Goal: Task Accomplishment & Management: Complete application form

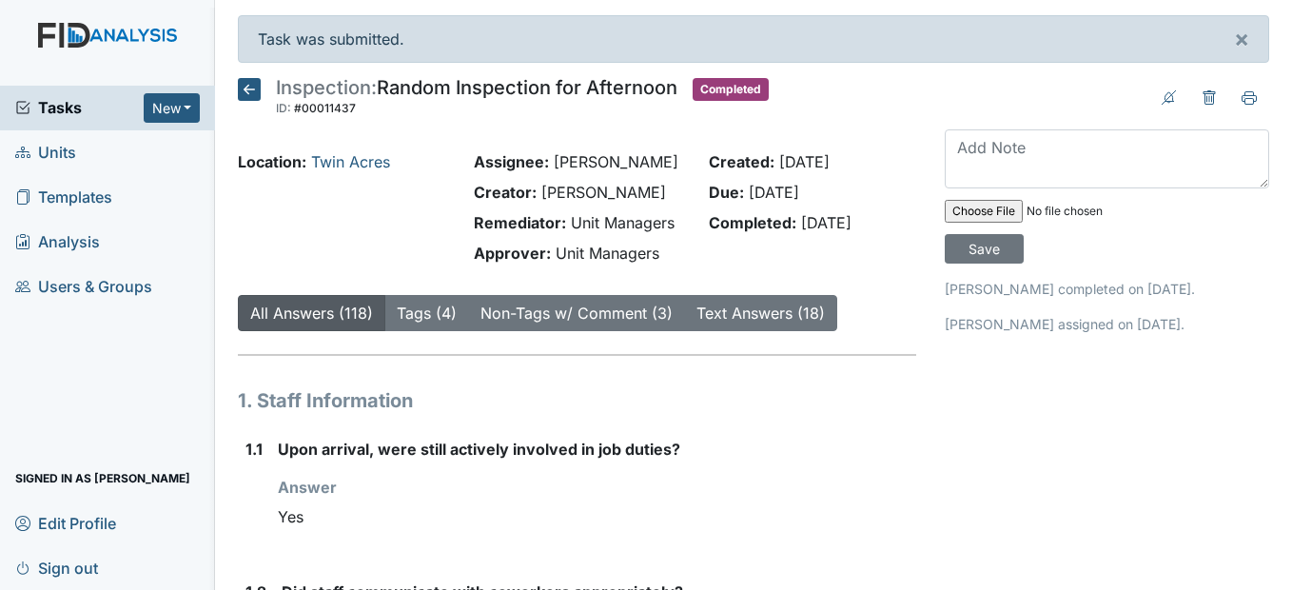
click at [254, 84] on icon at bounding box center [249, 89] width 23 height 23
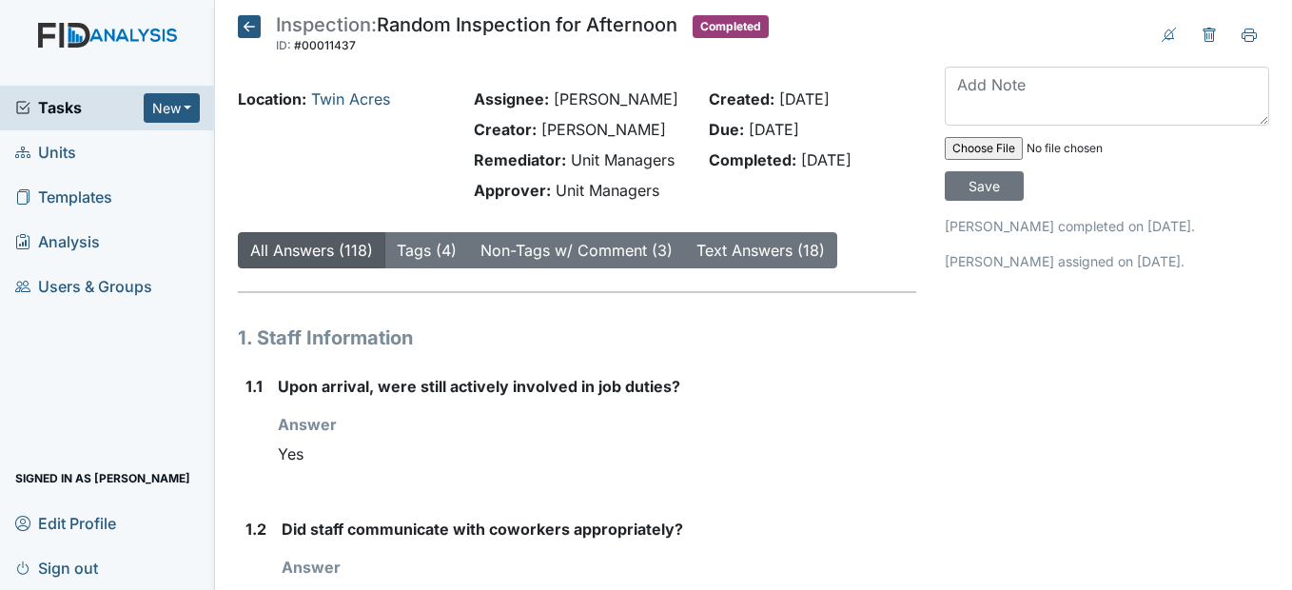
click at [244, 21] on icon at bounding box center [249, 26] width 23 height 23
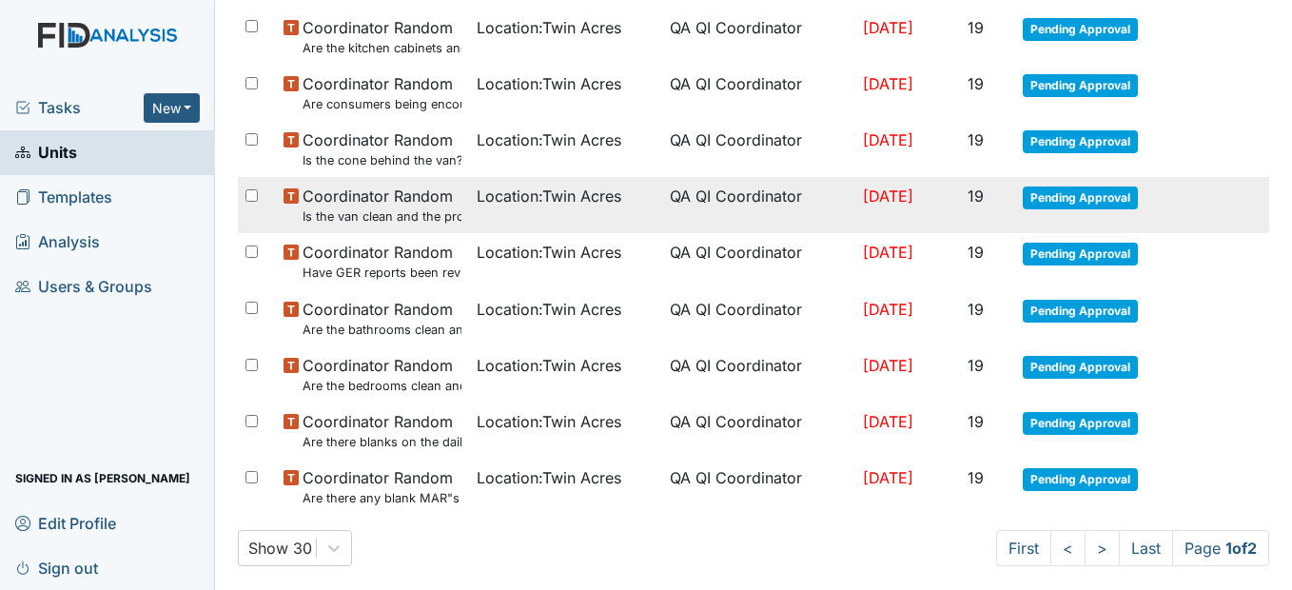
scroll to position [1333, 0]
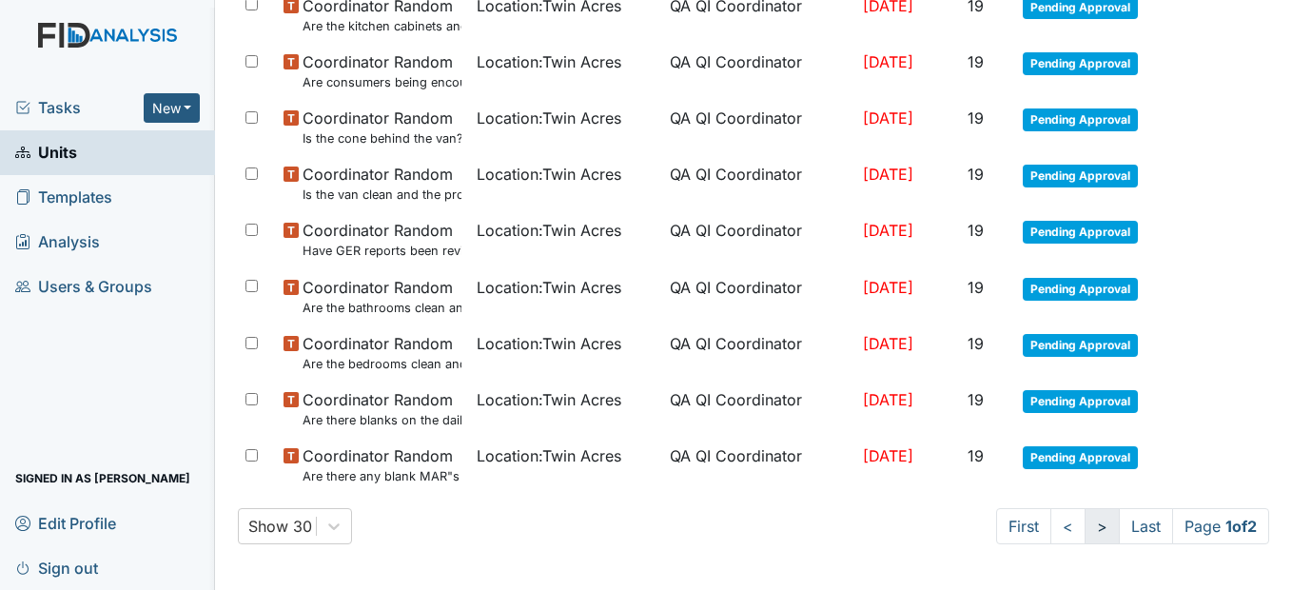
click at [1084, 532] on link ">" at bounding box center [1101, 526] width 35 height 36
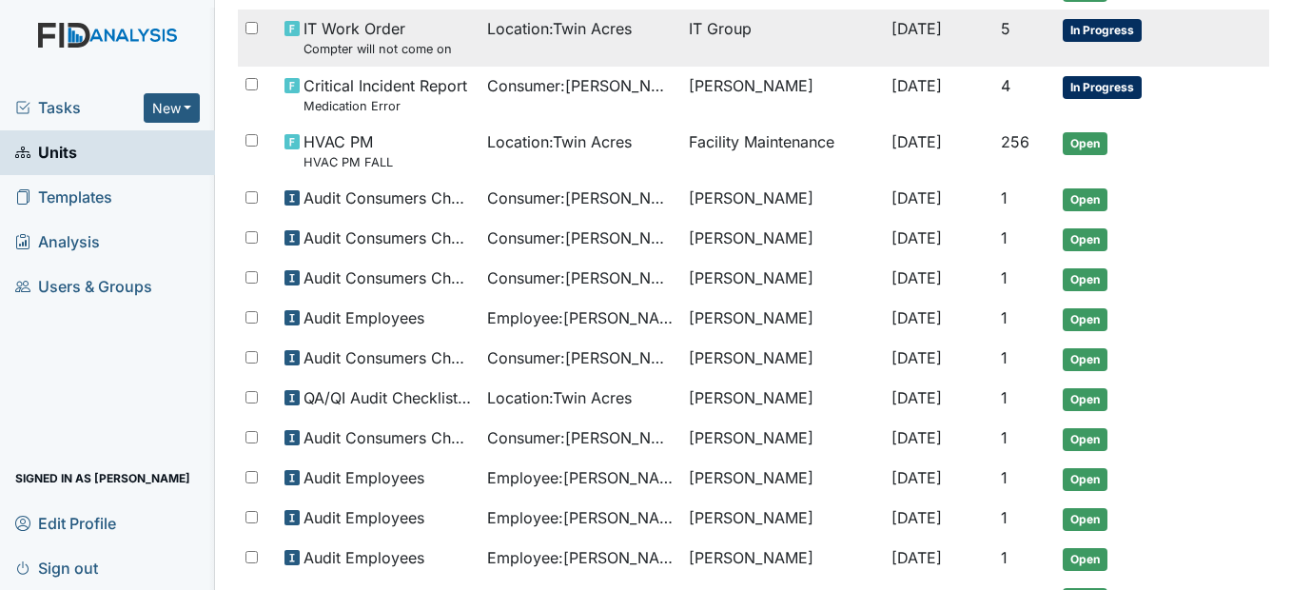
scroll to position [580, 0]
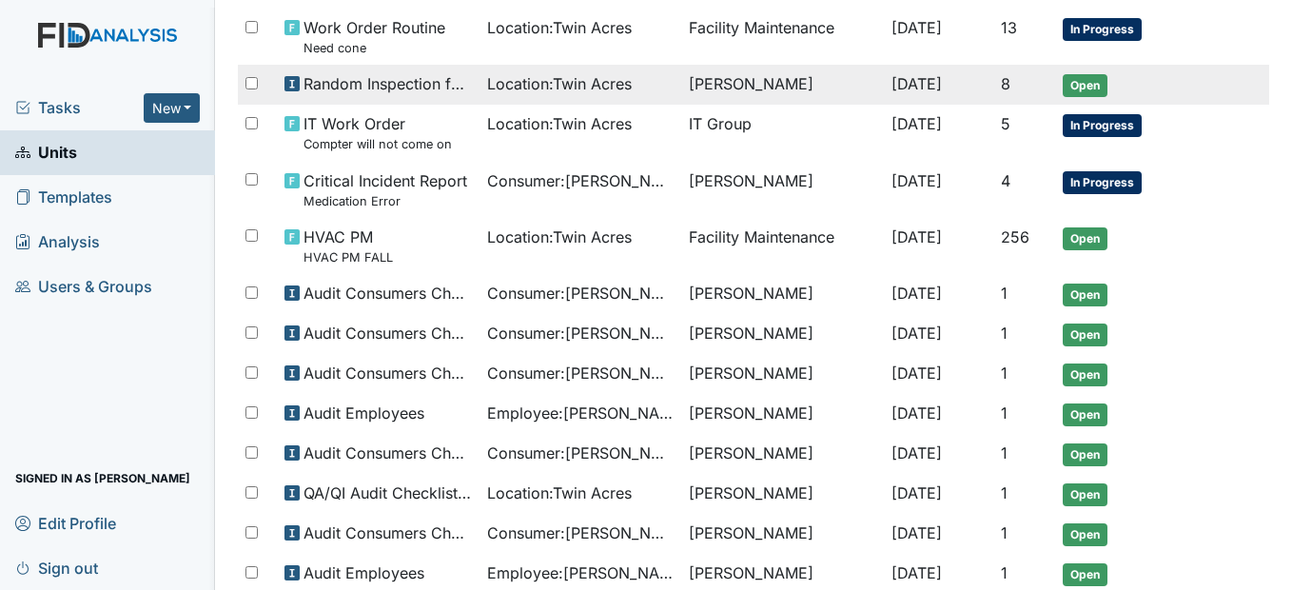
click at [479, 84] on td "Location : Twin Acres" at bounding box center [580, 85] width 202 height 40
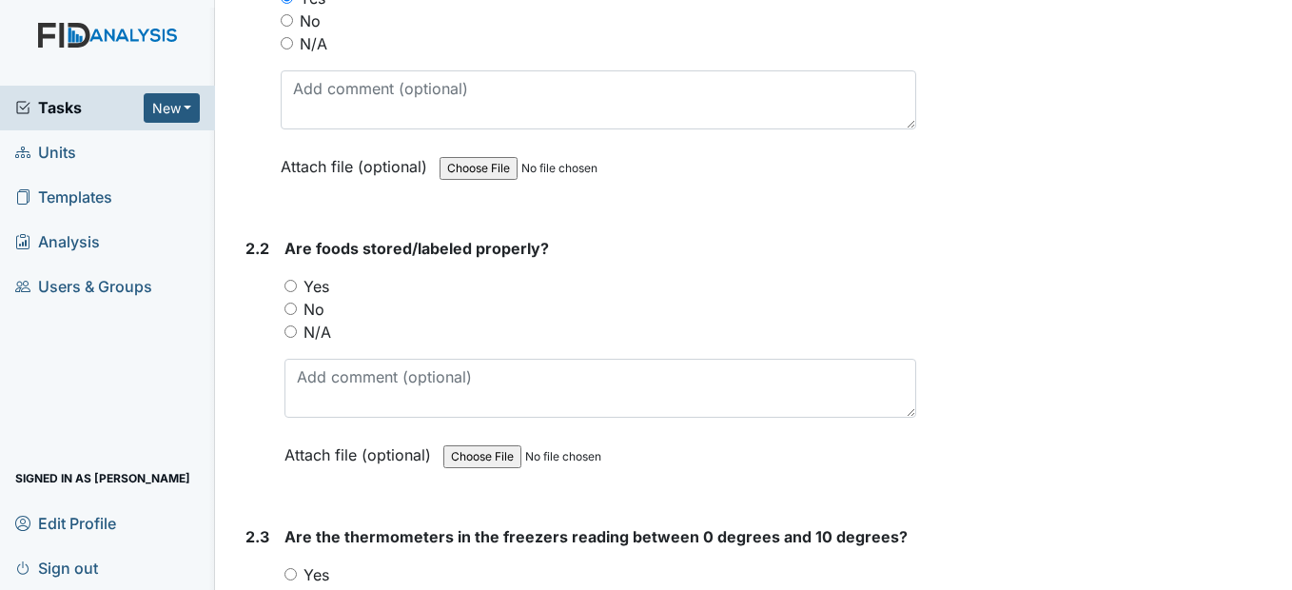
scroll to position [1903, 0]
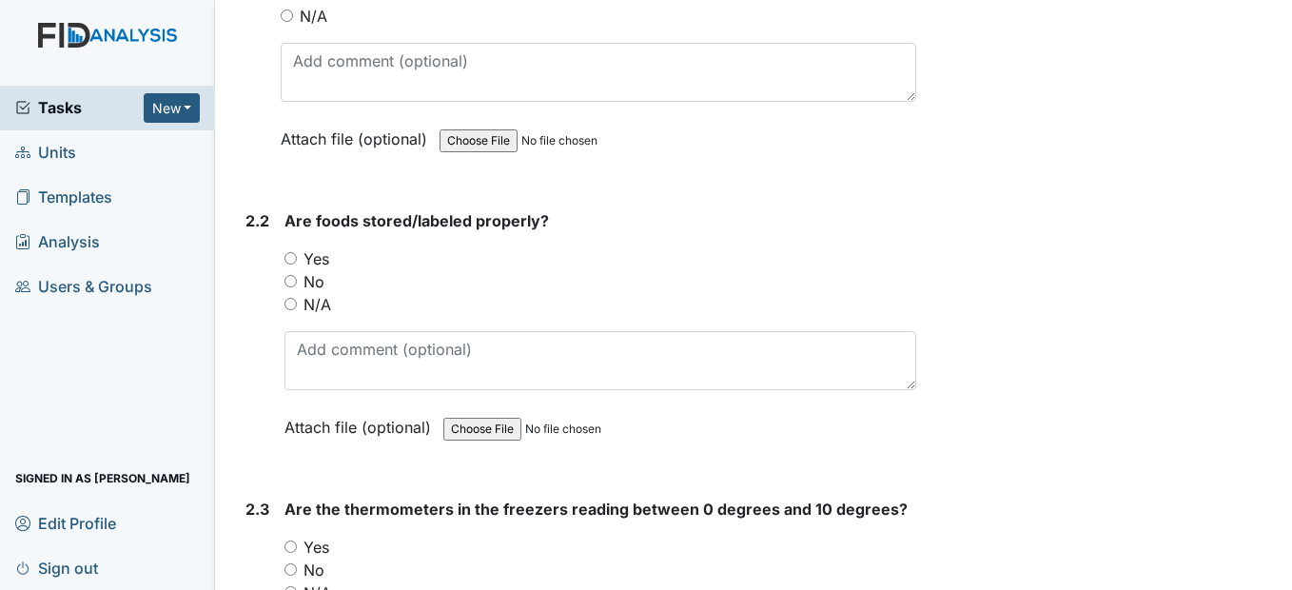
click at [292, 264] on input "Yes" at bounding box center [290, 258] width 12 height 12
radio input "true"
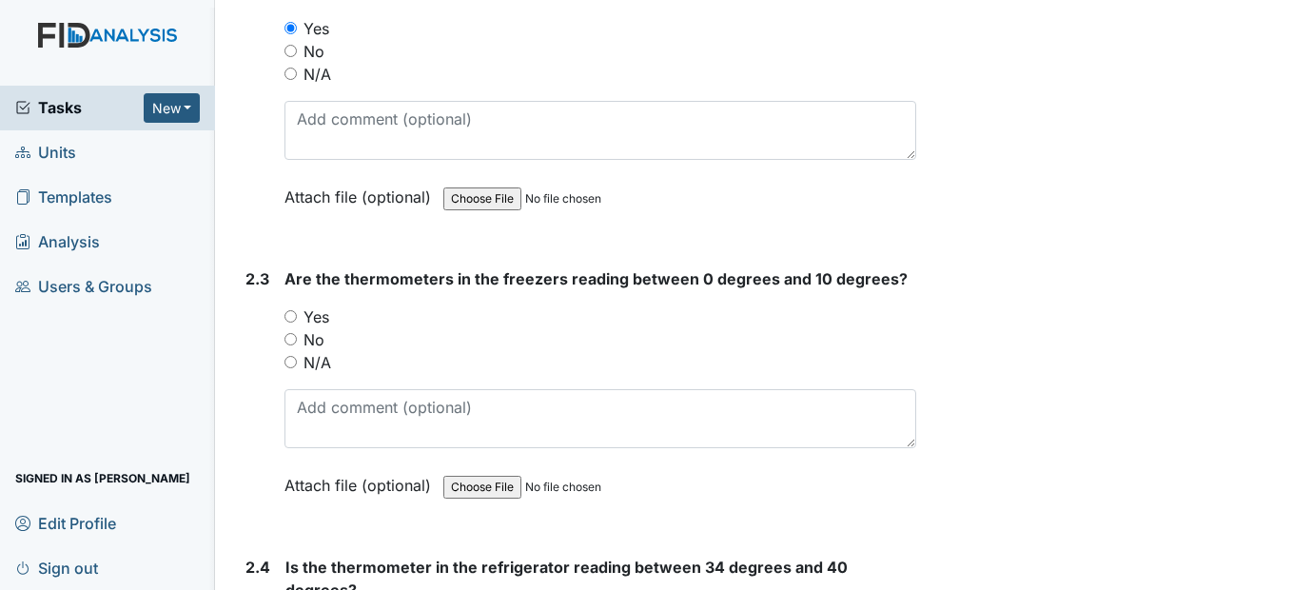
scroll to position [2188, 0]
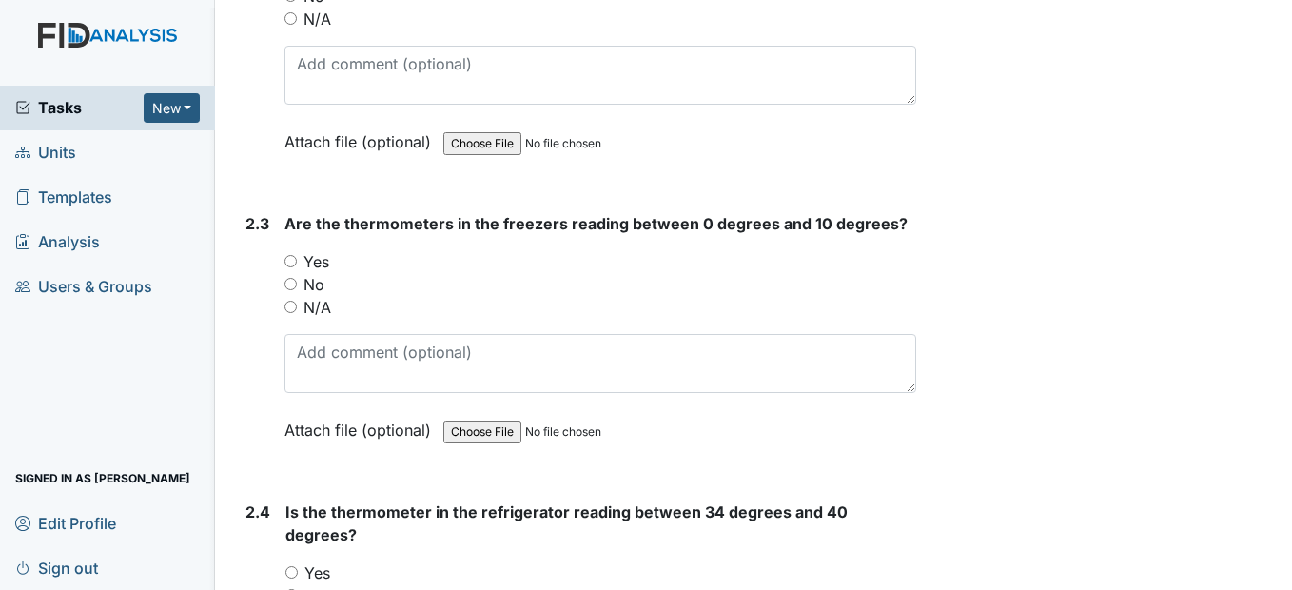
click at [295, 267] on input "Yes" at bounding box center [290, 261] width 12 height 12
radio input "true"
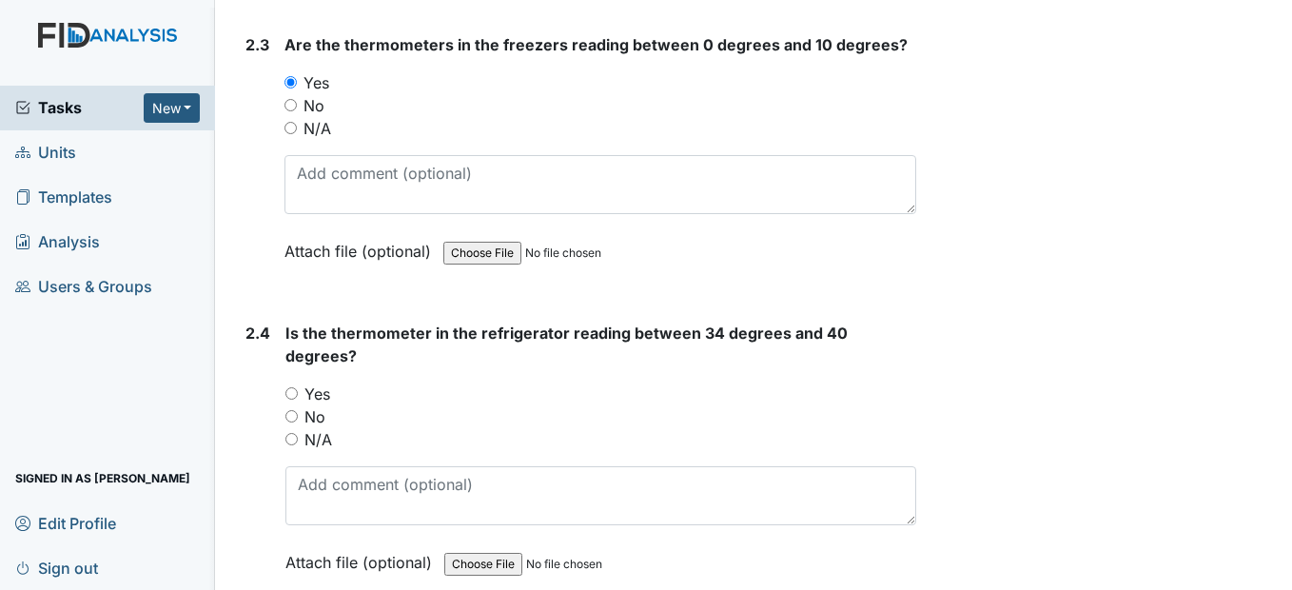
scroll to position [2473, 0]
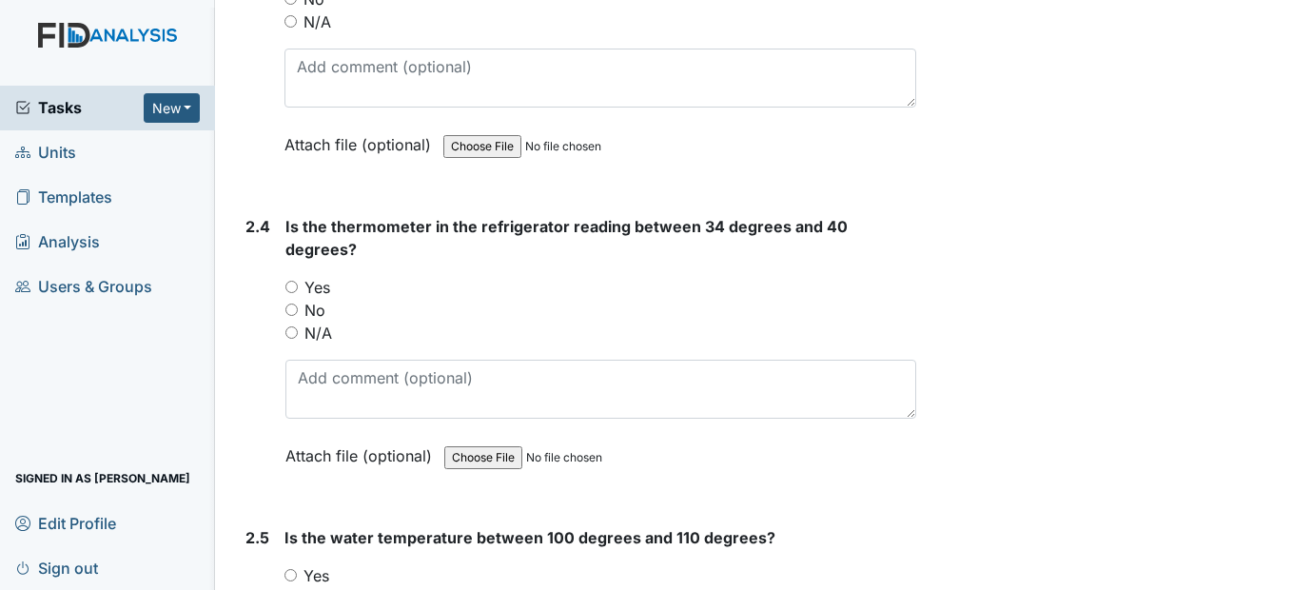
click at [299, 299] on div "Yes" at bounding box center [600, 287] width 630 height 23
click at [277, 320] on div "2.4 Is the thermometer in the refrigerator reading between 34 degrees and 40 de…" at bounding box center [576, 355] width 677 height 281
click at [286, 293] on input "Yes" at bounding box center [291, 287] width 12 height 12
radio input "true"
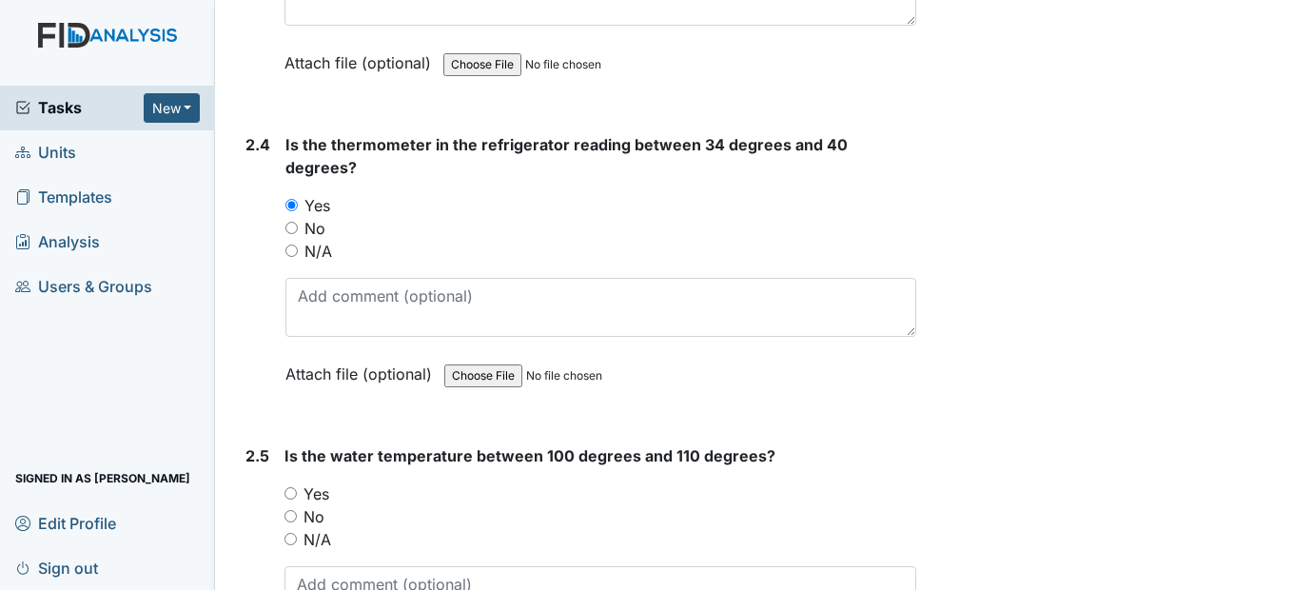
scroll to position [2759, 0]
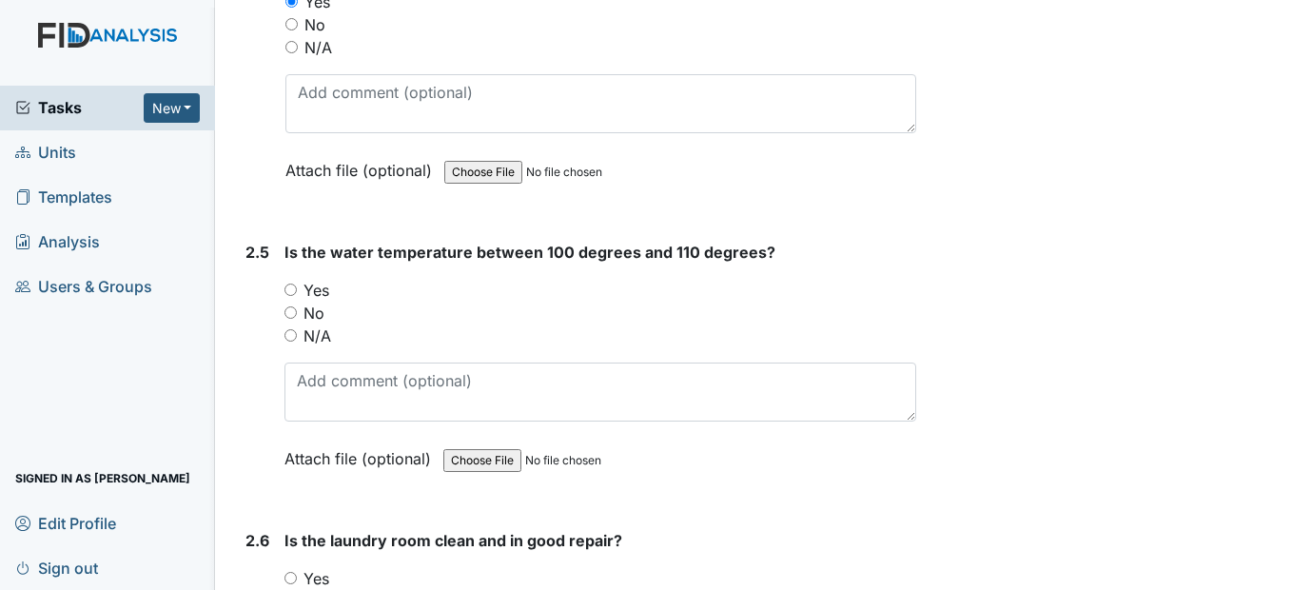
click at [295, 296] on input "Yes" at bounding box center [290, 289] width 12 height 12
radio input "true"
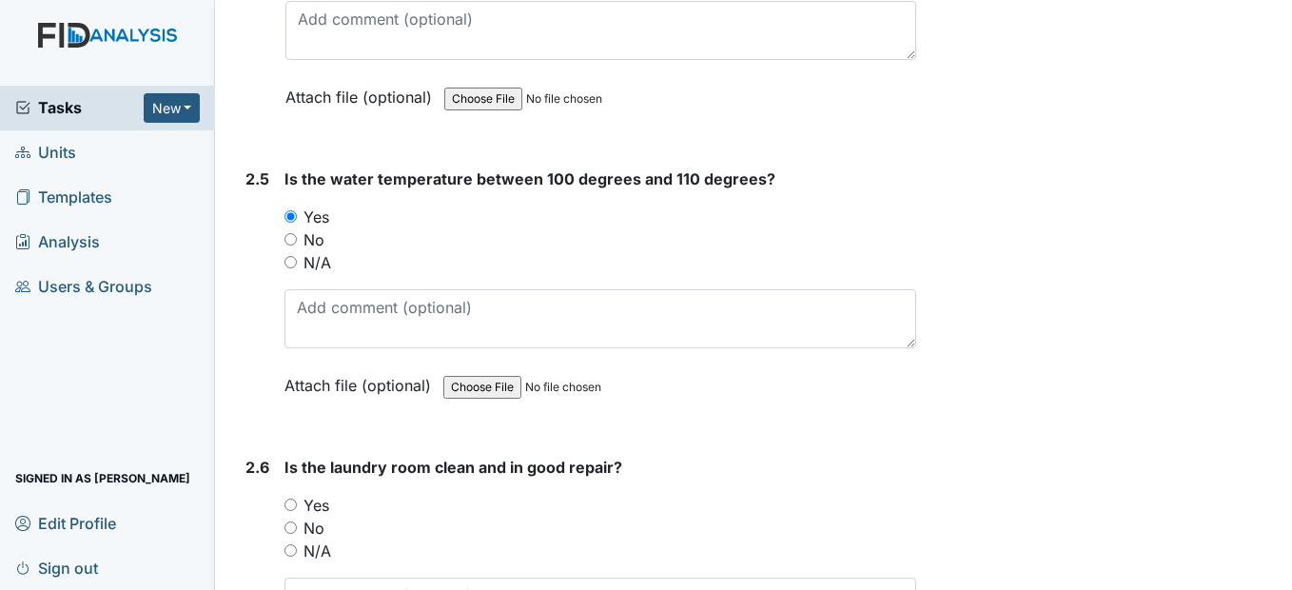
scroll to position [3044, 0]
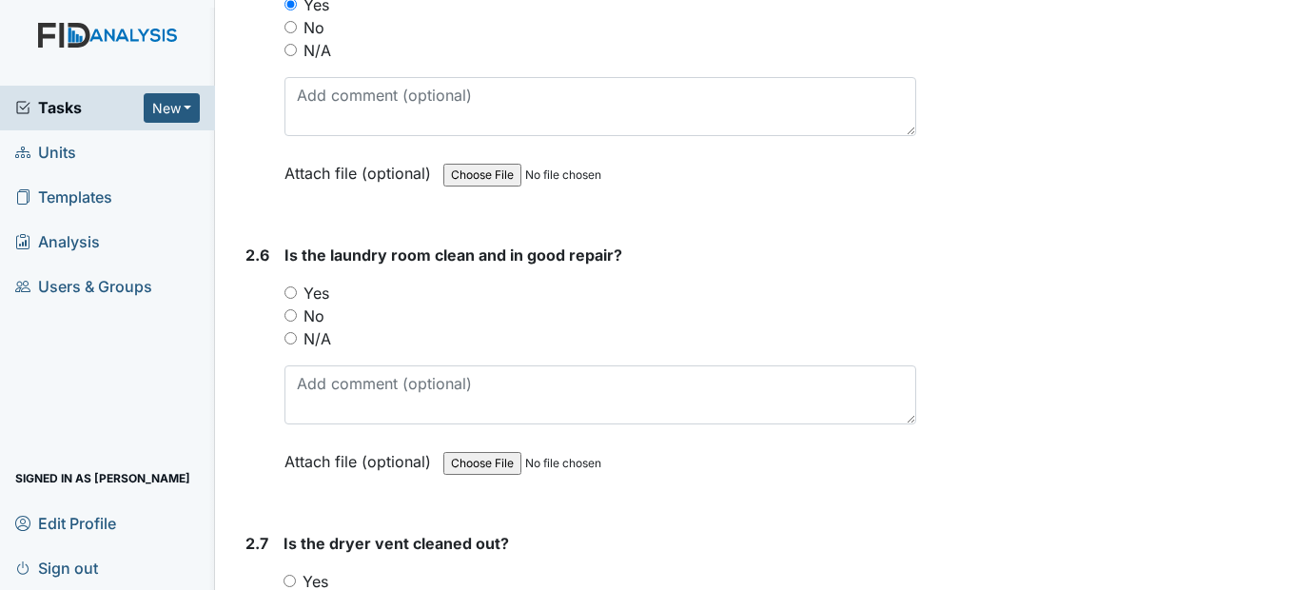
click at [296, 344] on input "N/A" at bounding box center [290, 338] width 12 height 12
radio input "true"
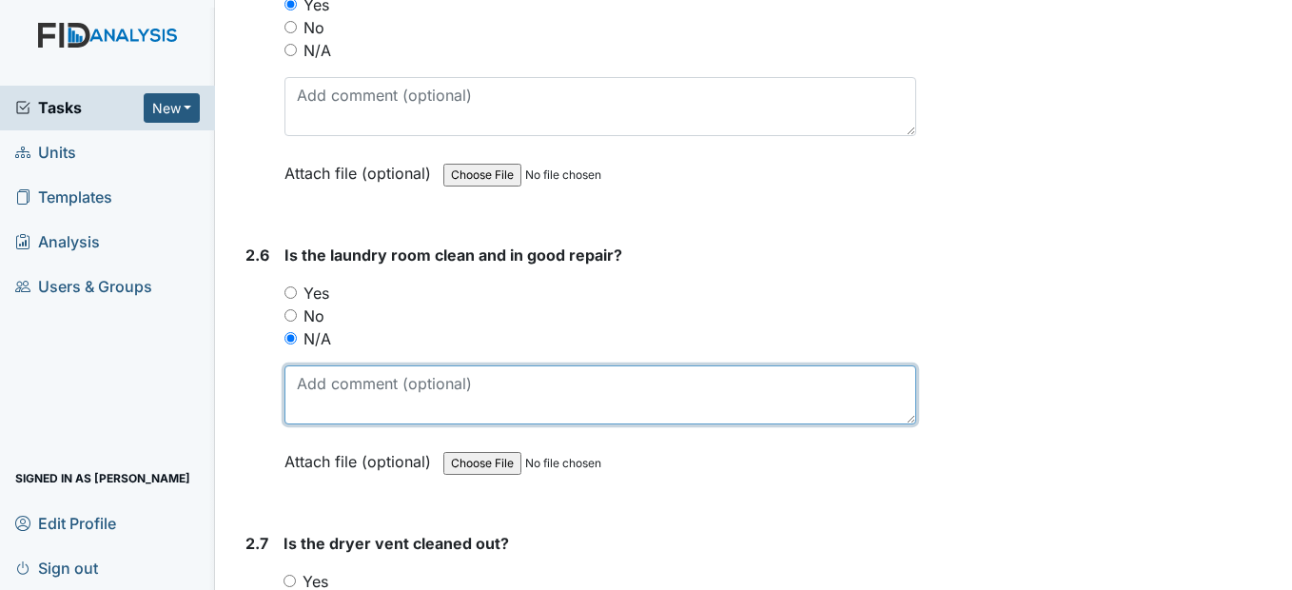
click at [331, 424] on textarea at bounding box center [599, 394] width 631 height 59
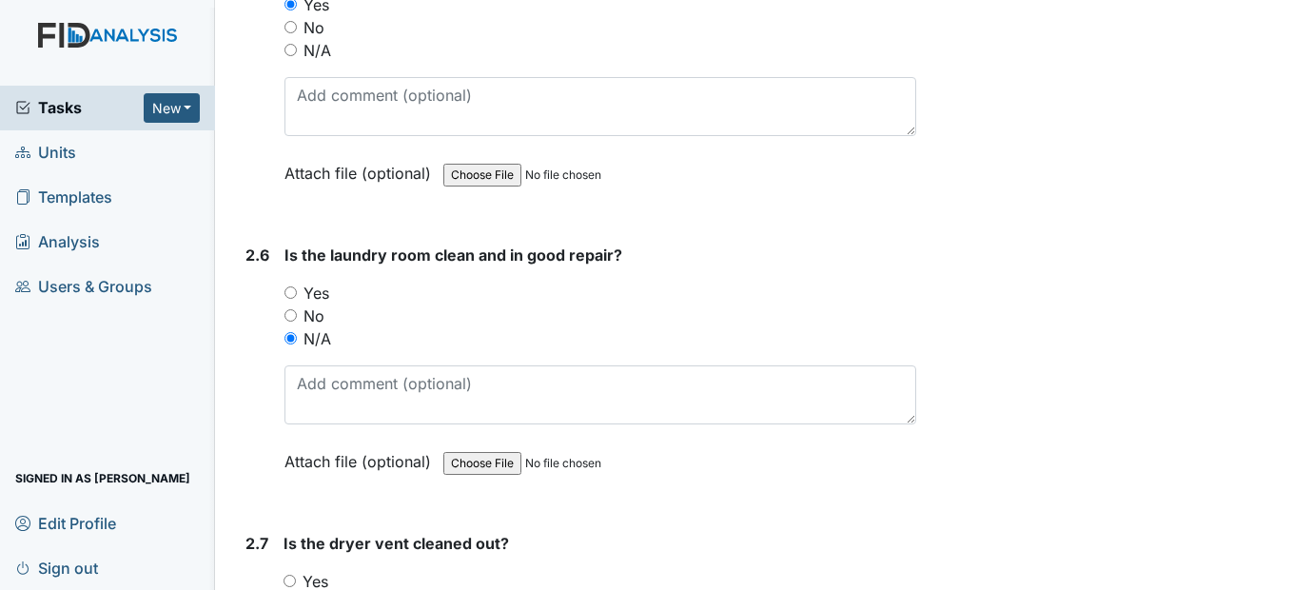
click at [289, 299] on input "Yes" at bounding box center [290, 292] width 12 height 12
radio input "true"
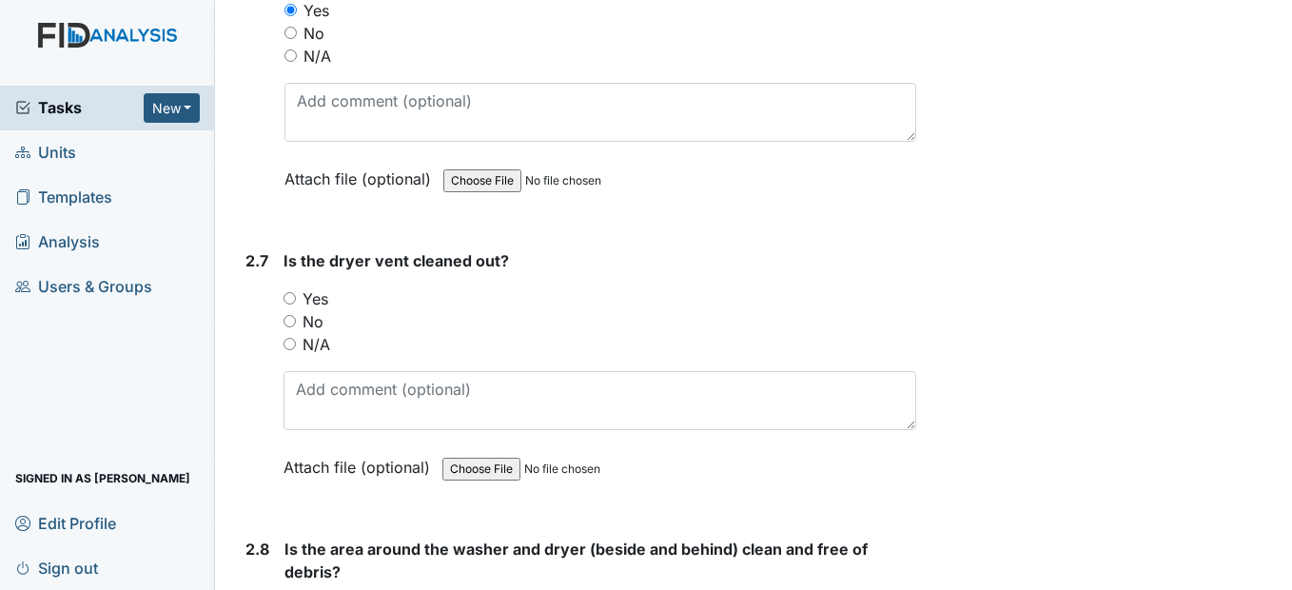
scroll to position [3329, 0]
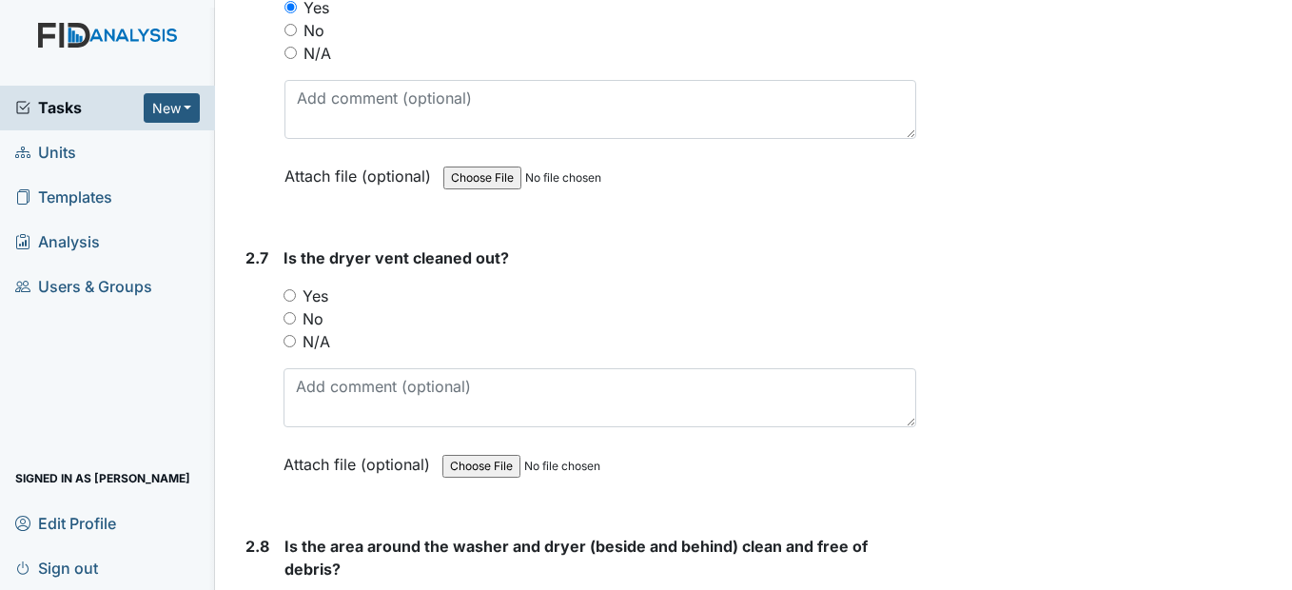
click at [294, 347] on input "N/A" at bounding box center [289, 341] width 12 height 12
radio input "true"
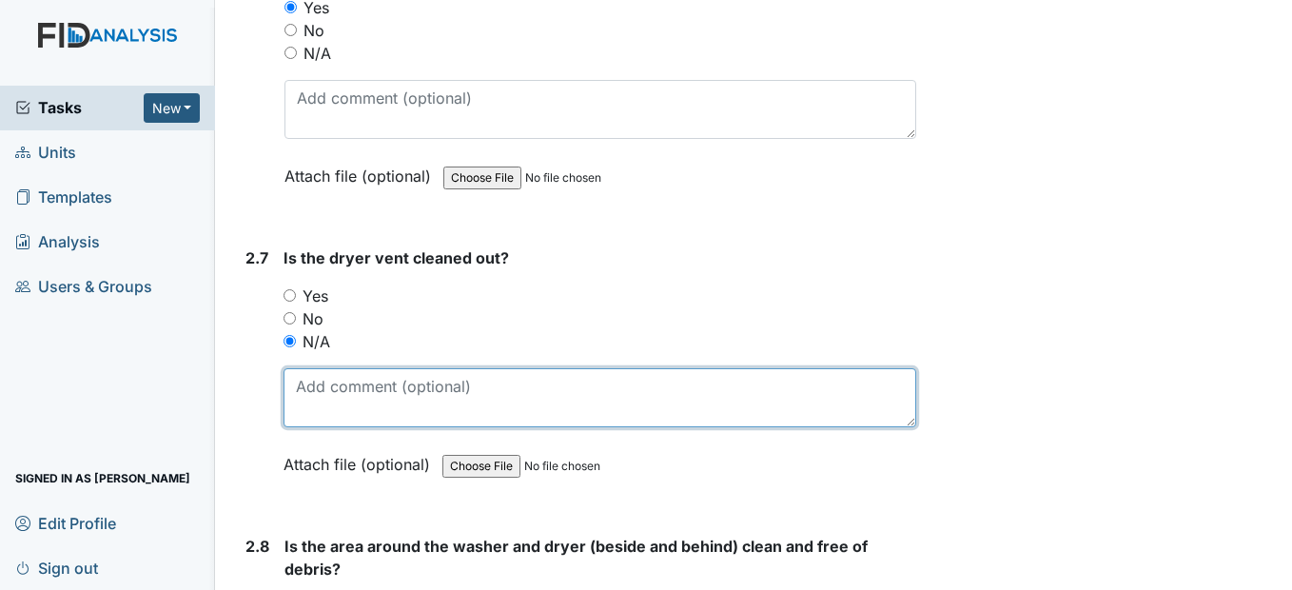
click at [338, 427] on textarea at bounding box center [599, 397] width 632 height 59
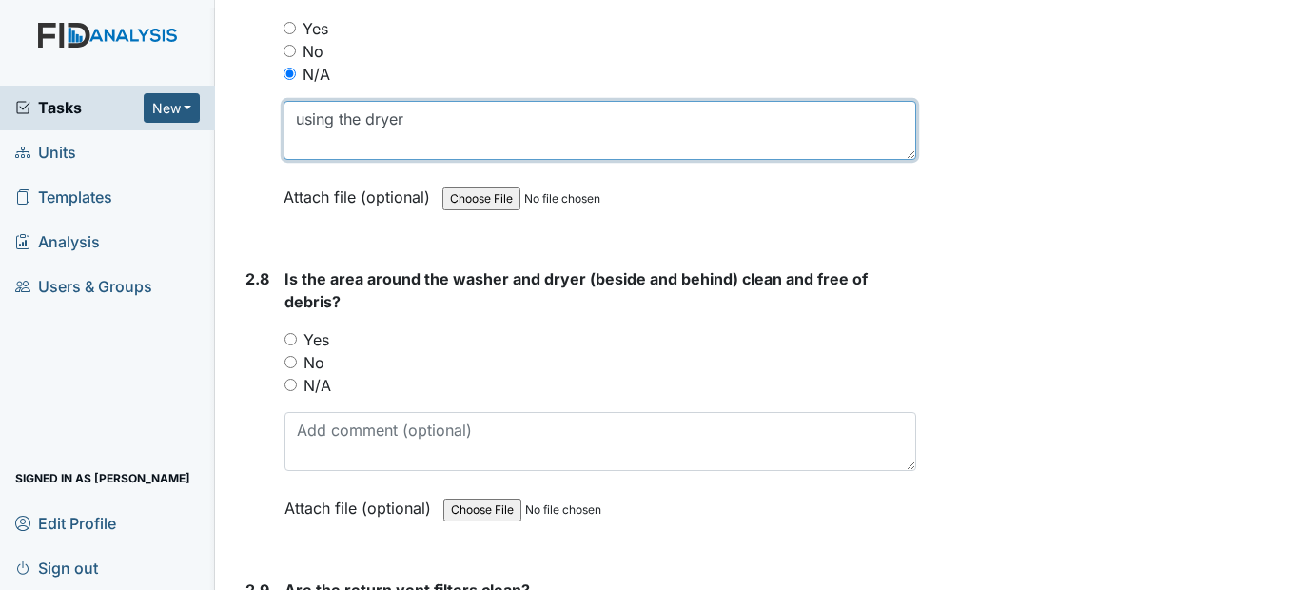
scroll to position [3615, 0]
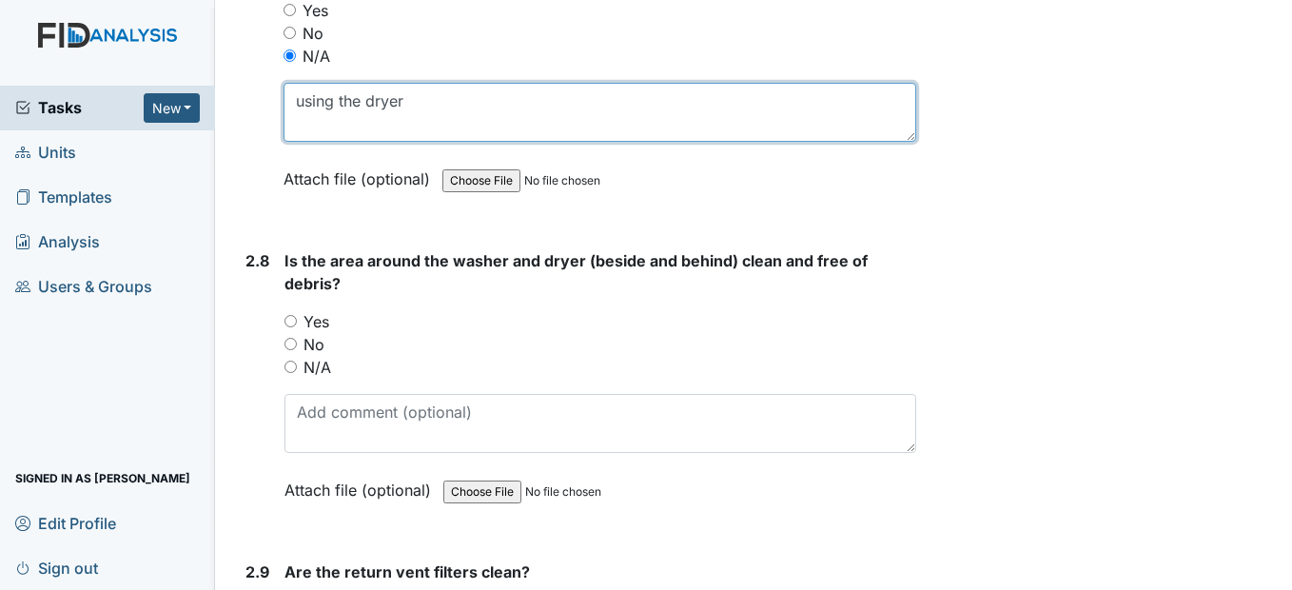
type textarea "using the dryer"
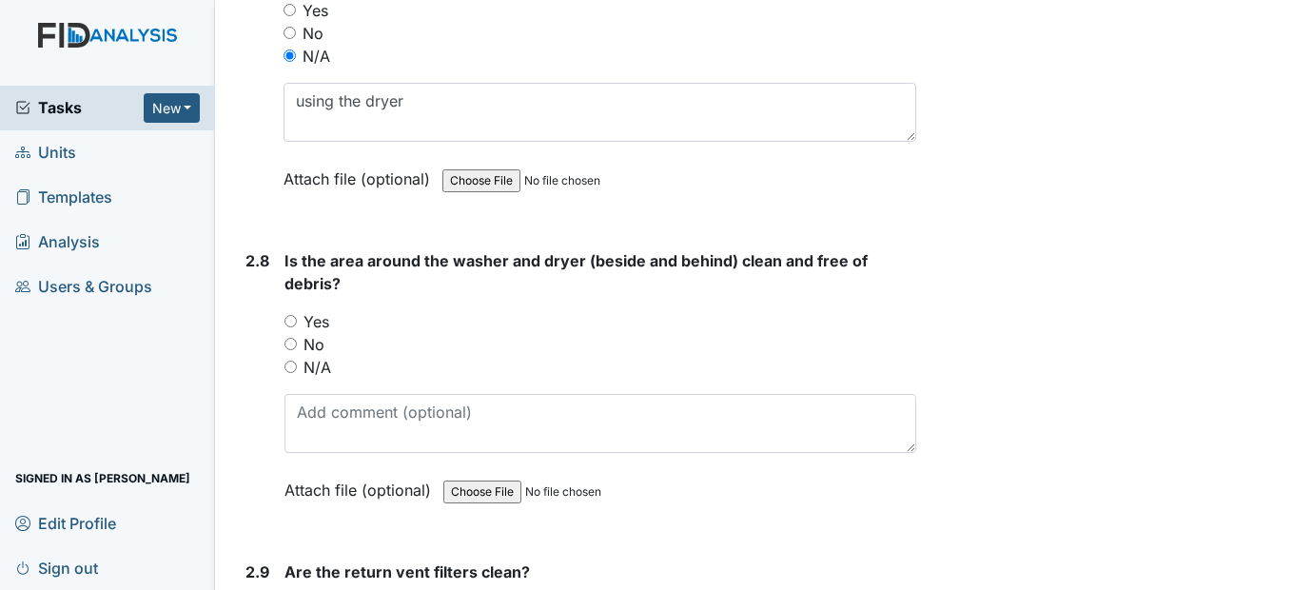
click at [290, 373] on input "N/A" at bounding box center [290, 367] width 12 height 12
radio input "true"
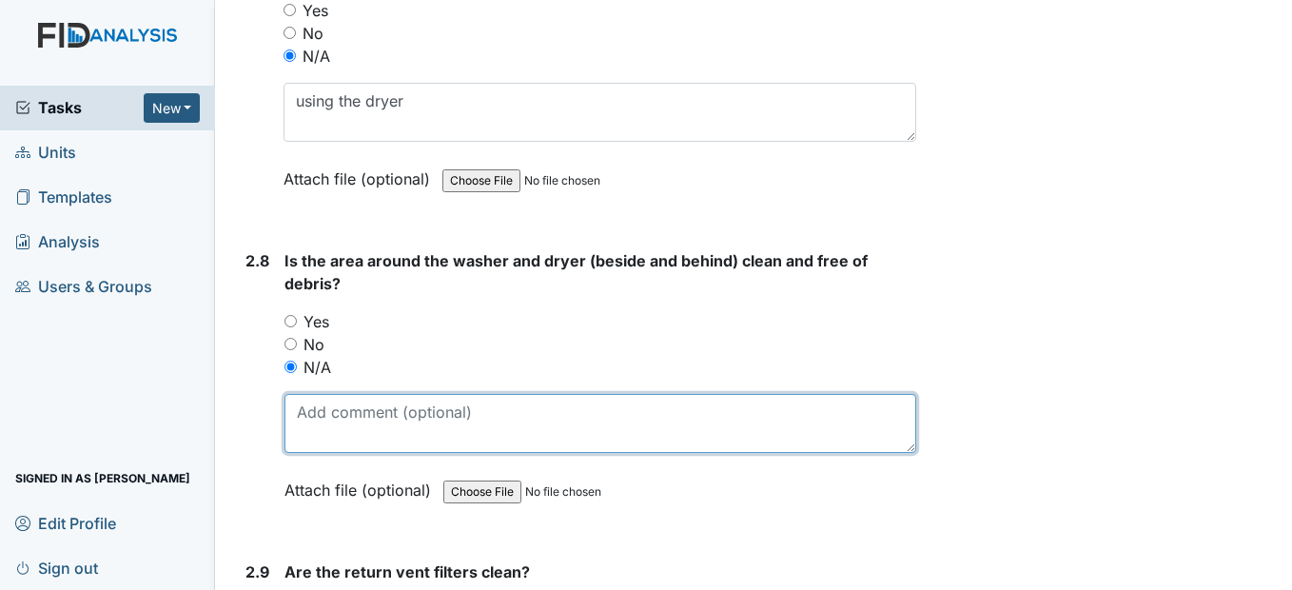
click at [321, 453] on textarea at bounding box center [599, 423] width 631 height 59
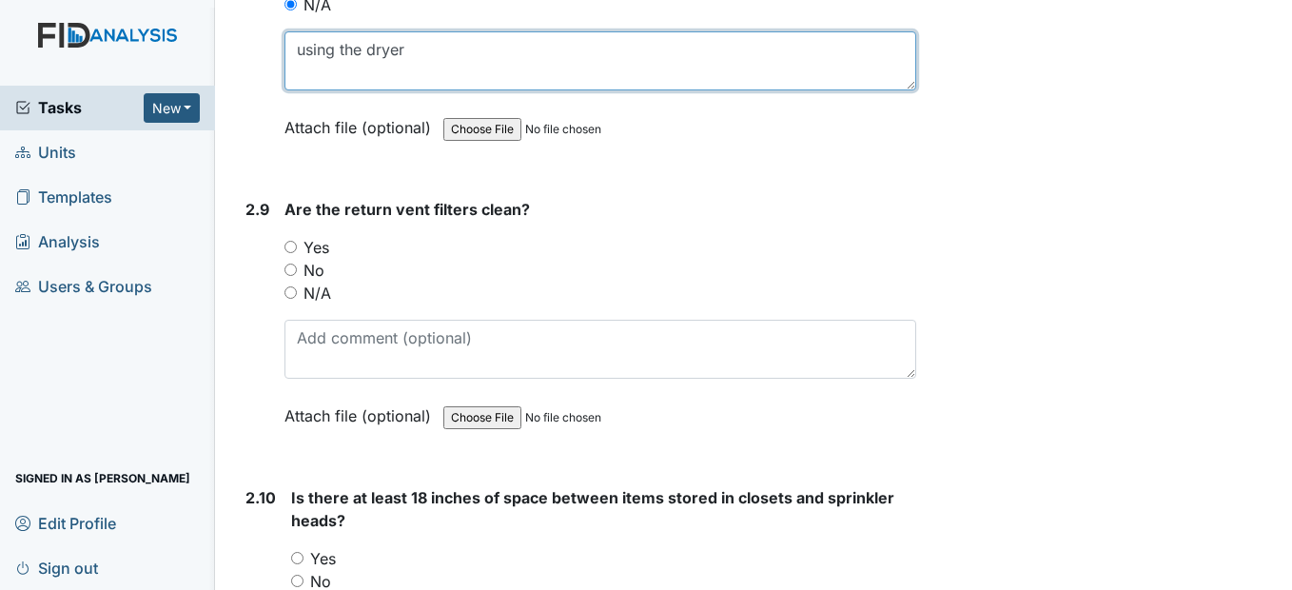
scroll to position [4090, 0]
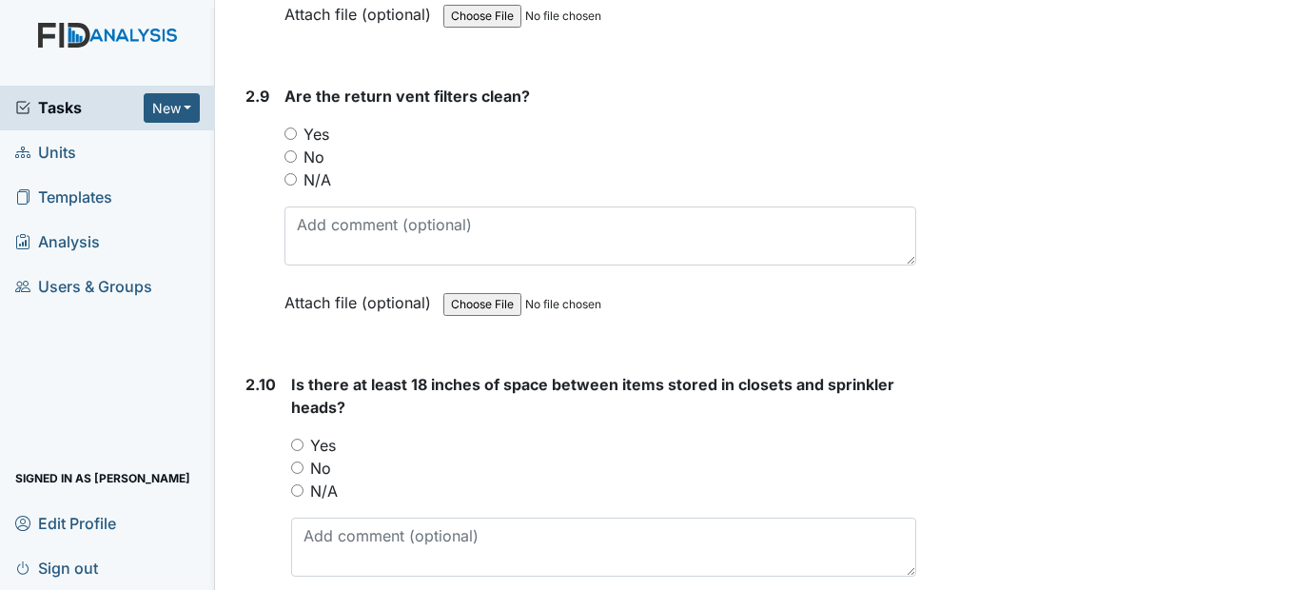
type textarea "using the dryer"
drag, startPoint x: 293, startPoint y: 224, endPoint x: 311, endPoint y: 250, distance: 32.2
click at [295, 185] on input "N/A" at bounding box center [290, 179] width 12 height 12
radio input "true"
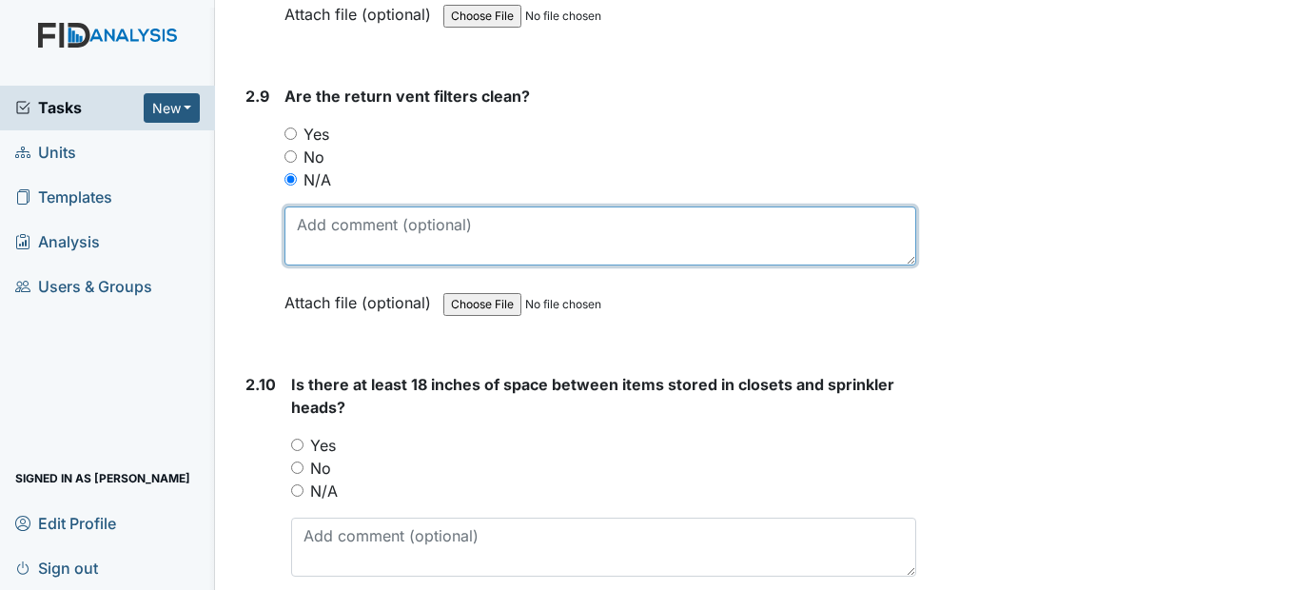
click at [339, 265] on textarea at bounding box center [599, 235] width 631 height 59
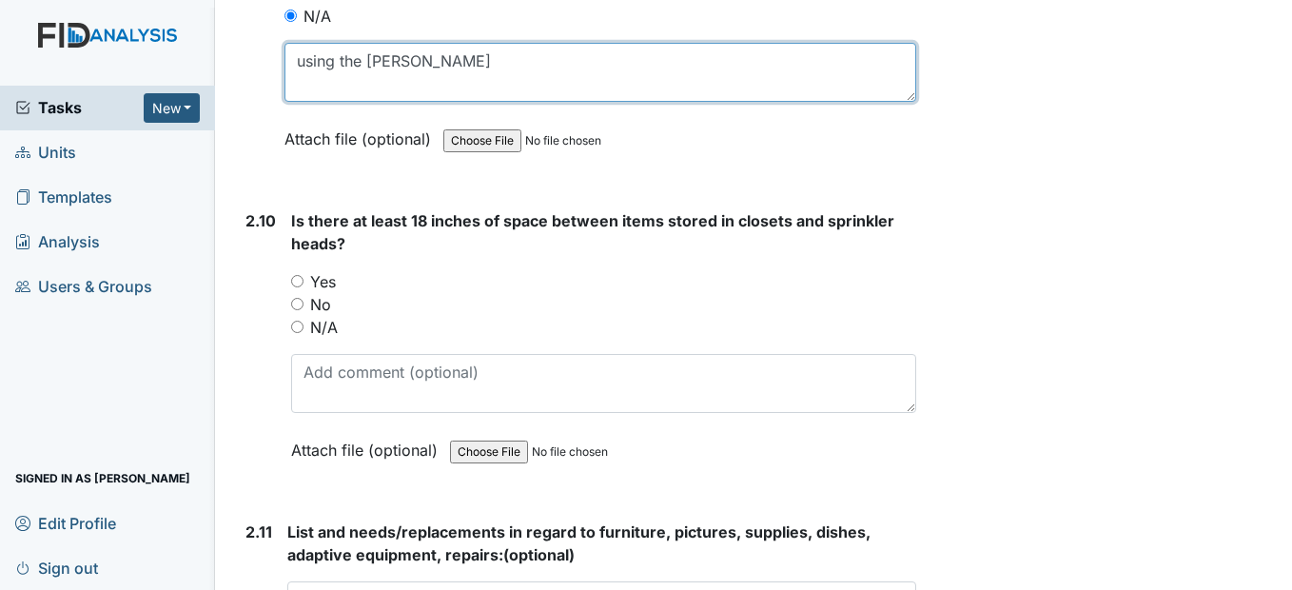
scroll to position [4281, 0]
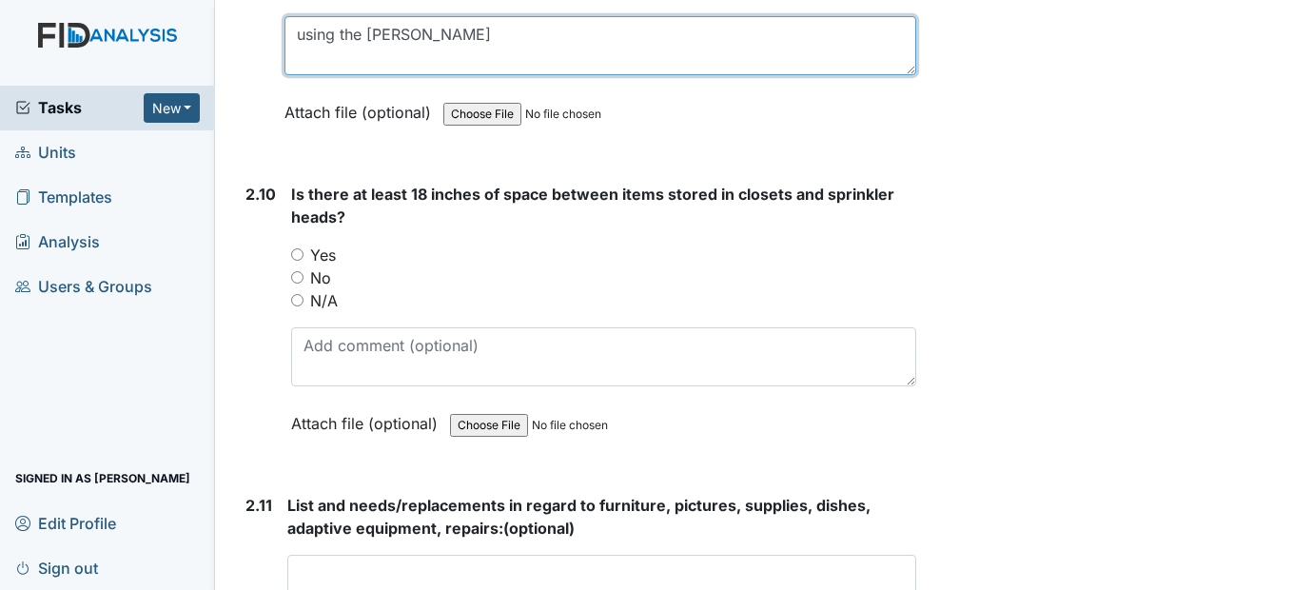
type textarea "using the dyer"
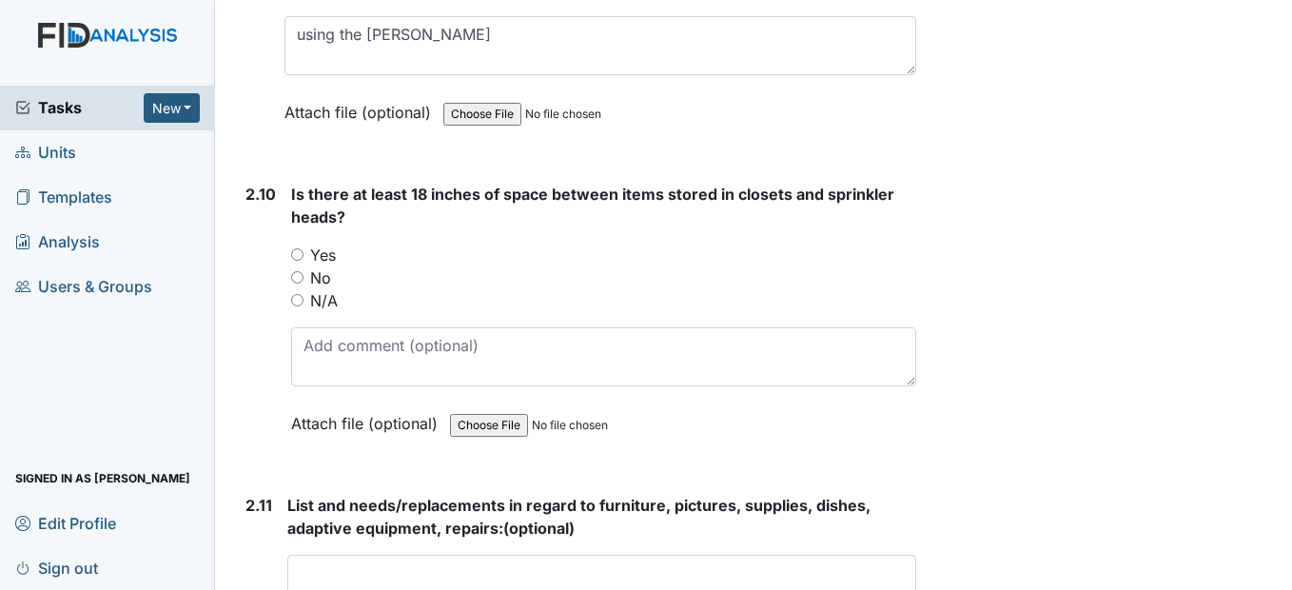
click at [303, 266] on div "Yes" at bounding box center [603, 255] width 624 height 23
click at [297, 261] on input "Yes" at bounding box center [297, 254] width 12 height 12
radio input "true"
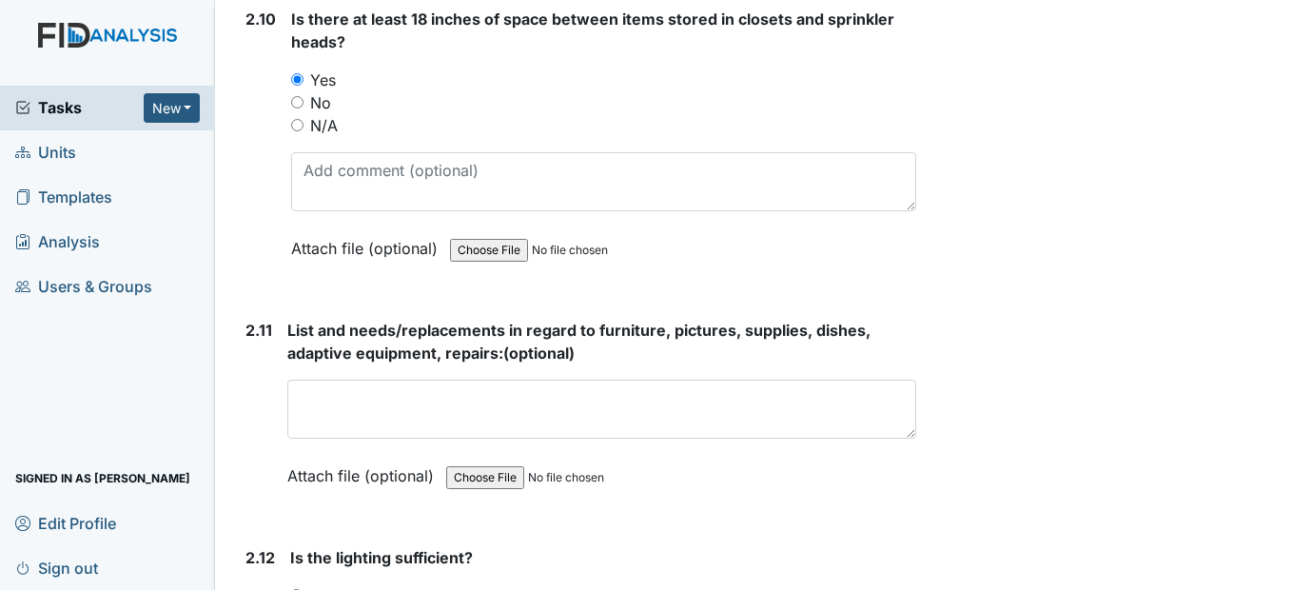
scroll to position [4566, 0]
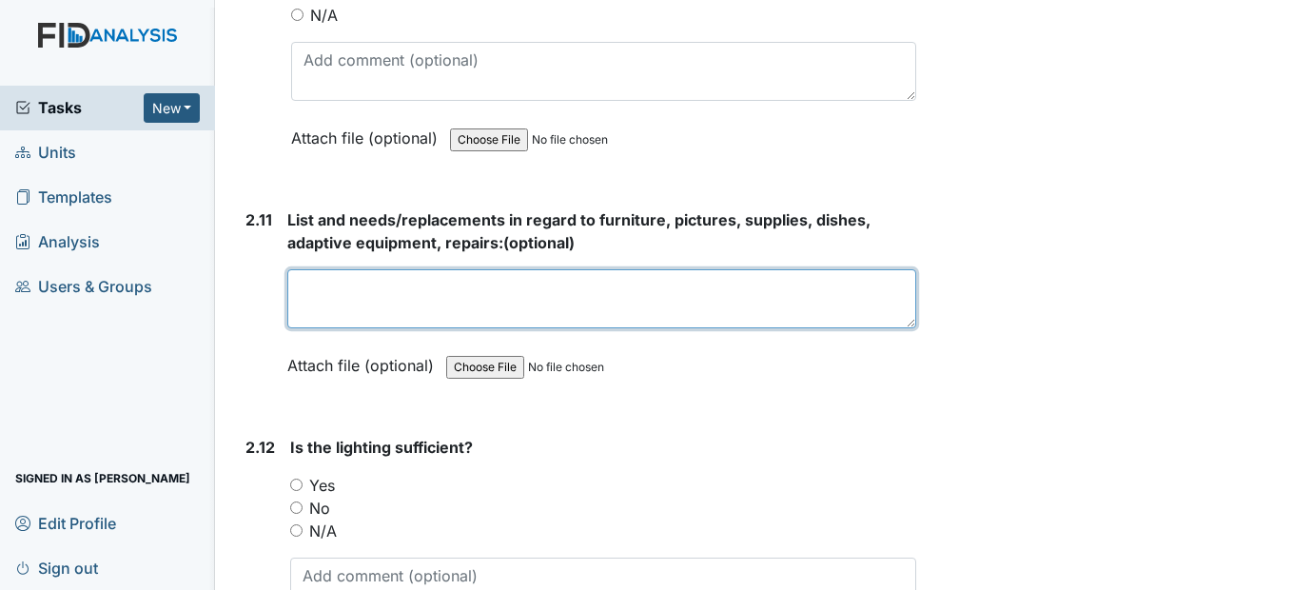
drag, startPoint x: 318, startPoint y: 331, endPoint x: 315, endPoint y: 314, distance: 17.4
click at [317, 321] on textarea at bounding box center [601, 298] width 628 height 59
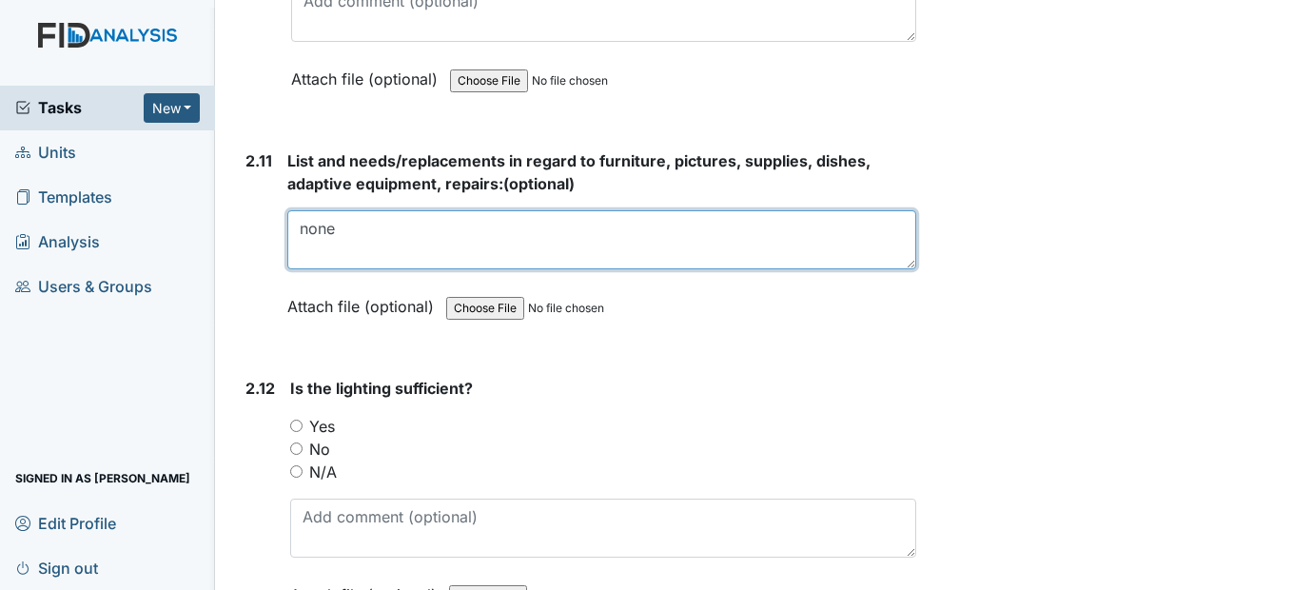
scroll to position [4851, 0]
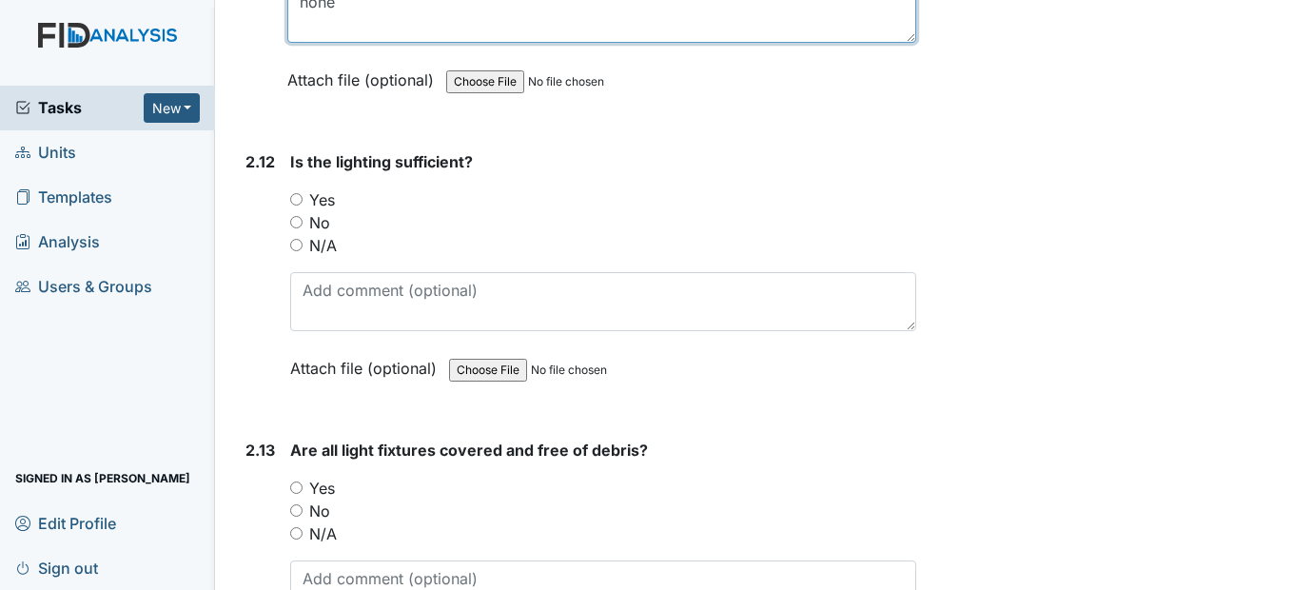
type textarea "none"
click at [291, 205] on input "Yes" at bounding box center [296, 199] width 12 height 12
radio input "true"
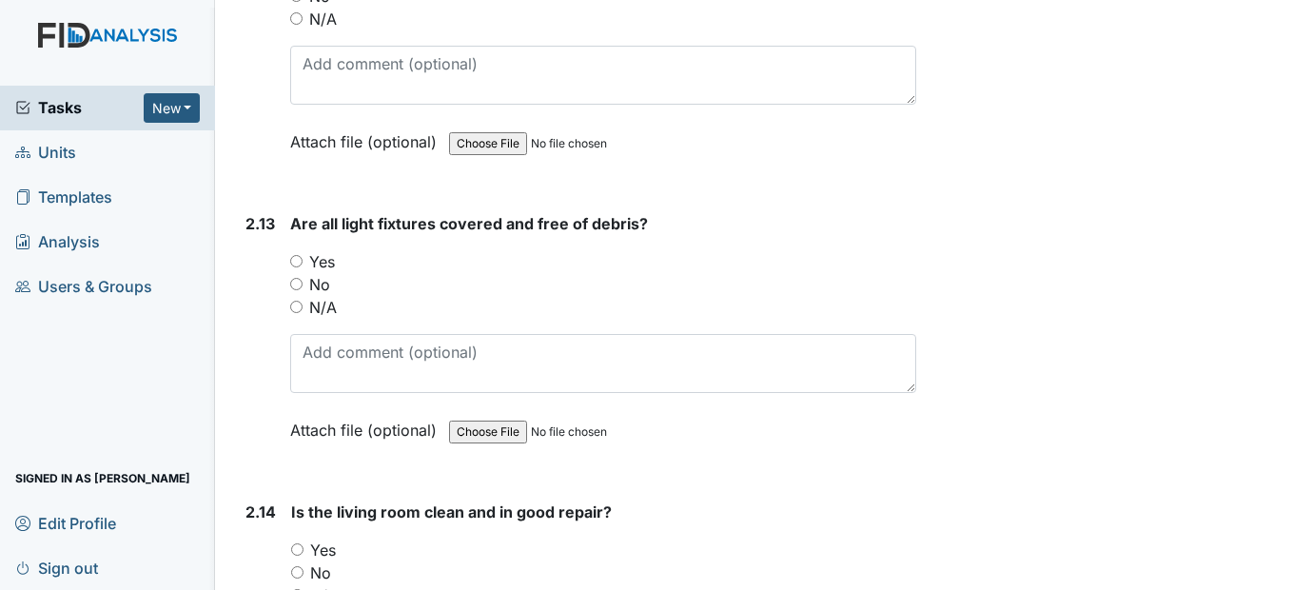
scroll to position [5137, 0]
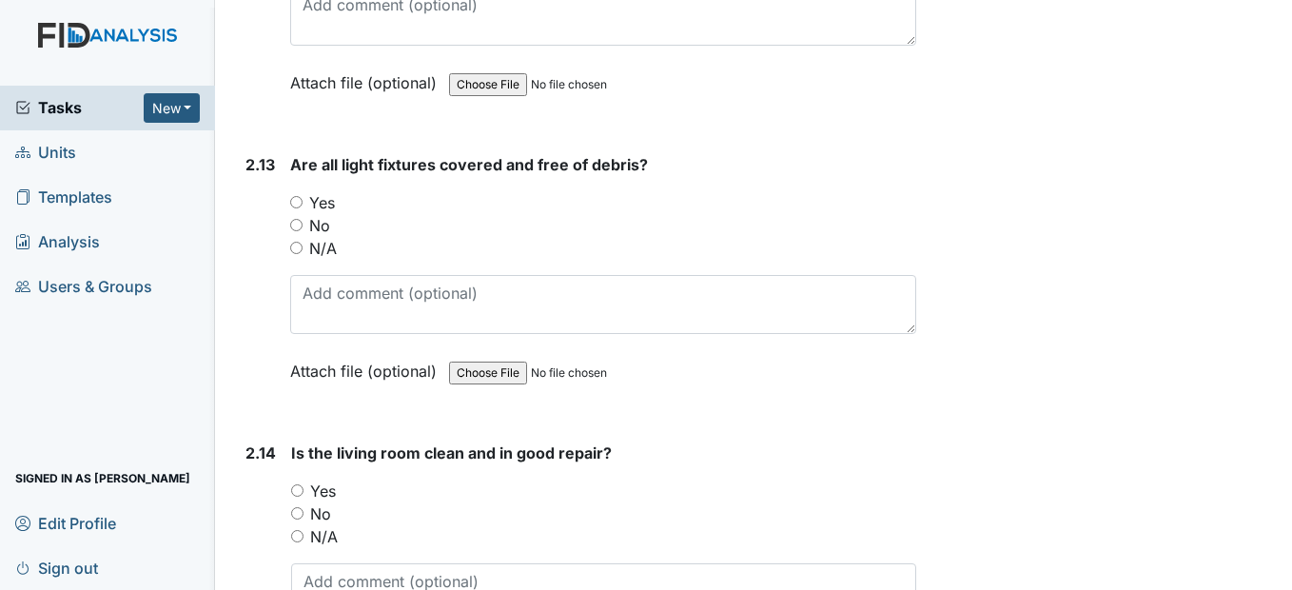
drag, startPoint x: 298, startPoint y: 269, endPoint x: 294, endPoint y: 281, distance: 12.0
click at [297, 231] on input "No" at bounding box center [296, 225] width 12 height 12
radio input "true"
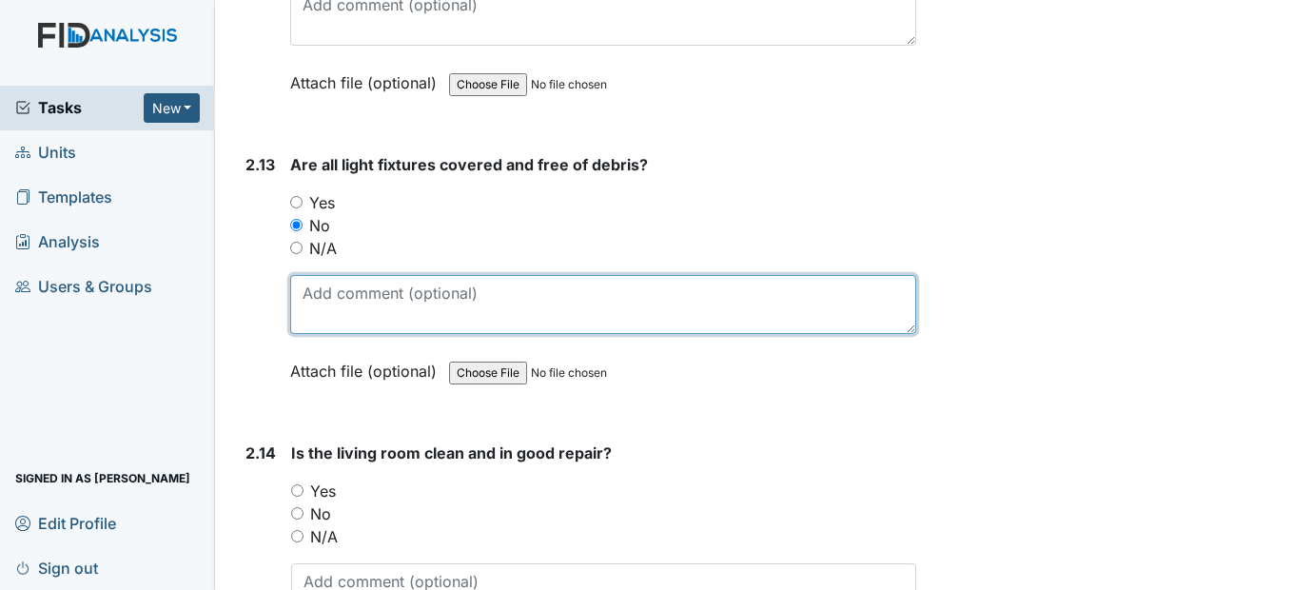
click at [320, 328] on textarea at bounding box center [602, 304] width 625 height 59
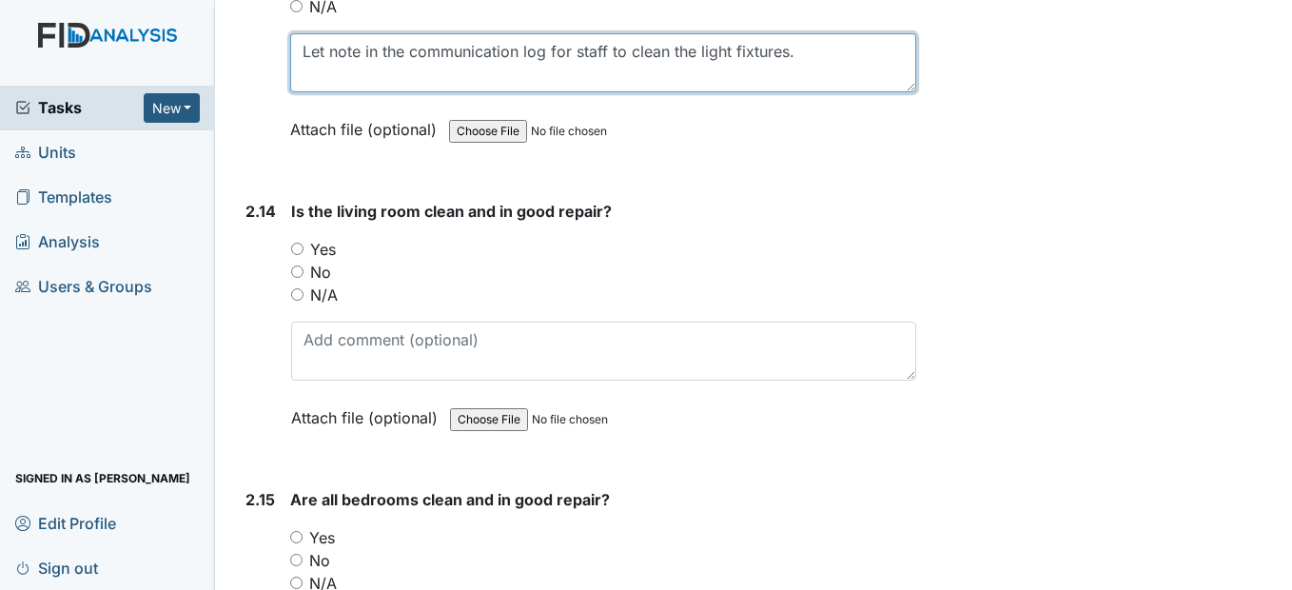
scroll to position [5422, 0]
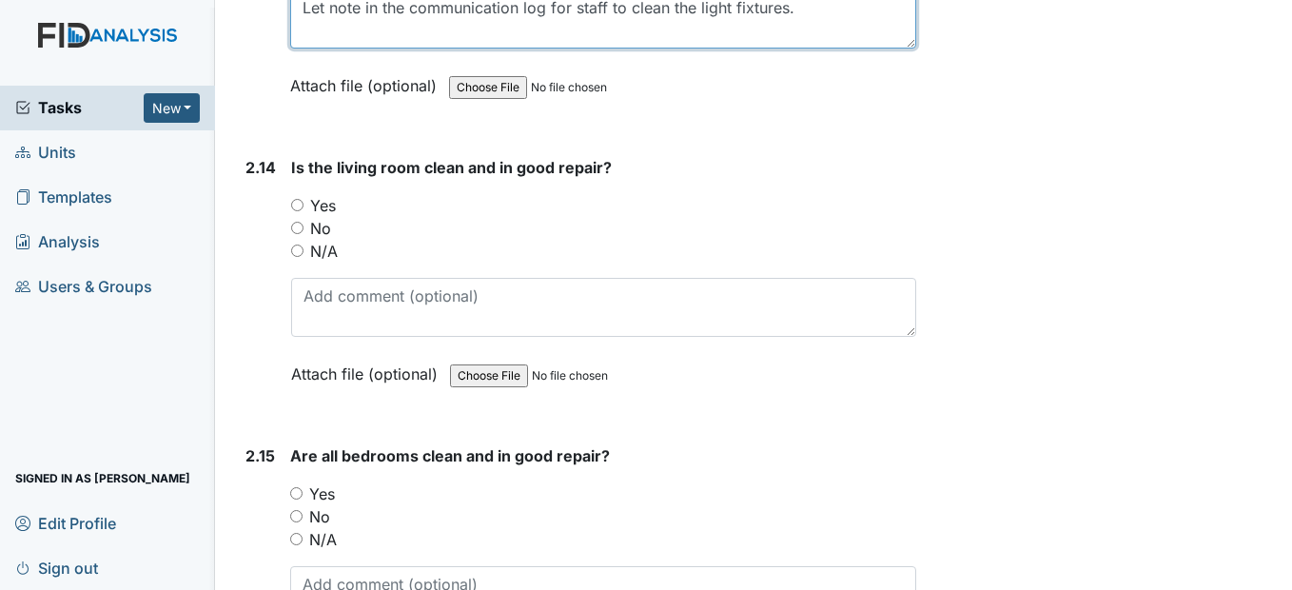
type textarea "Let note in the communication log for staff to clean the light fixtures."
click at [289, 247] on div "2.14 Is the living room clean and in good repair? You must select one of the be…" at bounding box center [576, 285] width 677 height 258
click at [292, 211] on input "Yes" at bounding box center [297, 205] width 12 height 12
radio input "true"
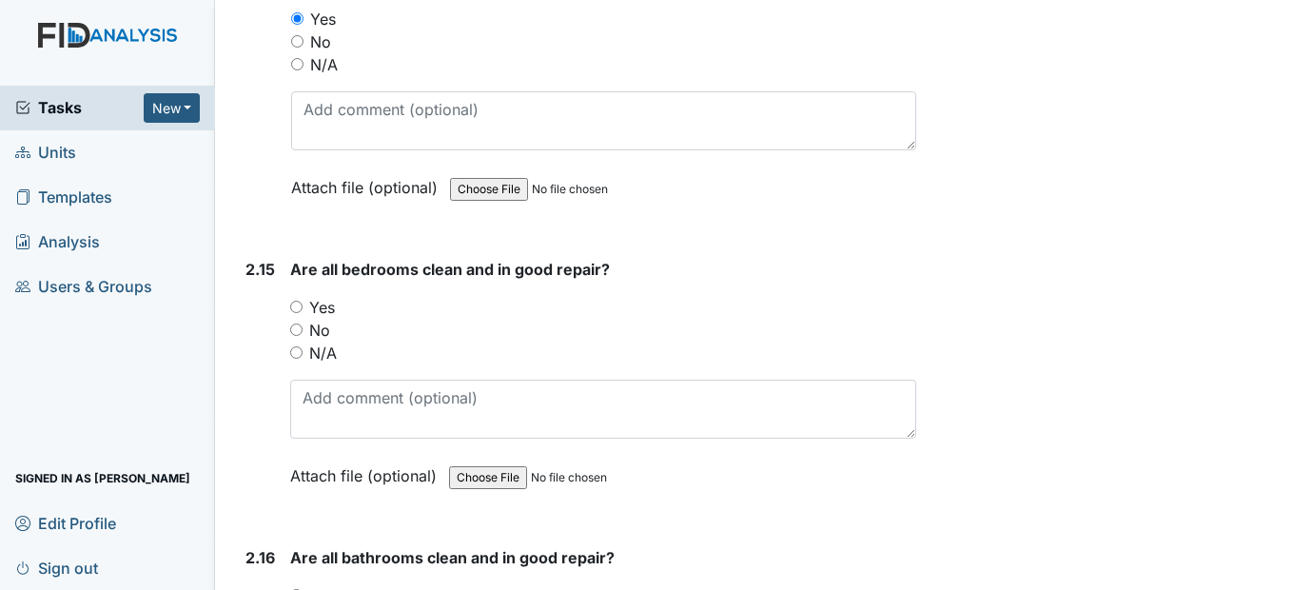
scroll to position [5612, 0]
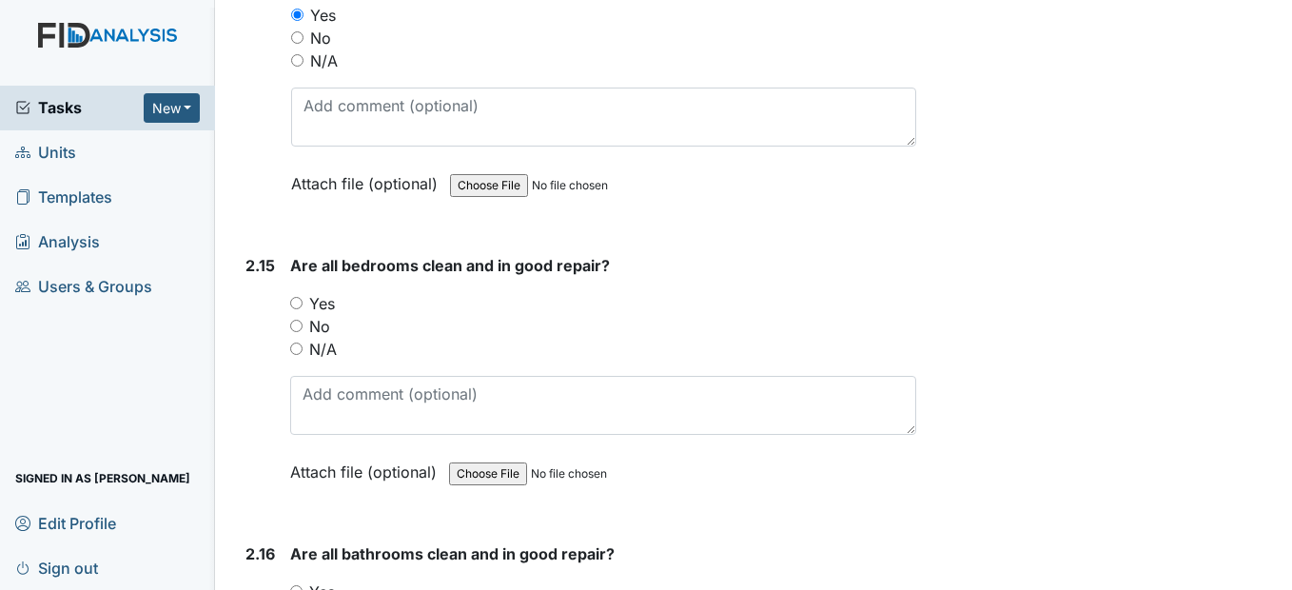
click at [298, 309] on input "Yes" at bounding box center [296, 303] width 12 height 12
radio input "true"
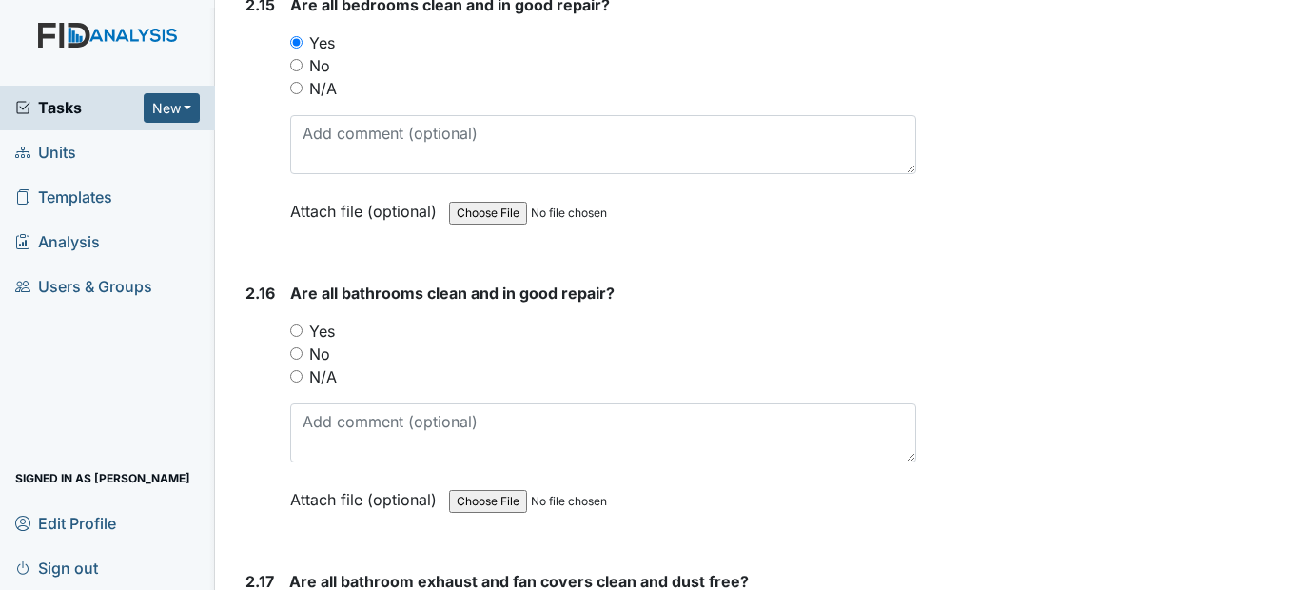
scroll to position [5898, 0]
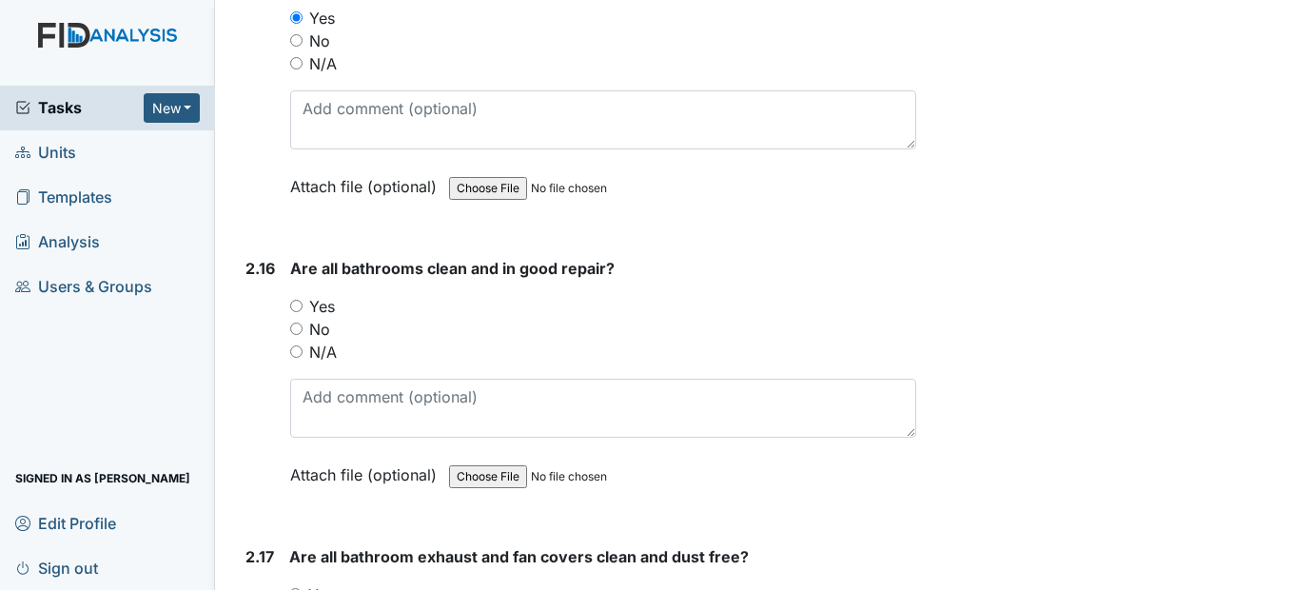
click at [298, 312] on input "Yes" at bounding box center [296, 306] width 12 height 12
radio input "true"
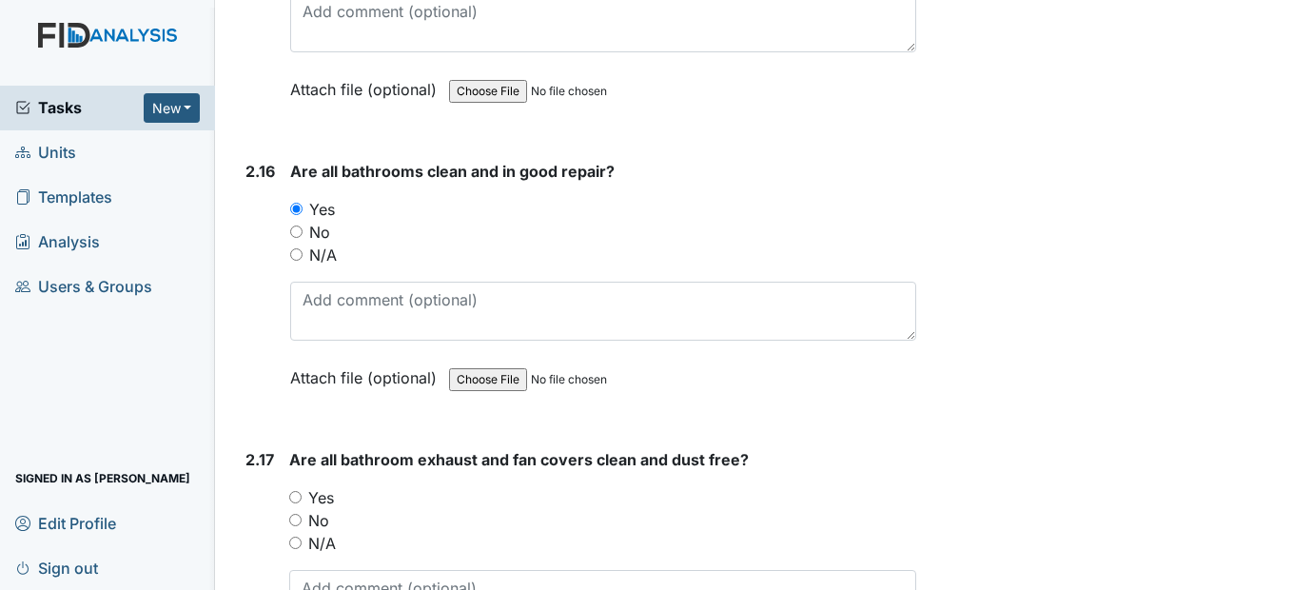
scroll to position [6183, 0]
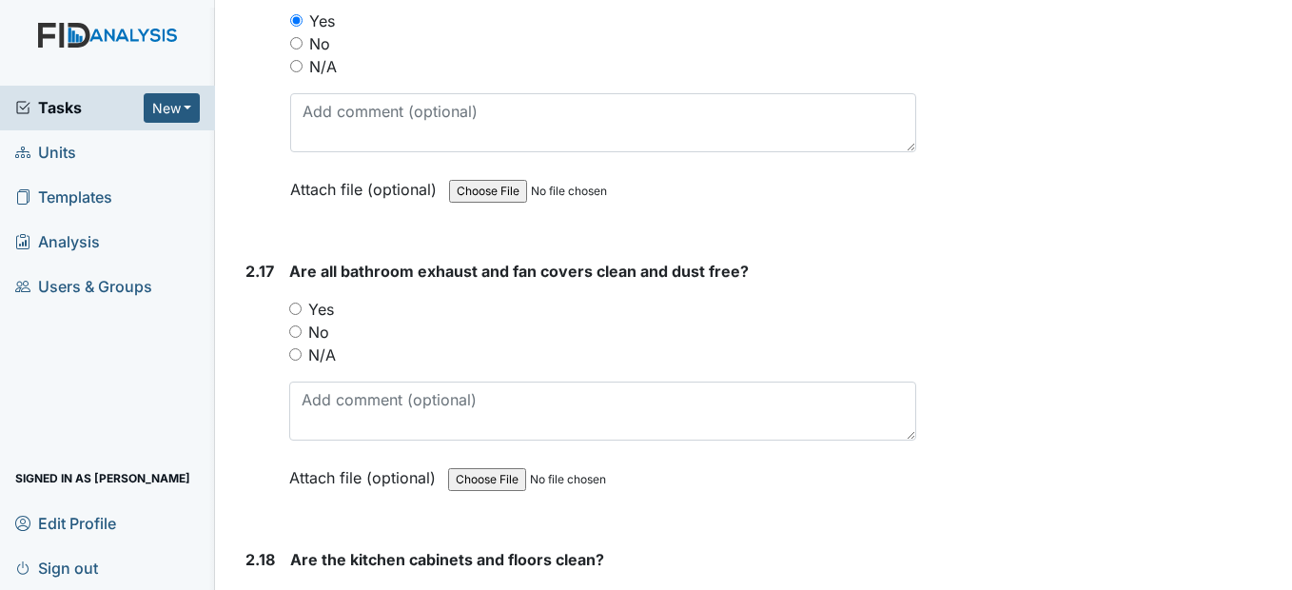
drag, startPoint x: 296, startPoint y: 350, endPoint x: 331, endPoint y: 352, distance: 35.2
click at [299, 315] on input "Yes" at bounding box center [295, 309] width 12 height 12
radio input "true"
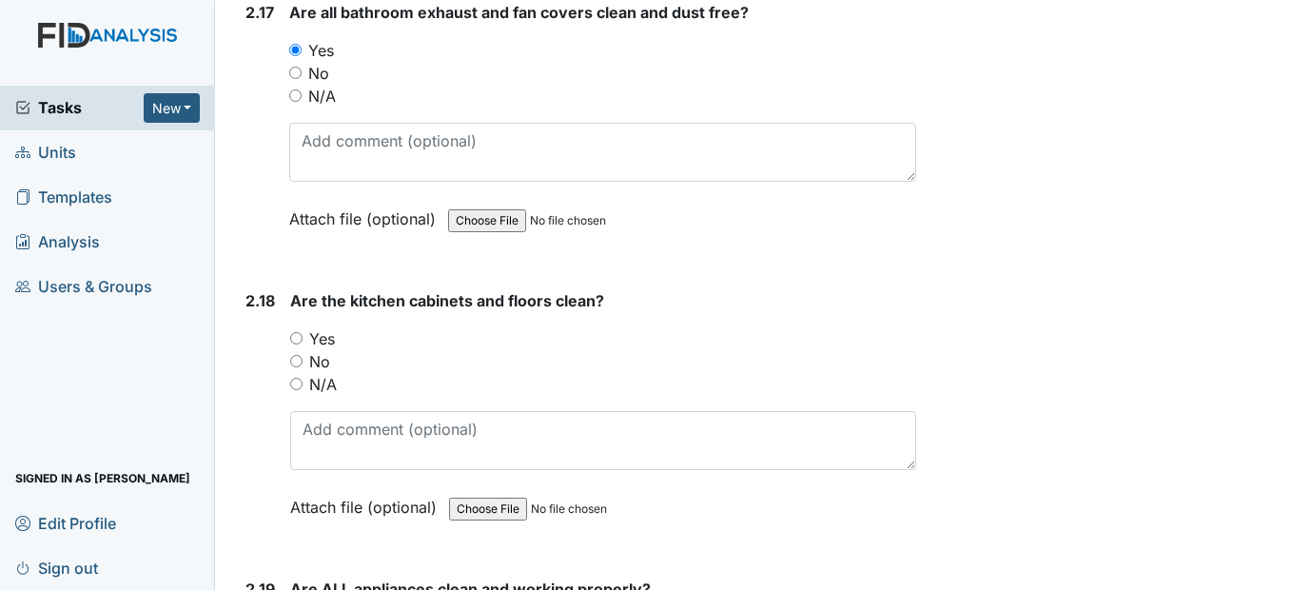
scroll to position [6469, 0]
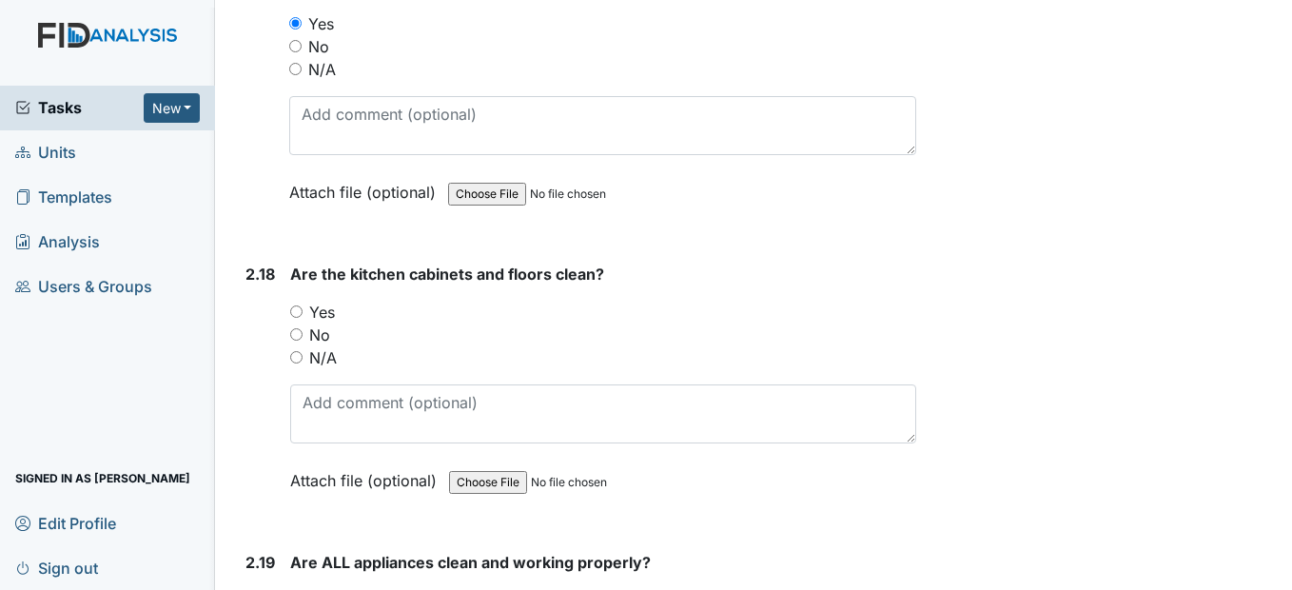
click at [299, 323] on div "Yes" at bounding box center [602, 312] width 625 height 23
click at [300, 318] on input "Yes" at bounding box center [296, 311] width 12 height 12
radio input "true"
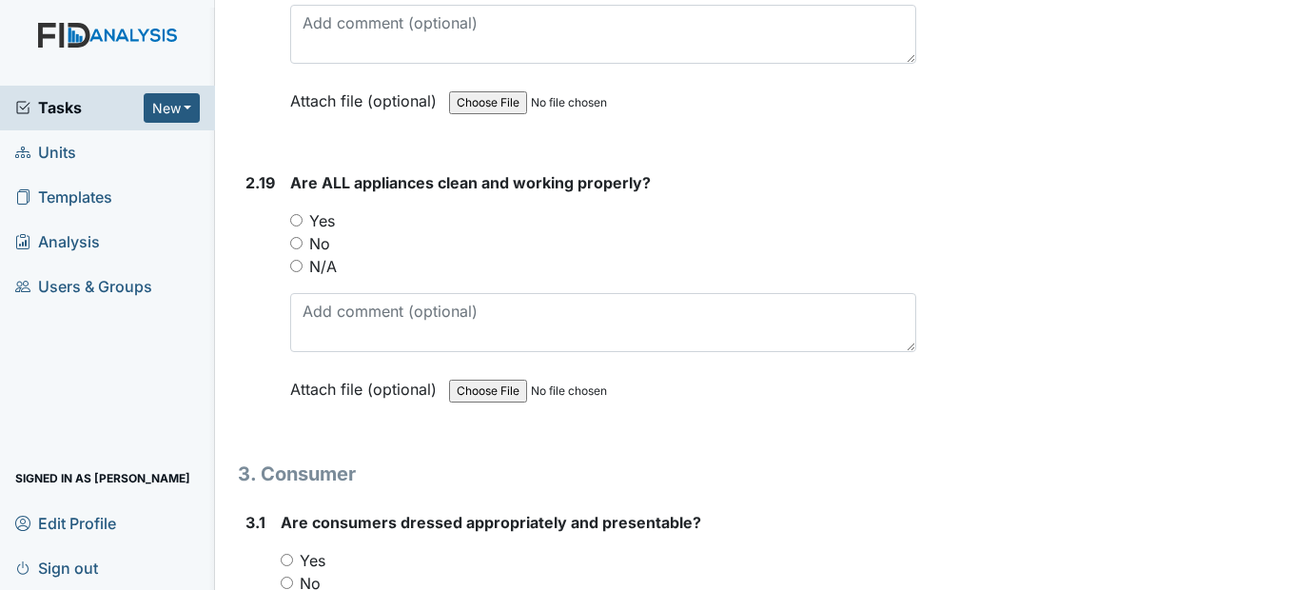
scroll to position [6849, 0]
click at [299, 225] on input "Yes" at bounding box center [296, 219] width 12 height 12
radio input "true"
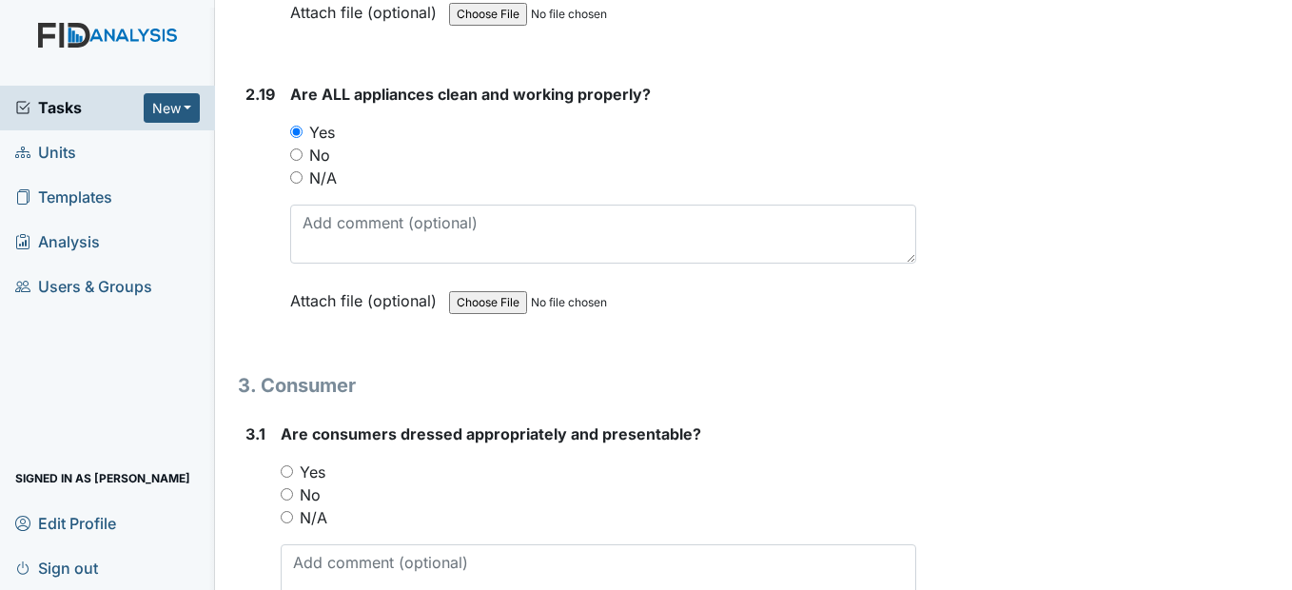
scroll to position [7135, 0]
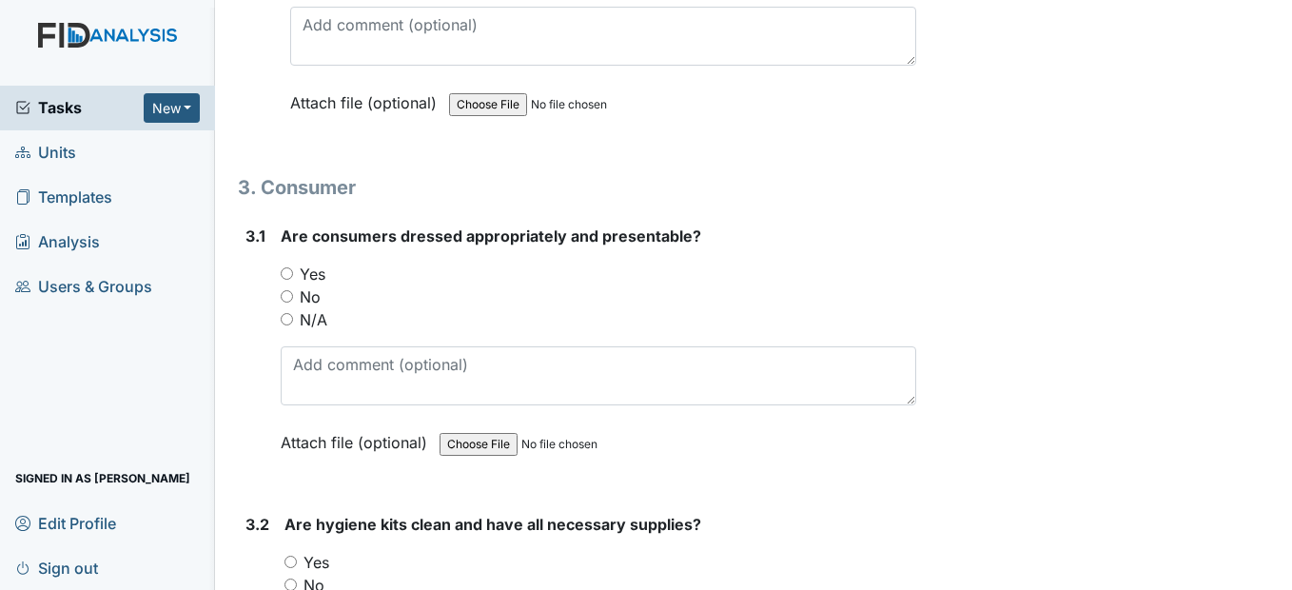
drag, startPoint x: 285, startPoint y: 319, endPoint x: 312, endPoint y: 315, distance: 26.9
click at [287, 280] on input "Yes" at bounding box center [287, 273] width 12 height 12
radio input "true"
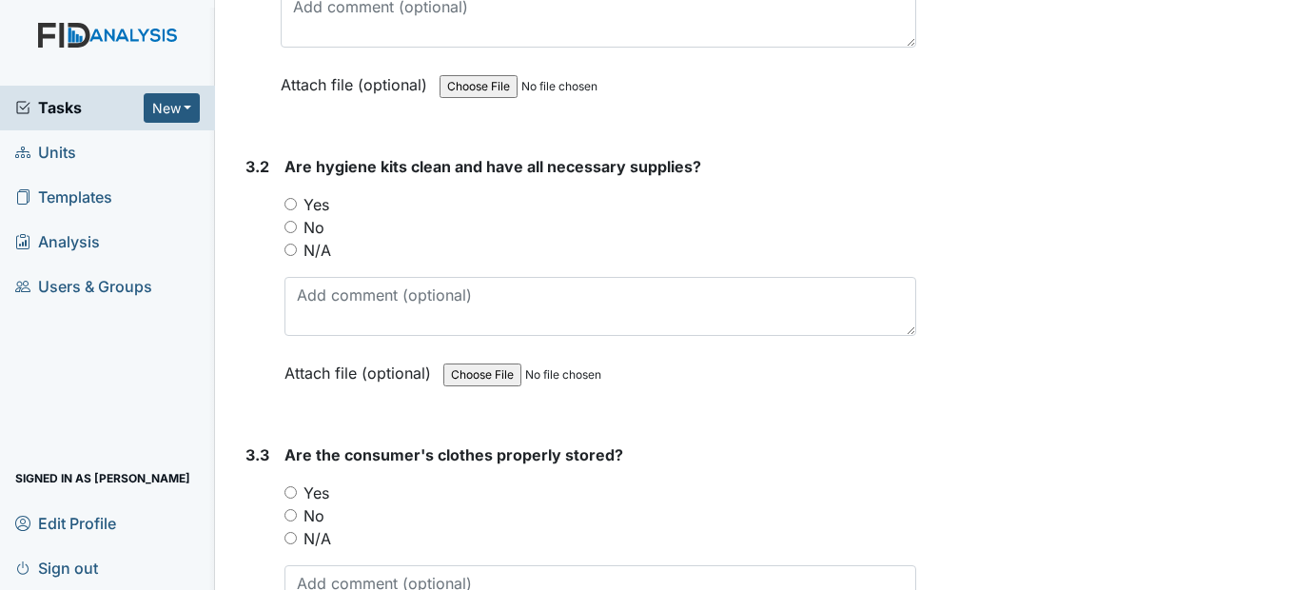
scroll to position [7515, 0]
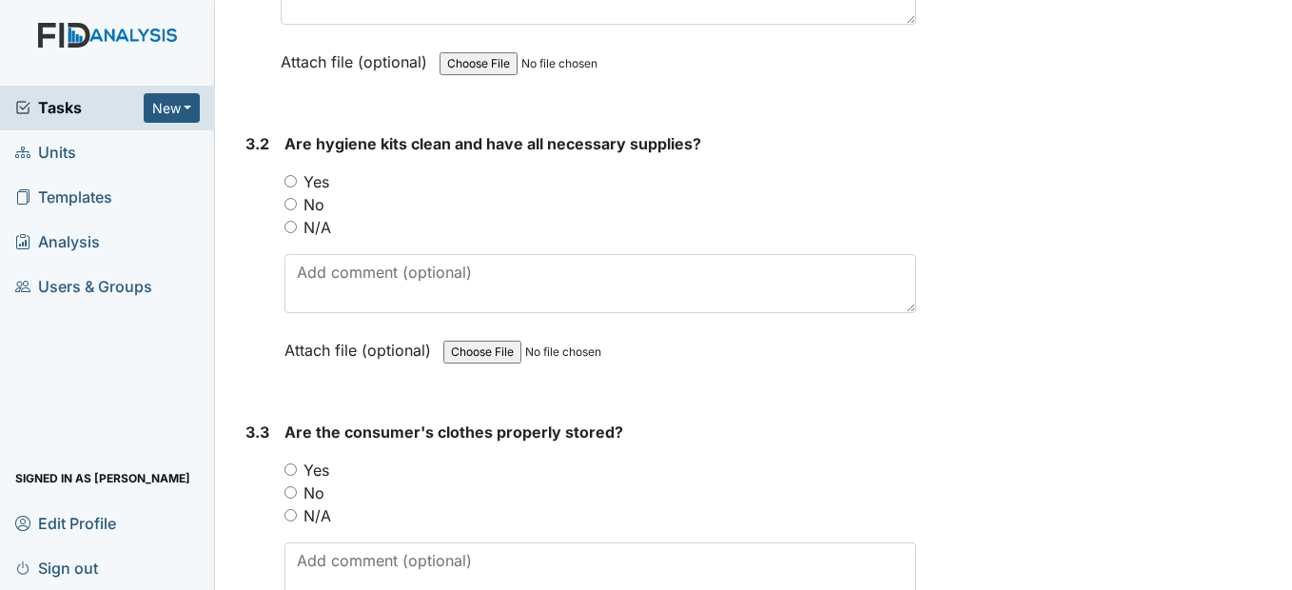
click at [292, 187] on input "Yes" at bounding box center [290, 181] width 12 height 12
radio input "true"
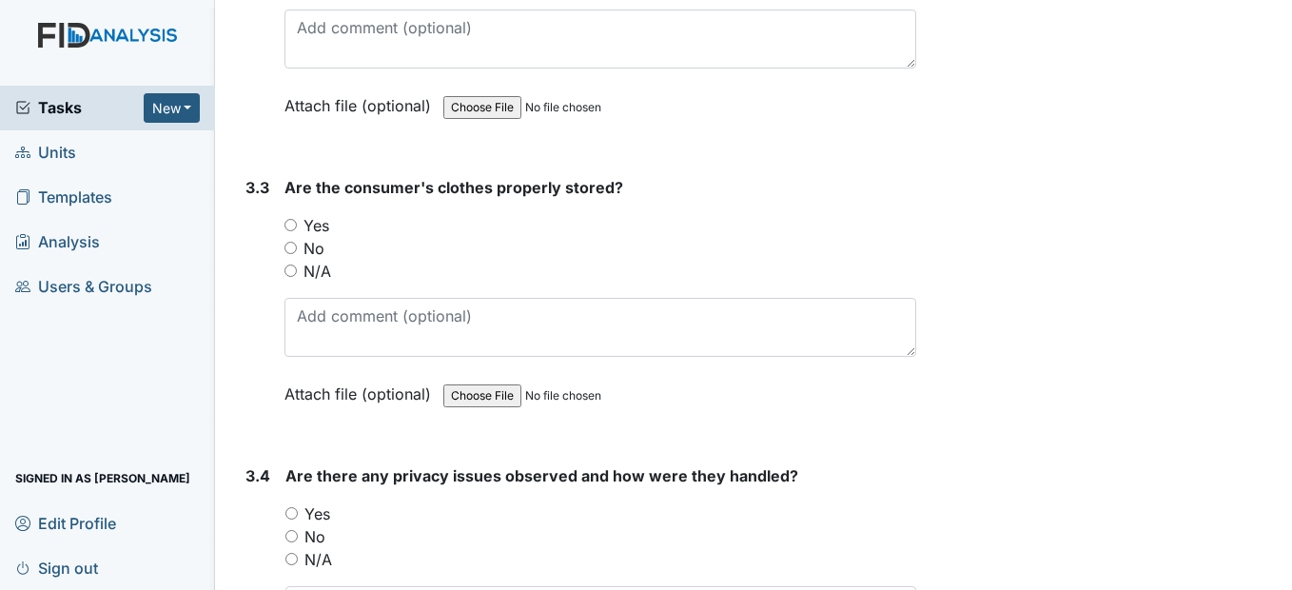
scroll to position [7800, 0]
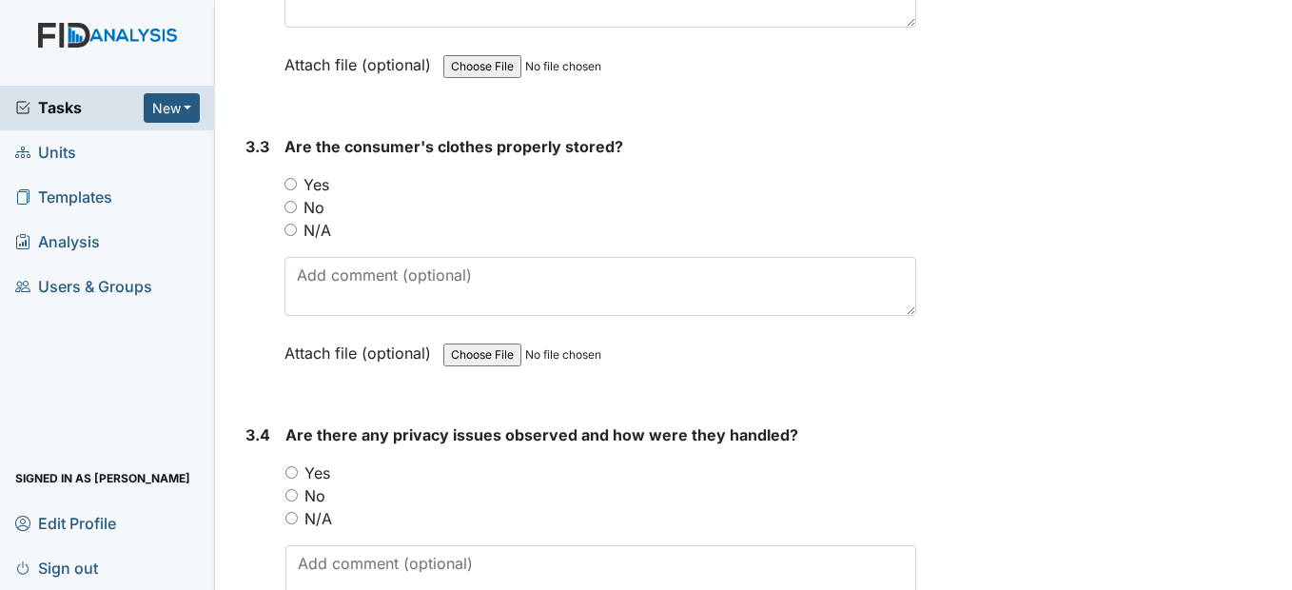
click at [293, 196] on div "Yes" at bounding box center [599, 184] width 631 height 23
click at [294, 190] on input "Yes" at bounding box center [290, 184] width 12 height 12
radio input "true"
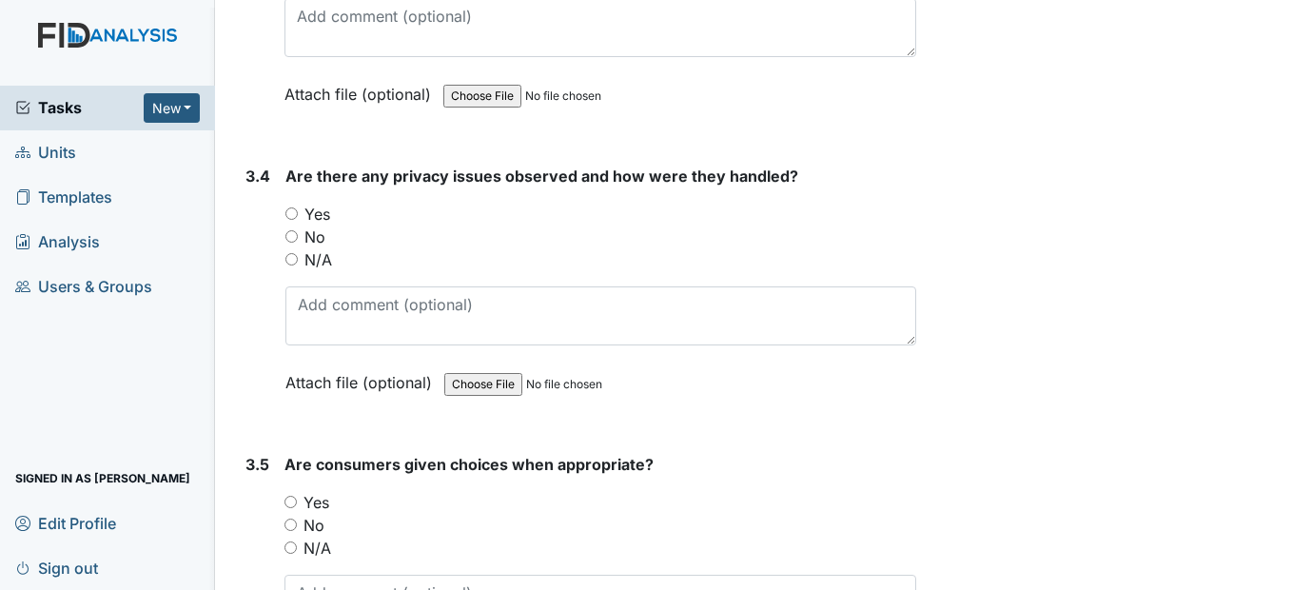
scroll to position [8086, 0]
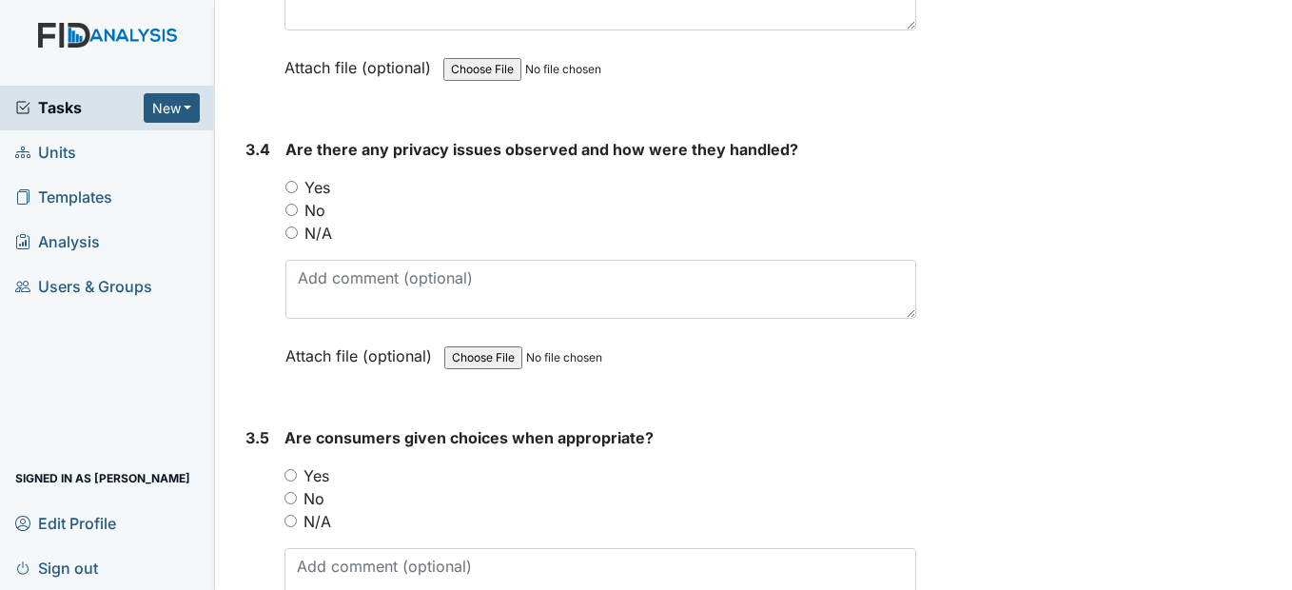
click at [302, 222] on div "No" at bounding box center [600, 210] width 630 height 23
click at [293, 216] on input "No" at bounding box center [291, 210] width 12 height 12
radio input "true"
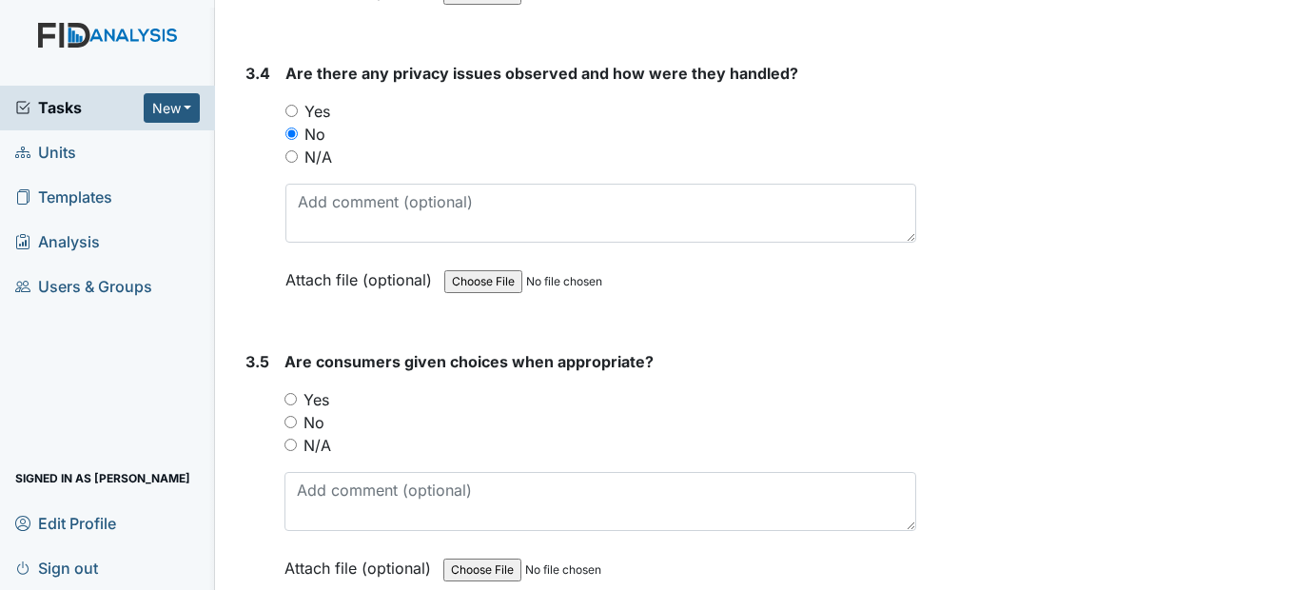
scroll to position [8371, 0]
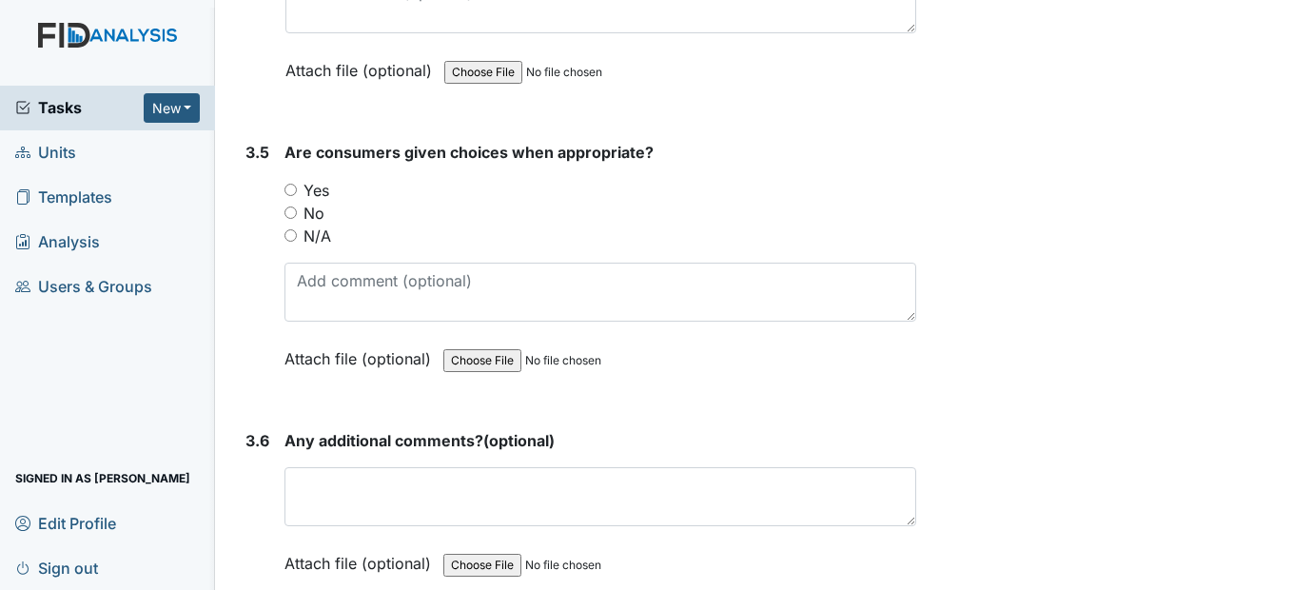
drag, startPoint x: 290, startPoint y: 236, endPoint x: 314, endPoint y: 236, distance: 23.8
click at [291, 196] on input "Yes" at bounding box center [290, 190] width 12 height 12
radio input "true"
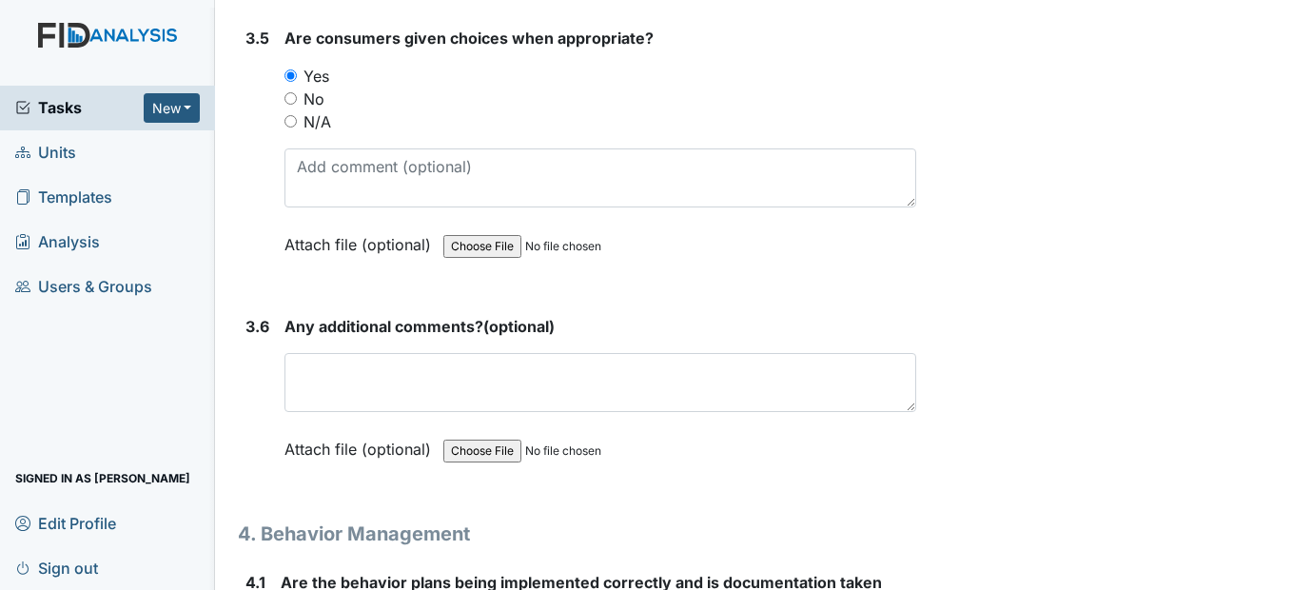
scroll to position [8657, 0]
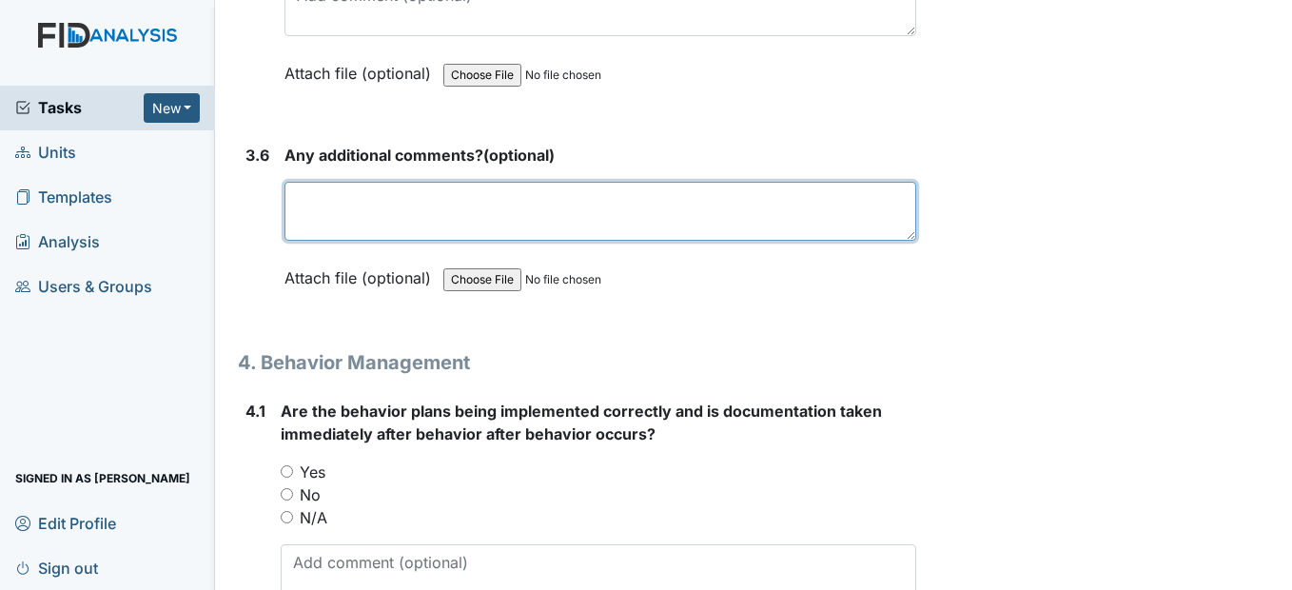
click at [352, 241] on textarea at bounding box center [599, 211] width 631 height 59
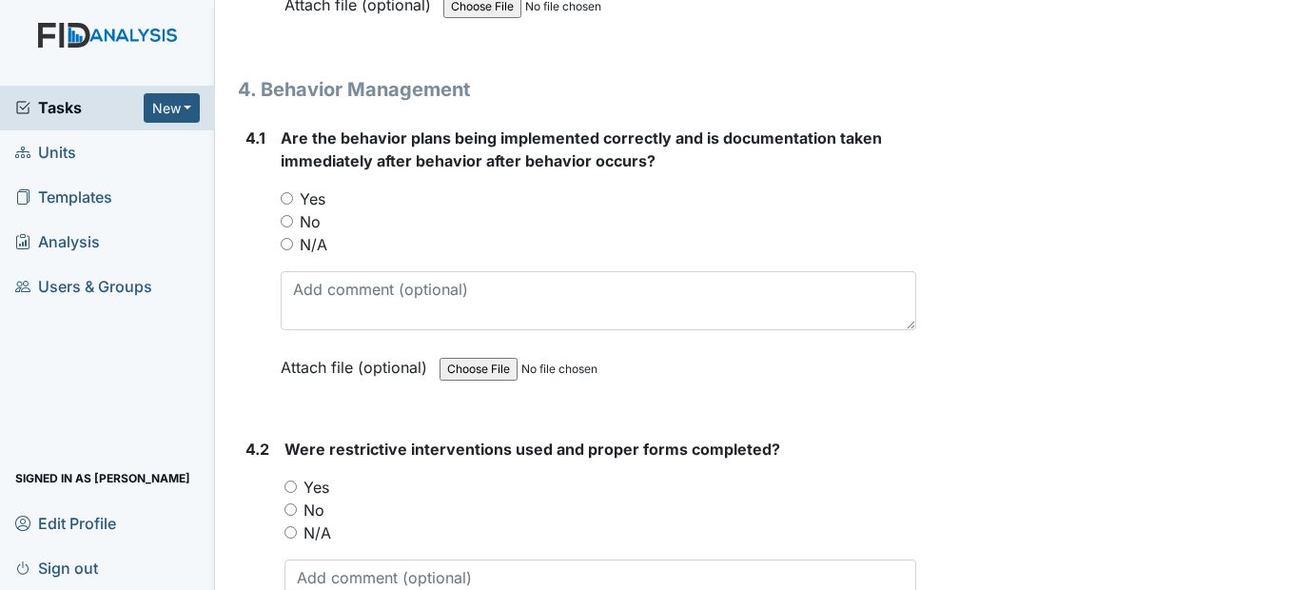
scroll to position [8942, 0]
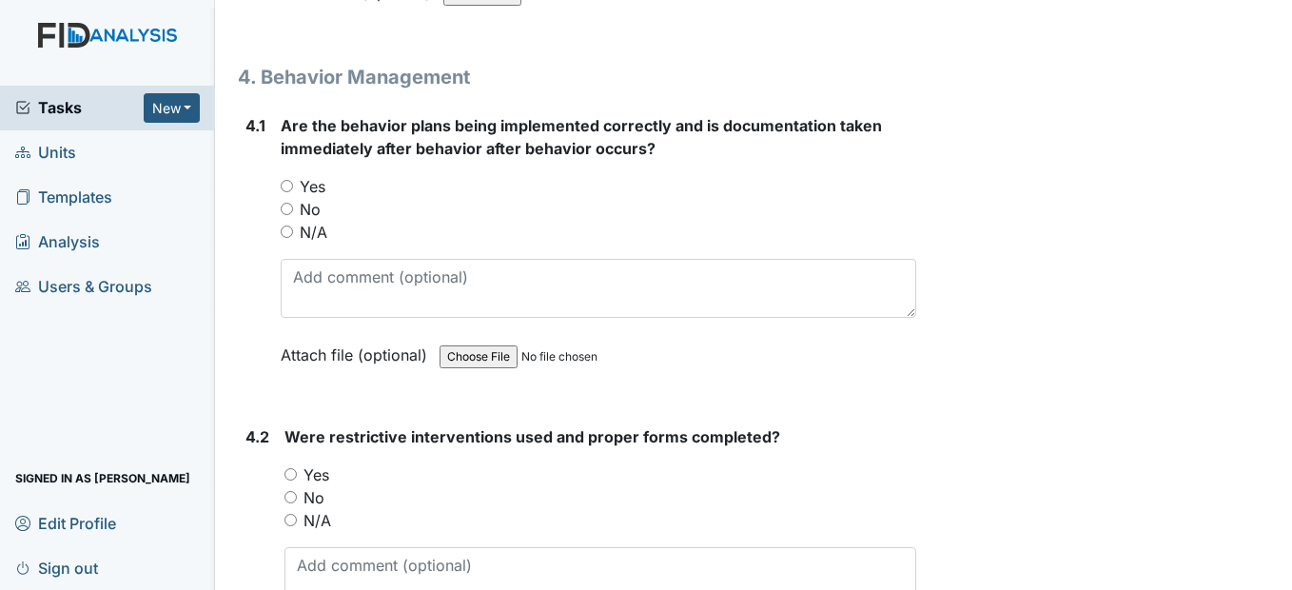
type textarea "none"
click at [281, 192] on input "Yes" at bounding box center [287, 186] width 12 height 12
radio input "true"
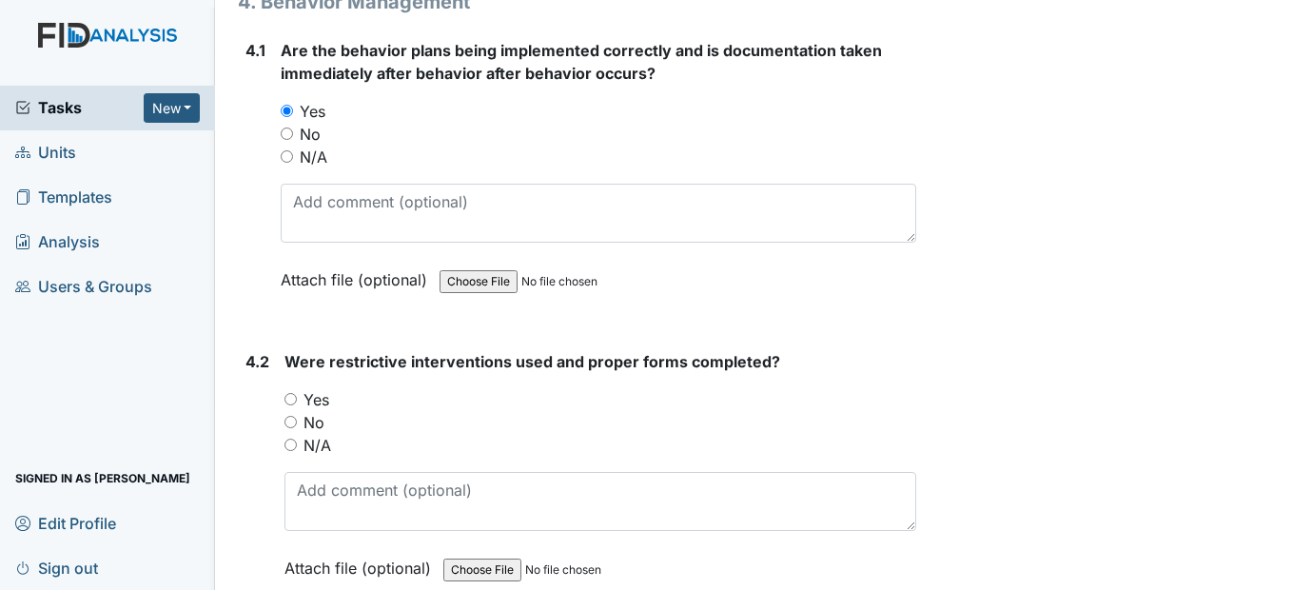
scroll to position [9132, 0]
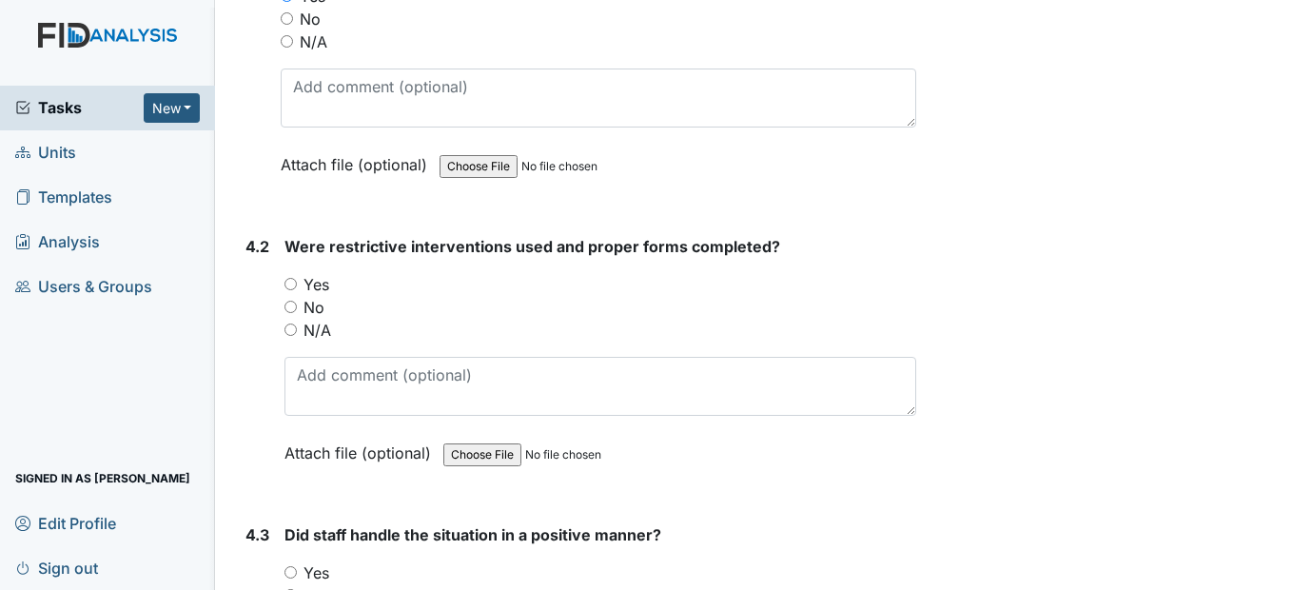
click at [291, 336] on input "N/A" at bounding box center [290, 329] width 12 height 12
radio input "true"
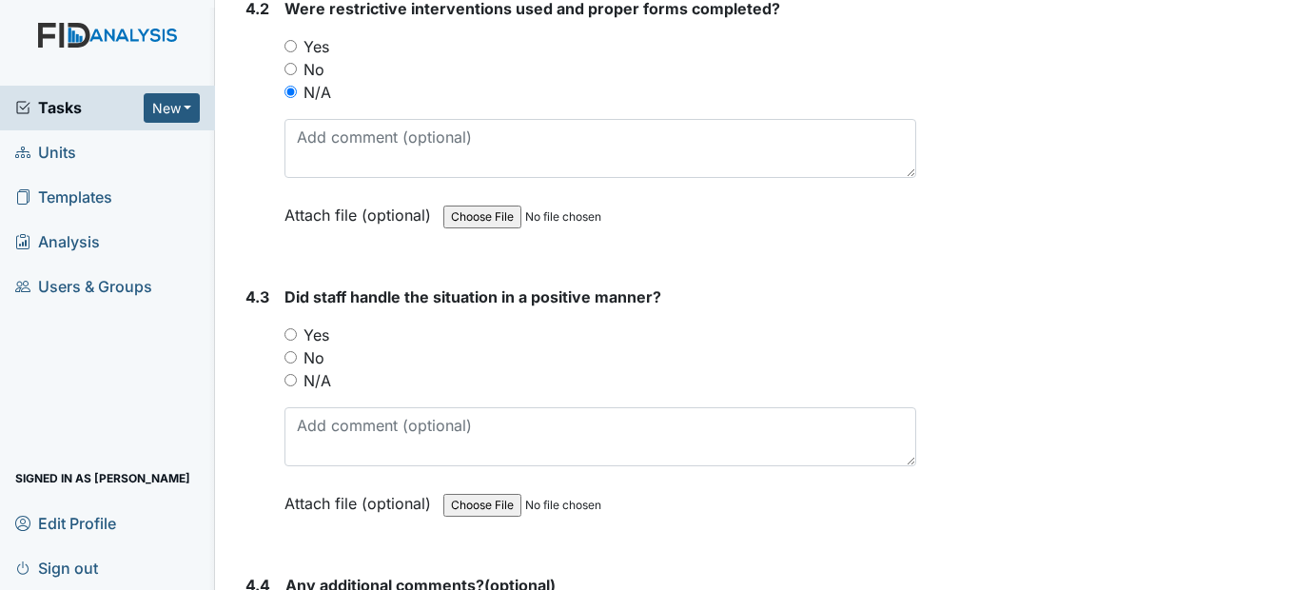
scroll to position [9418, 0]
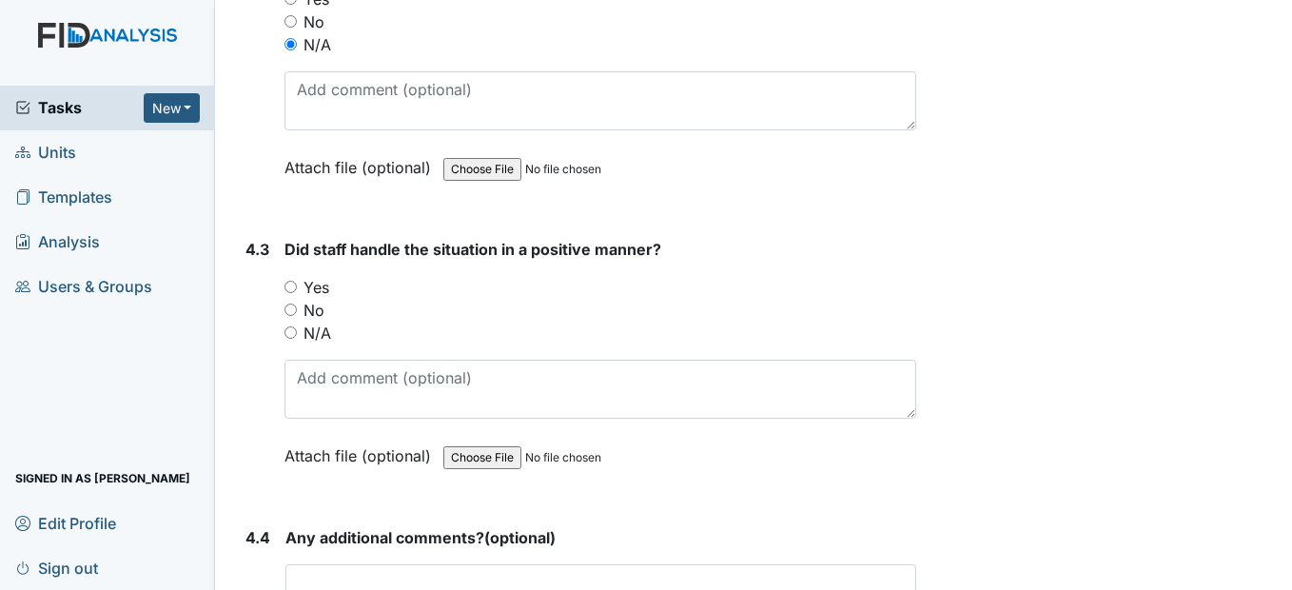
click at [291, 293] on input "Yes" at bounding box center [290, 287] width 12 height 12
radio input "true"
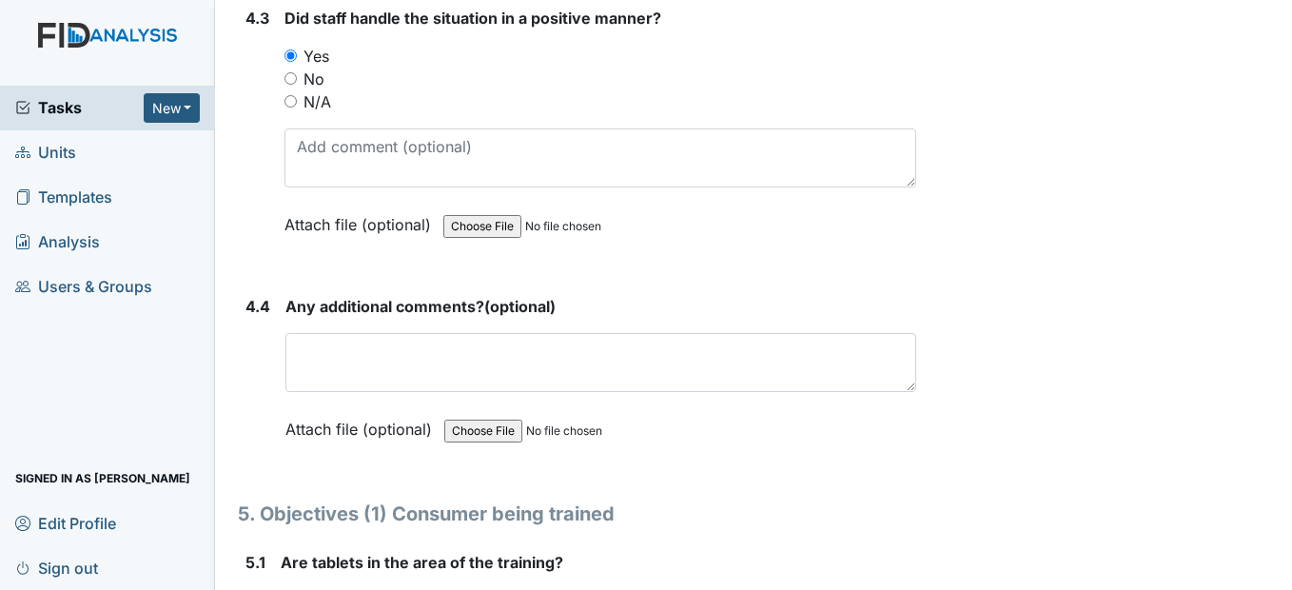
scroll to position [9703, 0]
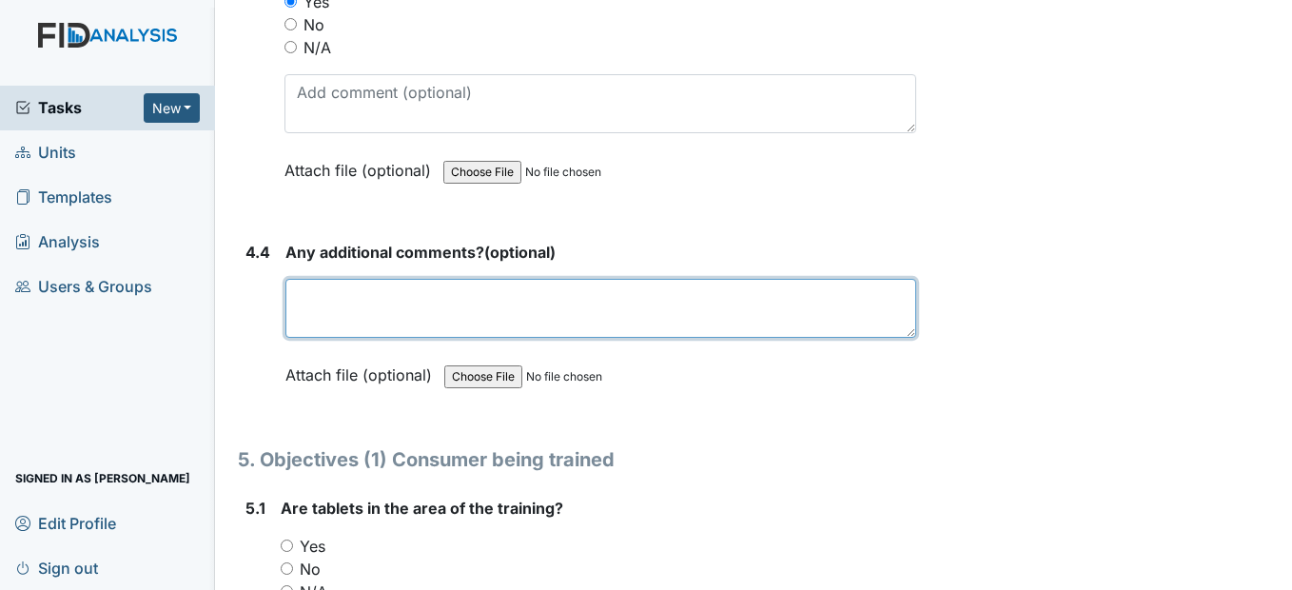
click at [317, 338] on textarea at bounding box center [600, 308] width 630 height 59
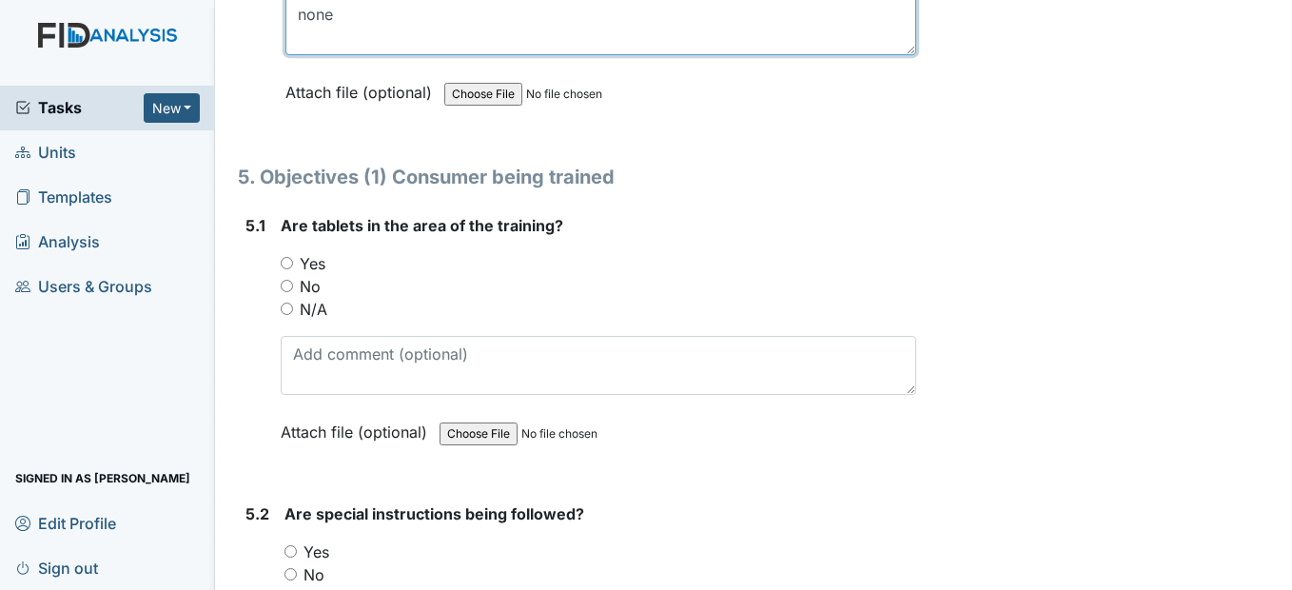
scroll to position [9988, 0]
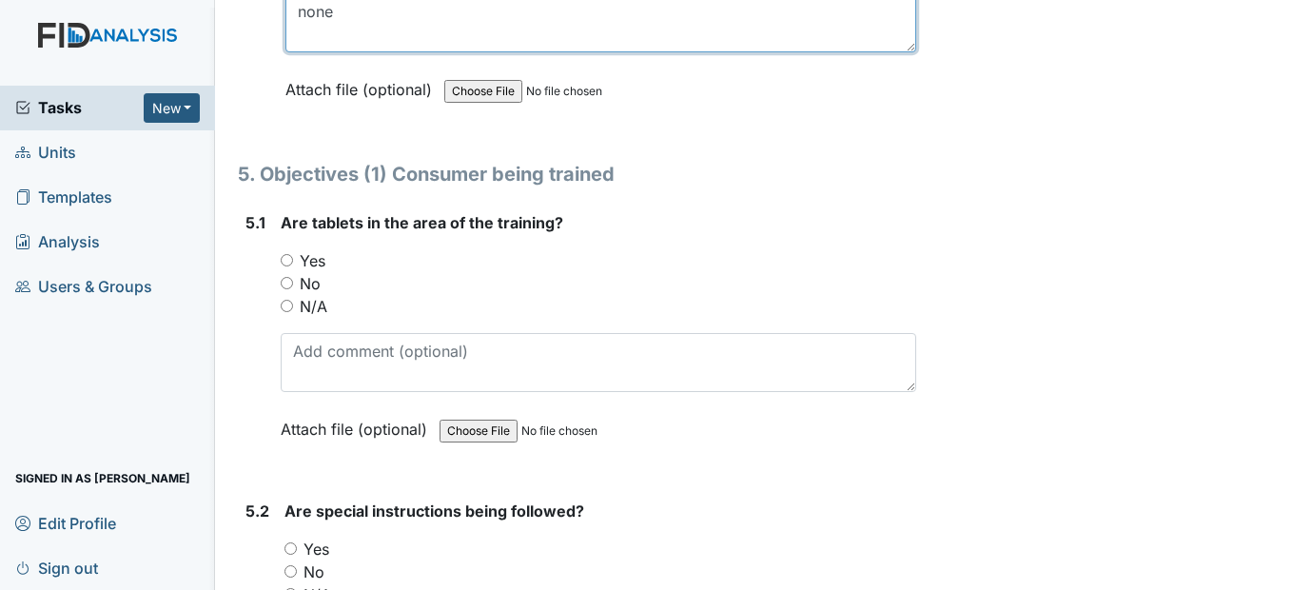
type textarea "none"
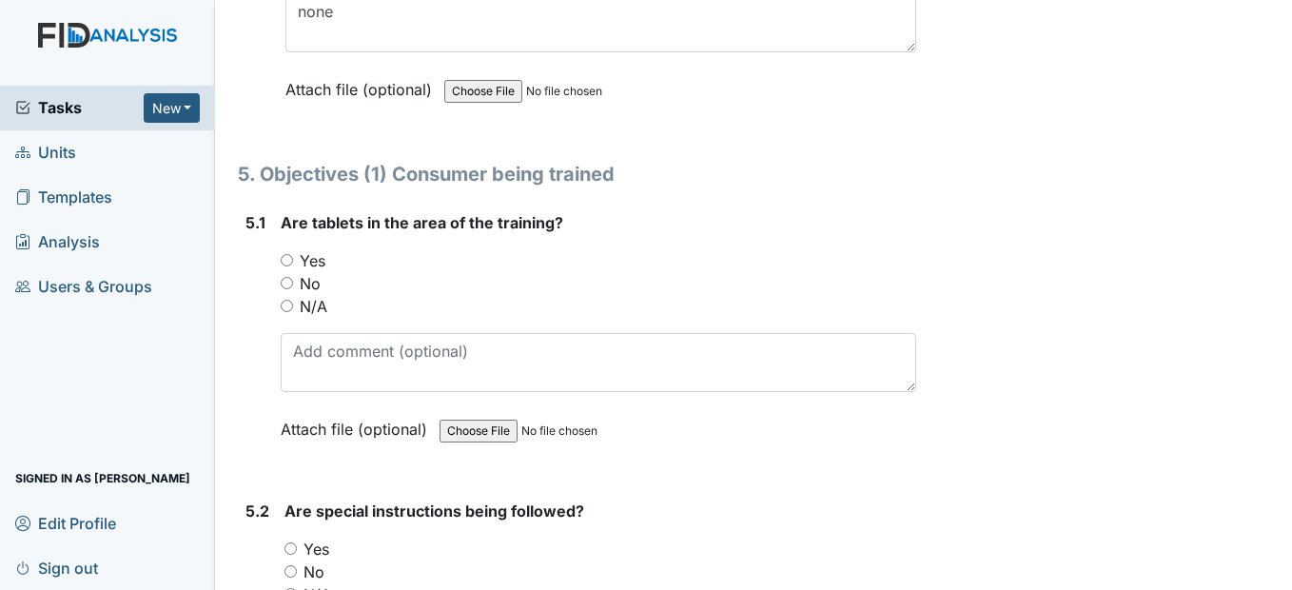
click at [287, 266] on input "Yes" at bounding box center [287, 260] width 12 height 12
radio input "true"
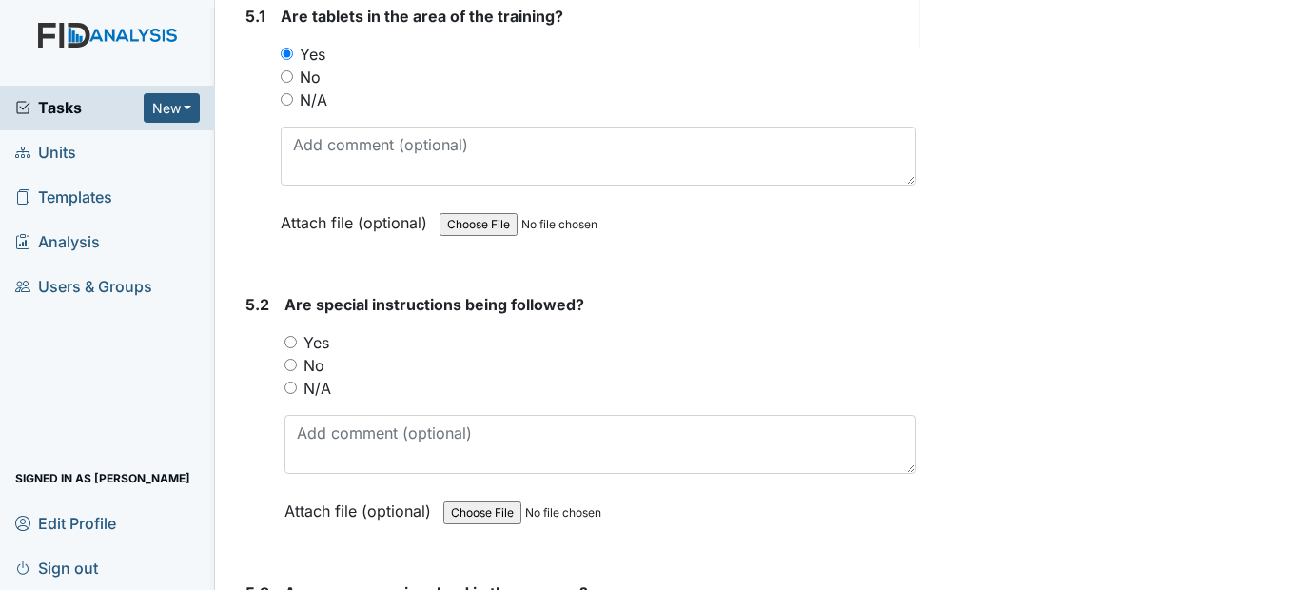
scroll to position [10274, 0]
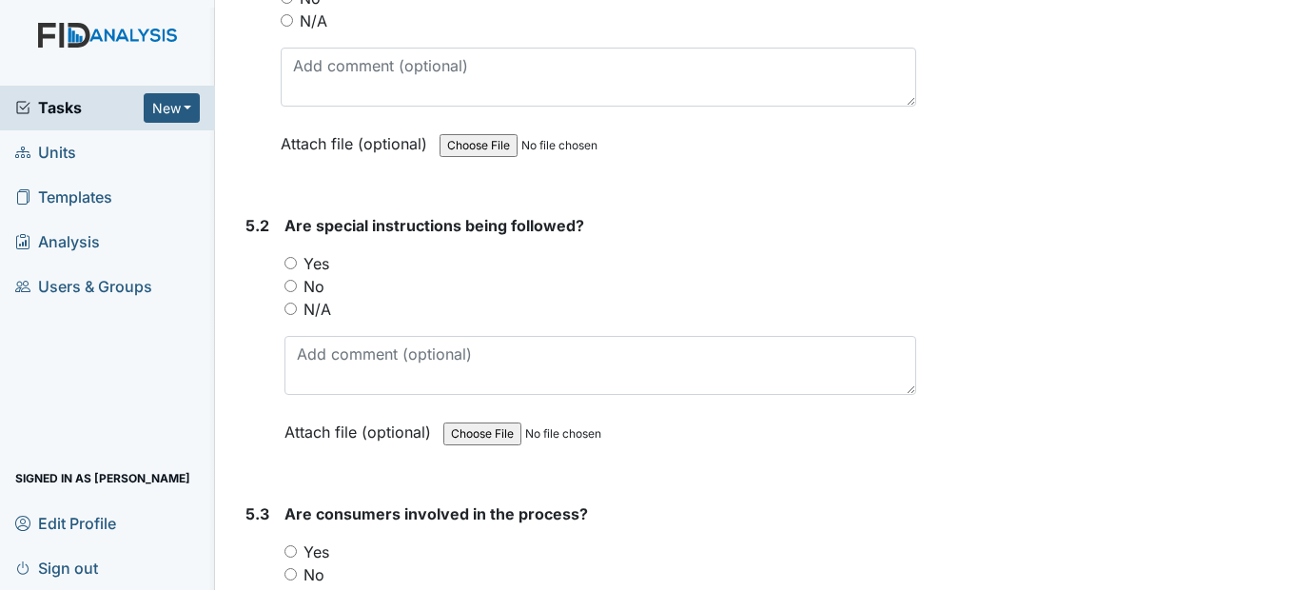
click at [297, 269] on input "Yes" at bounding box center [290, 263] width 12 height 12
radio input "true"
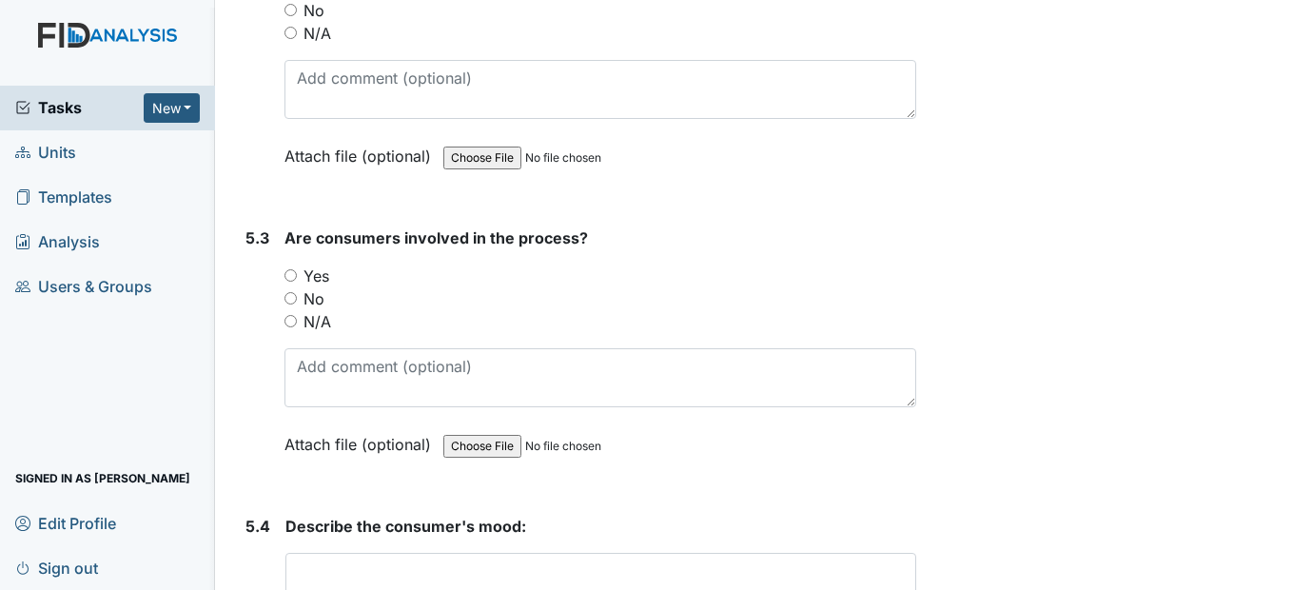
scroll to position [10559, 0]
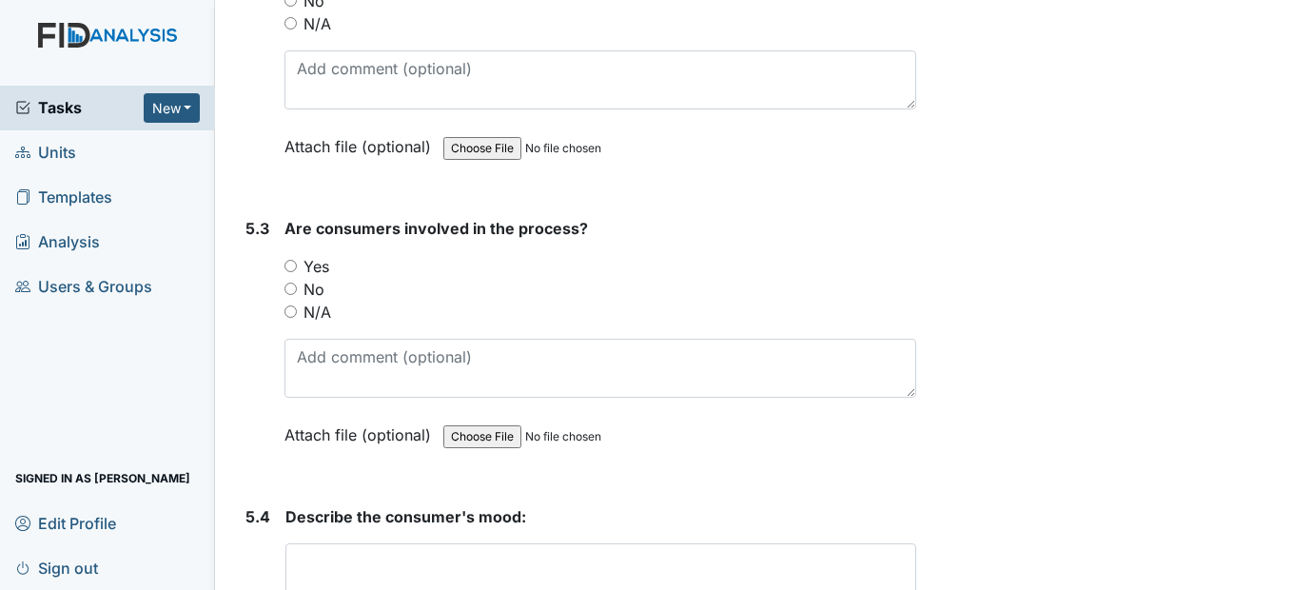
click at [293, 272] on input "Yes" at bounding box center [290, 266] width 12 height 12
radio input "true"
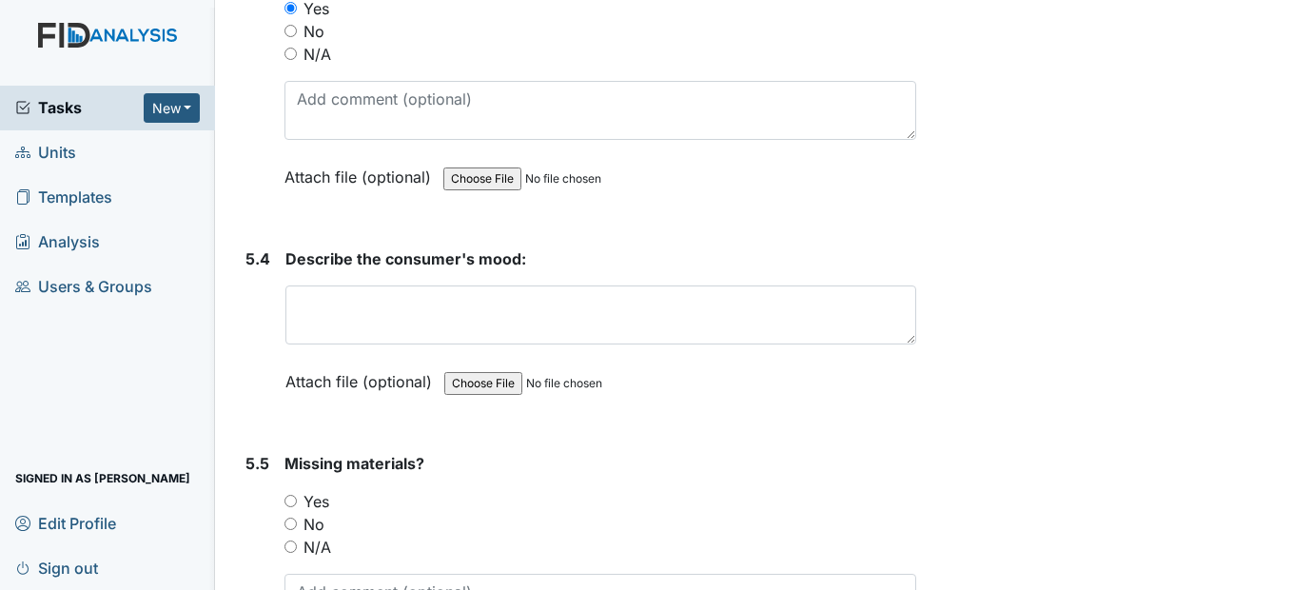
scroll to position [10844, 0]
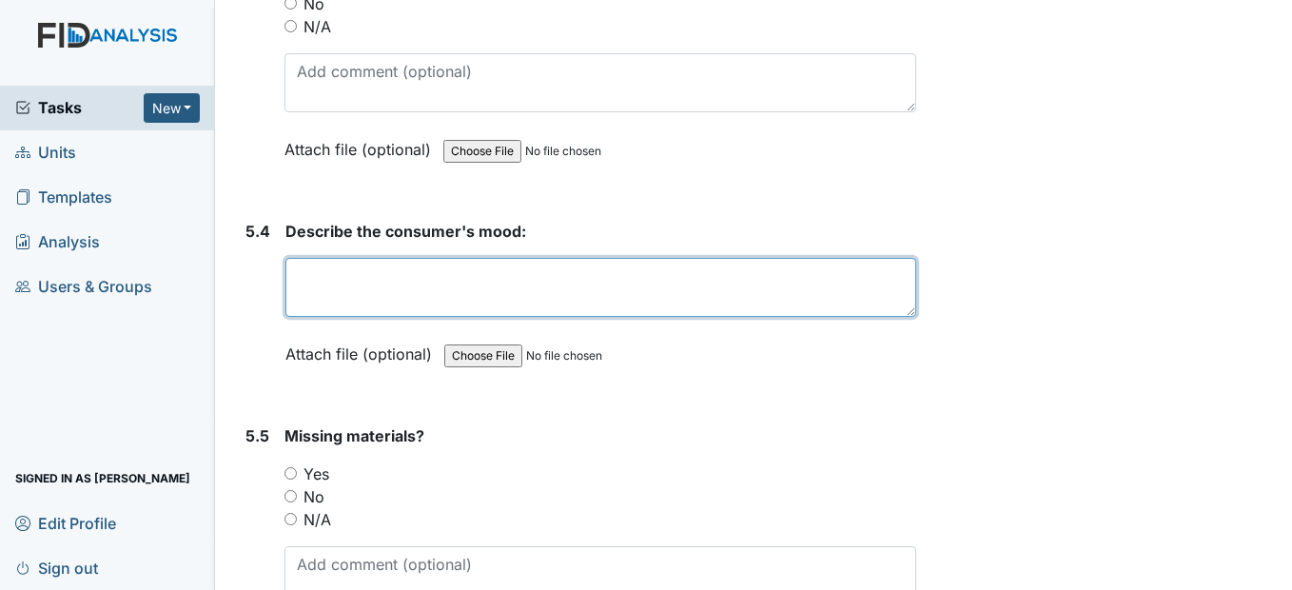
click at [314, 317] on textarea at bounding box center [600, 287] width 630 height 59
click at [327, 317] on textarea "Good" at bounding box center [600, 287] width 630 height 59
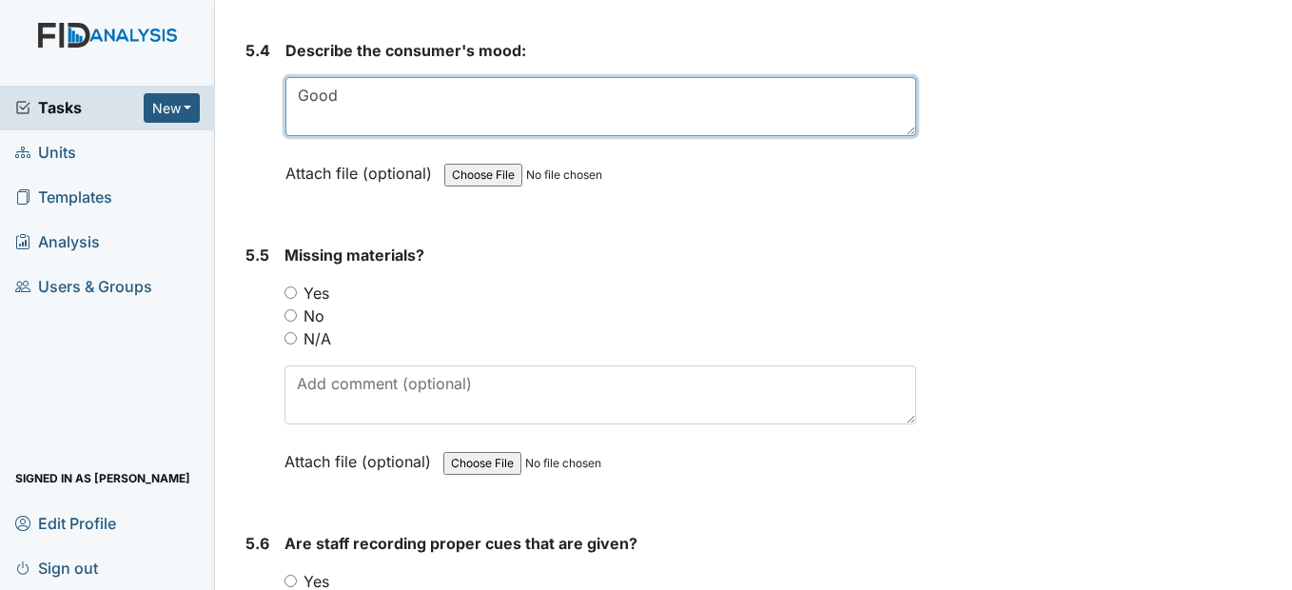
scroll to position [11130, 0]
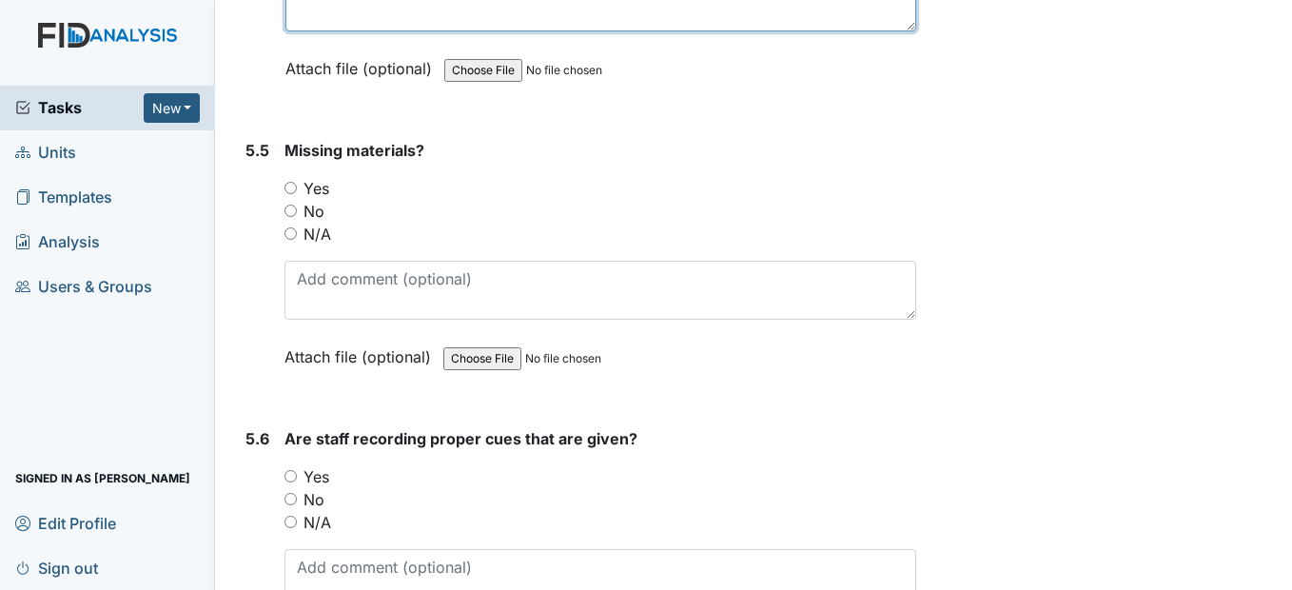
type textarea "Good"
click at [292, 217] on input "No" at bounding box center [290, 211] width 12 height 12
radio input "true"
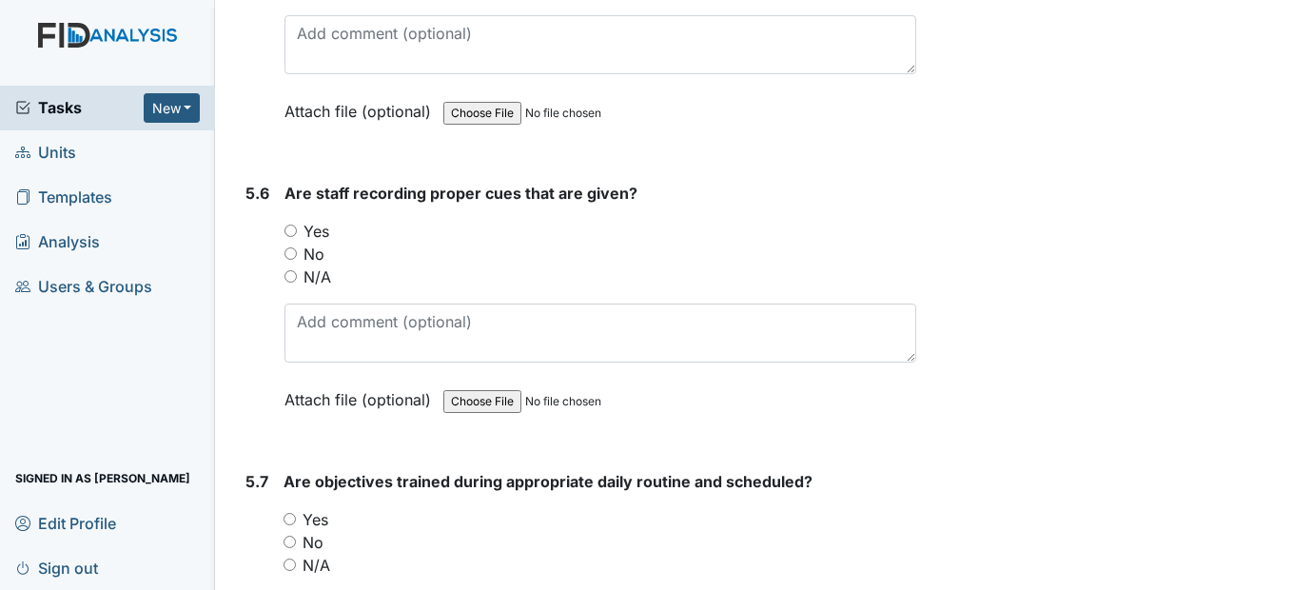
scroll to position [11415, 0]
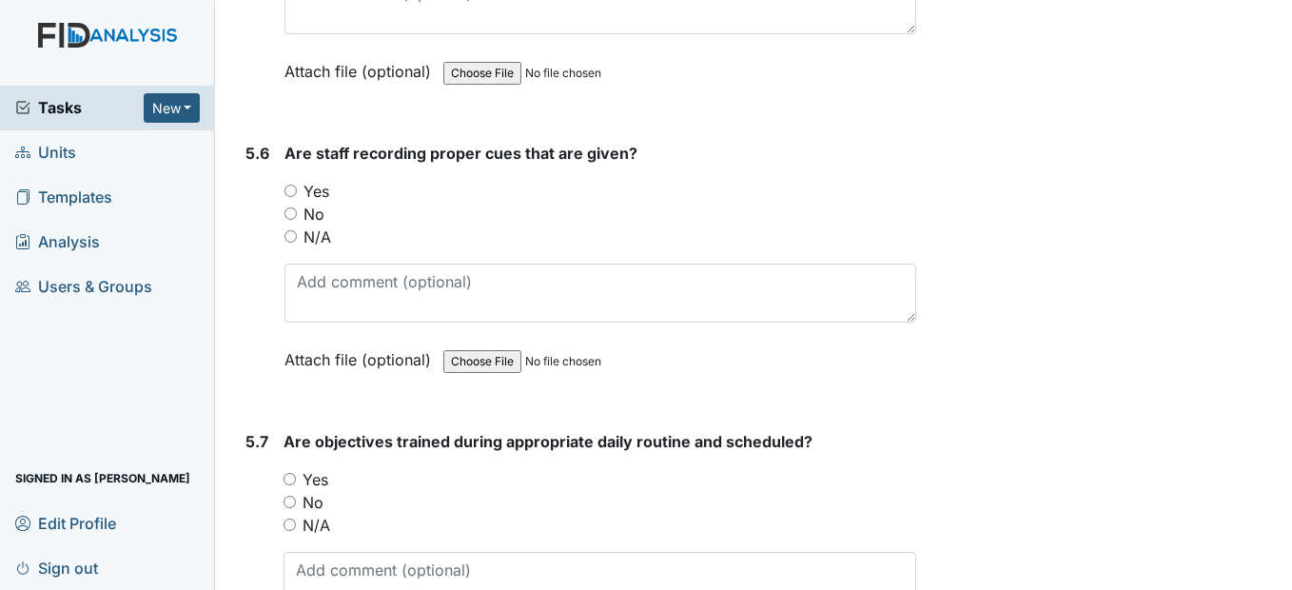
click at [292, 197] on input "Yes" at bounding box center [290, 191] width 12 height 12
radio input "true"
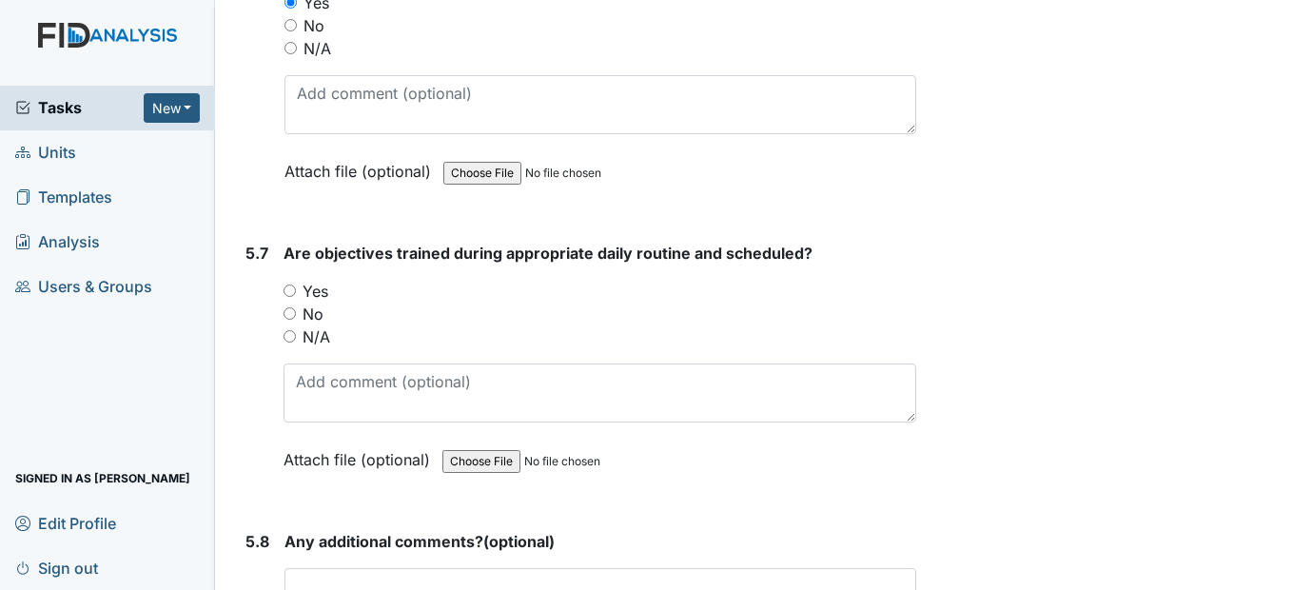
scroll to position [11605, 0]
drag, startPoint x: 291, startPoint y: 336, endPoint x: 286, endPoint y: 323, distance: 13.2
click at [288, 295] on input "Yes" at bounding box center [289, 289] width 12 height 12
radio input "true"
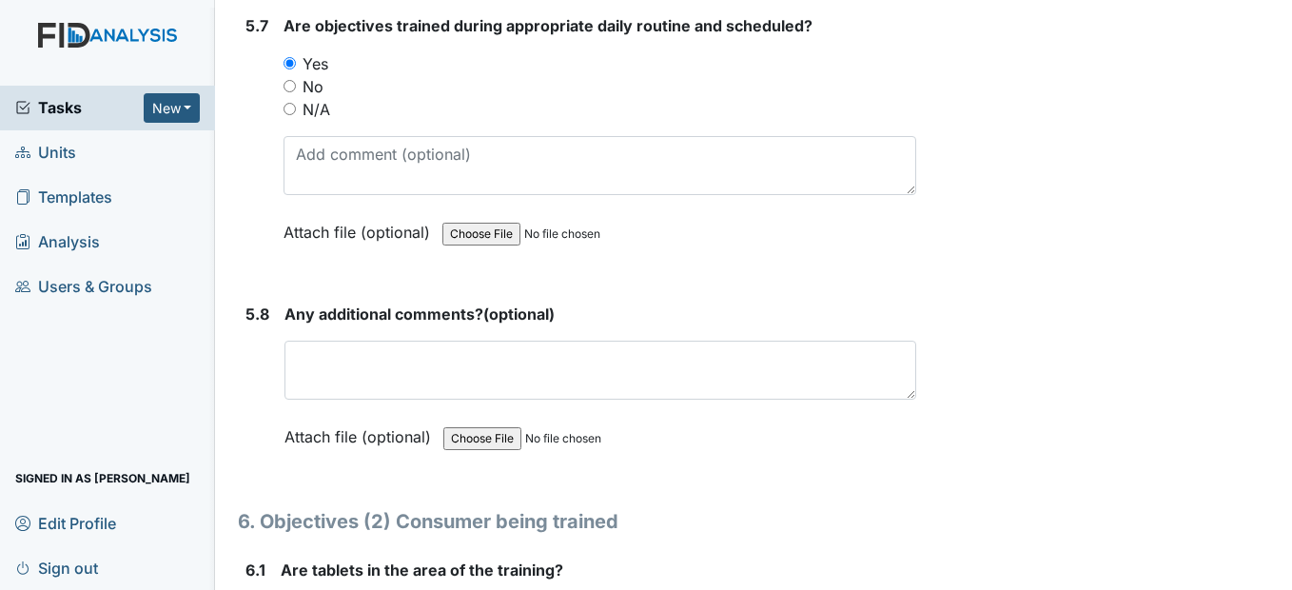
scroll to position [11891, 0]
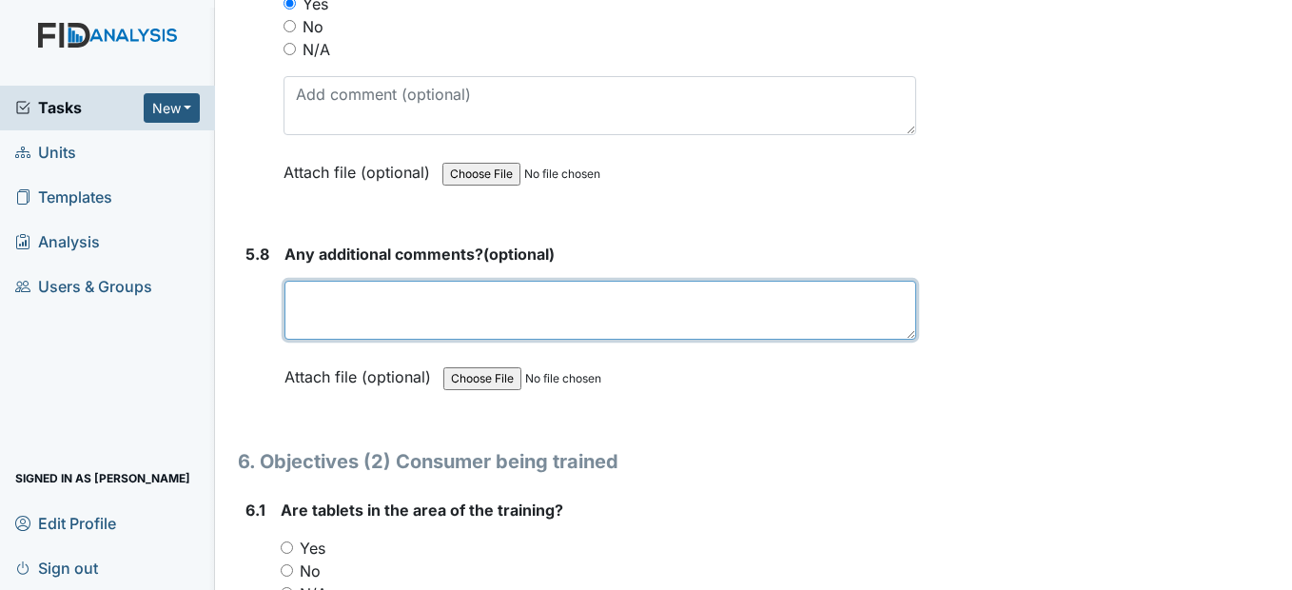
click at [322, 340] on textarea at bounding box center [599, 310] width 631 height 59
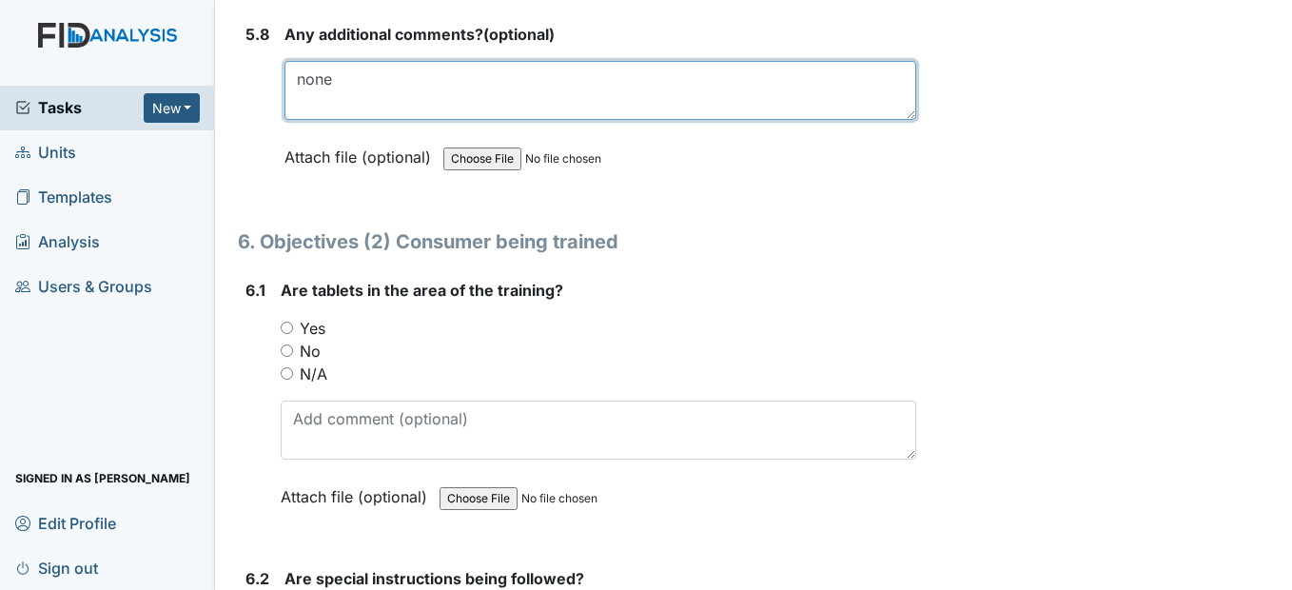
scroll to position [12176, 0]
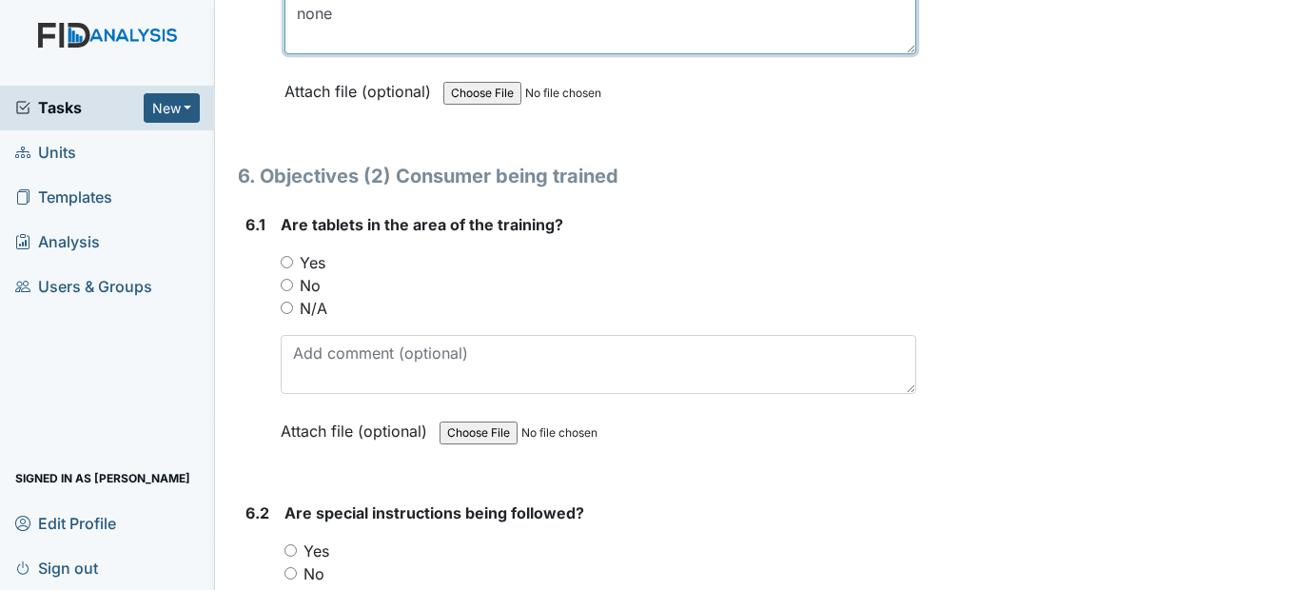
type textarea "none"
click at [284, 268] on input "Yes" at bounding box center [287, 262] width 12 height 12
radio input "true"
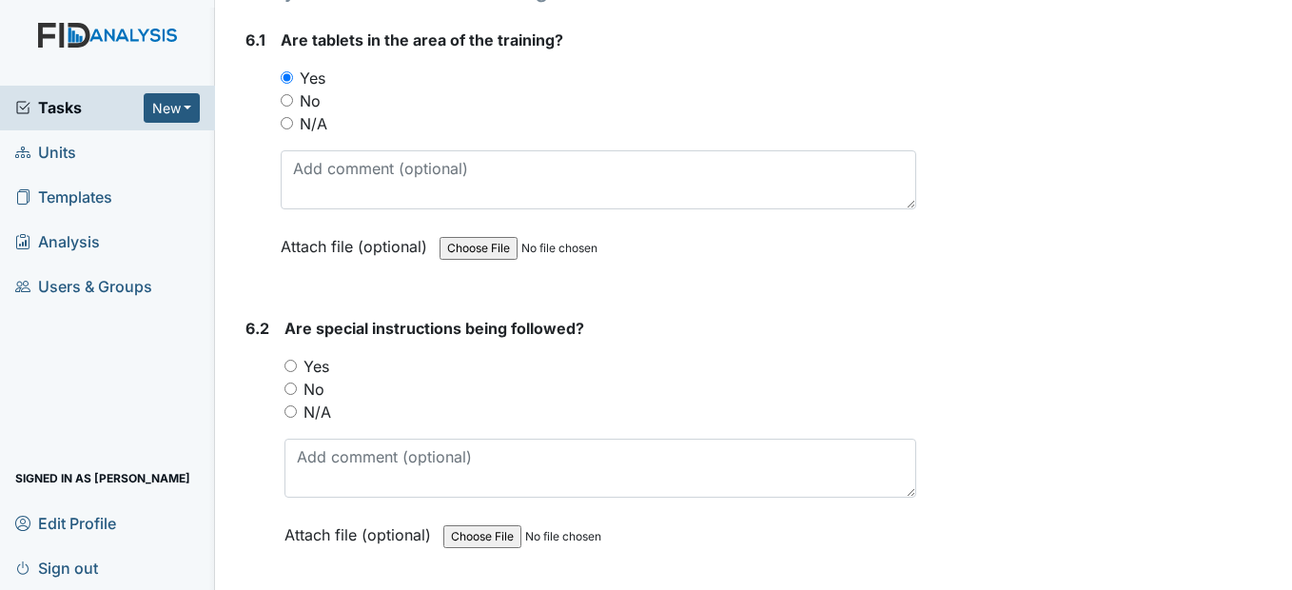
scroll to position [12366, 0]
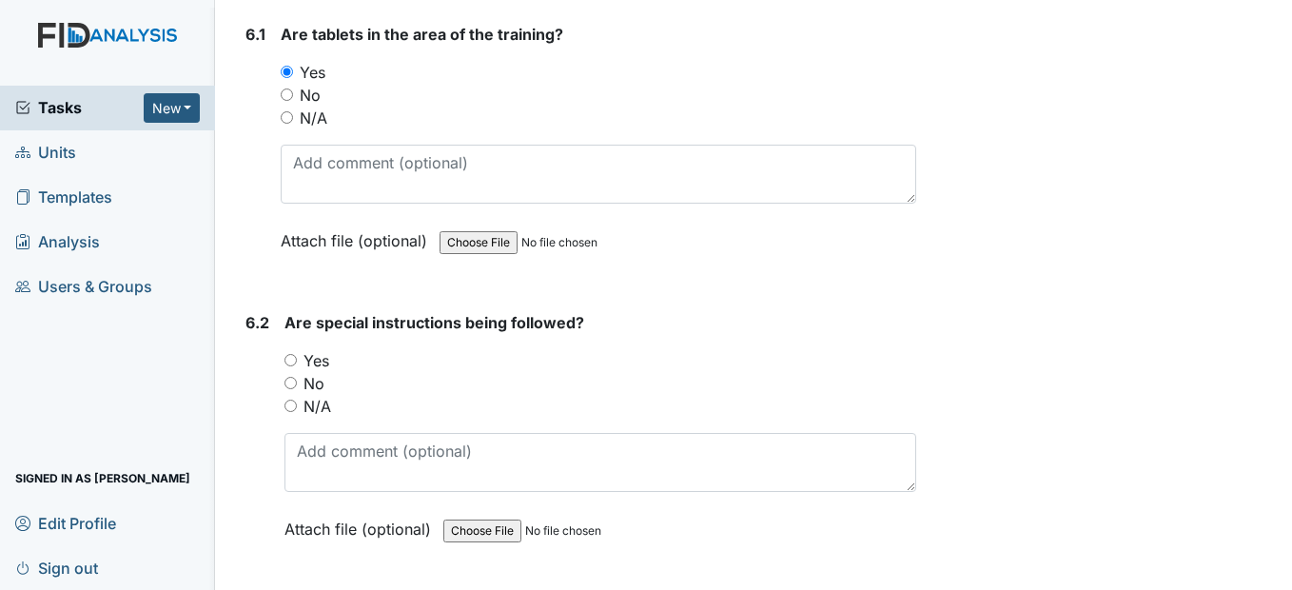
click at [290, 366] on input "Yes" at bounding box center [290, 360] width 12 height 12
radio input "true"
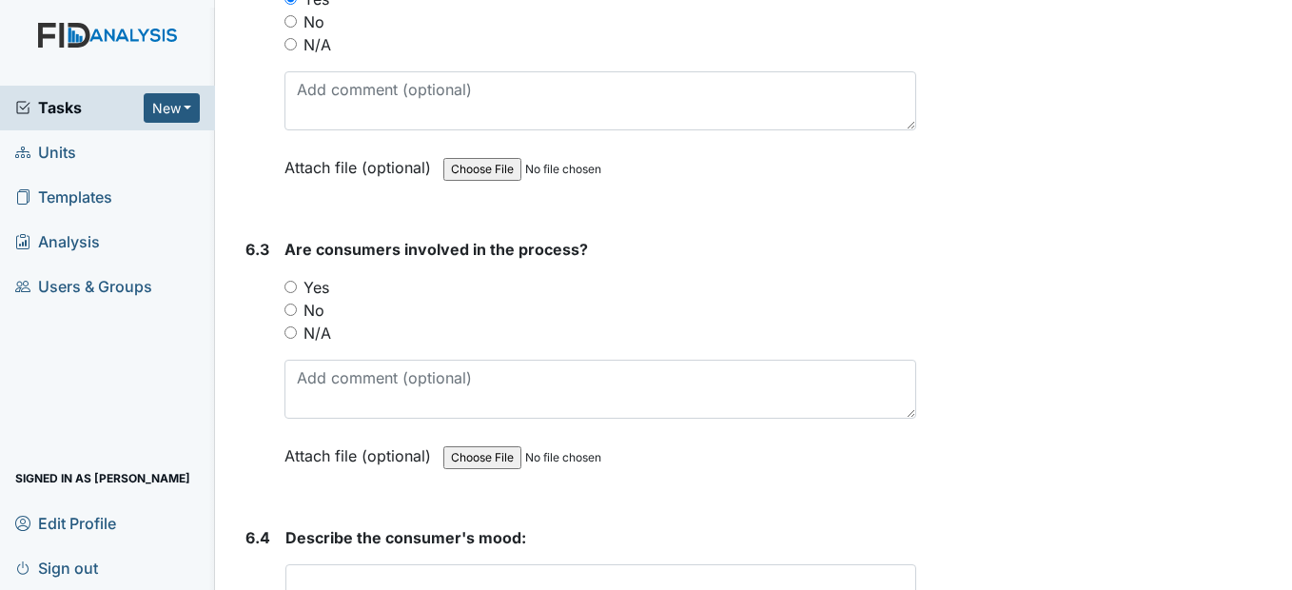
scroll to position [12747, 0]
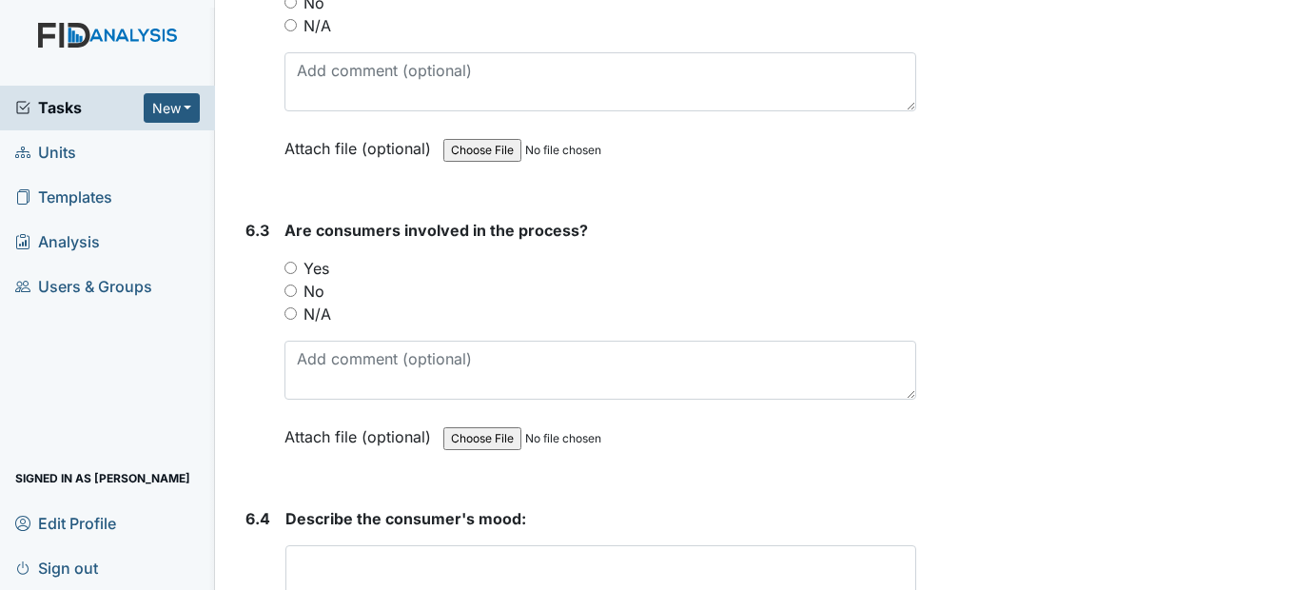
click at [295, 274] on input "Yes" at bounding box center [290, 268] width 12 height 12
radio input "true"
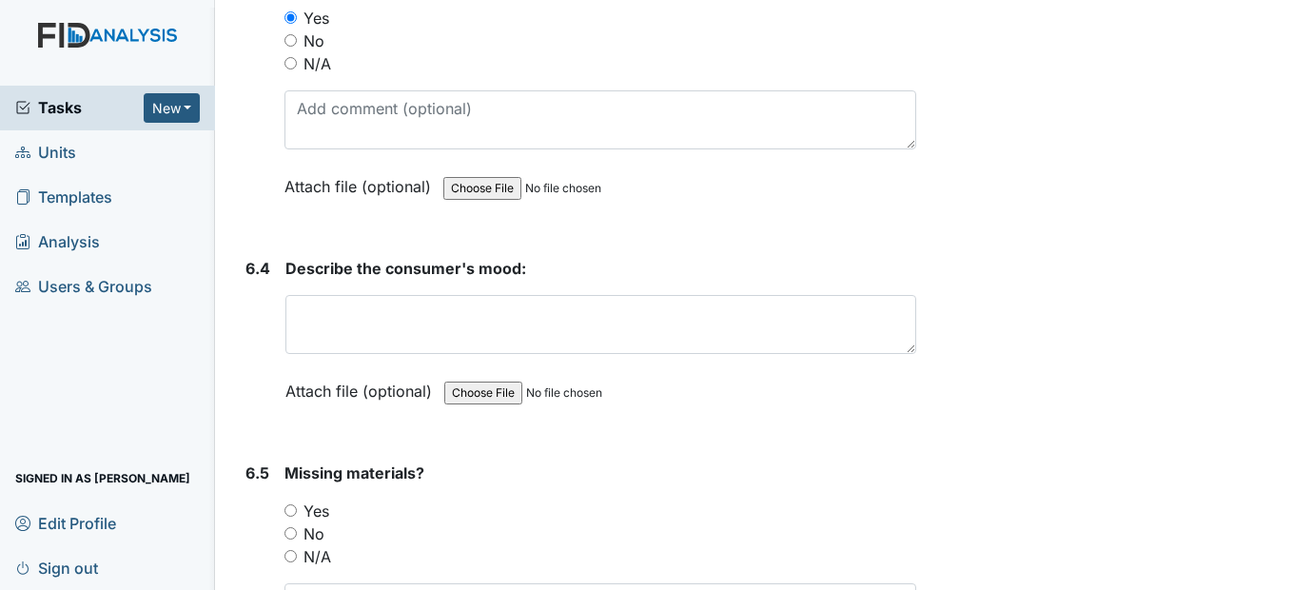
scroll to position [13032, 0]
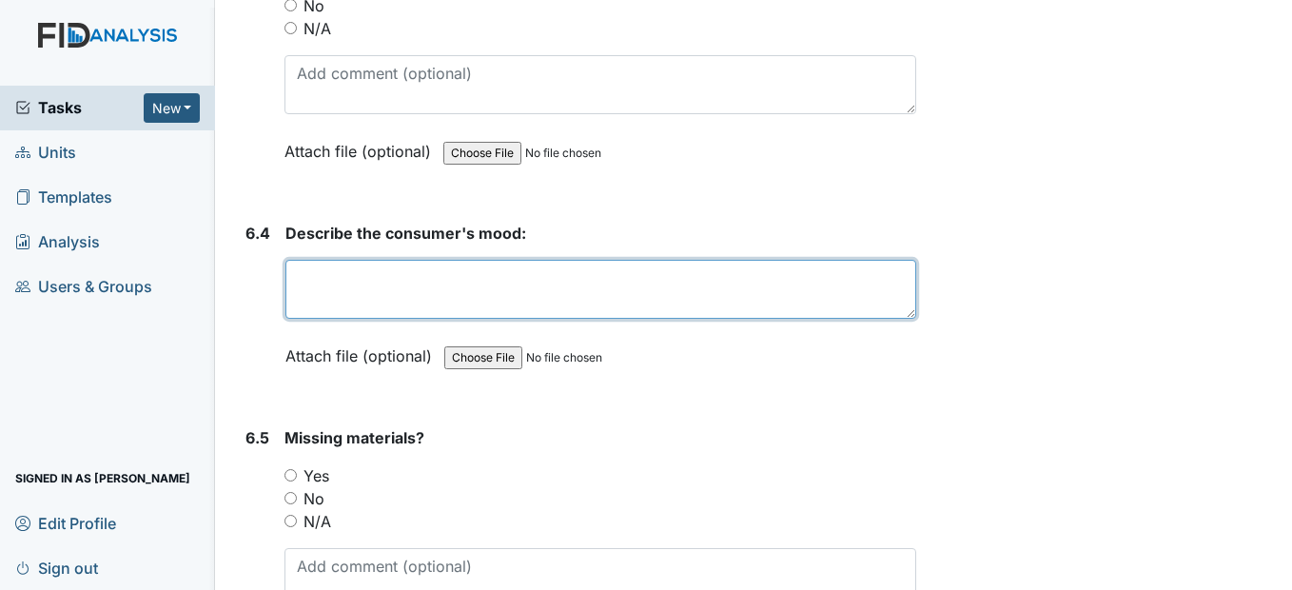
click at [370, 319] on textarea at bounding box center [600, 289] width 630 height 59
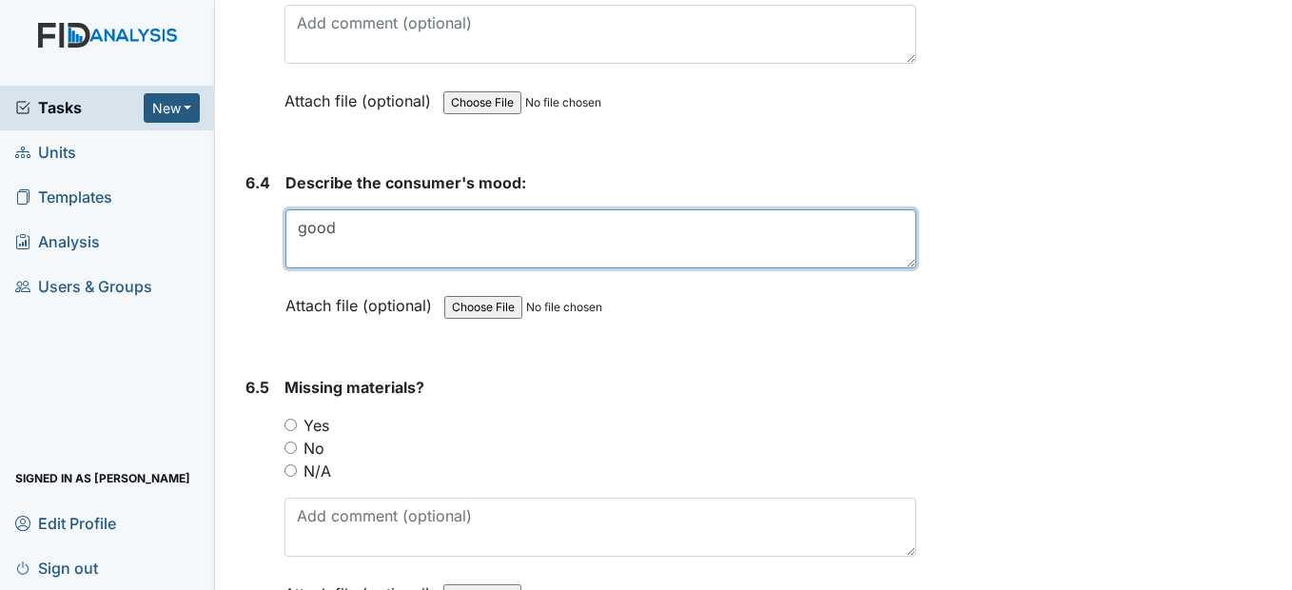
scroll to position [13128, 0]
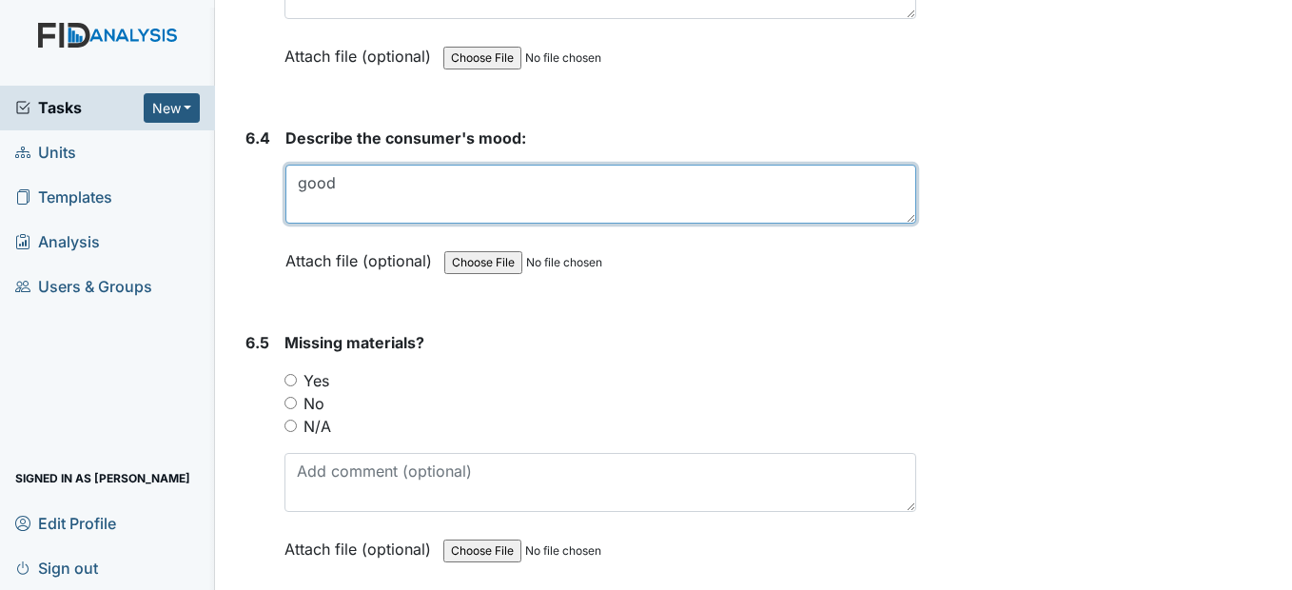
type textarea "good"
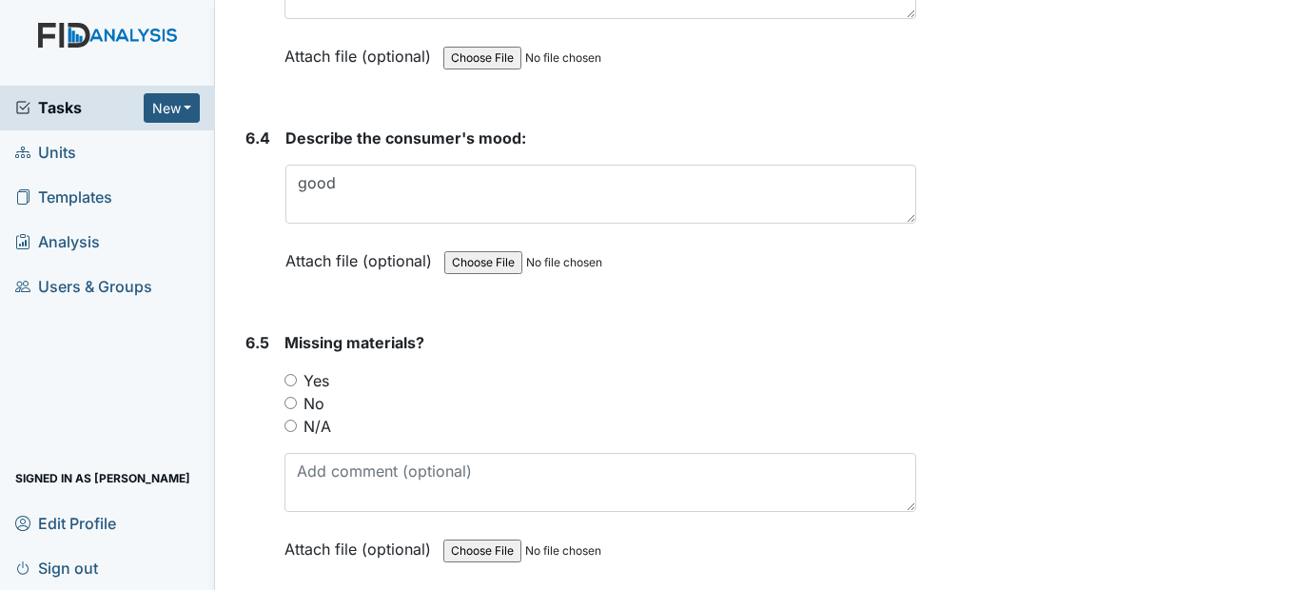
click at [292, 409] on input "No" at bounding box center [290, 403] width 12 height 12
radio input "true"
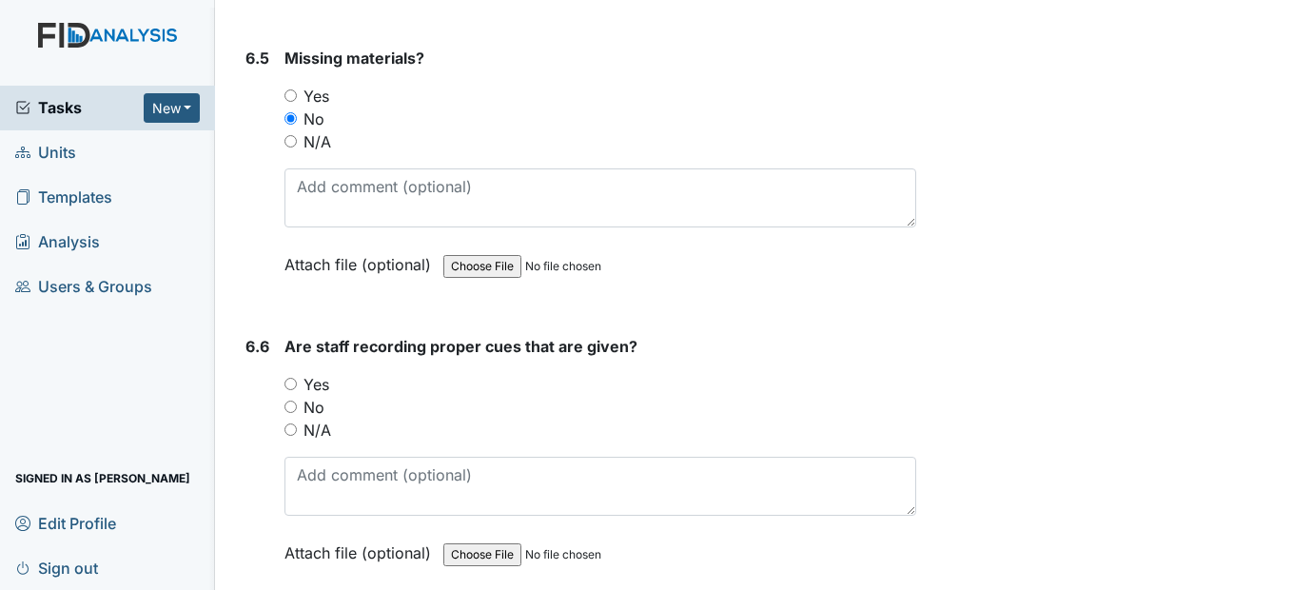
scroll to position [13413, 0]
click at [295, 389] on input "Yes" at bounding box center [290, 383] width 12 height 12
radio input "true"
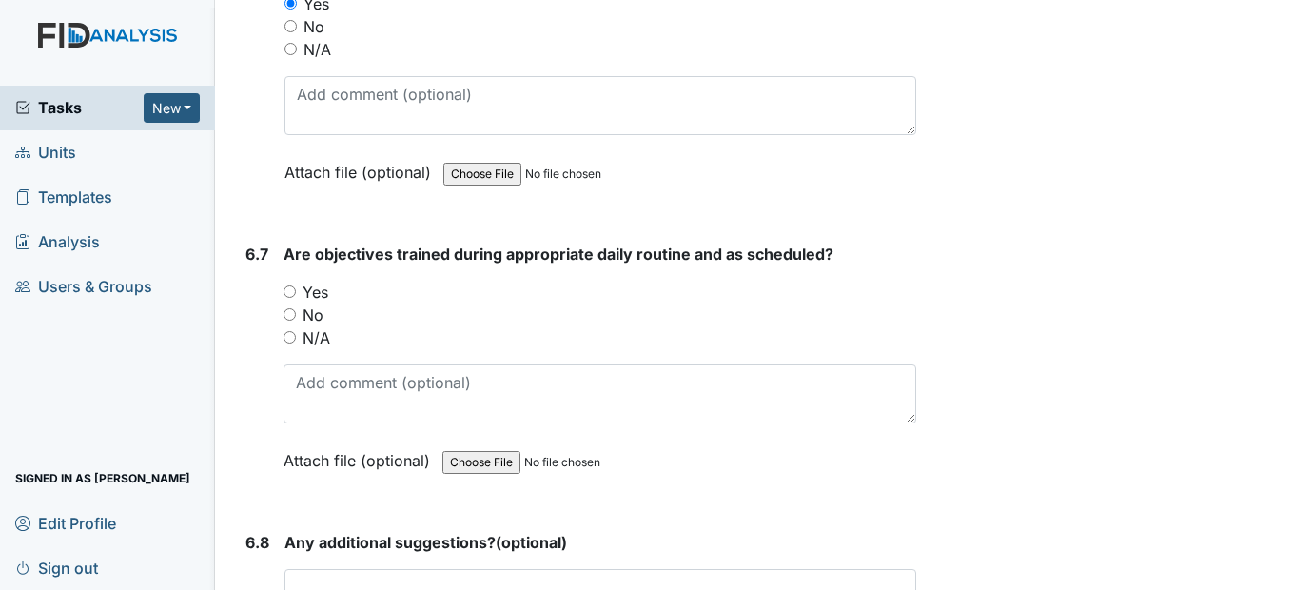
scroll to position [13793, 0]
click at [285, 297] on input "Yes" at bounding box center [289, 290] width 12 height 12
radio input "true"
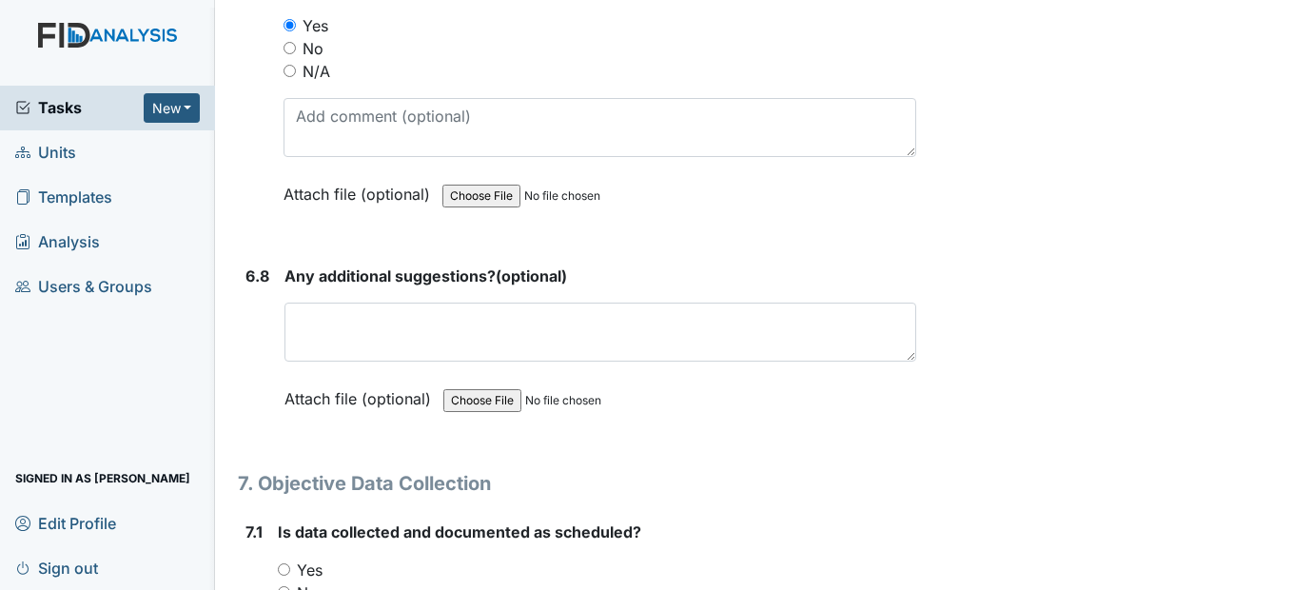
scroll to position [14079, 0]
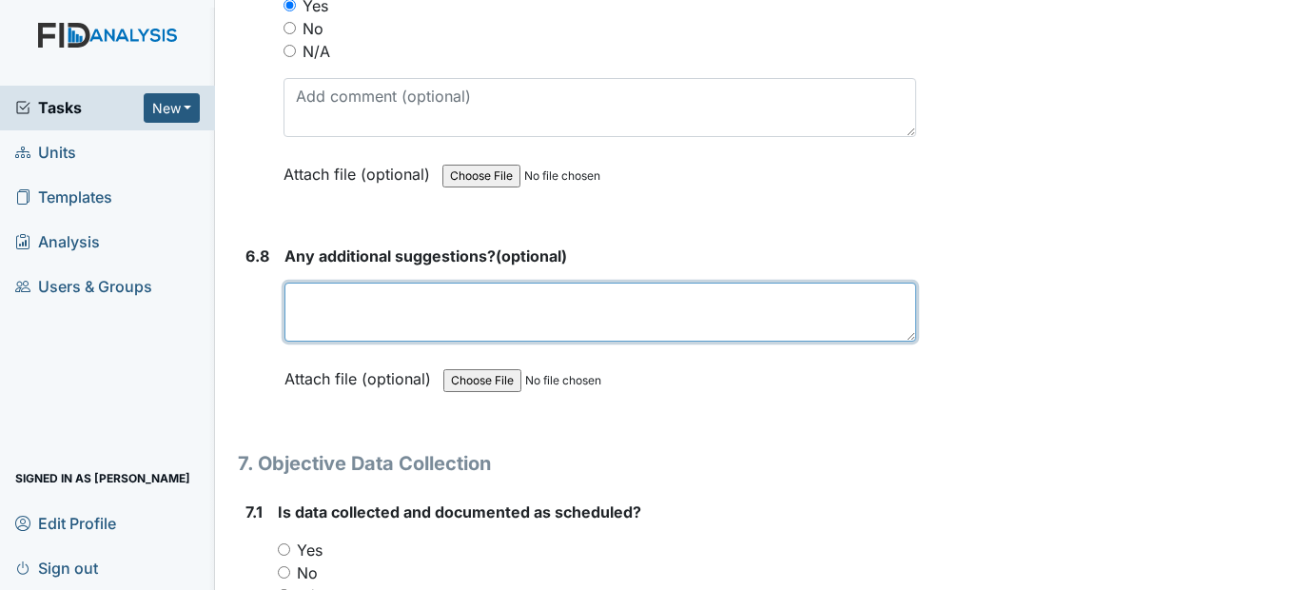
click at [402, 342] on textarea at bounding box center [599, 312] width 631 height 59
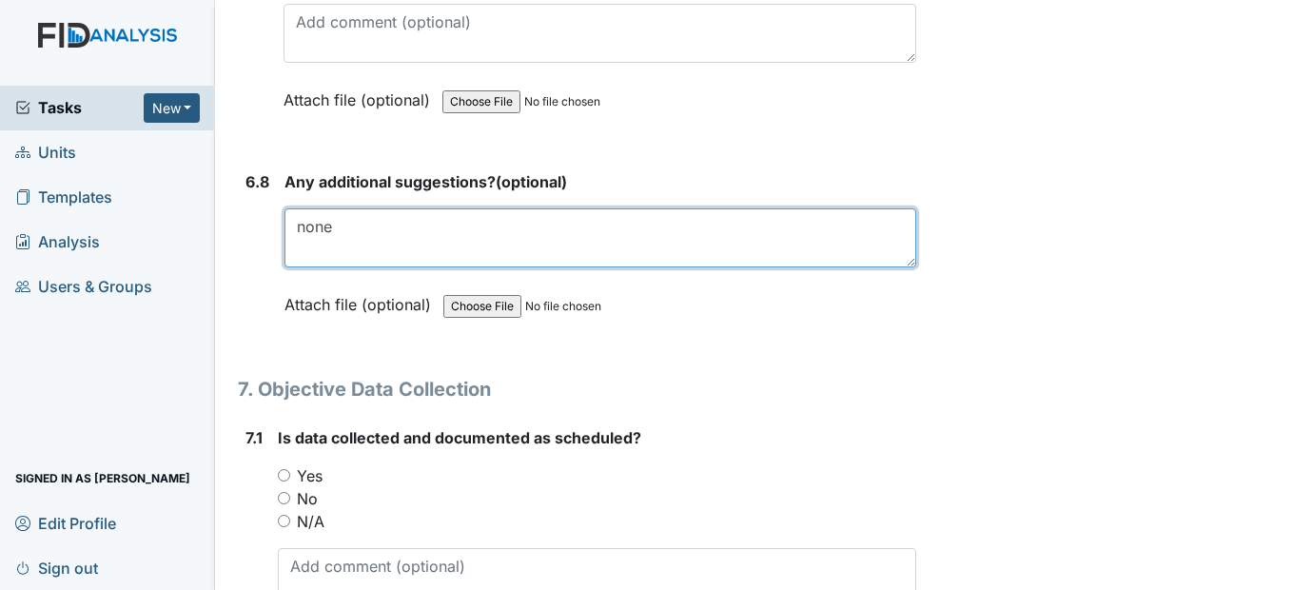
scroll to position [14459, 0]
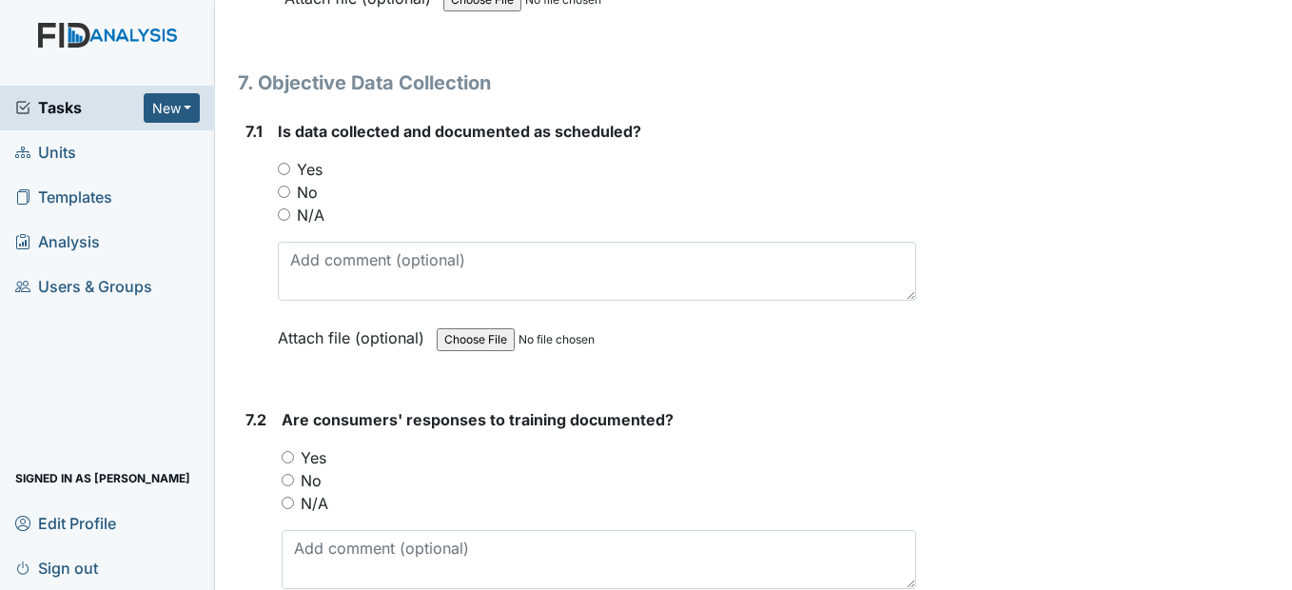
type textarea "none"
click at [280, 175] on input "Yes" at bounding box center [284, 169] width 12 height 12
radio input "true"
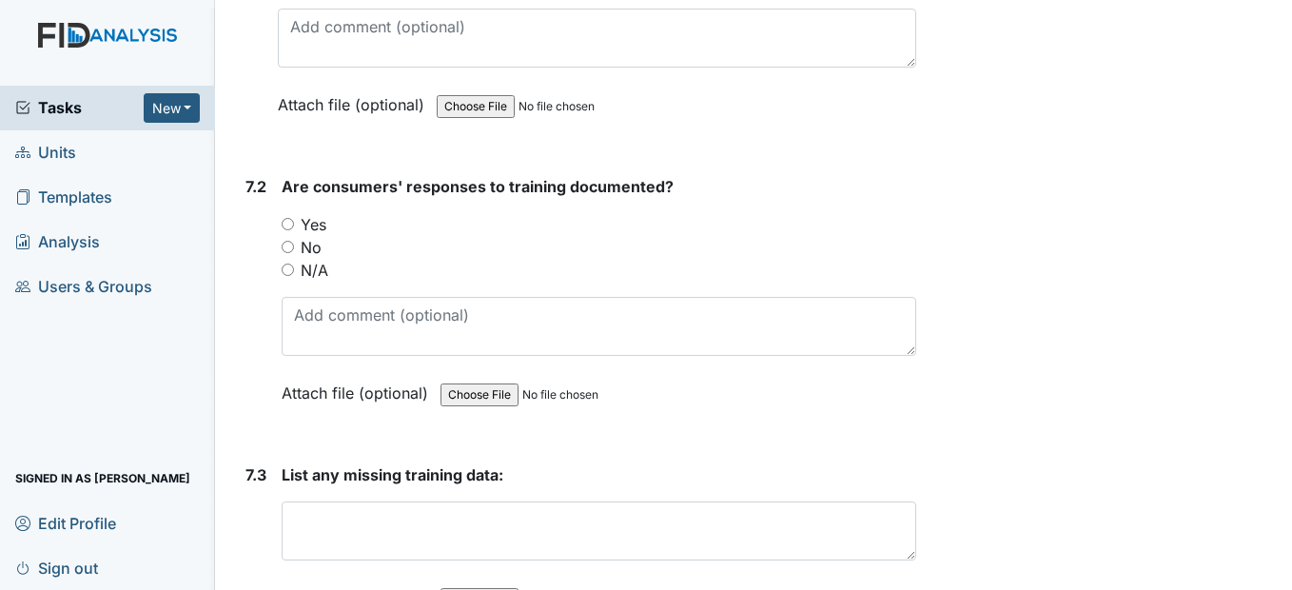
scroll to position [14745, 0]
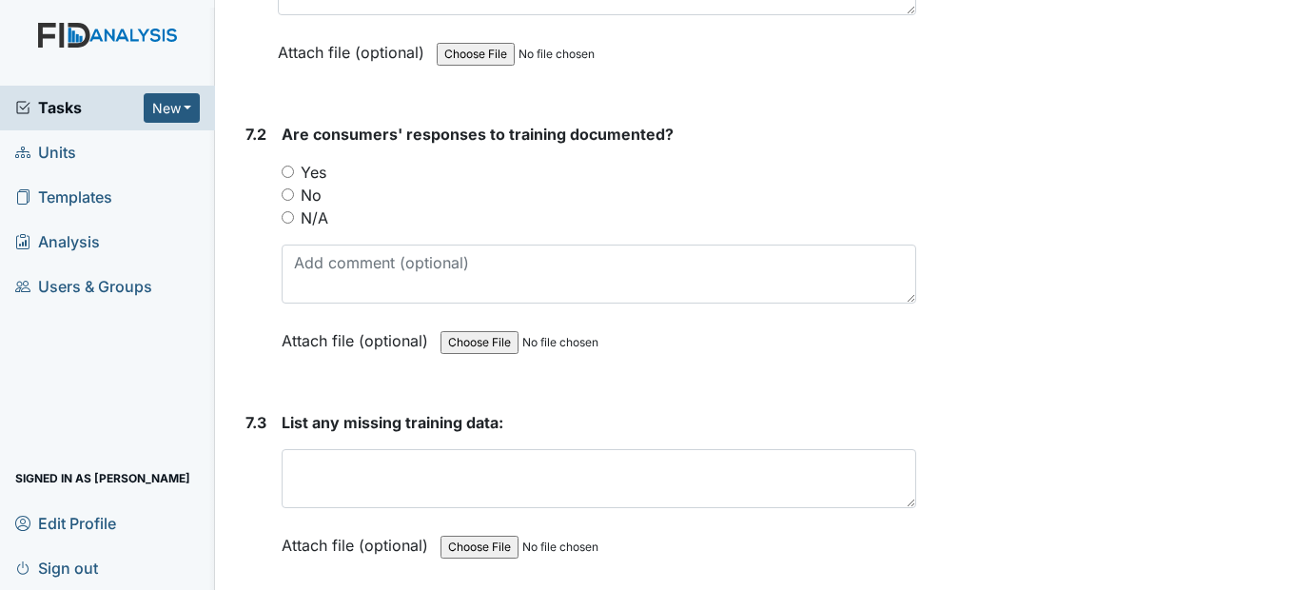
click at [288, 178] on input "Yes" at bounding box center [288, 172] width 12 height 12
radio input "true"
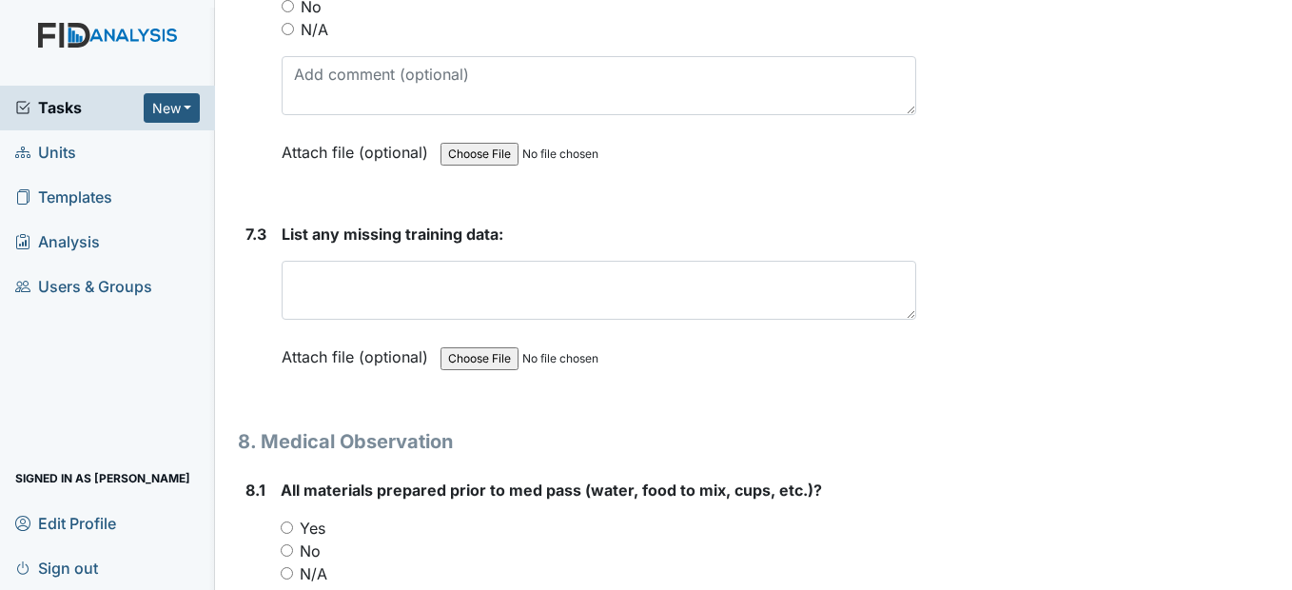
scroll to position [14935, 0]
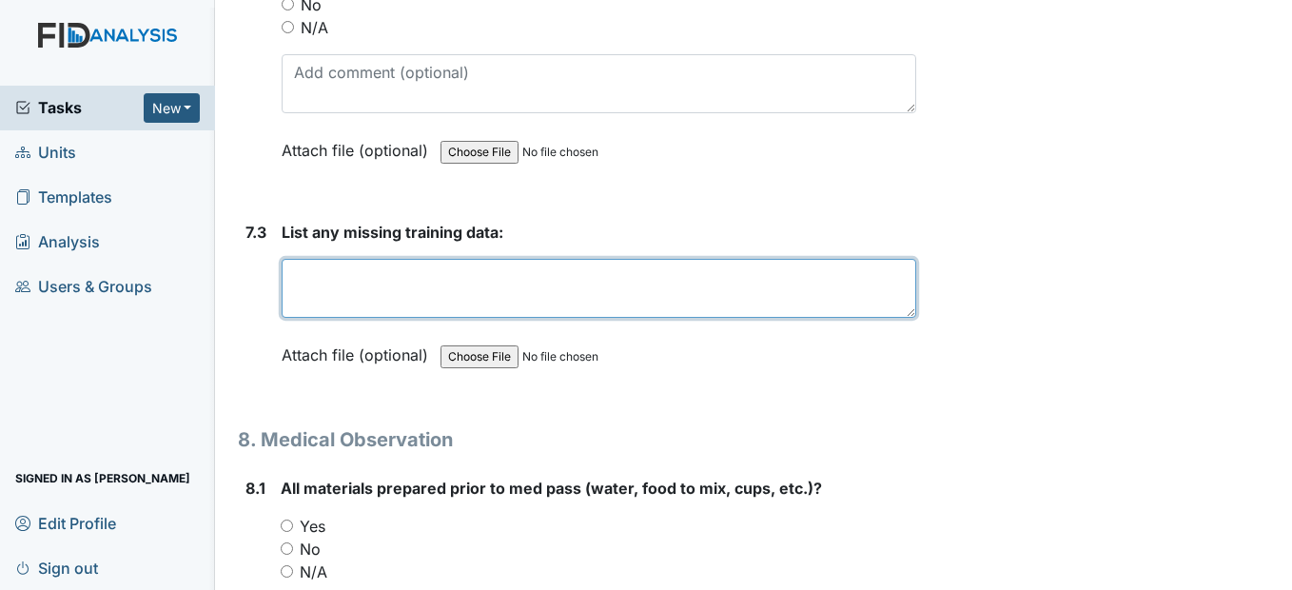
click at [346, 318] on textarea at bounding box center [599, 288] width 634 height 59
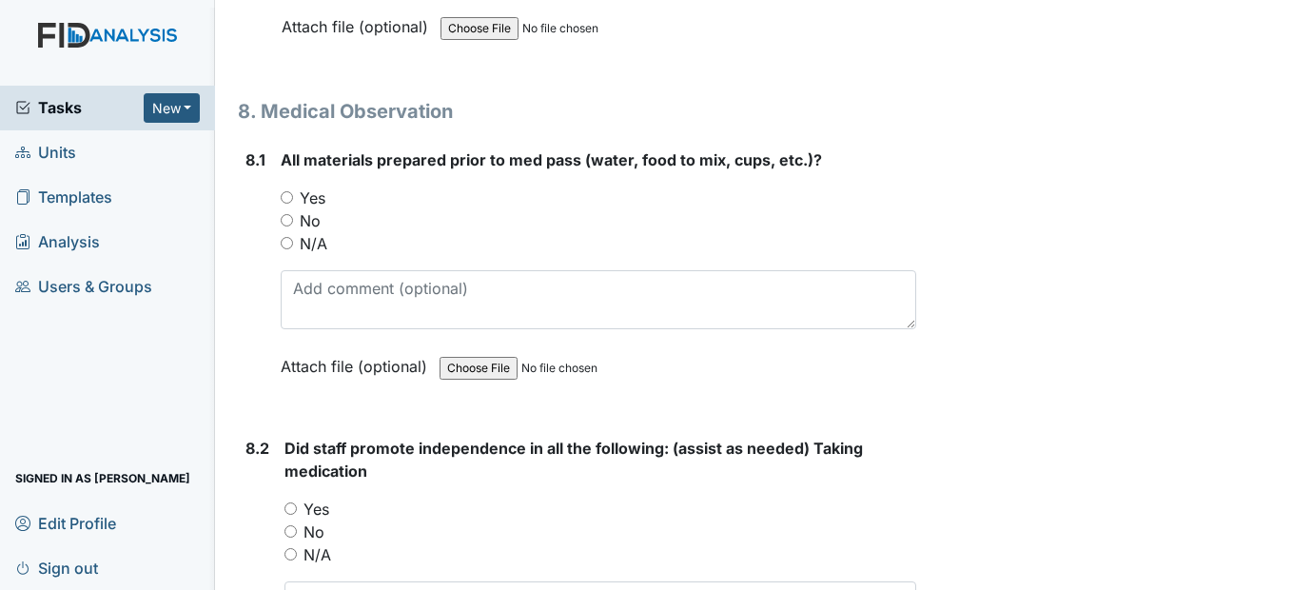
scroll to position [15315, 0]
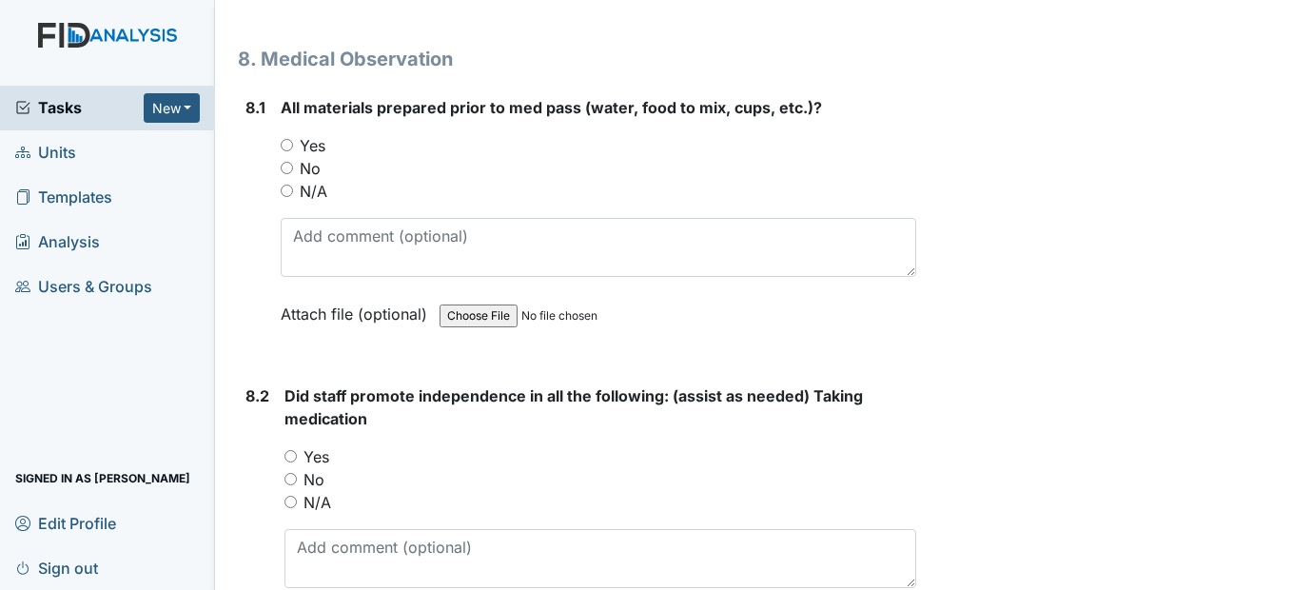
type textarea "none"
click at [285, 151] on input "Yes" at bounding box center [287, 145] width 12 height 12
radio input "true"
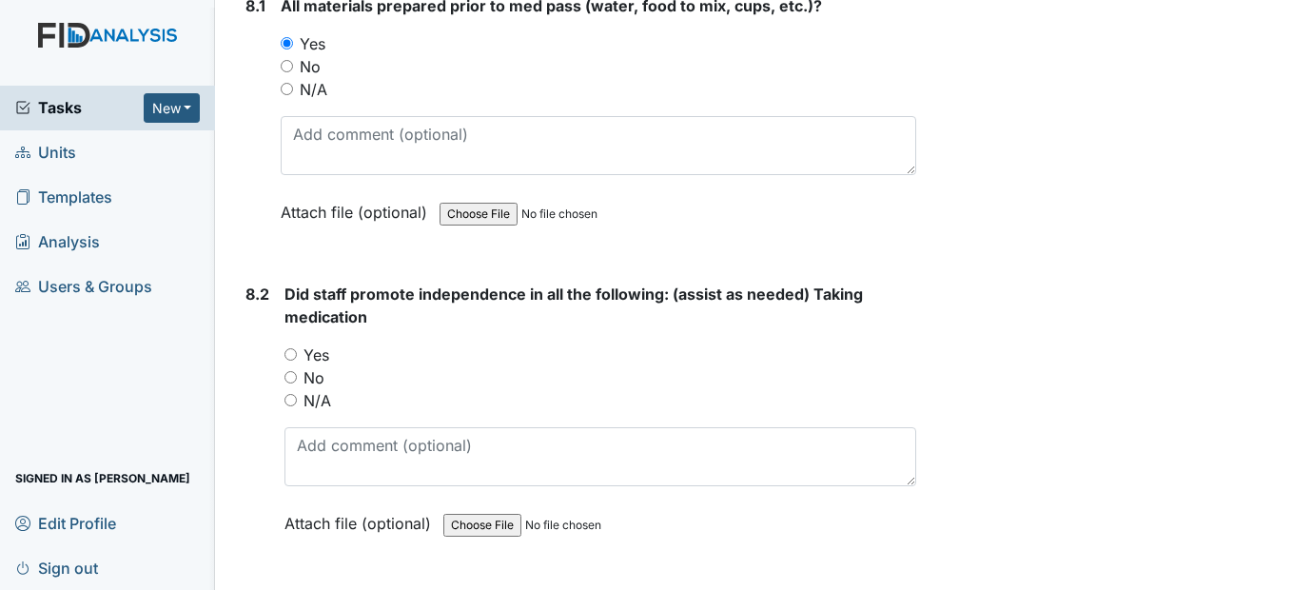
scroll to position [15506, 0]
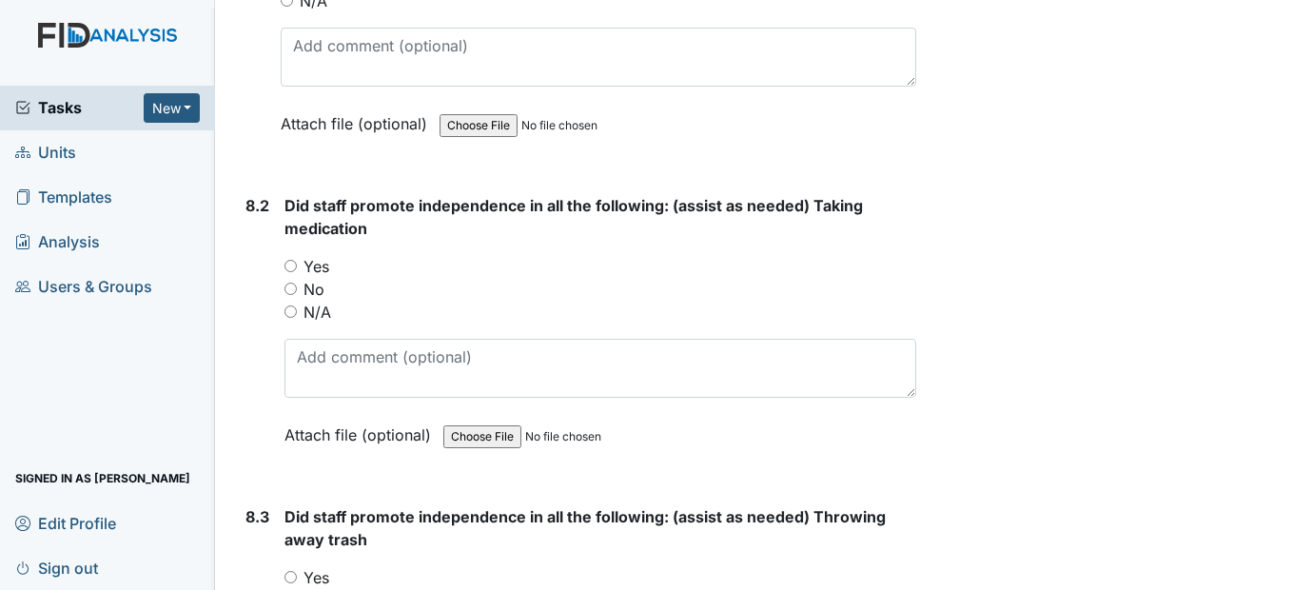
click at [293, 272] on input "Yes" at bounding box center [290, 266] width 12 height 12
radio input "true"
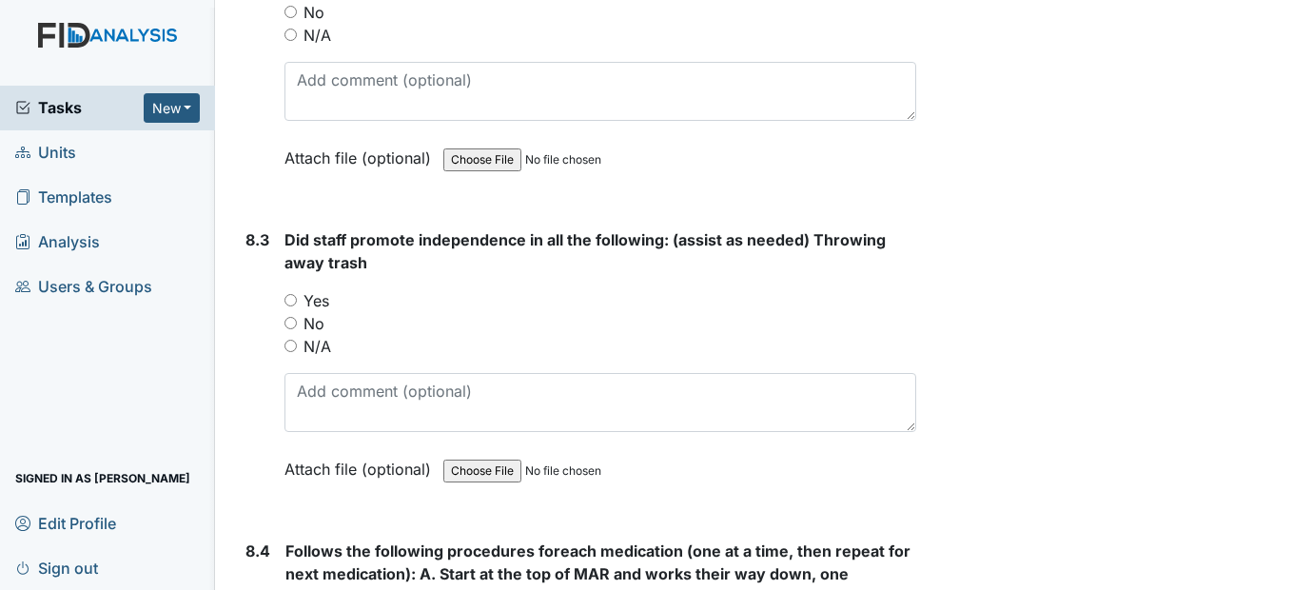
scroll to position [15791, 0]
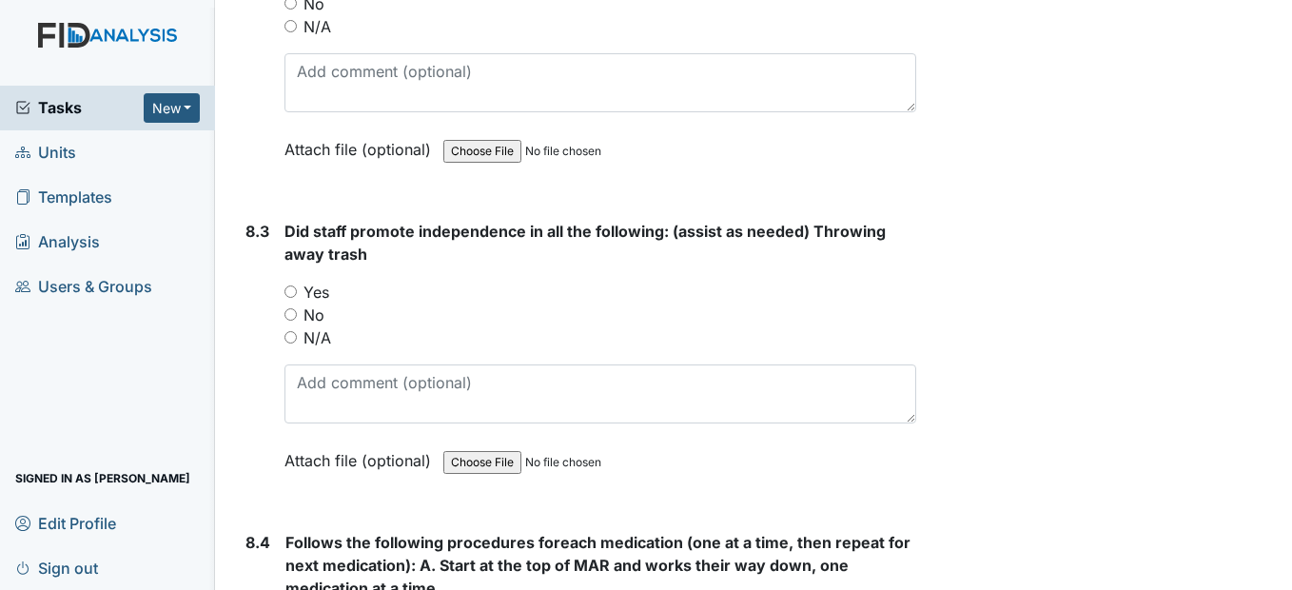
click at [288, 298] on input "Yes" at bounding box center [290, 291] width 12 height 12
radio input "true"
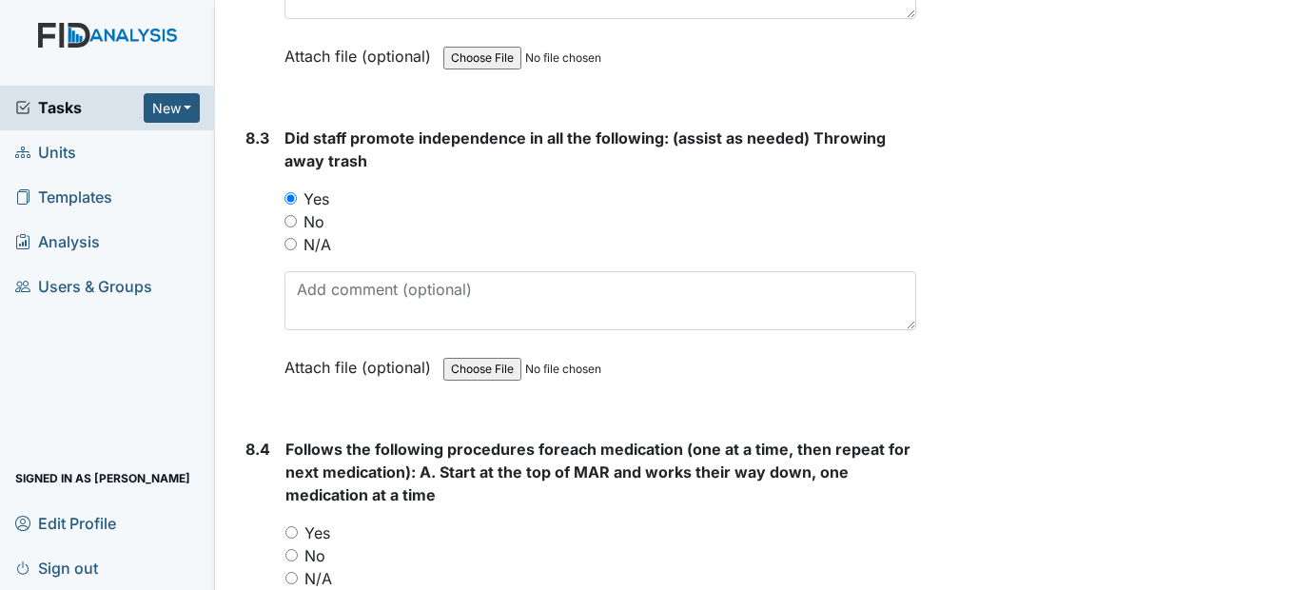
scroll to position [16076, 0]
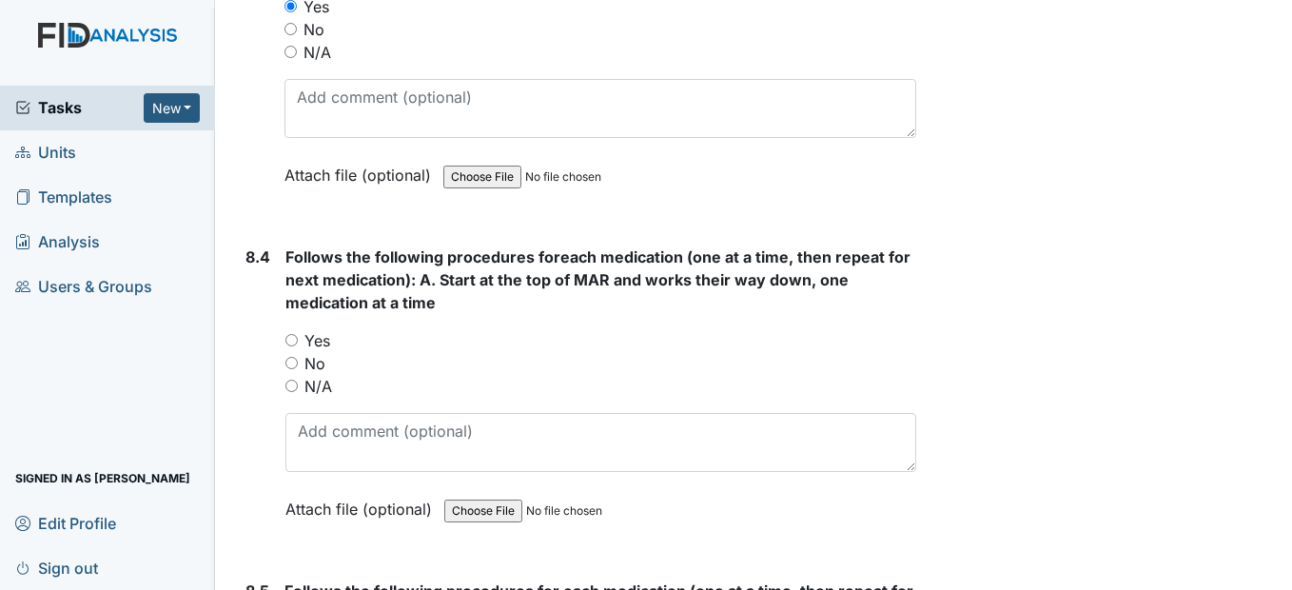
click at [298, 352] on div "Yes" at bounding box center [600, 340] width 630 height 23
click at [293, 346] on input "Yes" at bounding box center [291, 340] width 12 height 12
radio input "true"
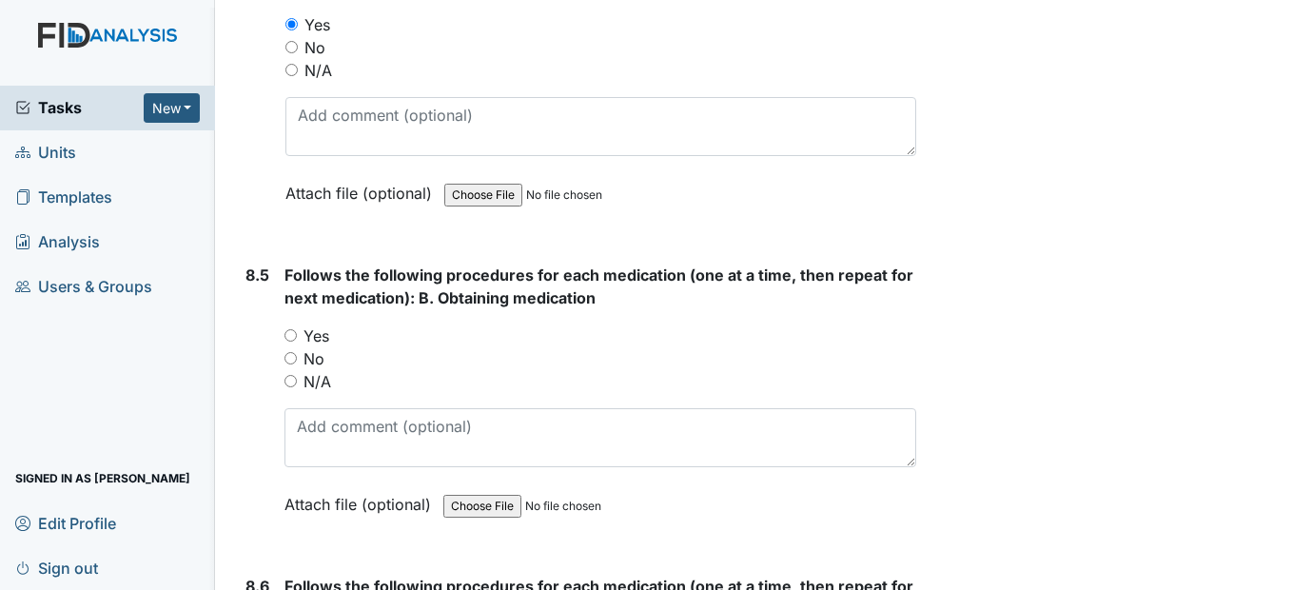
scroll to position [16457, 0]
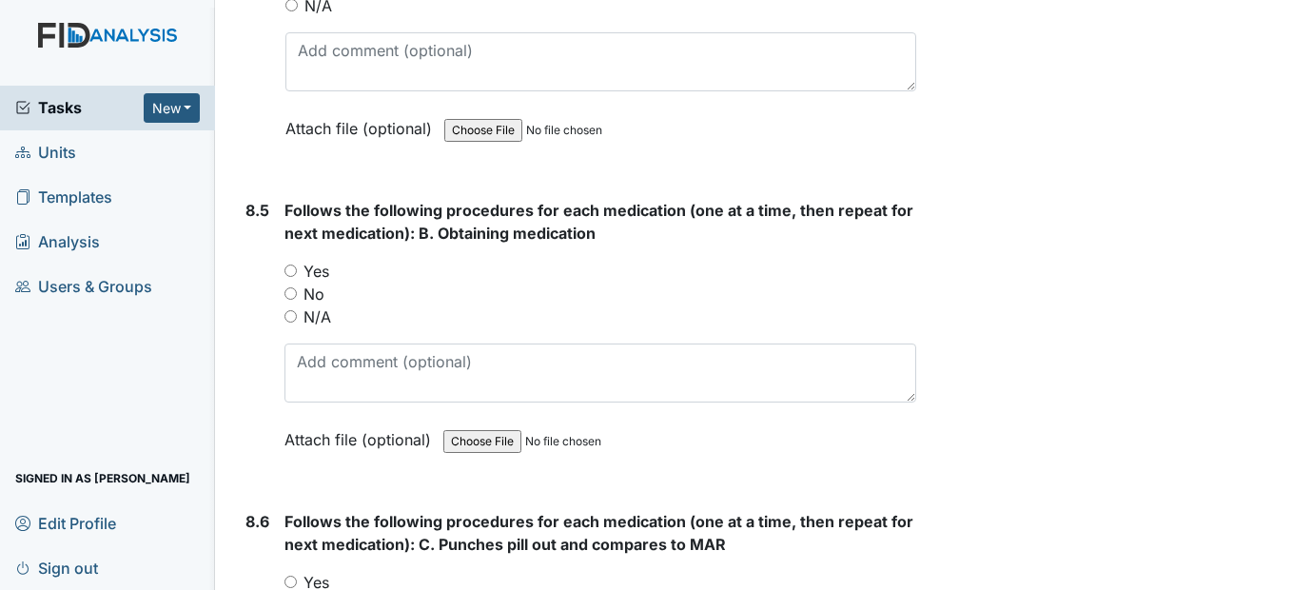
click at [296, 277] on input "Yes" at bounding box center [290, 270] width 12 height 12
radio input "true"
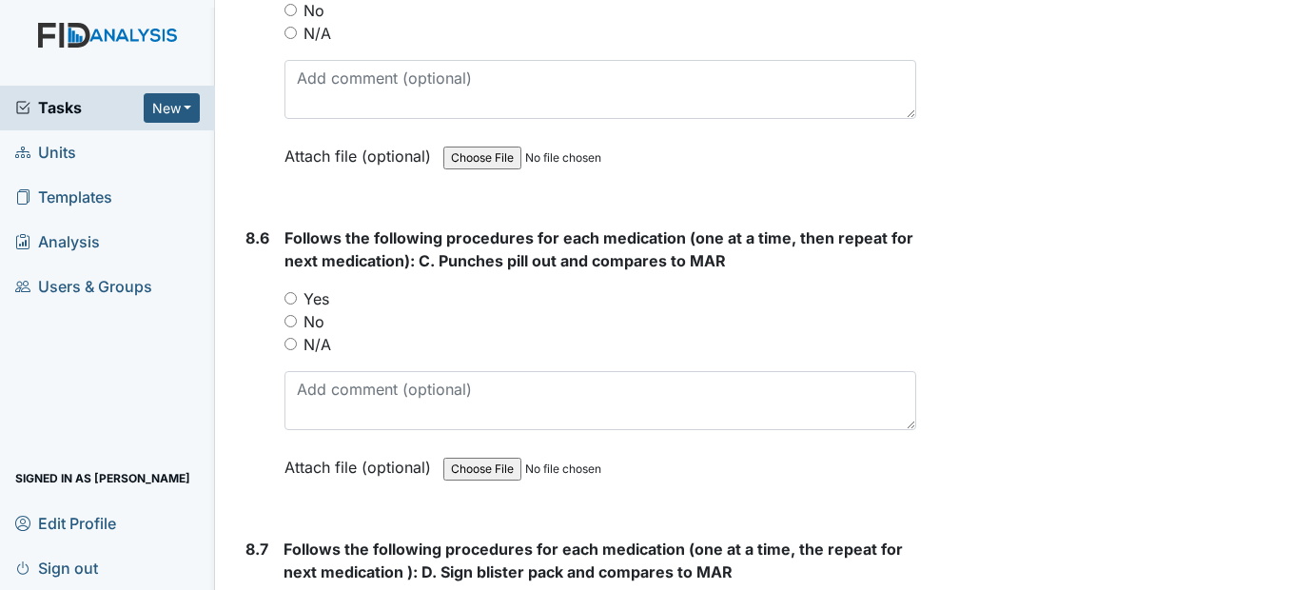
scroll to position [16742, 0]
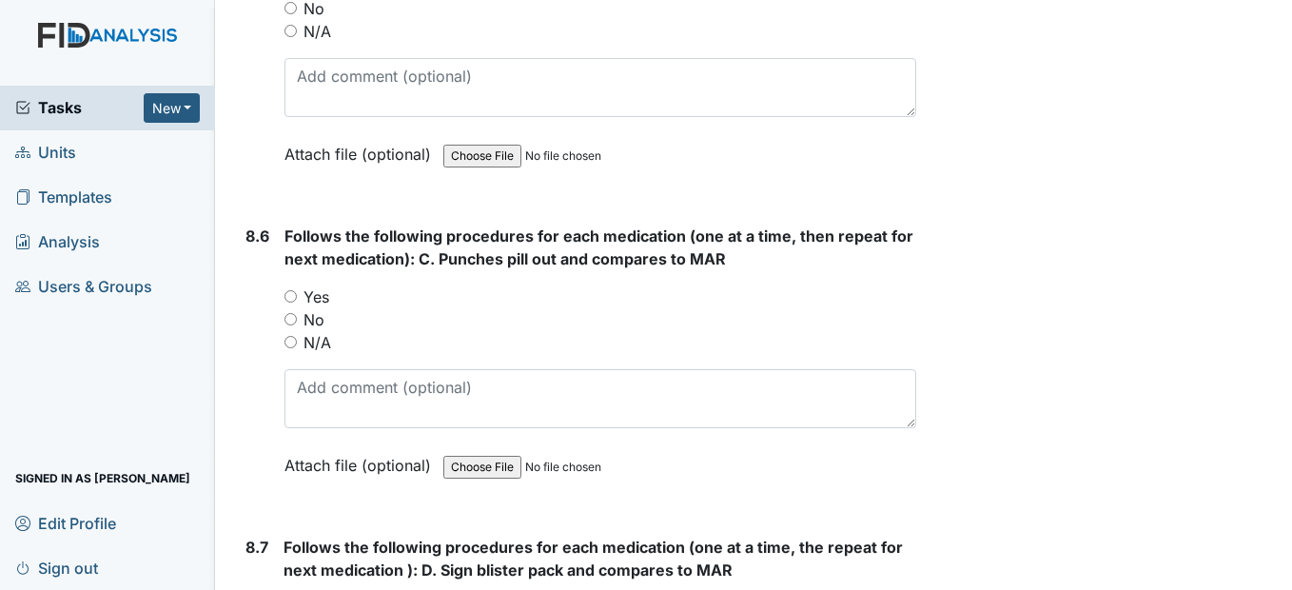
click at [287, 303] on input "Yes" at bounding box center [290, 296] width 12 height 12
radio input "true"
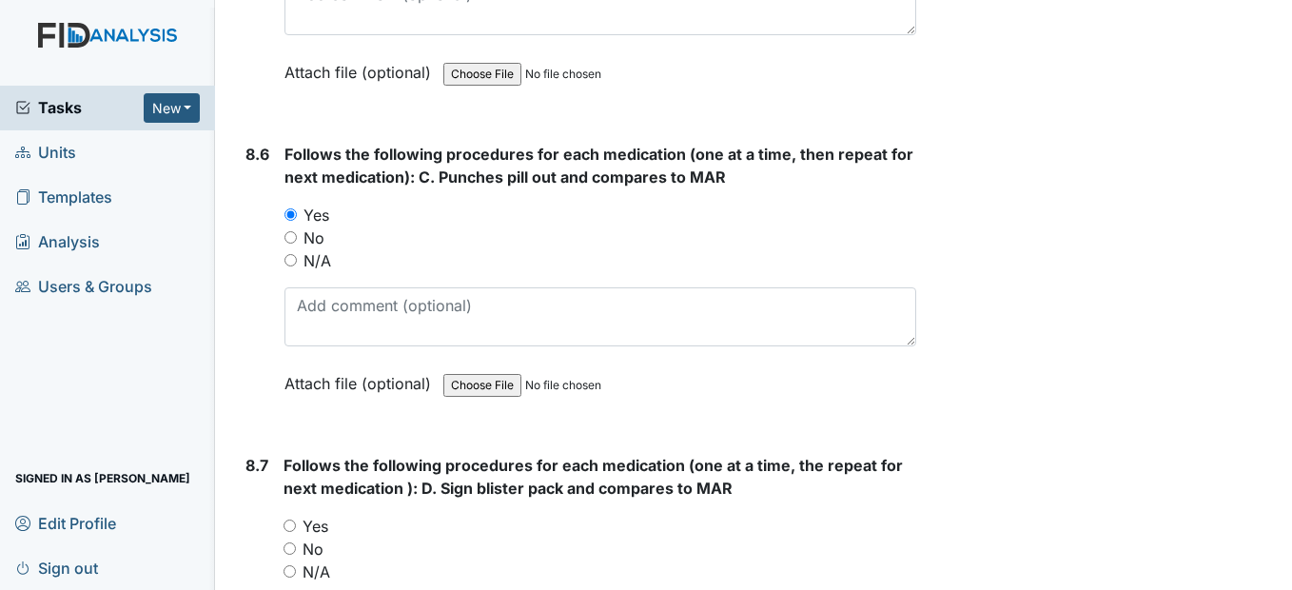
scroll to position [17028, 0]
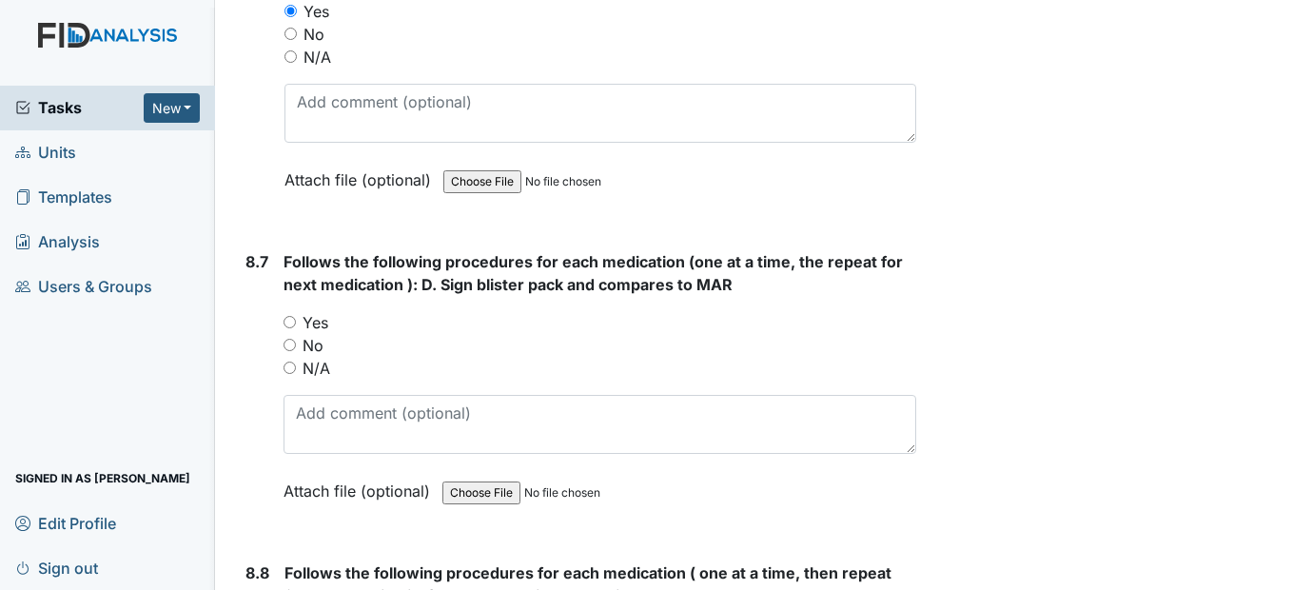
click at [293, 328] on input "Yes" at bounding box center [289, 322] width 12 height 12
radio input "true"
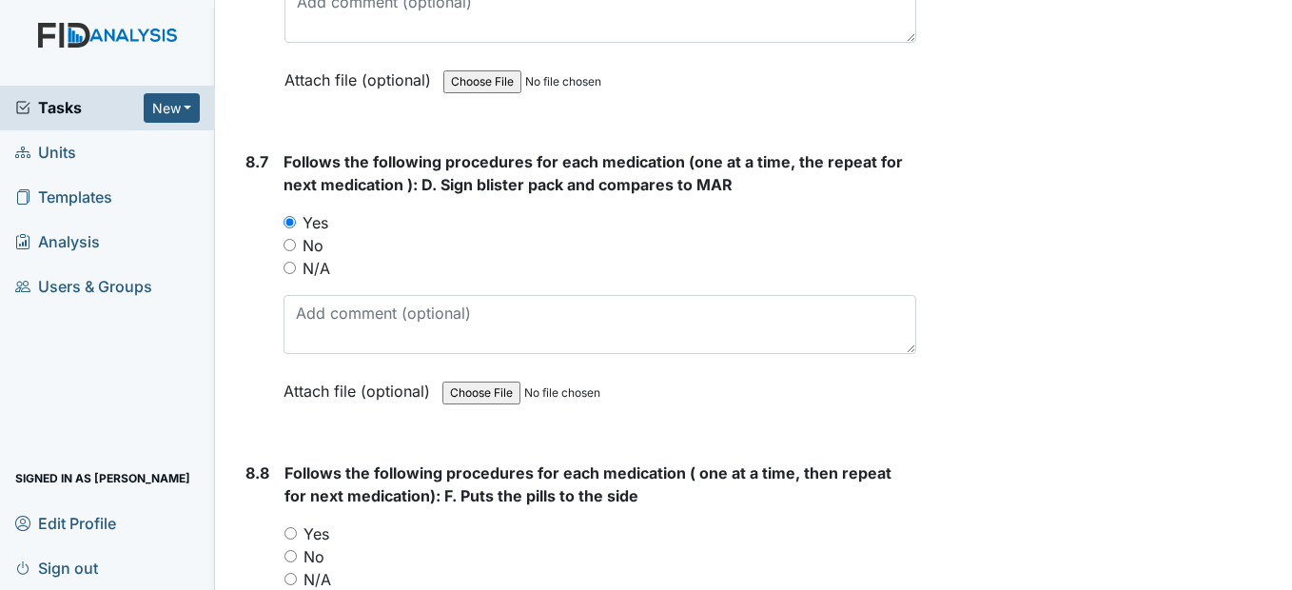
scroll to position [17313, 0]
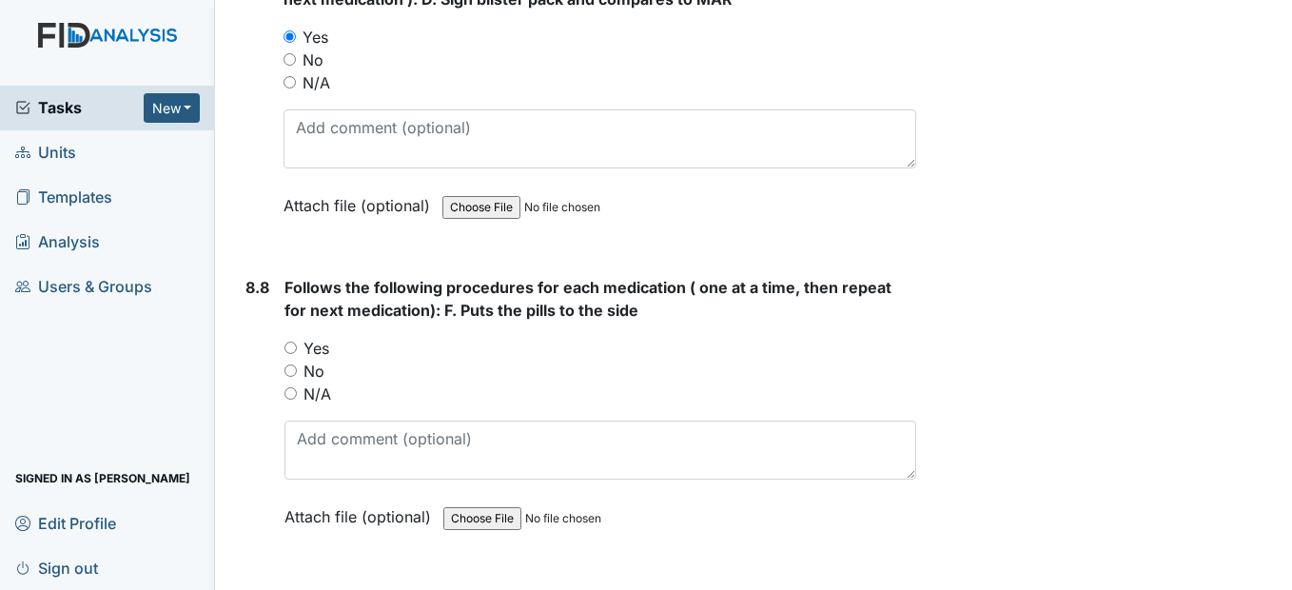
click at [297, 354] on input "Yes" at bounding box center [290, 348] width 12 height 12
radio input "true"
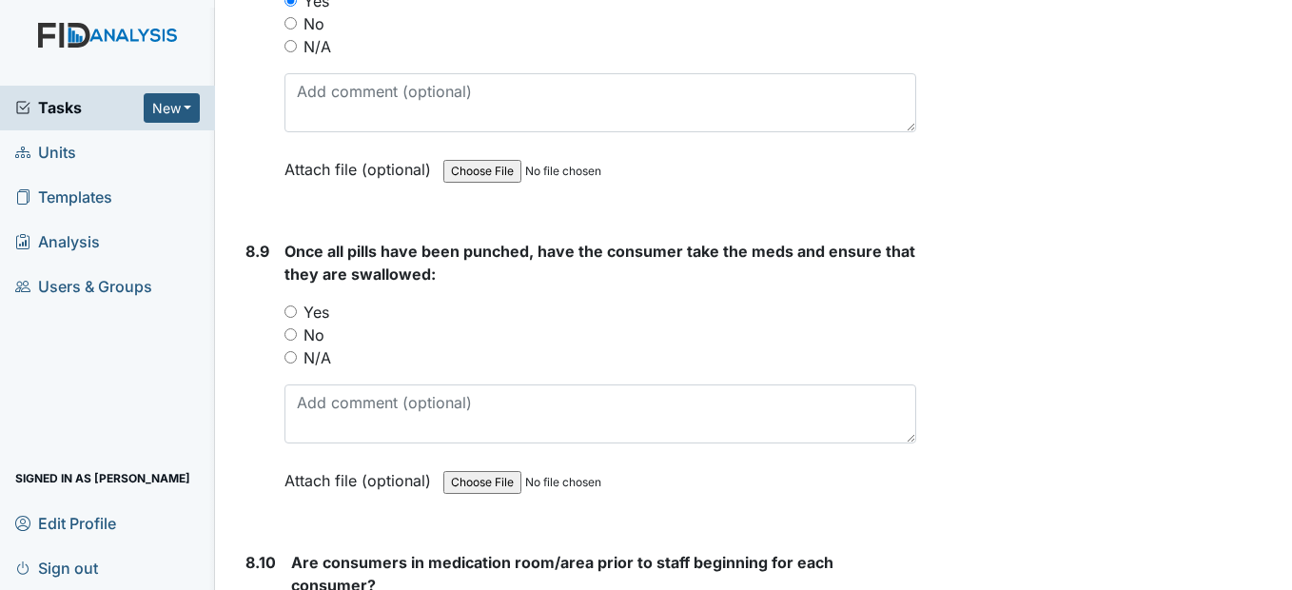
scroll to position [17789, 0]
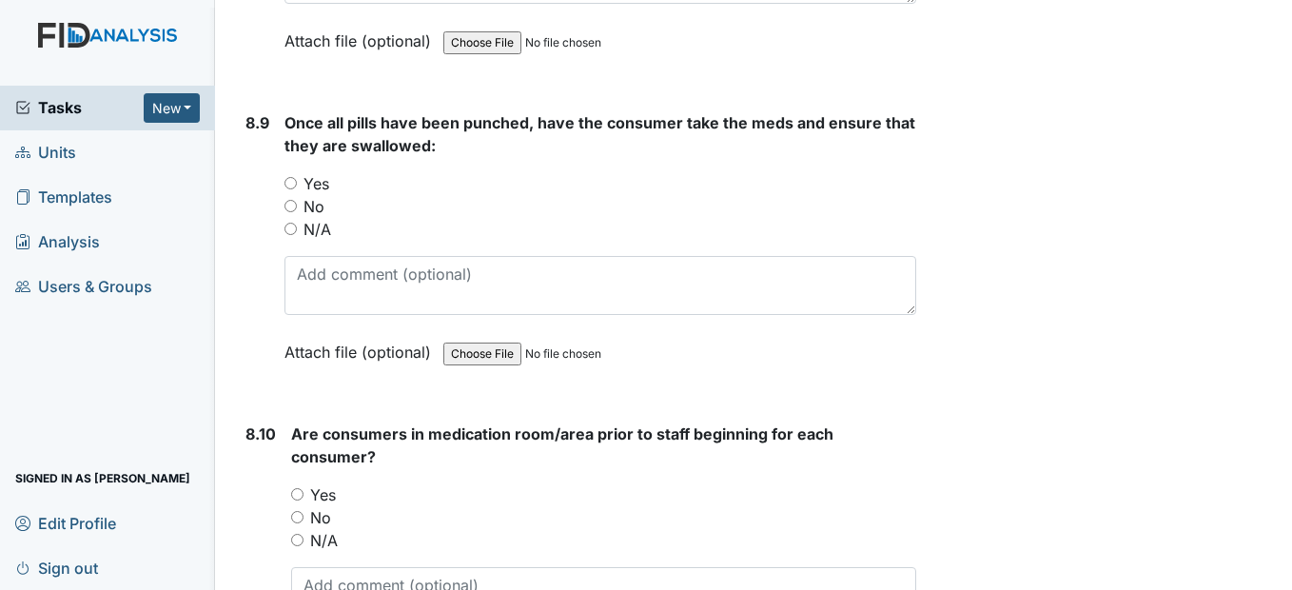
click at [293, 189] on input "Yes" at bounding box center [290, 183] width 12 height 12
radio input "true"
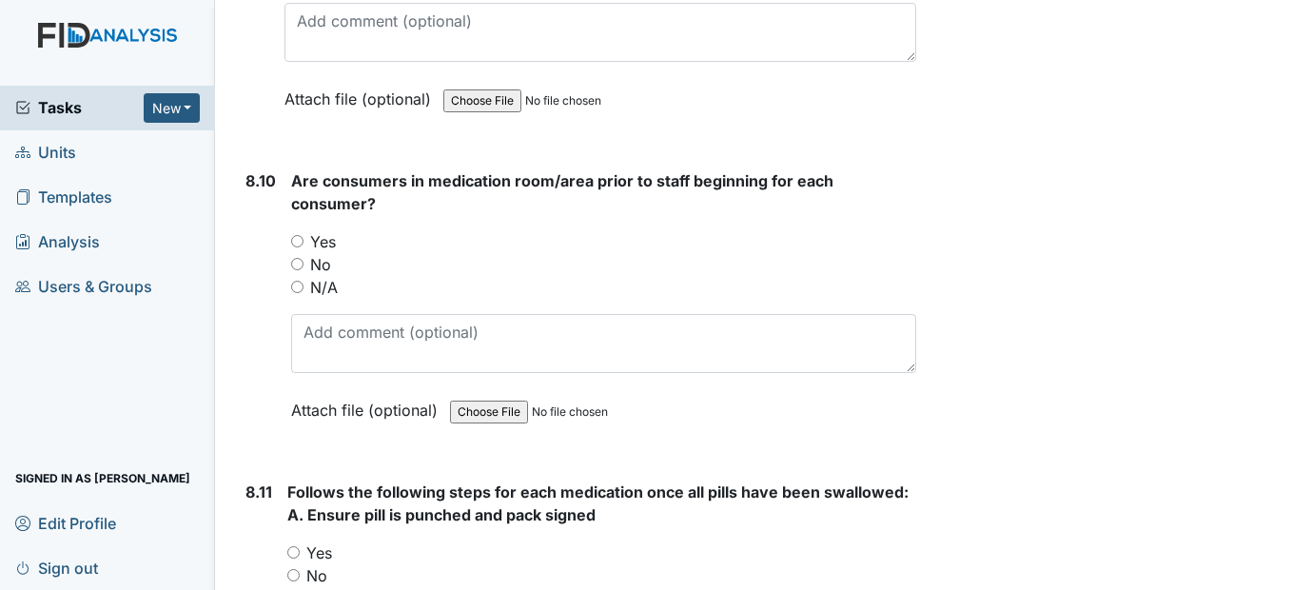
scroll to position [18074, 0]
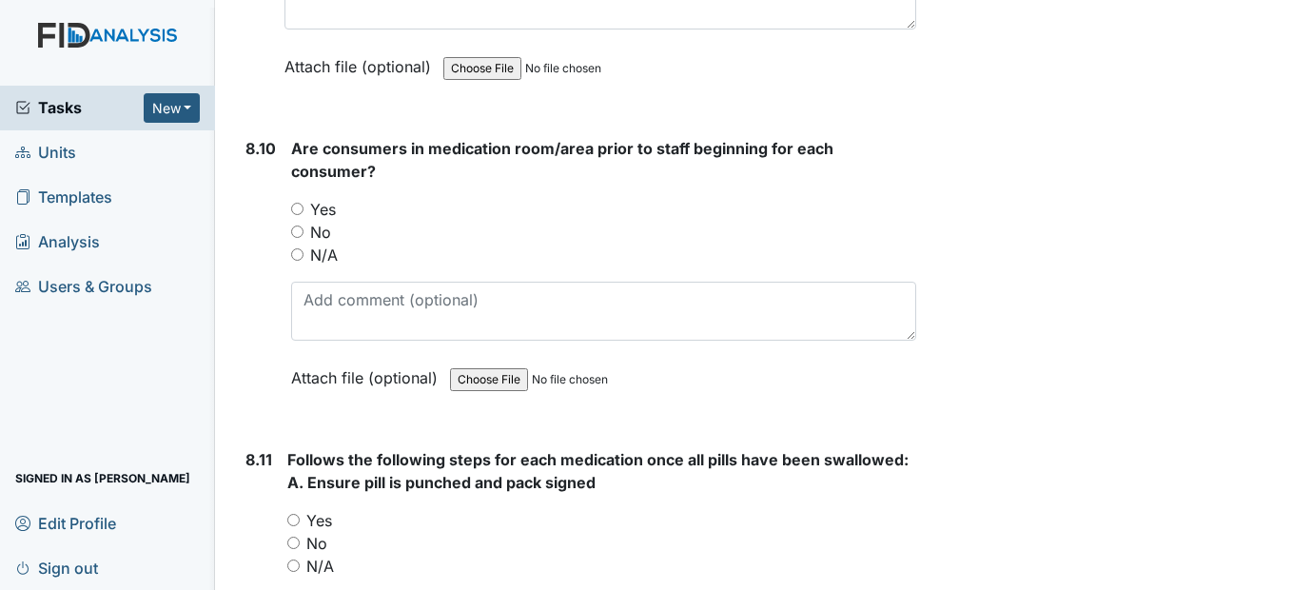
click at [297, 215] on input "Yes" at bounding box center [297, 209] width 12 height 12
radio input "true"
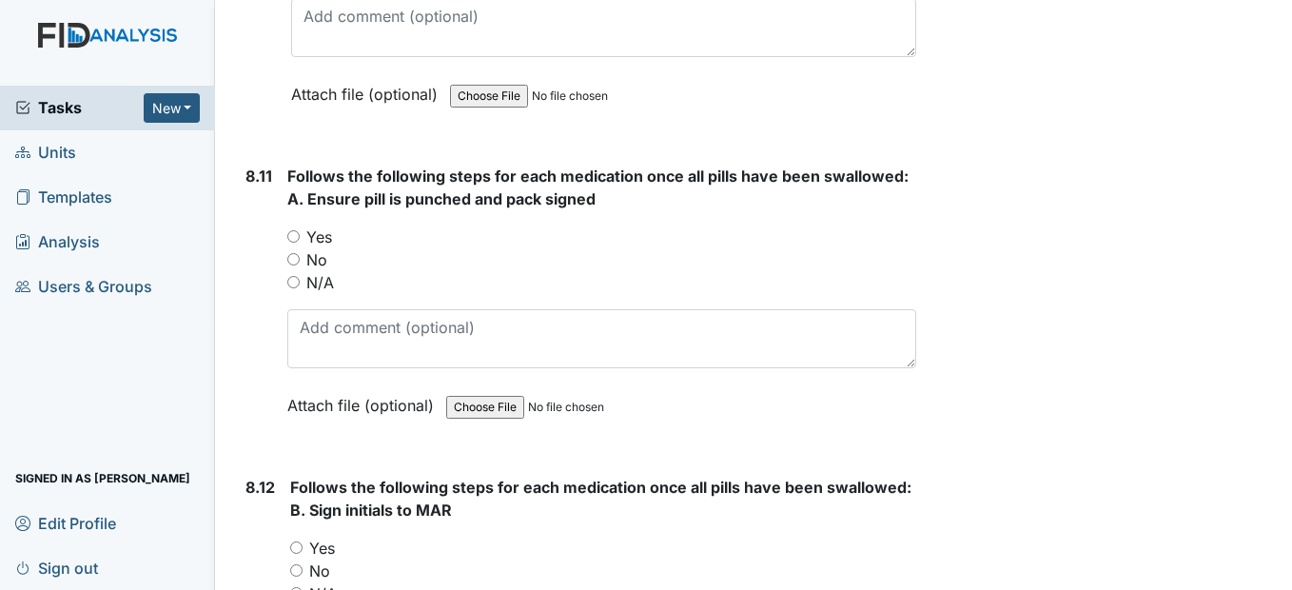
scroll to position [18359, 0]
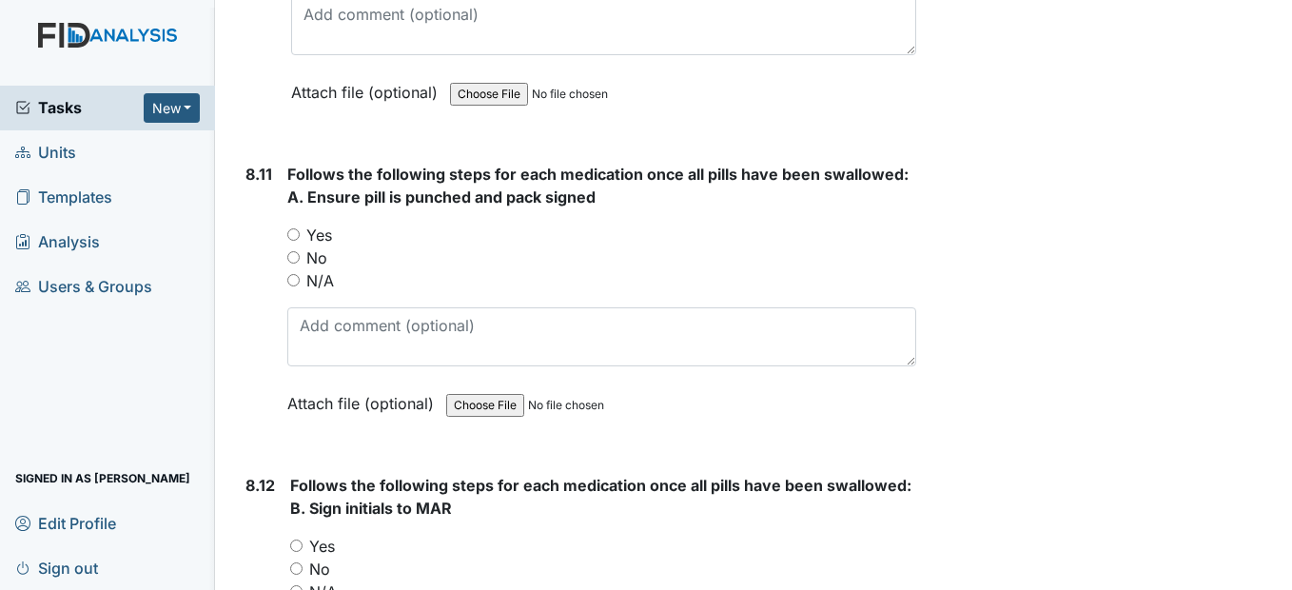
click at [294, 241] on input "Yes" at bounding box center [293, 234] width 12 height 12
radio input "true"
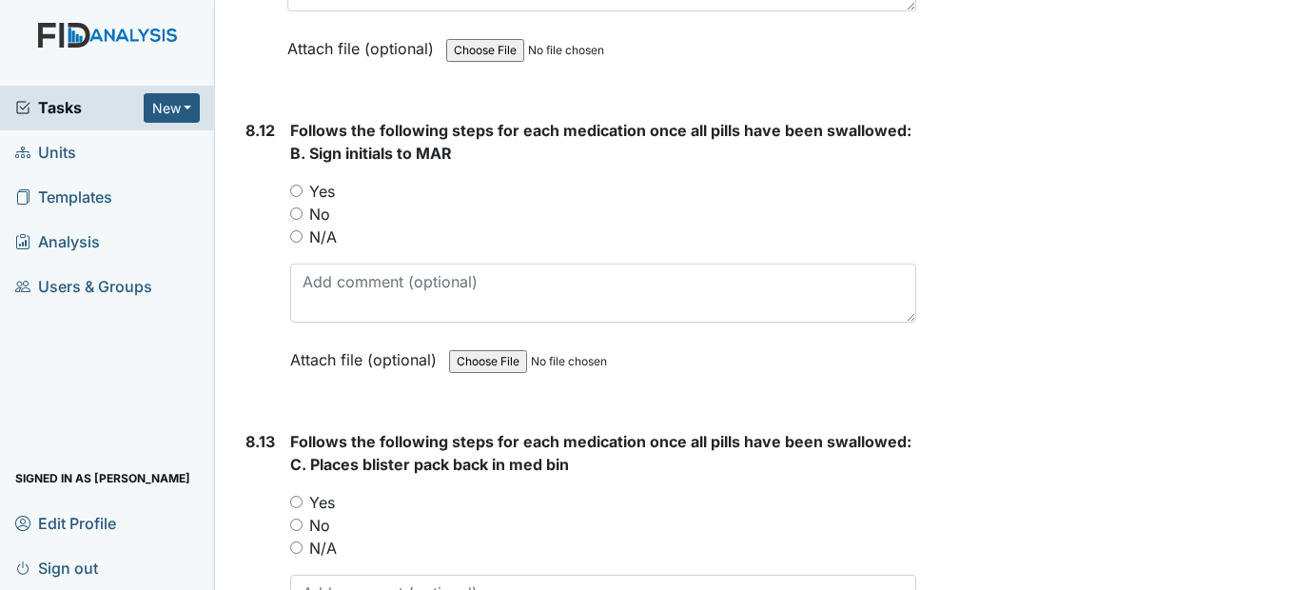
scroll to position [18740, 0]
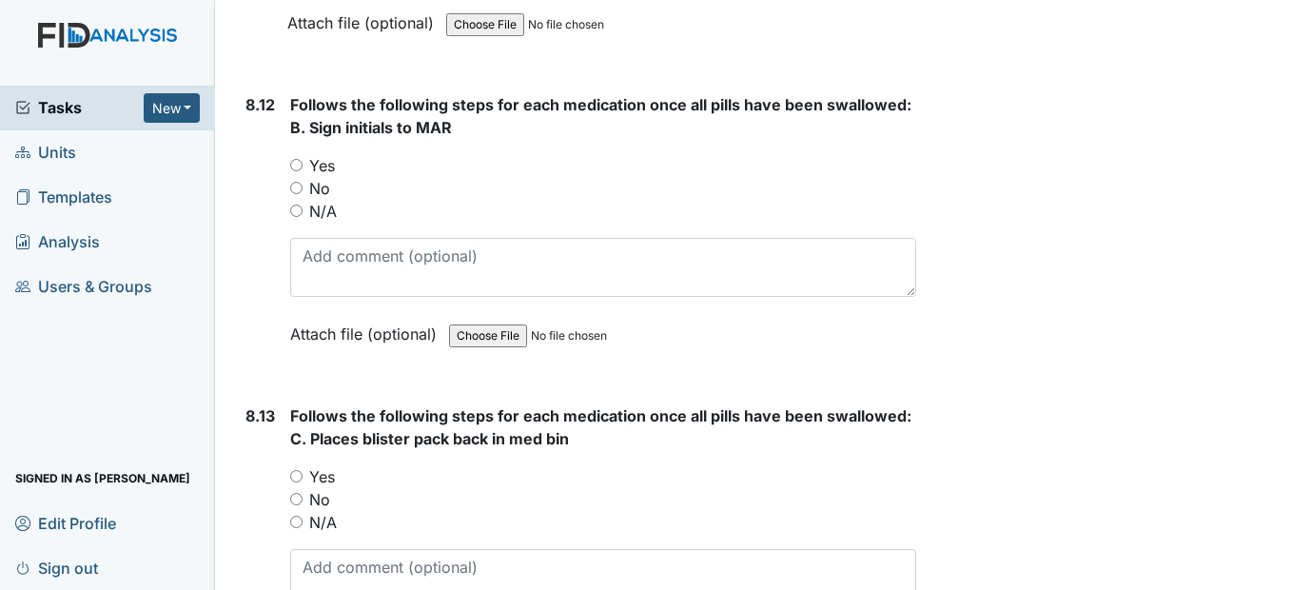
drag, startPoint x: 289, startPoint y: 204, endPoint x: 300, endPoint y: 205, distance: 10.6
click at [290, 204] on div "8.12 Follows the following steps for each medication once all pills have been s…" at bounding box center [576, 233] width 677 height 281
click at [300, 171] on input "Yes" at bounding box center [296, 165] width 12 height 12
radio input "true"
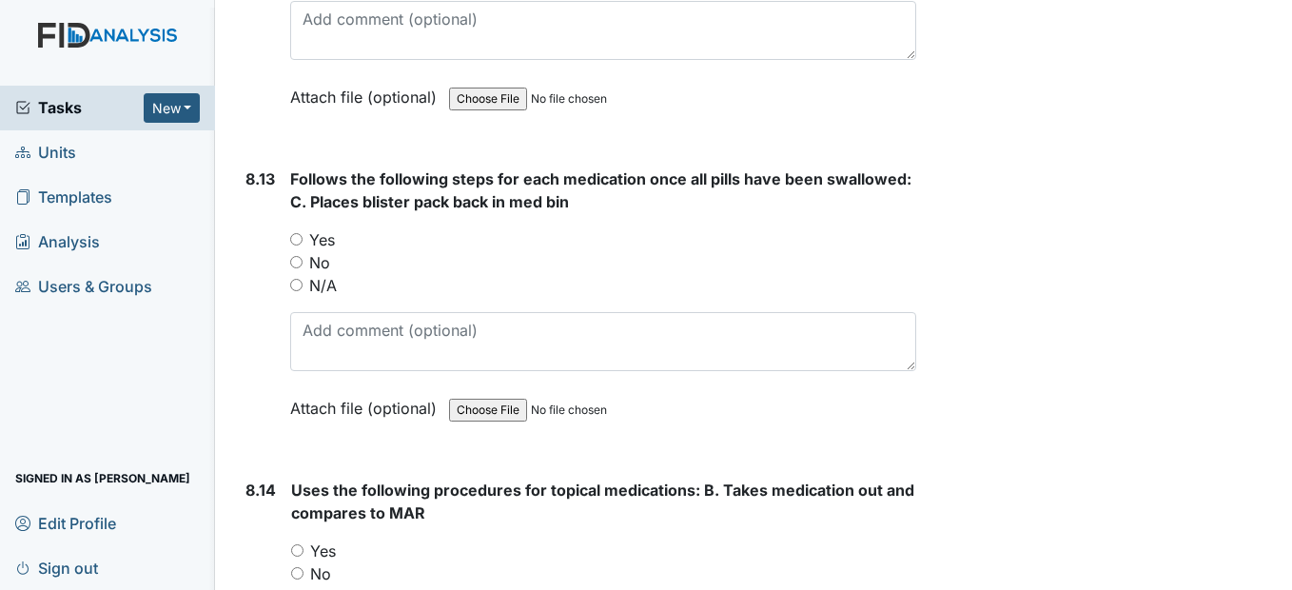
scroll to position [19025, 0]
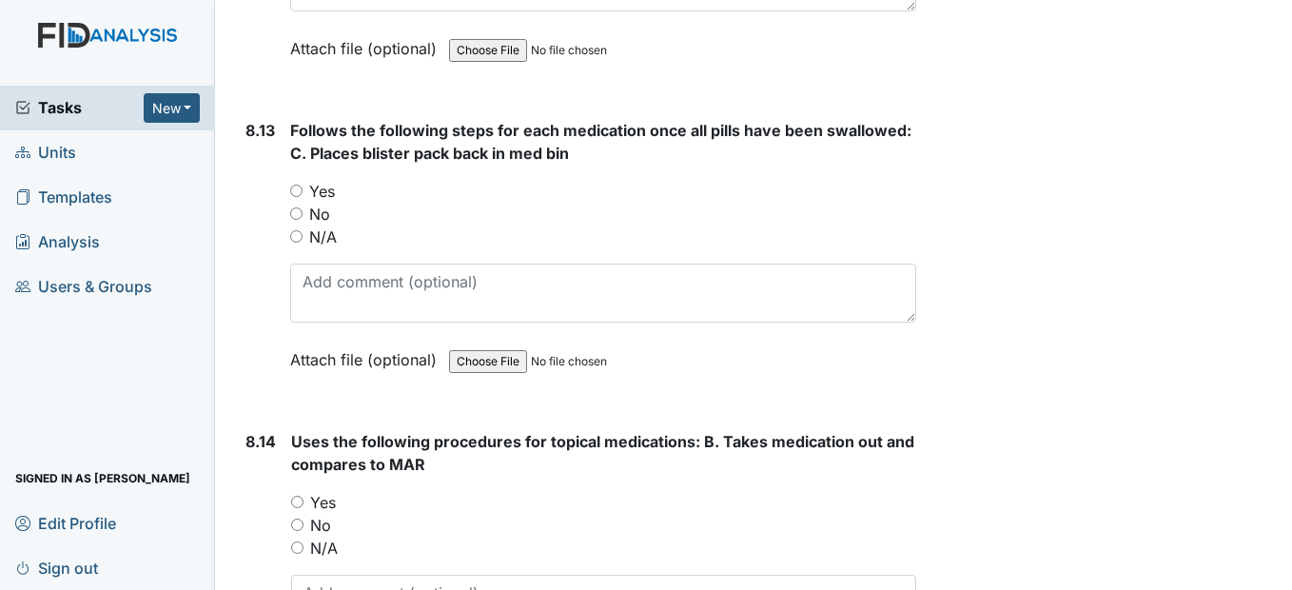
click at [296, 197] on input "Yes" at bounding box center [296, 191] width 12 height 12
radio input "true"
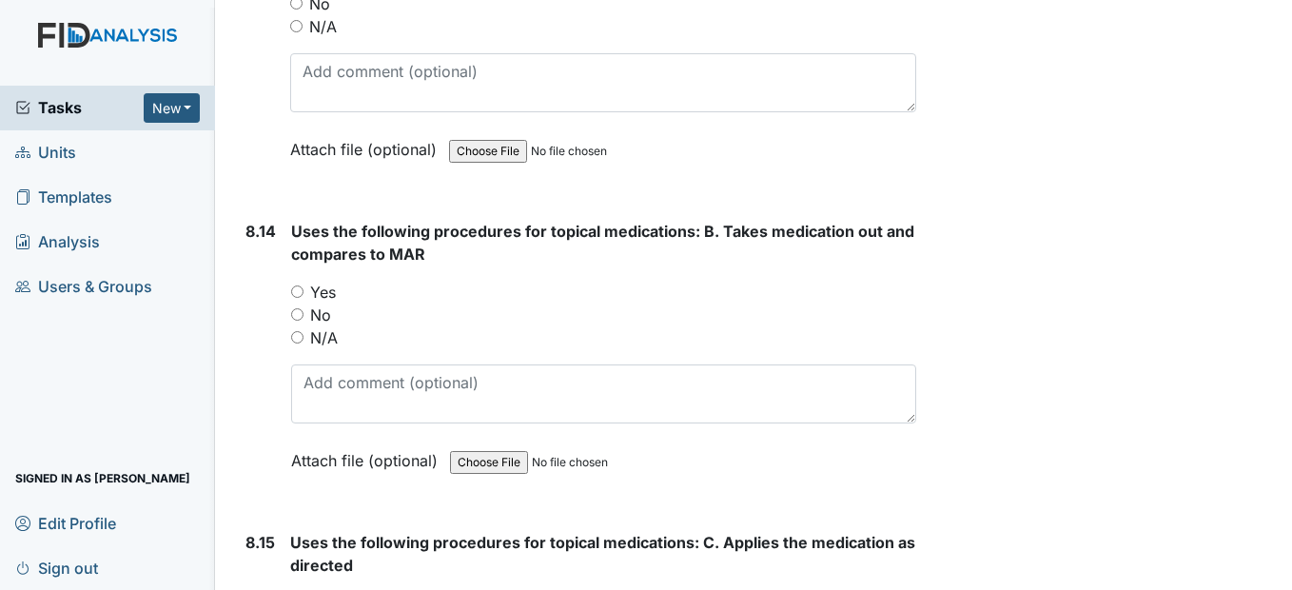
scroll to position [19311, 0]
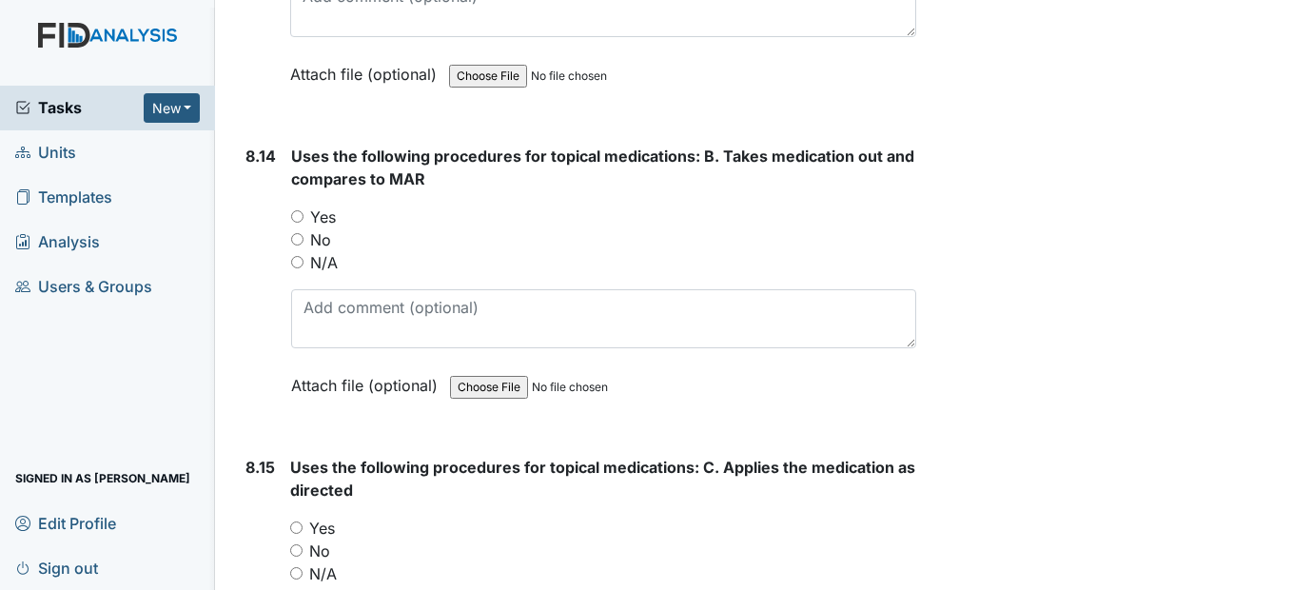
click at [297, 223] on input "Yes" at bounding box center [297, 216] width 12 height 12
radio input "true"
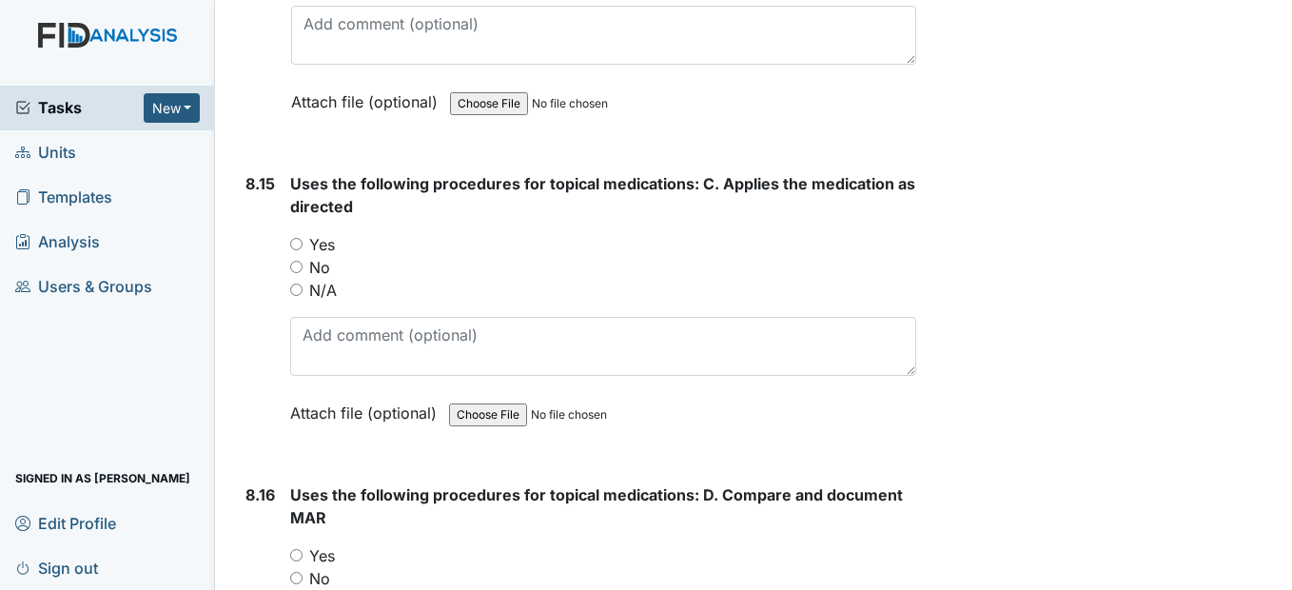
scroll to position [19596, 0]
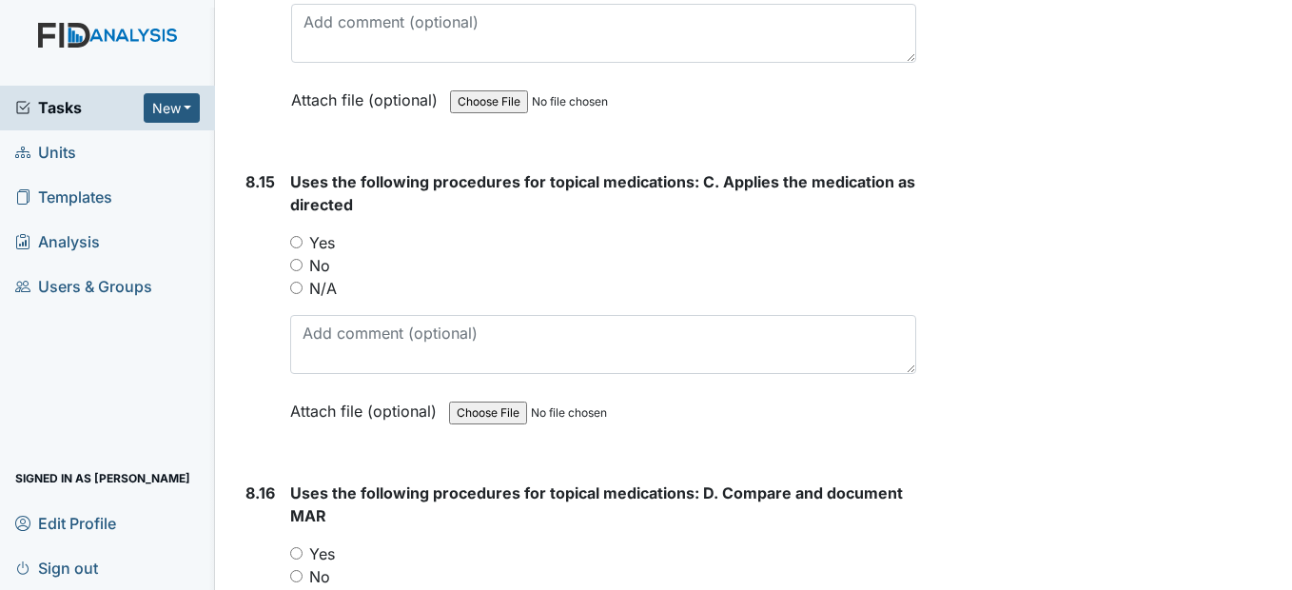
click at [290, 248] on input "Yes" at bounding box center [296, 242] width 12 height 12
radio input "true"
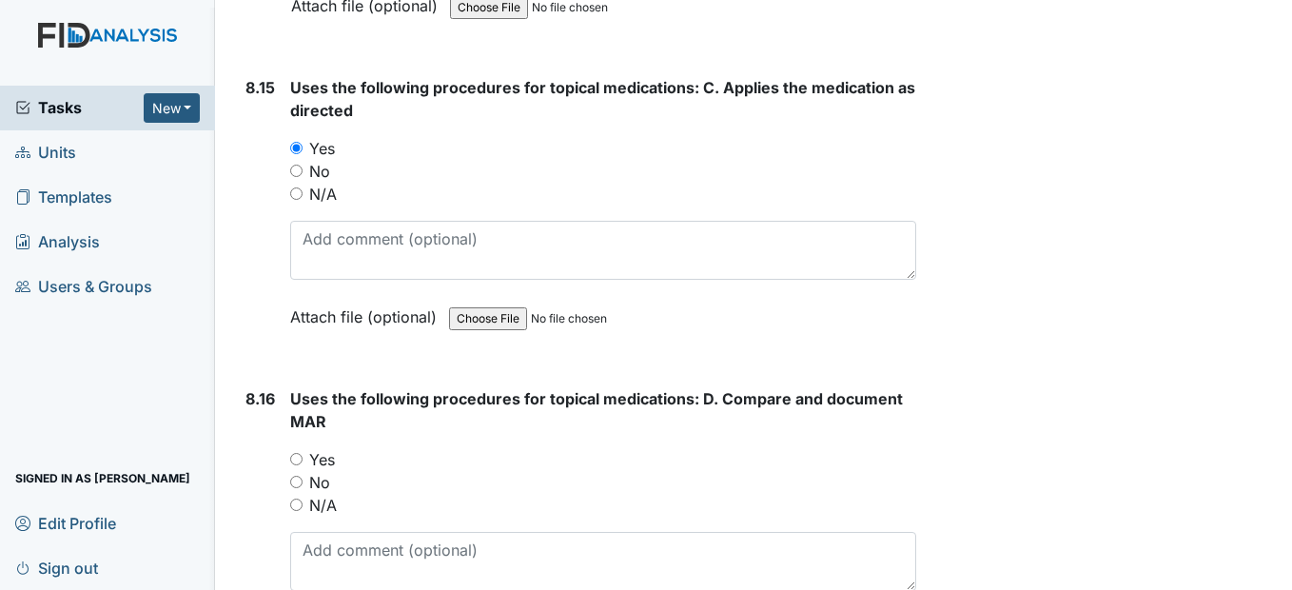
scroll to position [19977, 0]
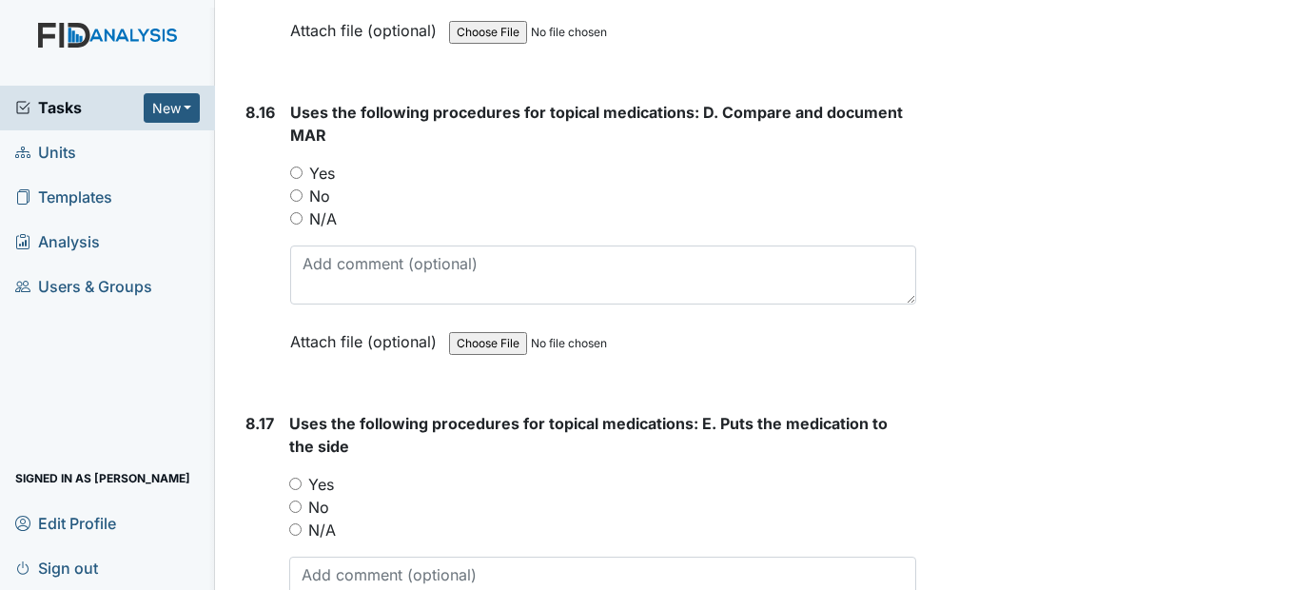
click at [299, 179] on input "Yes" at bounding box center [296, 172] width 12 height 12
radio input "true"
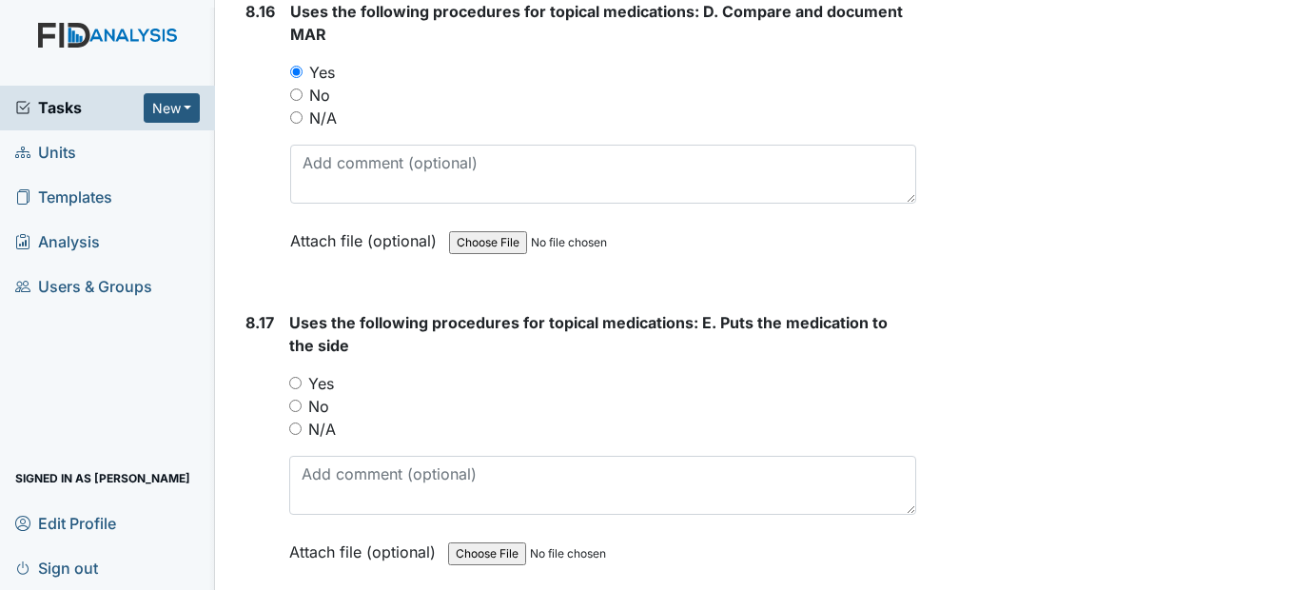
scroll to position [20262, 0]
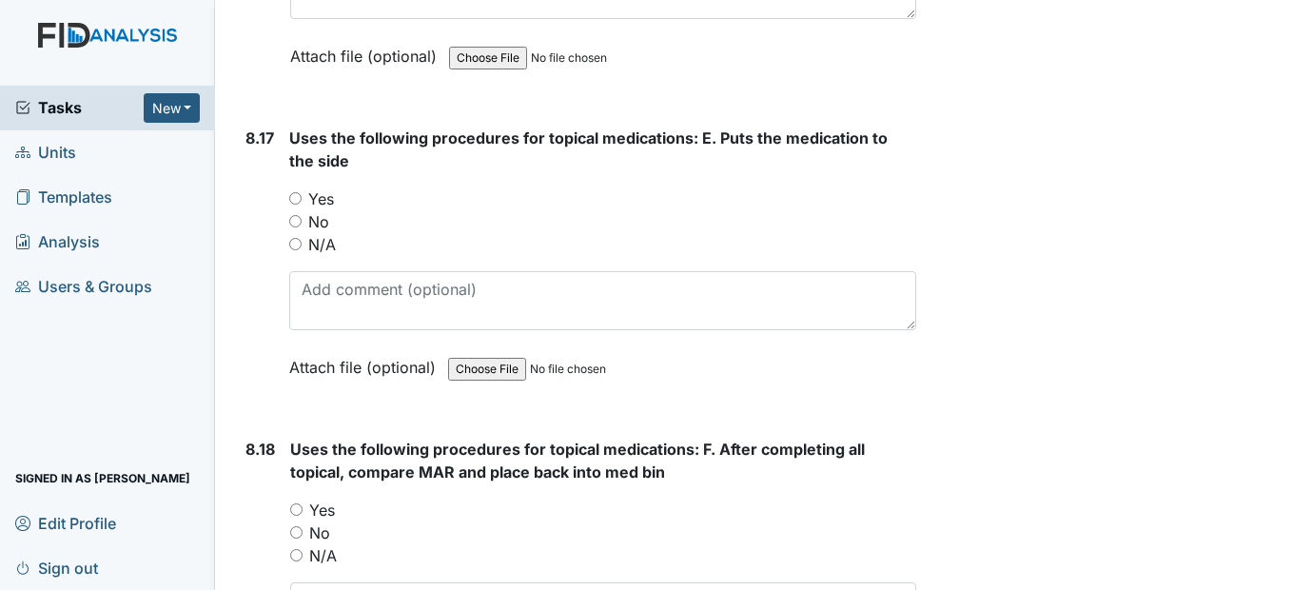
click at [295, 205] on input "Yes" at bounding box center [295, 198] width 12 height 12
radio input "true"
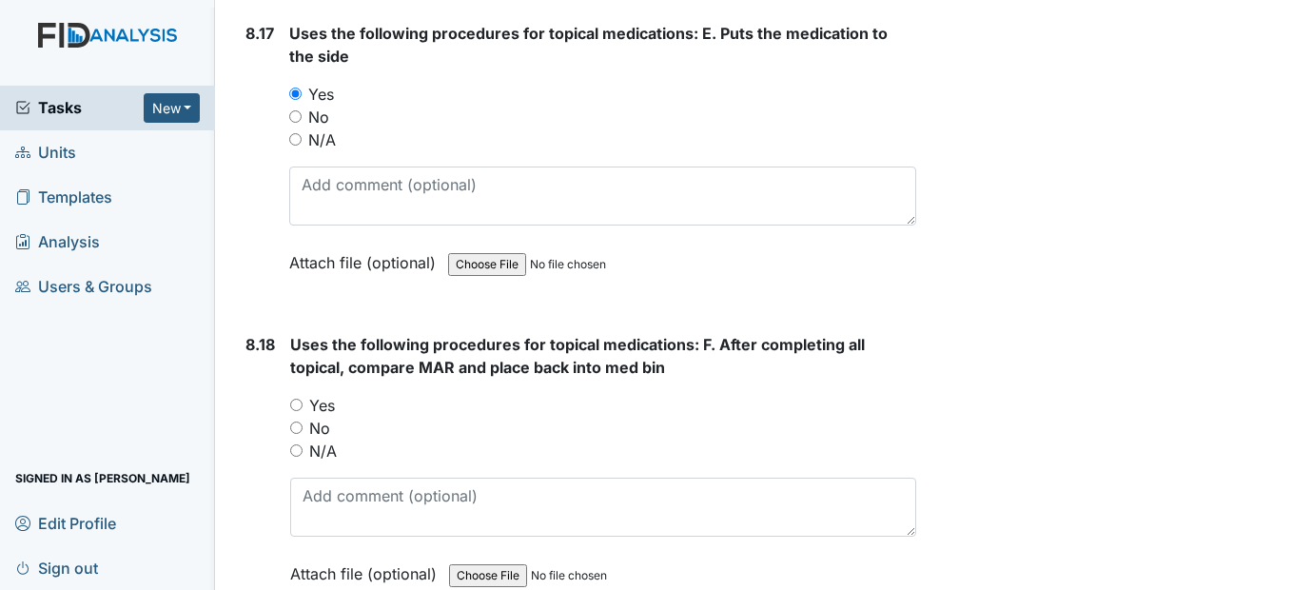
scroll to position [20643, 0]
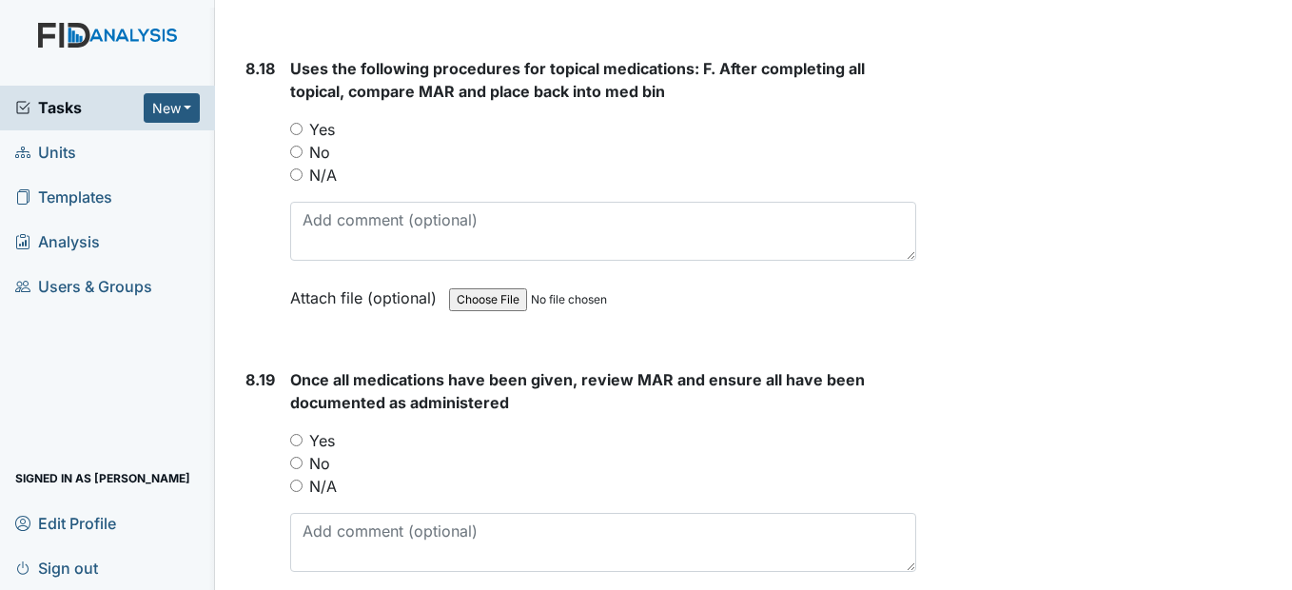
click at [298, 135] on input "Yes" at bounding box center [296, 129] width 12 height 12
radio input "true"
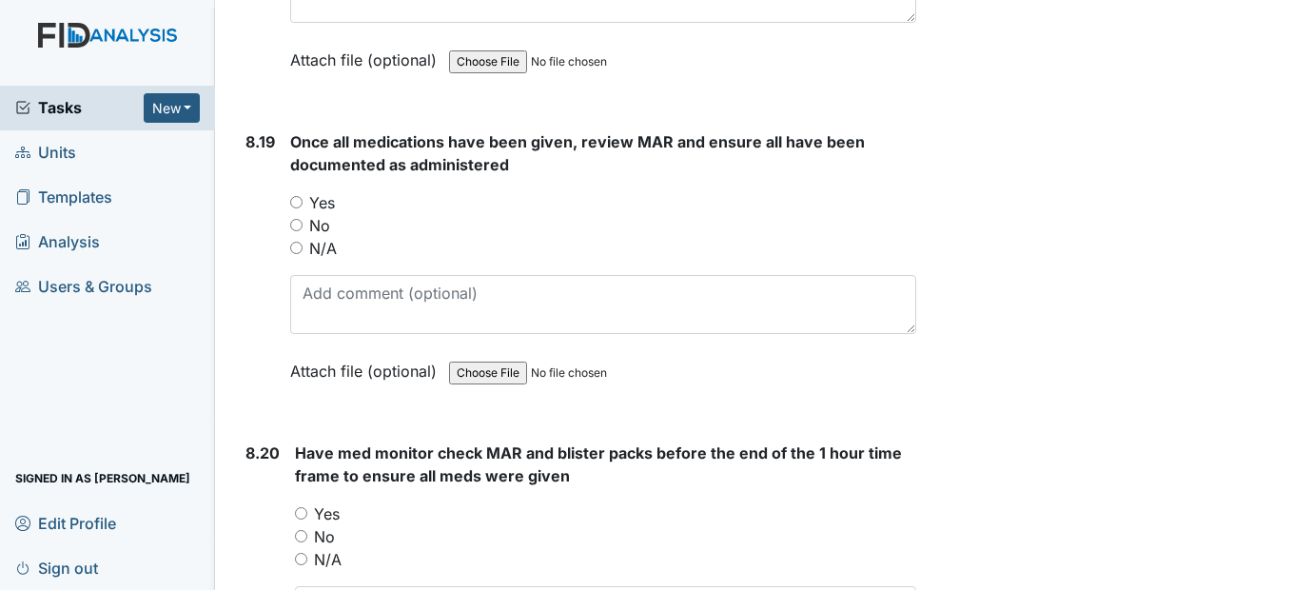
scroll to position [20928, 0]
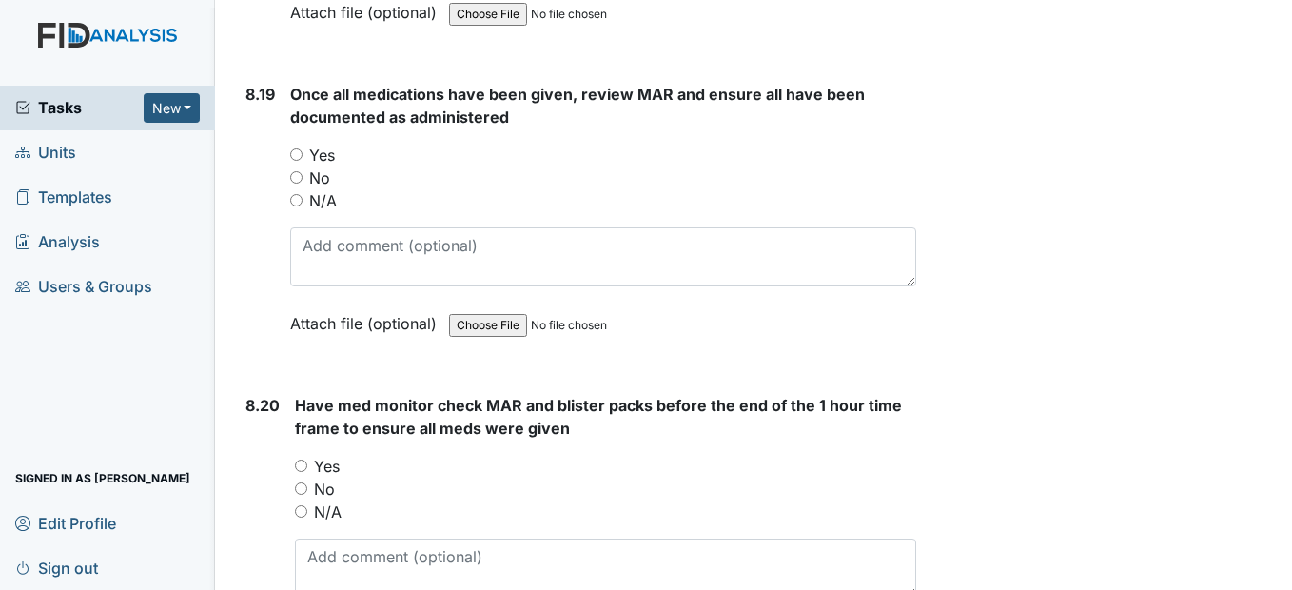
click at [303, 161] on input "Yes" at bounding box center [296, 154] width 12 height 12
radio input "true"
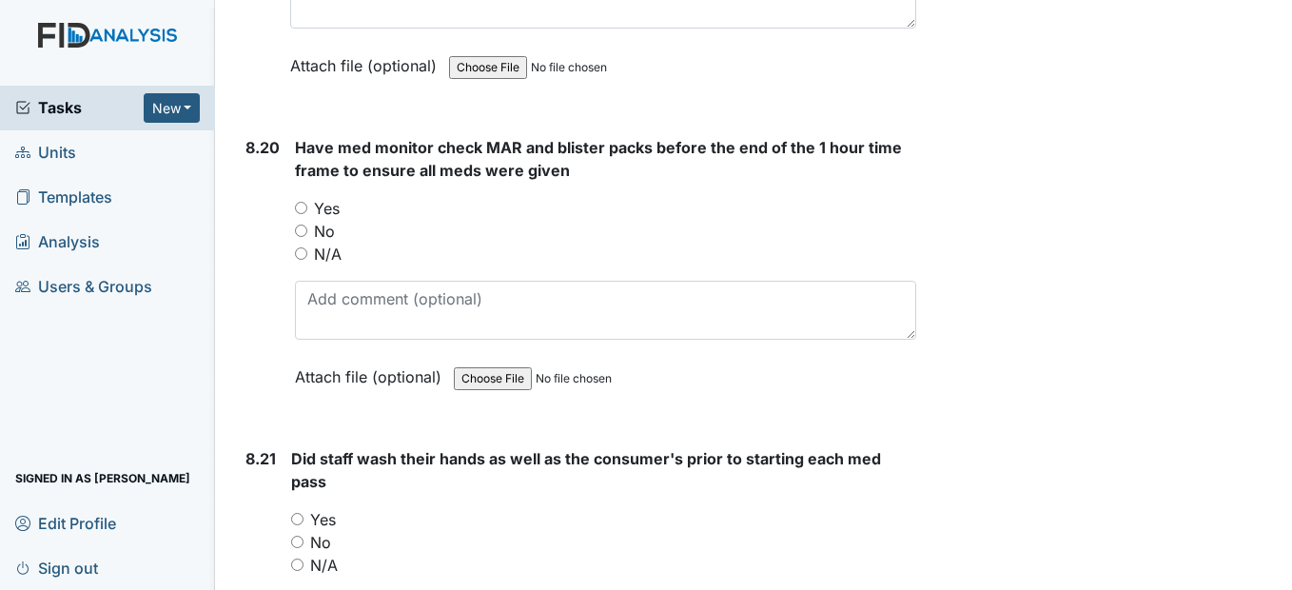
scroll to position [21213, 0]
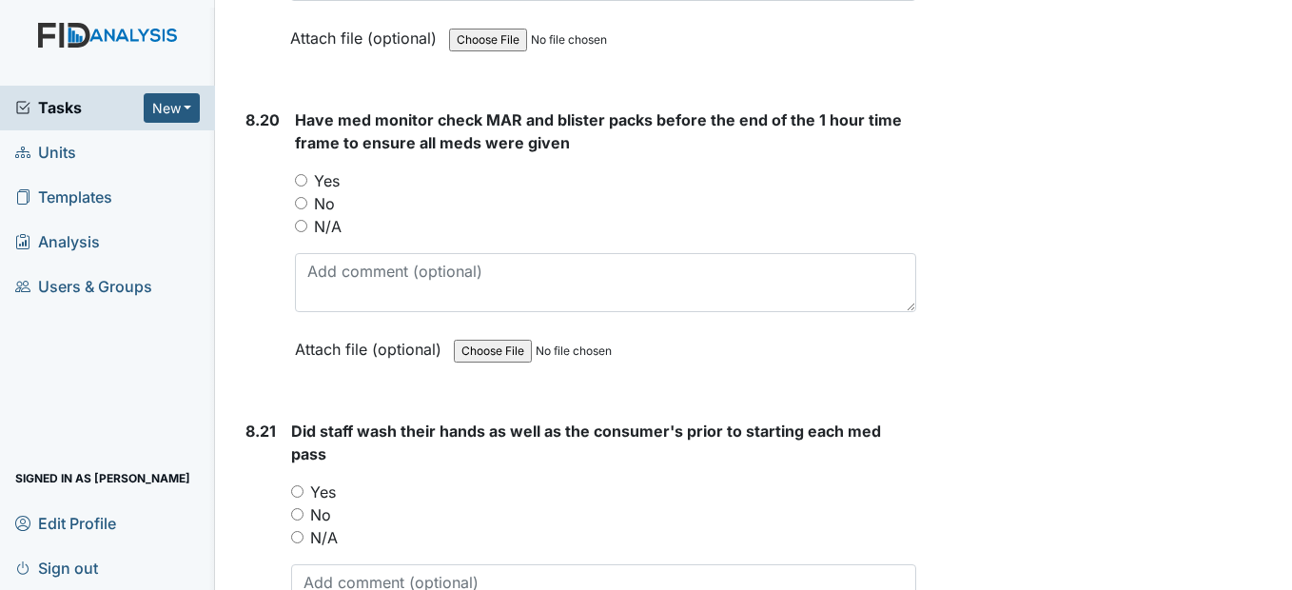
click at [304, 186] on input "Yes" at bounding box center [301, 180] width 12 height 12
radio input "true"
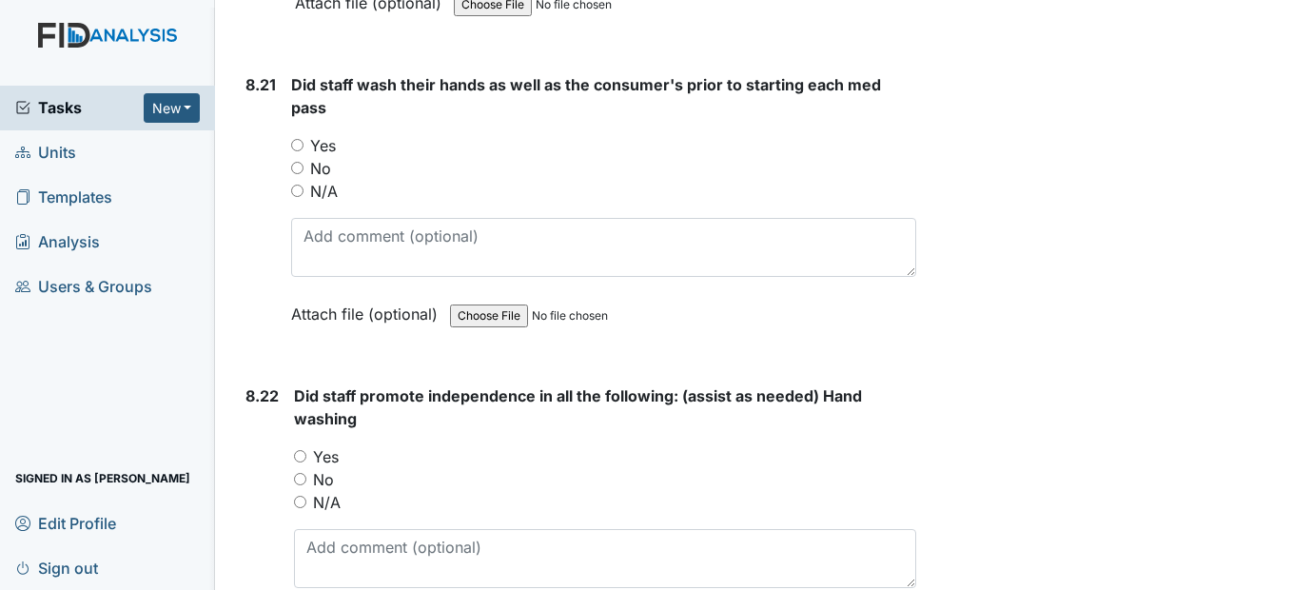
scroll to position [21594, 0]
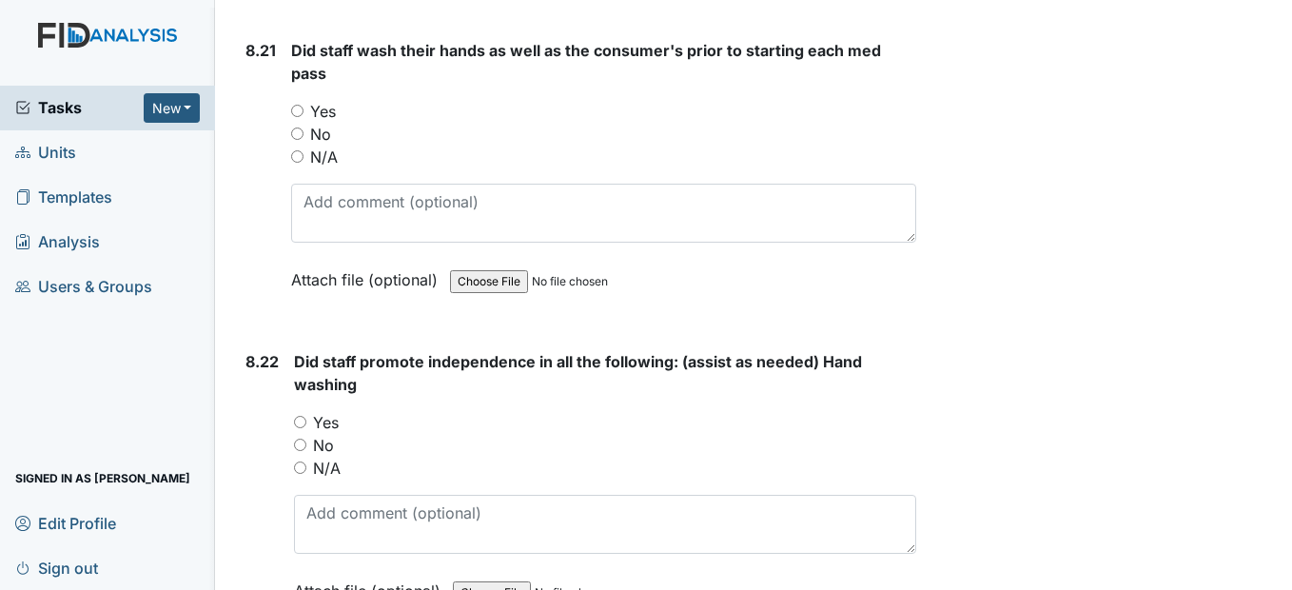
click at [300, 117] on input "Yes" at bounding box center [297, 111] width 12 height 12
radio input "true"
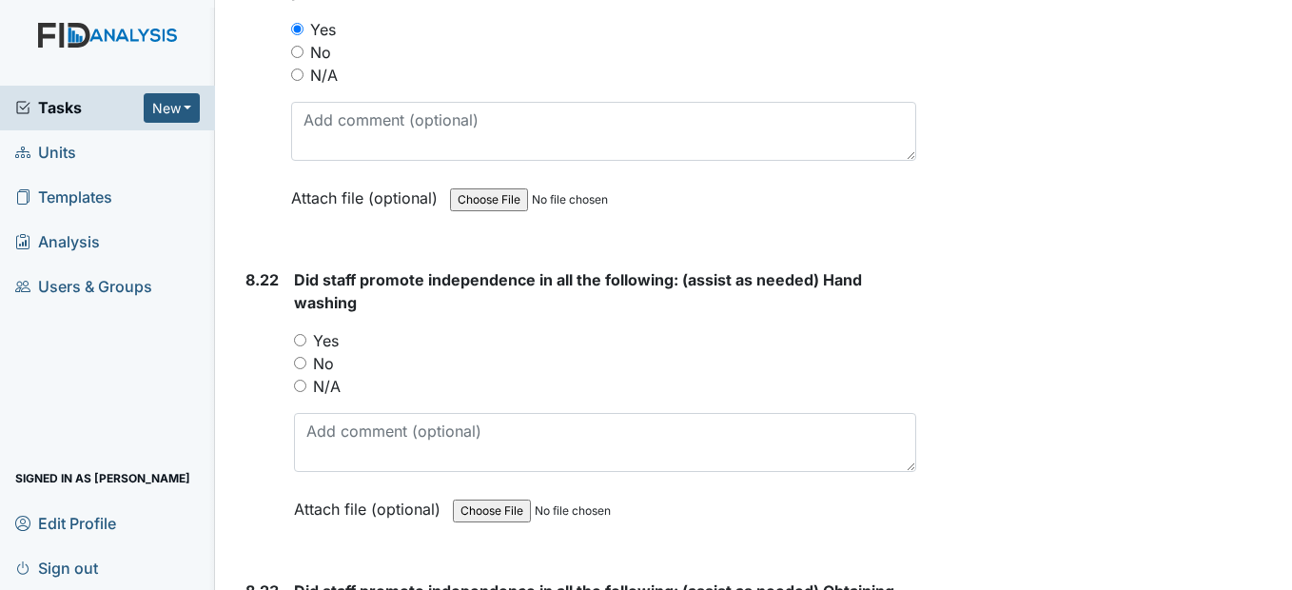
scroll to position [21879, 0]
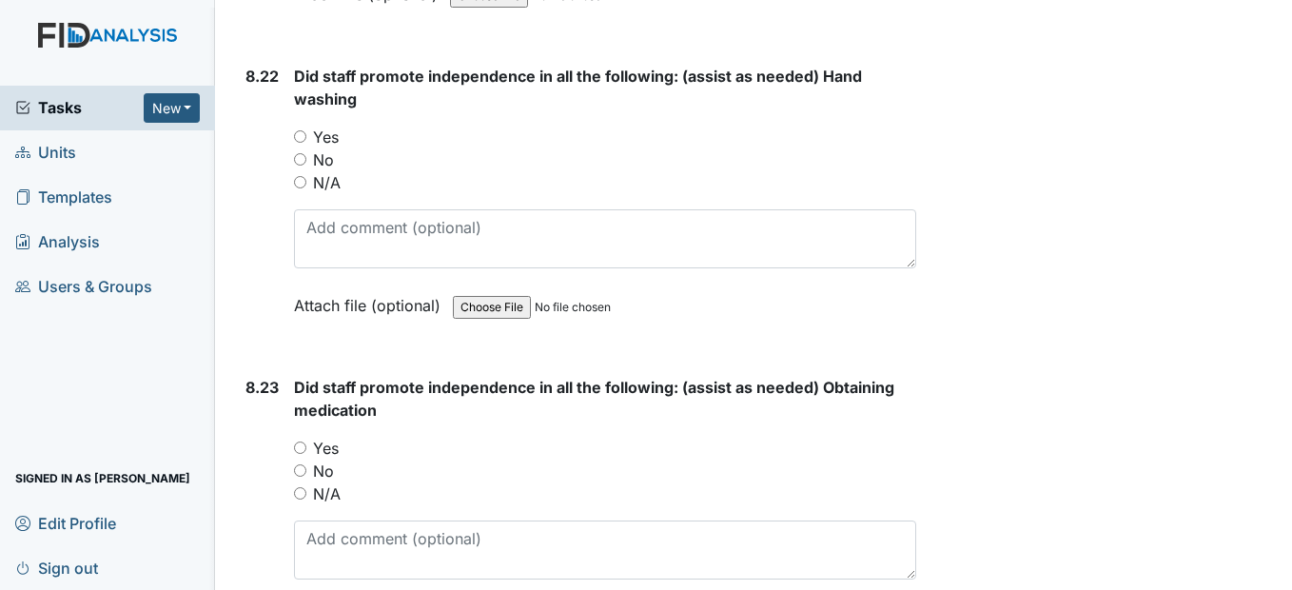
click at [300, 143] on input "Yes" at bounding box center [300, 136] width 12 height 12
radio input "true"
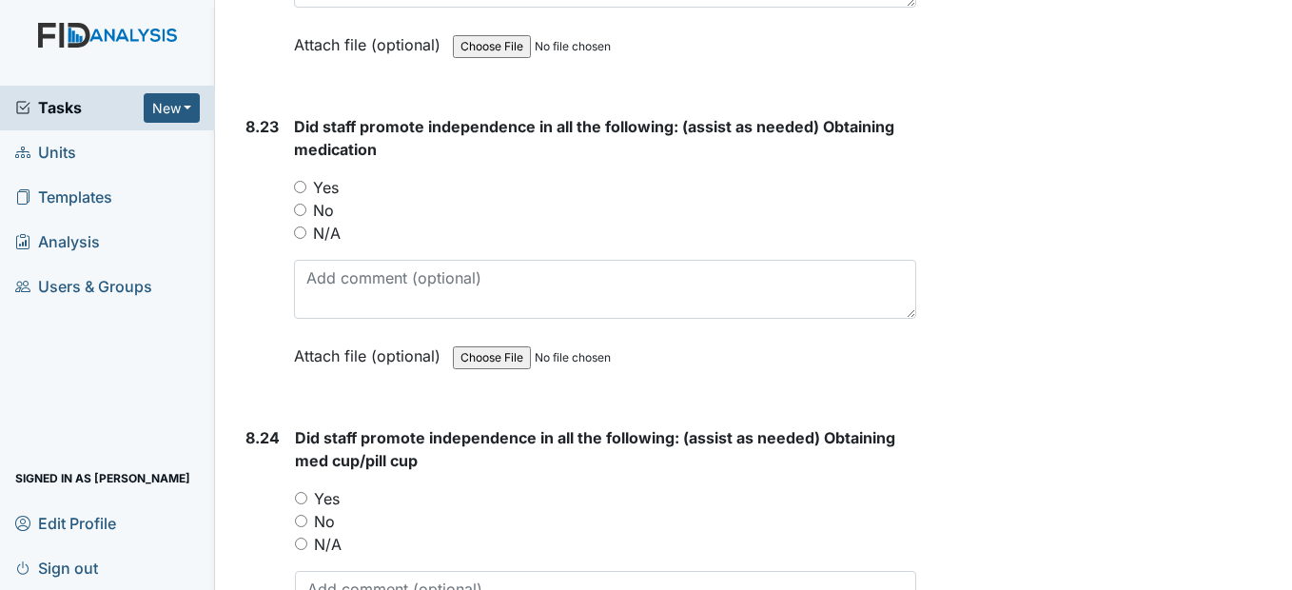
scroll to position [22165, 0]
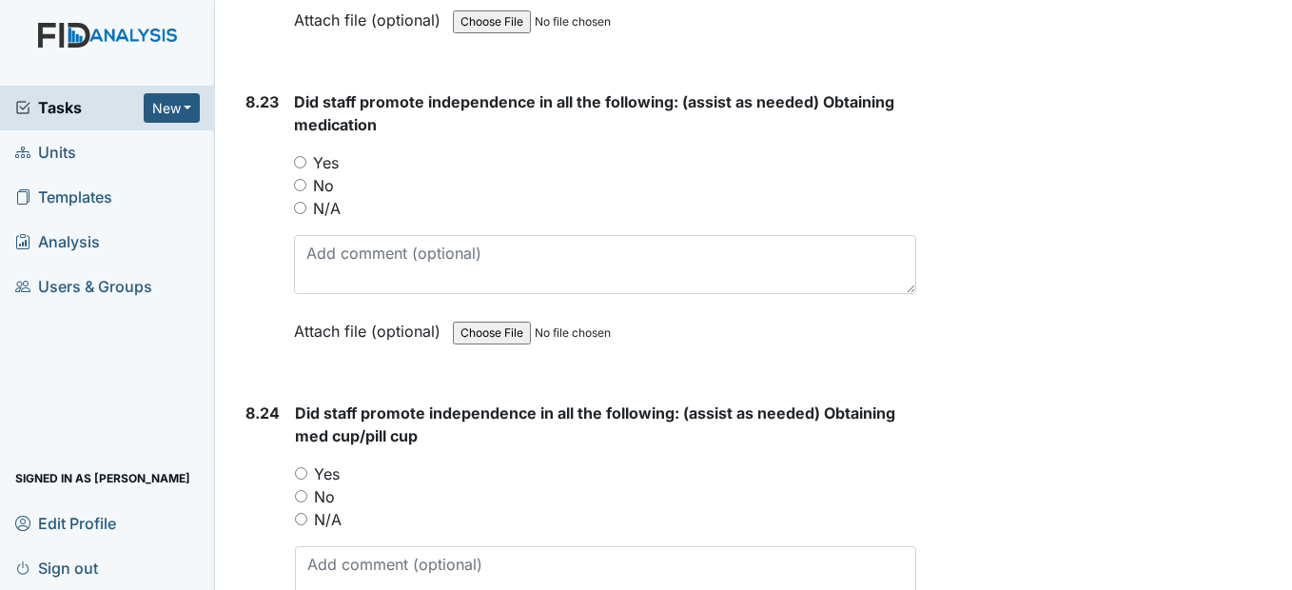
click at [298, 168] on input "Yes" at bounding box center [300, 162] width 12 height 12
radio input "true"
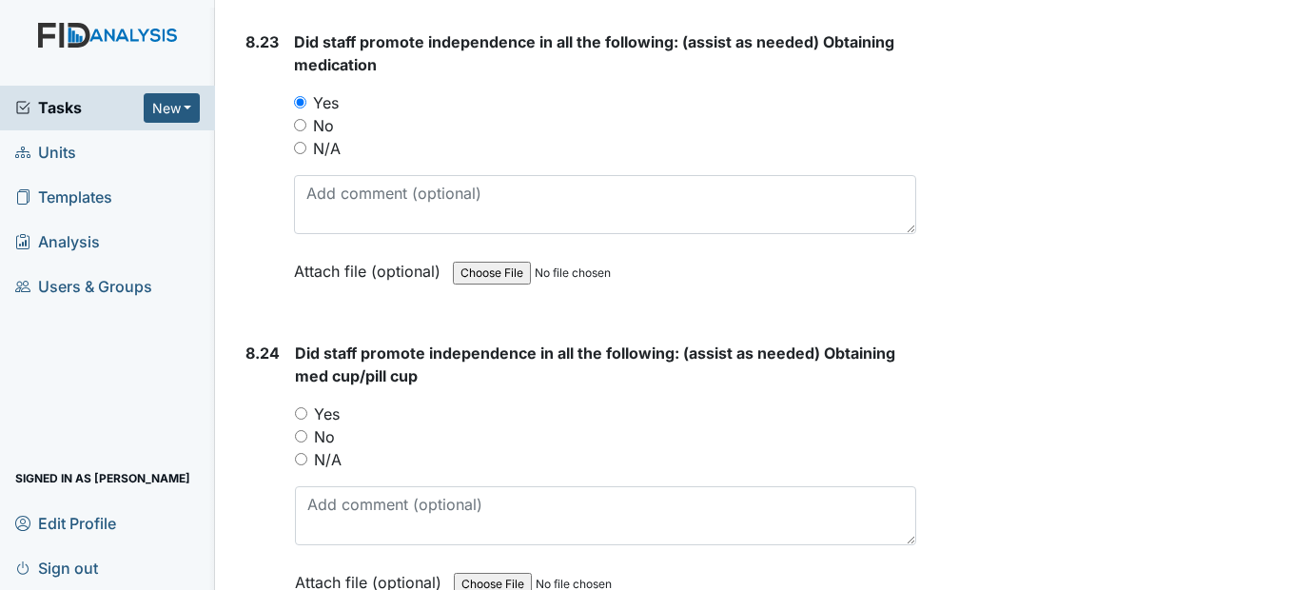
scroll to position [22450, 0]
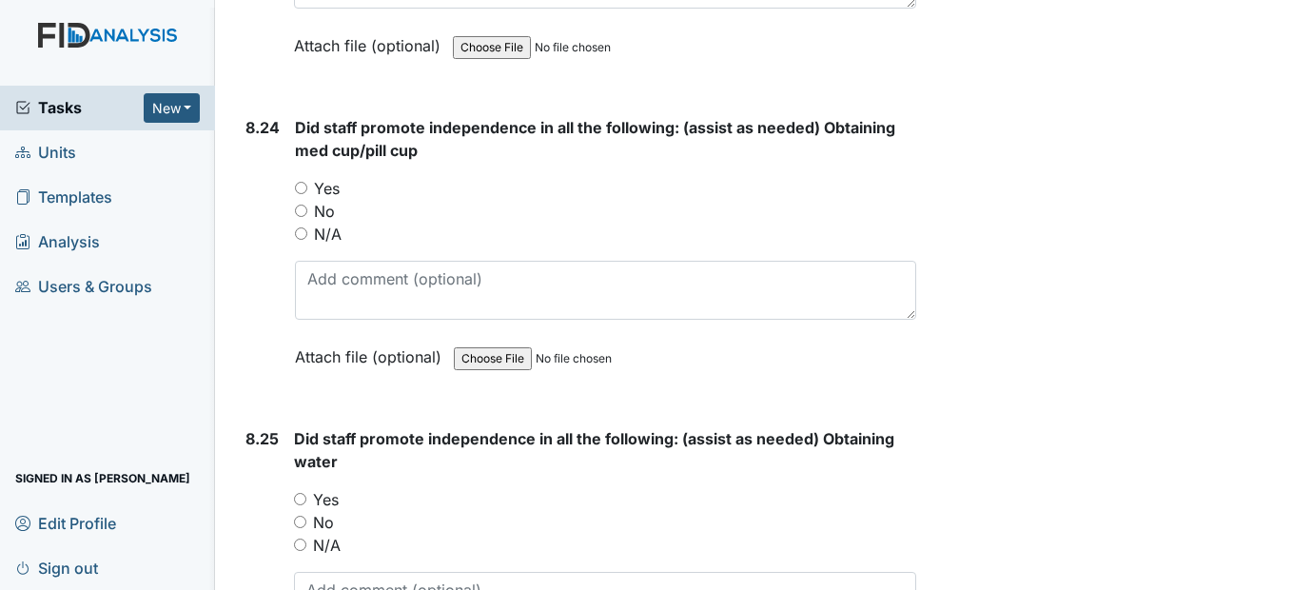
click at [307, 200] on div "Yes" at bounding box center [605, 188] width 620 height 23
click at [303, 194] on input "Yes" at bounding box center [301, 188] width 12 height 12
radio input "true"
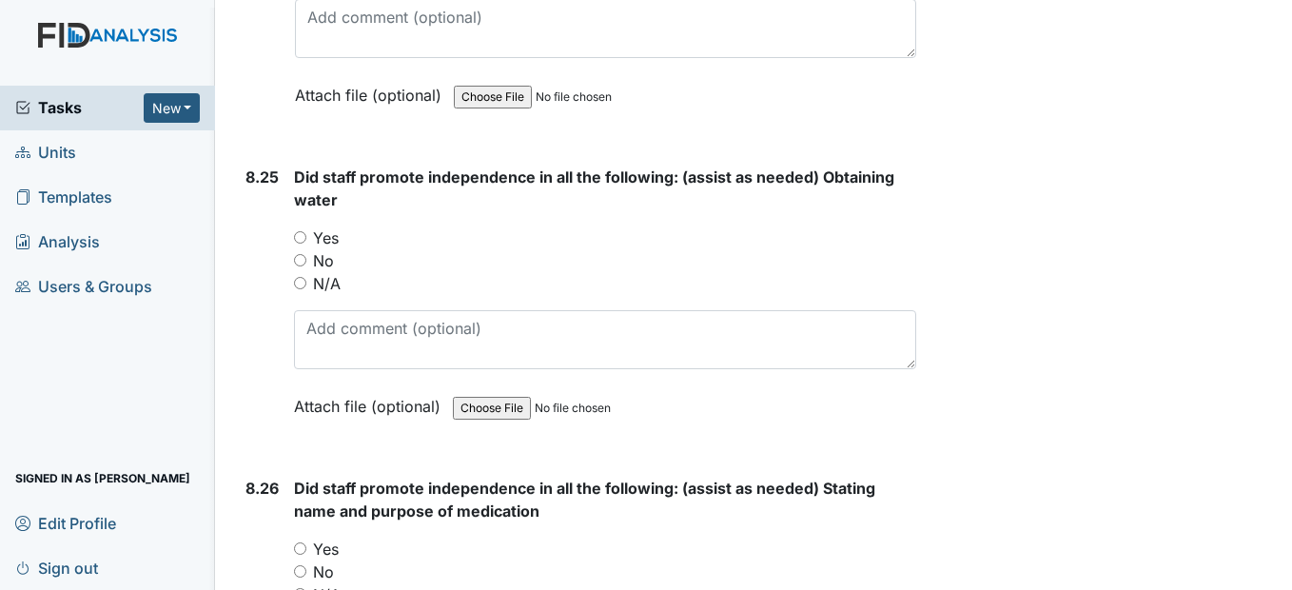
scroll to position [22735, 0]
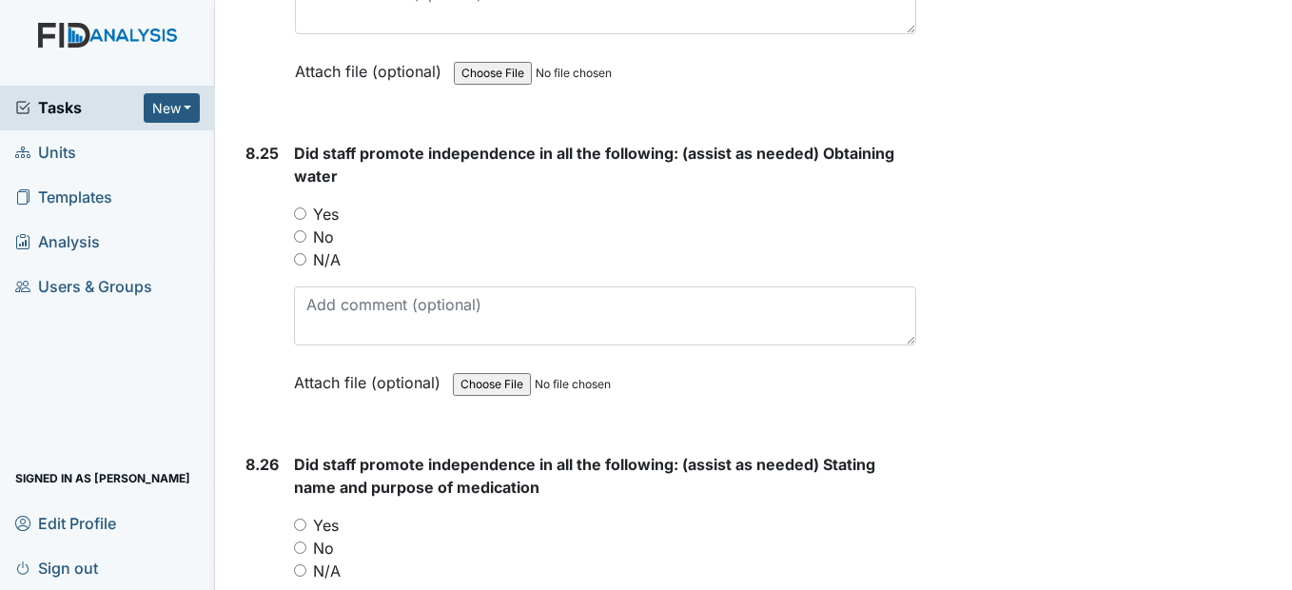
drag, startPoint x: 299, startPoint y: 256, endPoint x: 338, endPoint y: 267, distance: 40.6
click at [299, 220] on input "Yes" at bounding box center [300, 213] width 12 height 12
radio input "true"
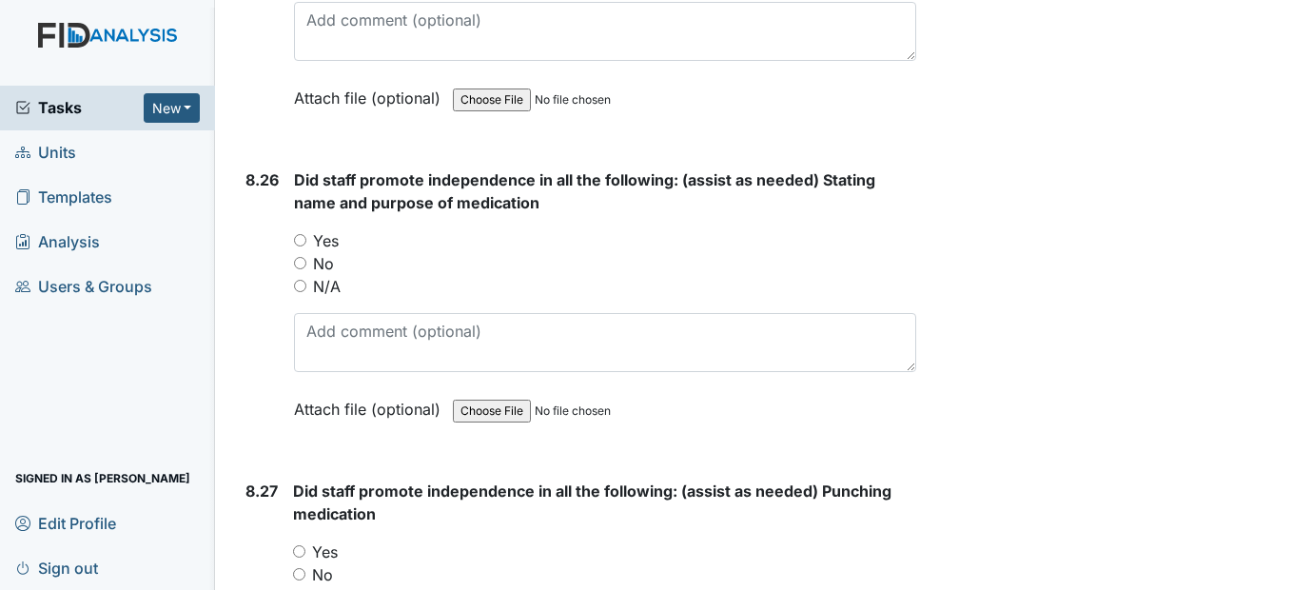
scroll to position [23021, 0]
click at [305, 245] on input "Yes" at bounding box center [300, 239] width 12 height 12
radio input "true"
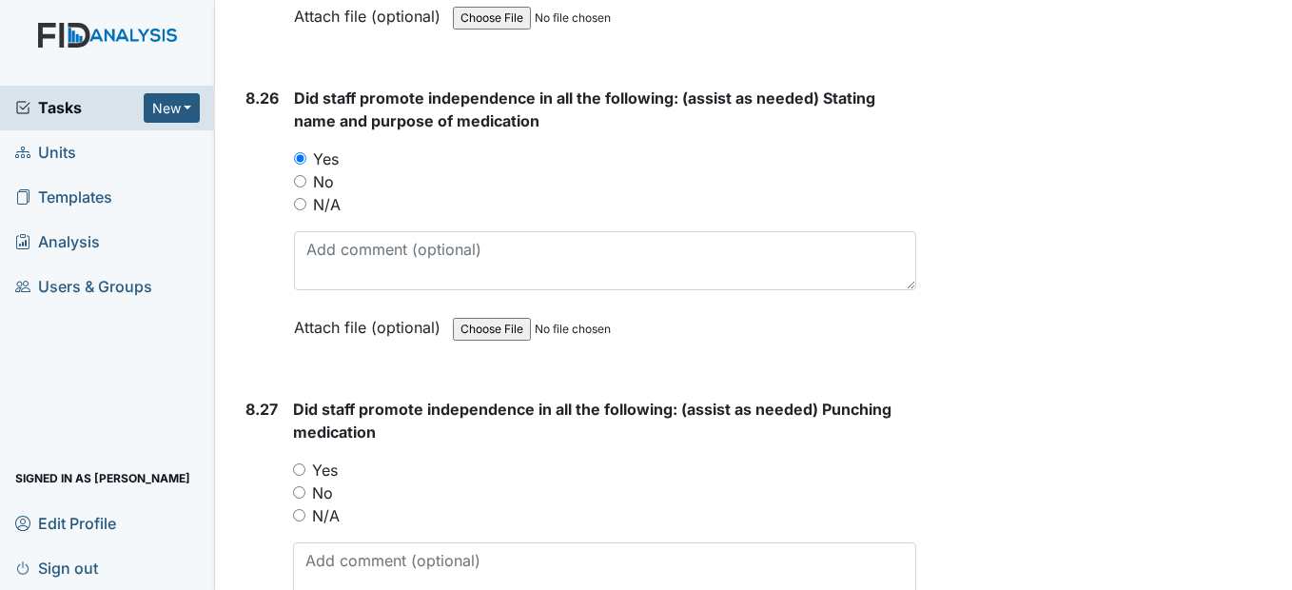
scroll to position [23306, 0]
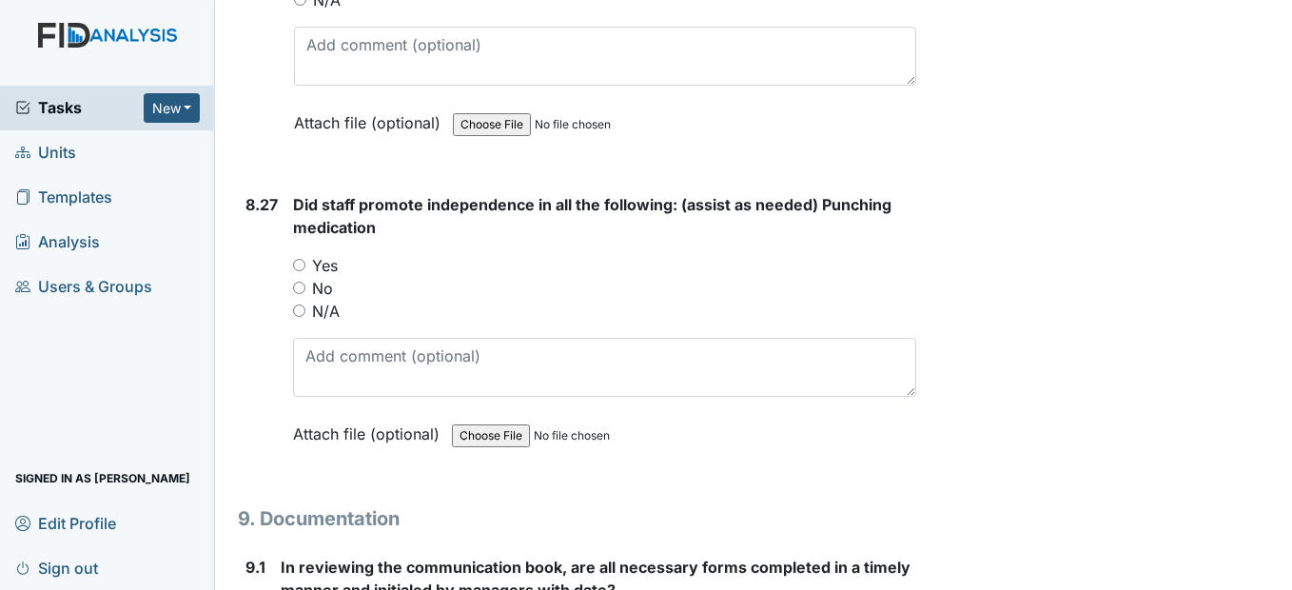
click at [297, 271] on input "Yes" at bounding box center [299, 265] width 12 height 12
radio input "true"
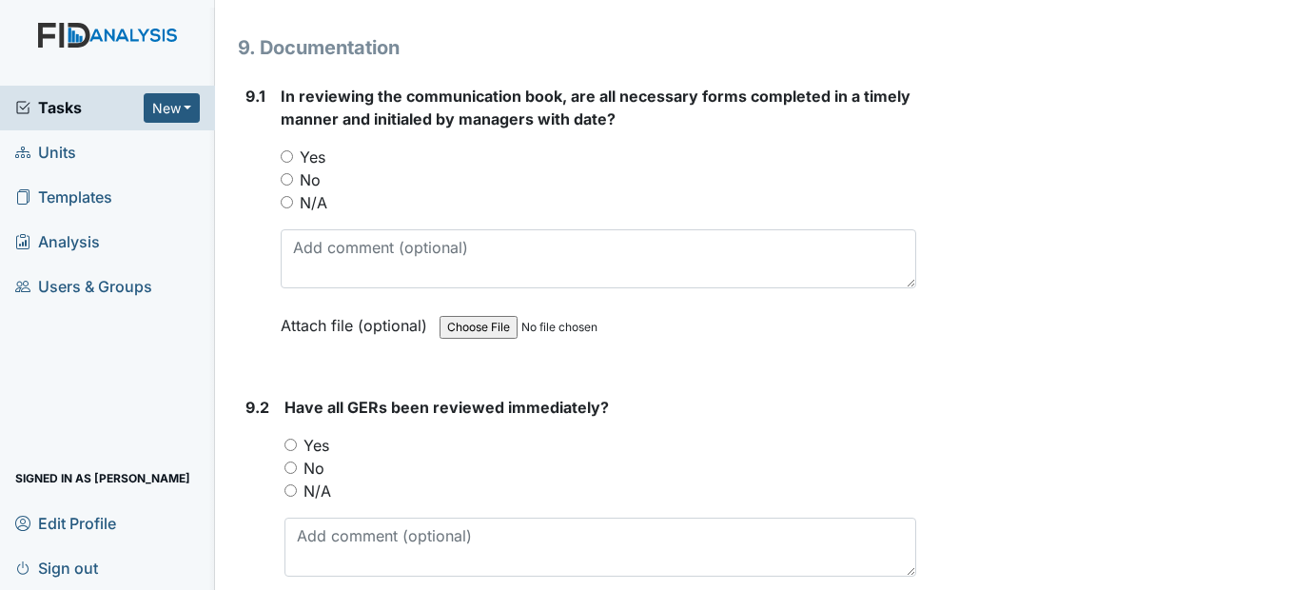
scroll to position [23782, 0]
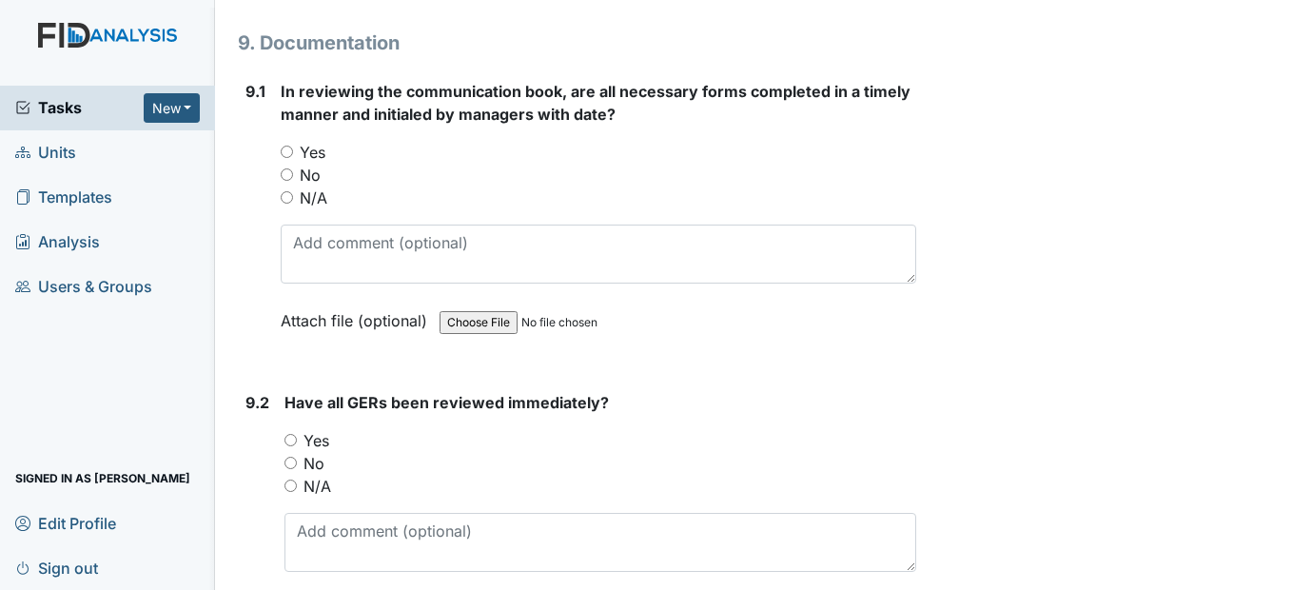
click at [286, 158] on input "Yes" at bounding box center [287, 152] width 12 height 12
radio input "true"
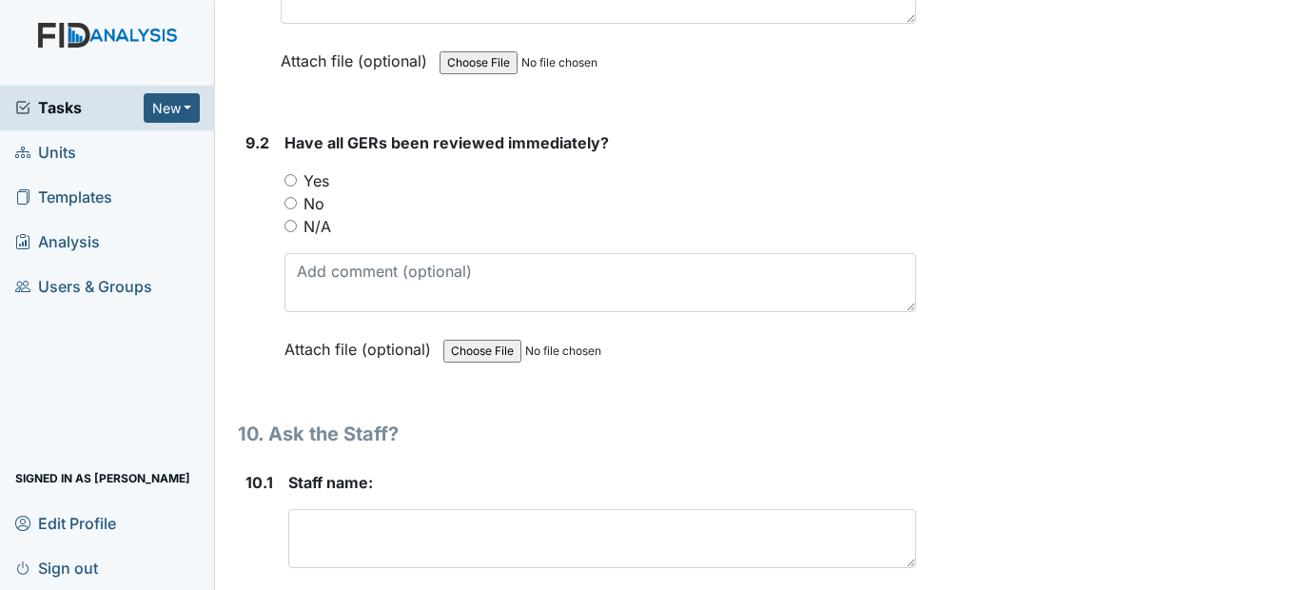
scroll to position [24067, 0]
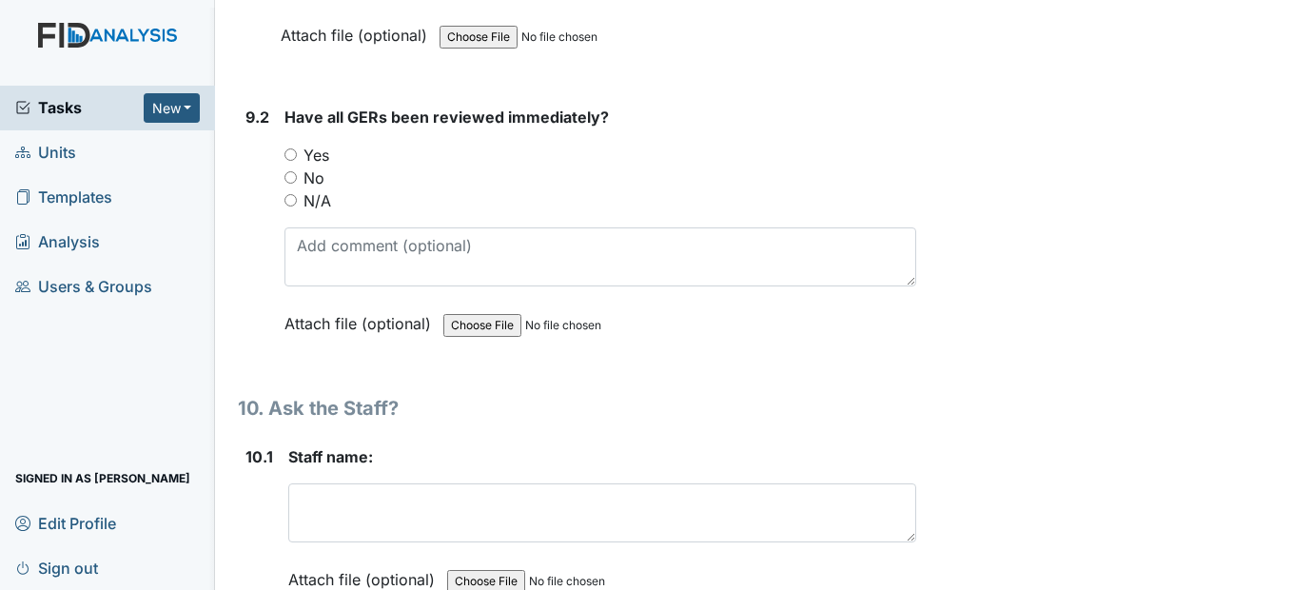
click at [291, 161] on input "Yes" at bounding box center [290, 154] width 12 height 12
radio input "true"
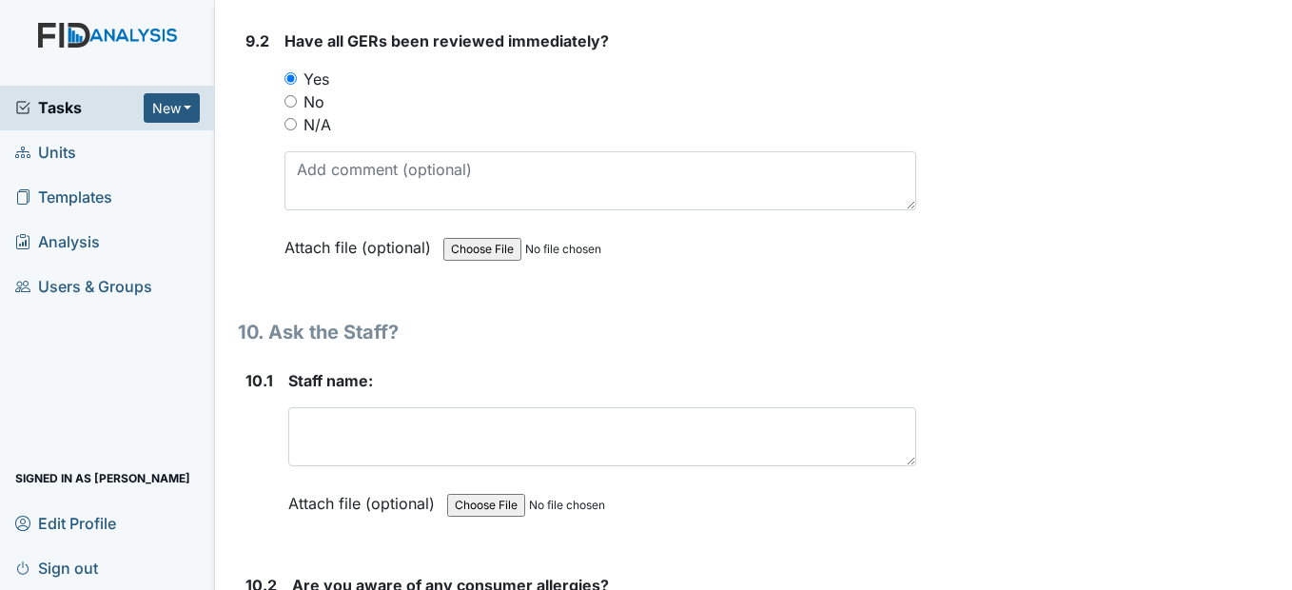
scroll to position [24352, 0]
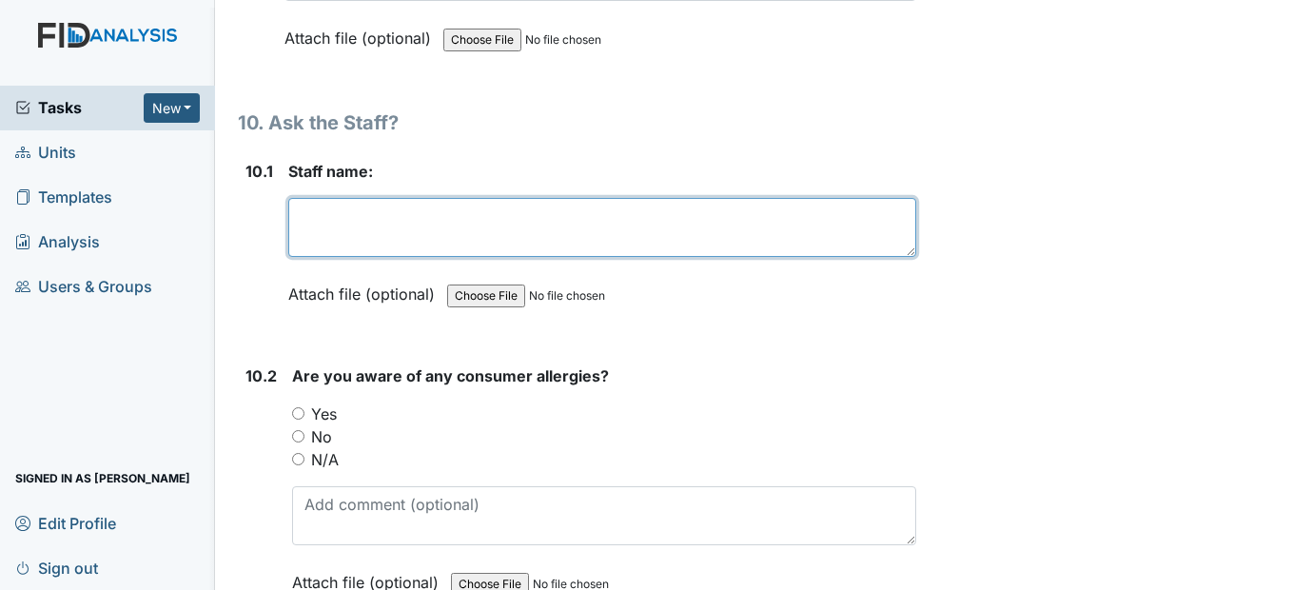
click at [350, 257] on textarea at bounding box center [601, 227] width 627 height 59
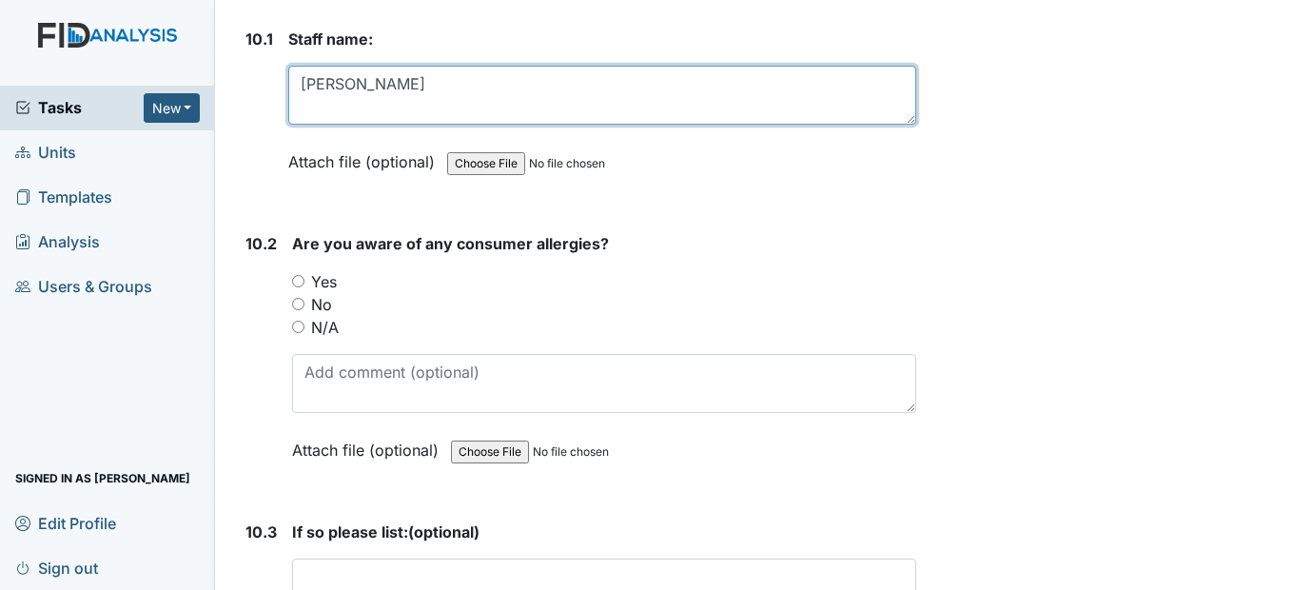
scroll to position [24543, 0]
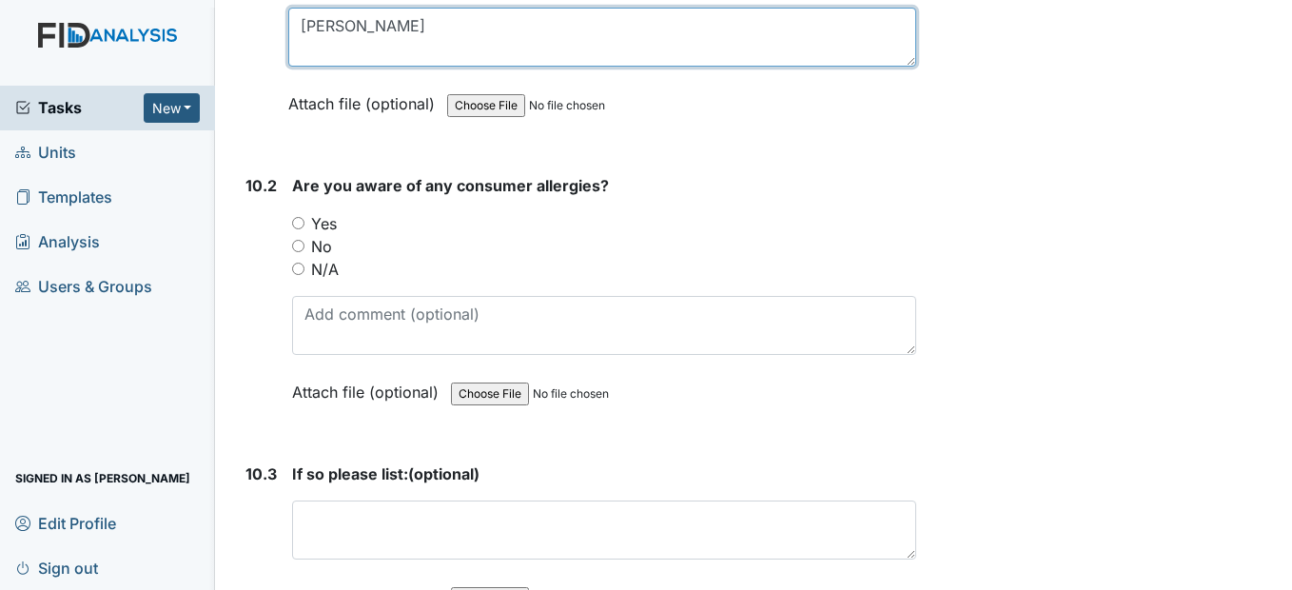
type textarea "Zaniah Rainey"
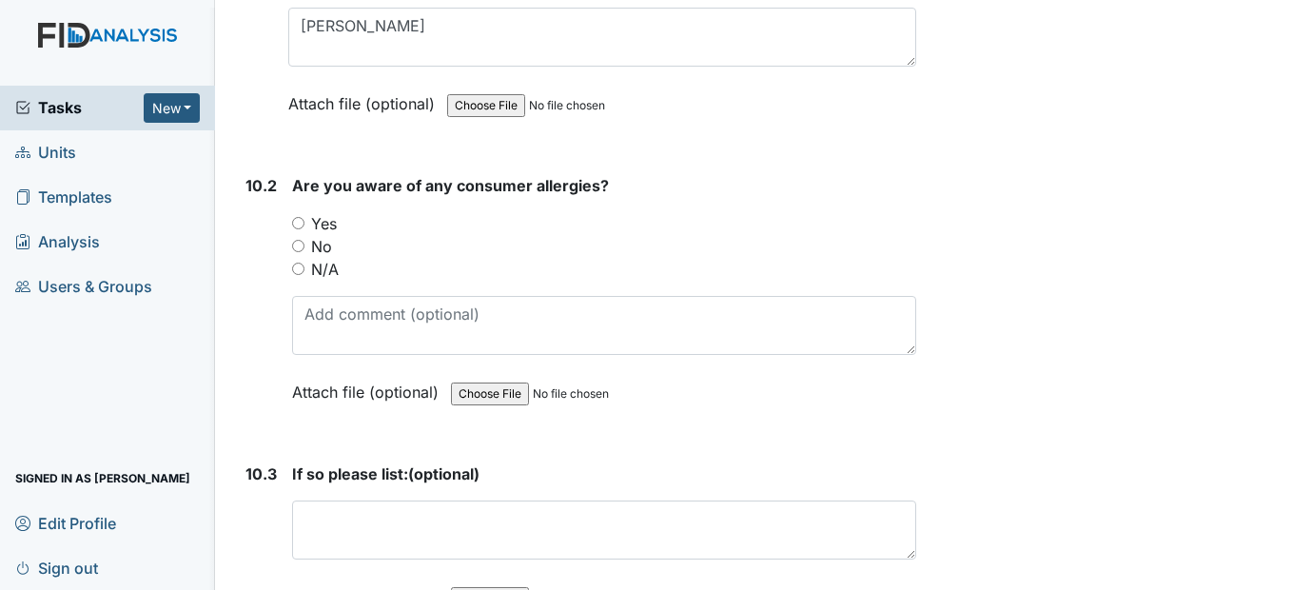
click at [298, 252] on input "No" at bounding box center [298, 246] width 12 height 12
radio input "true"
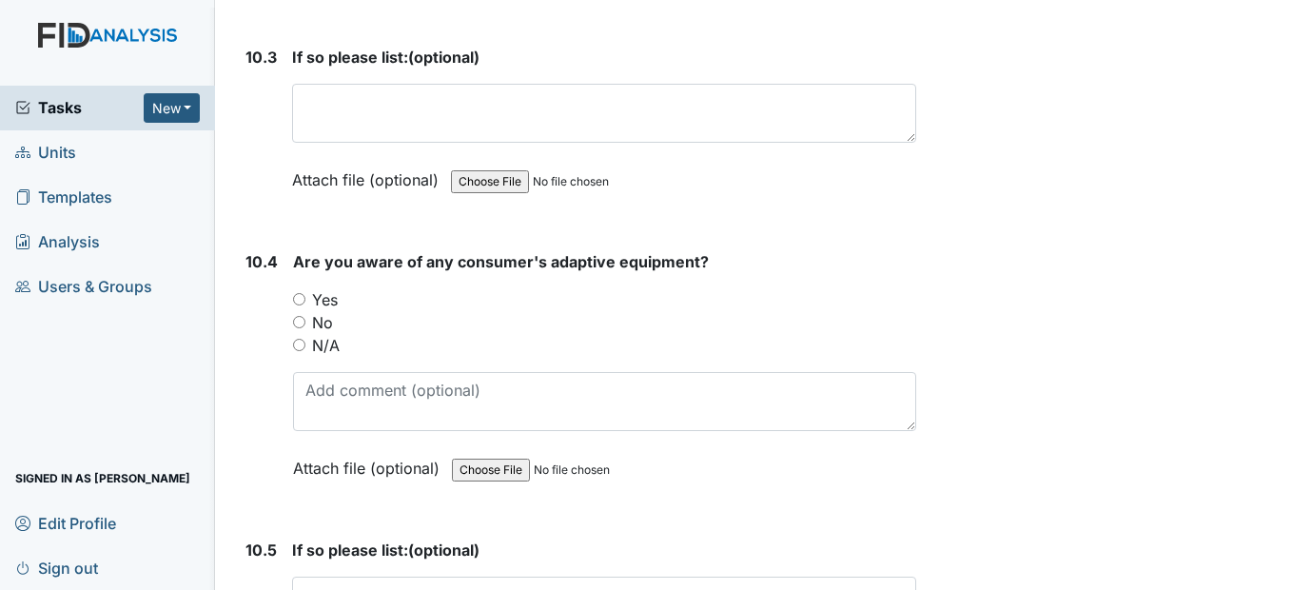
scroll to position [25018, 0]
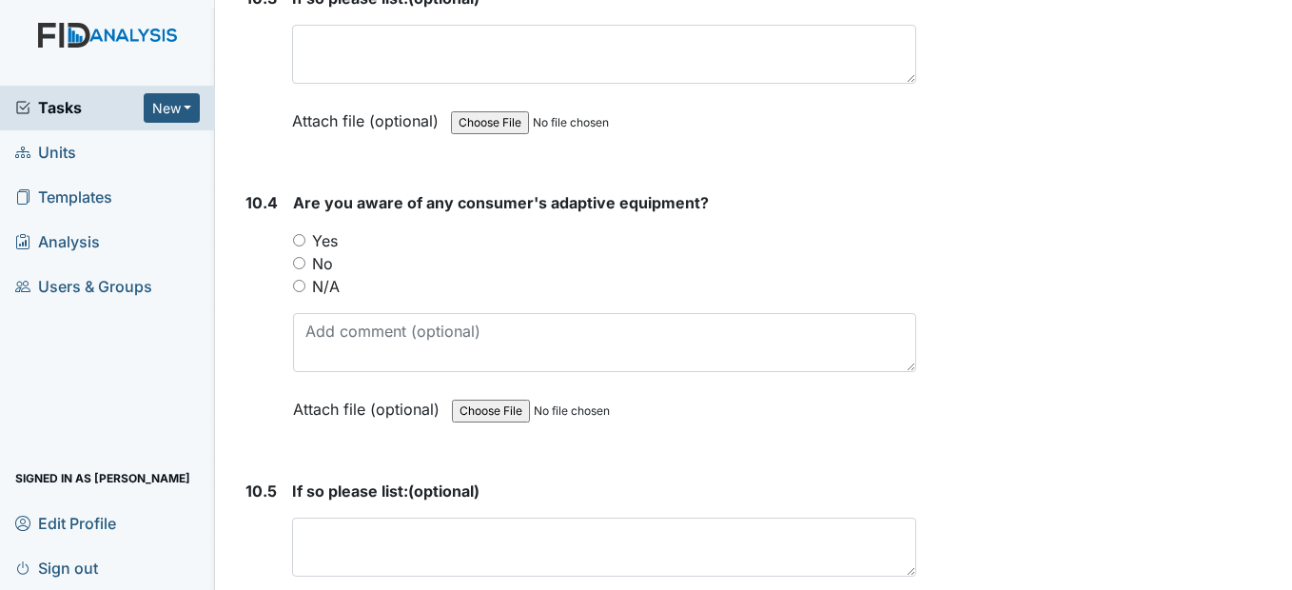
click at [299, 246] on input "Yes" at bounding box center [299, 240] width 12 height 12
radio input "true"
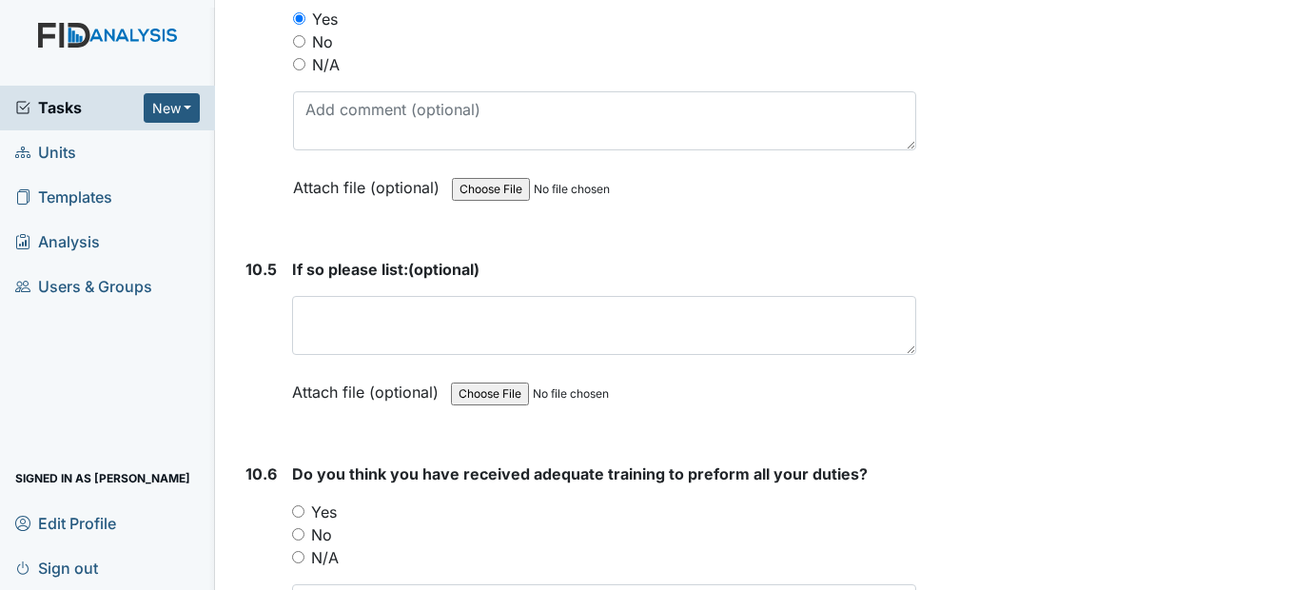
scroll to position [25304, 0]
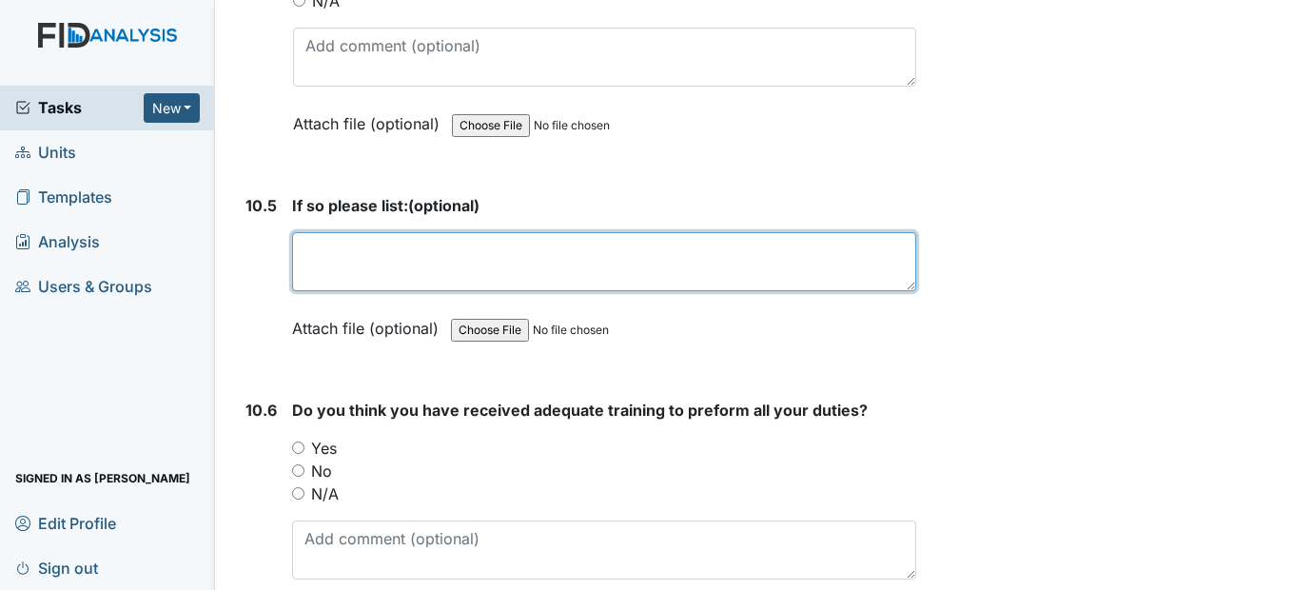
click at [344, 291] on textarea at bounding box center [603, 261] width 623 height 59
drag, startPoint x: 351, startPoint y: 296, endPoint x: 357, endPoint y: 304, distance: 10.3
click at [354, 291] on textarea "plate gurads, bibs," at bounding box center [603, 261] width 623 height 59
click at [474, 291] on textarea "plate guards, bibs," at bounding box center [603, 261] width 623 height 59
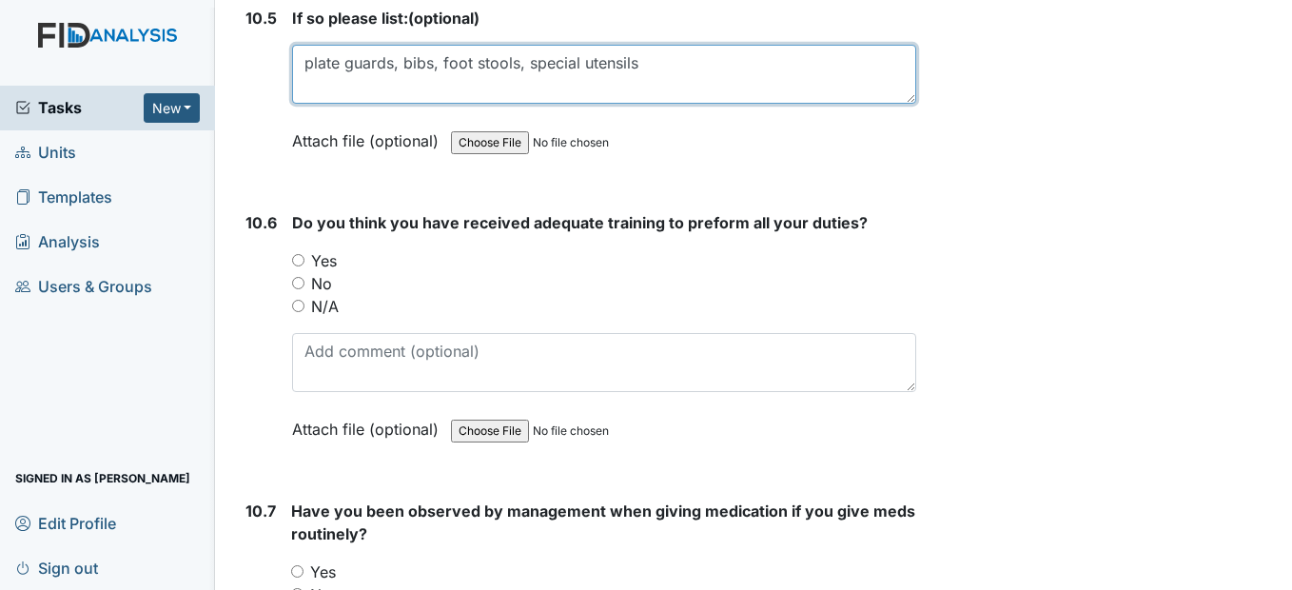
scroll to position [25494, 0]
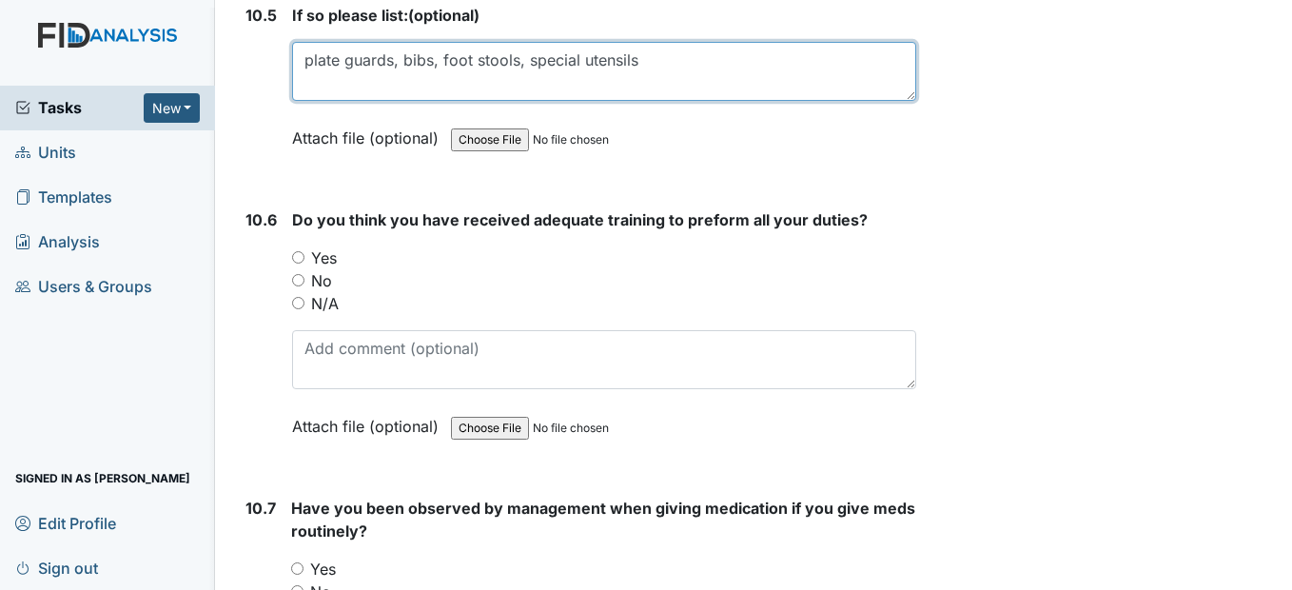
type textarea "plate guards, bibs, foot stools, special utensils"
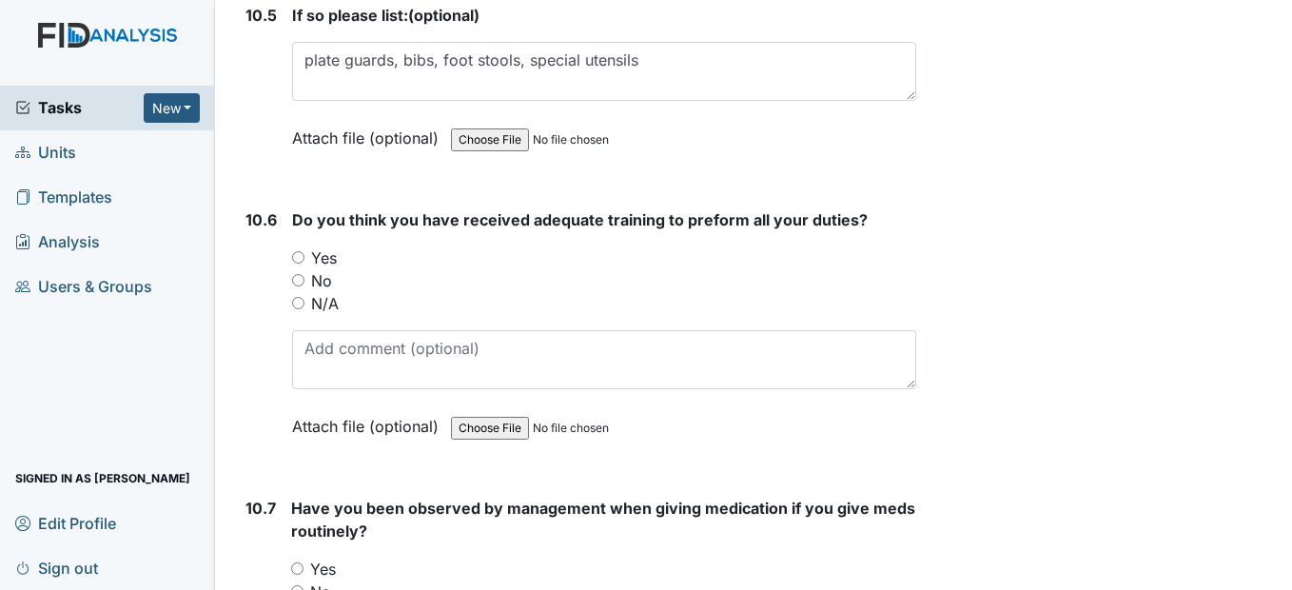
drag, startPoint x: 301, startPoint y: 299, endPoint x: 320, endPoint y: 299, distance: 19.0
click at [303, 264] on input "Yes" at bounding box center [298, 257] width 12 height 12
radio input "true"
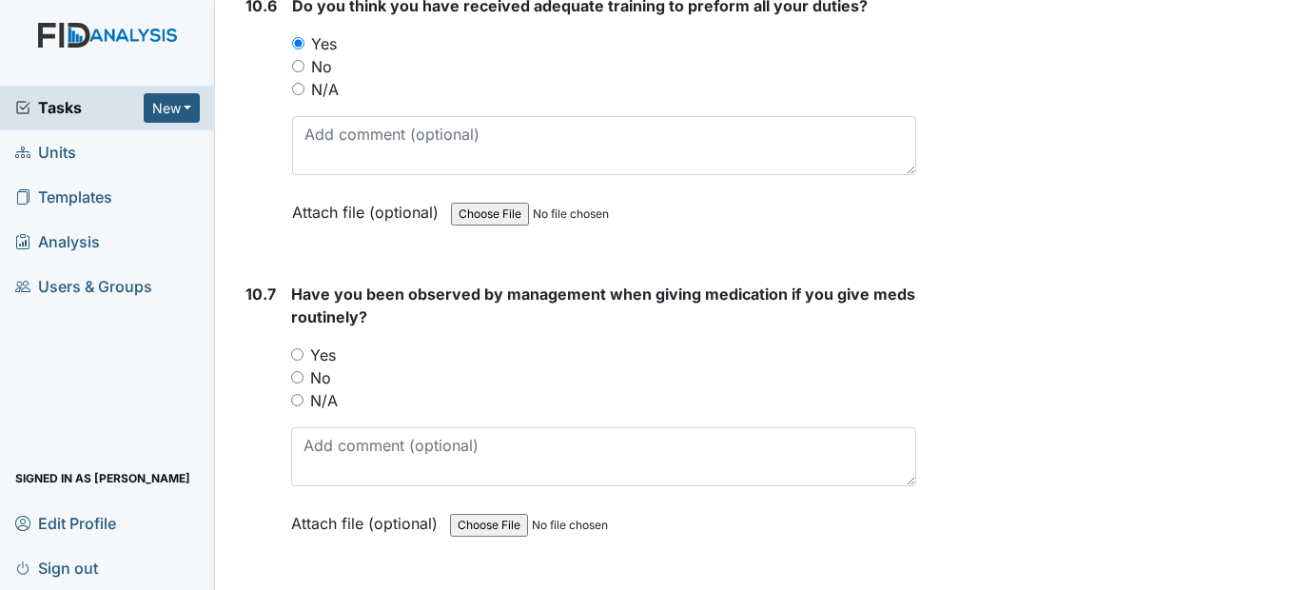
scroll to position [25779, 0]
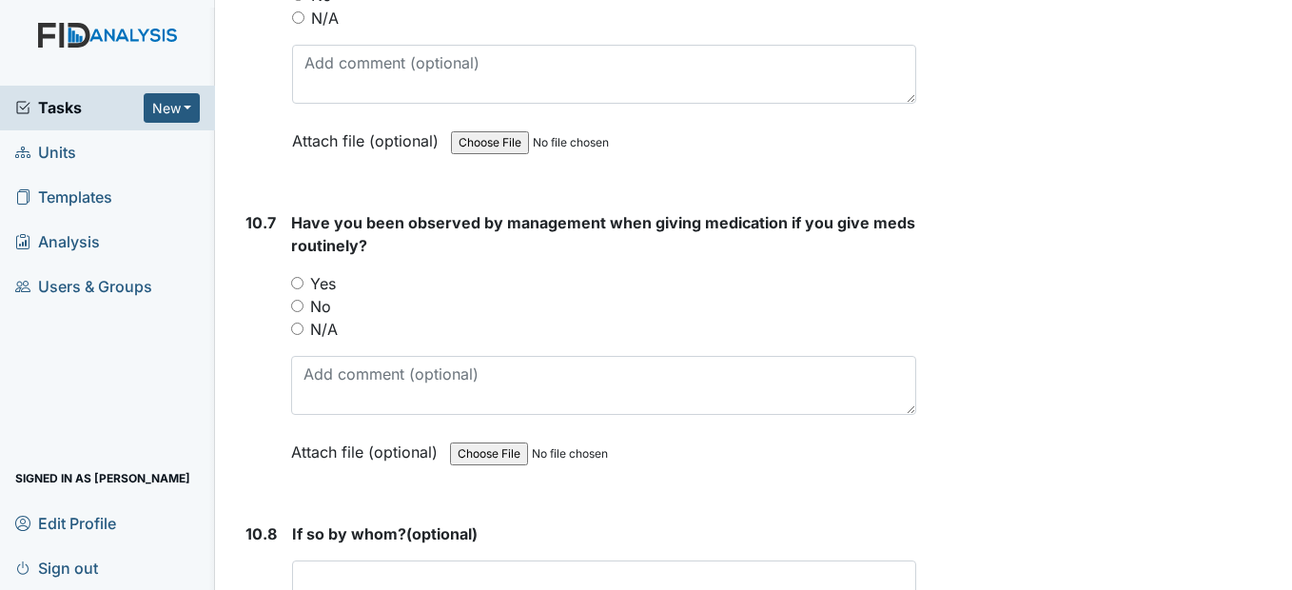
click at [299, 312] on input "No" at bounding box center [297, 306] width 12 height 12
radio input "true"
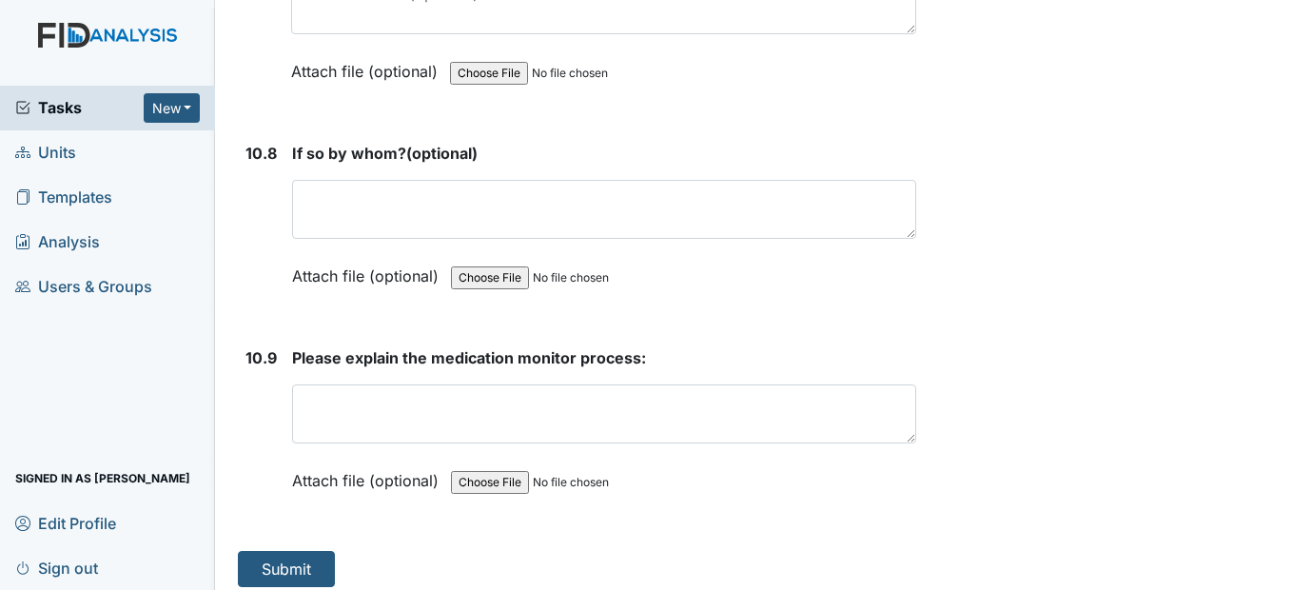
scroll to position [26218, 0]
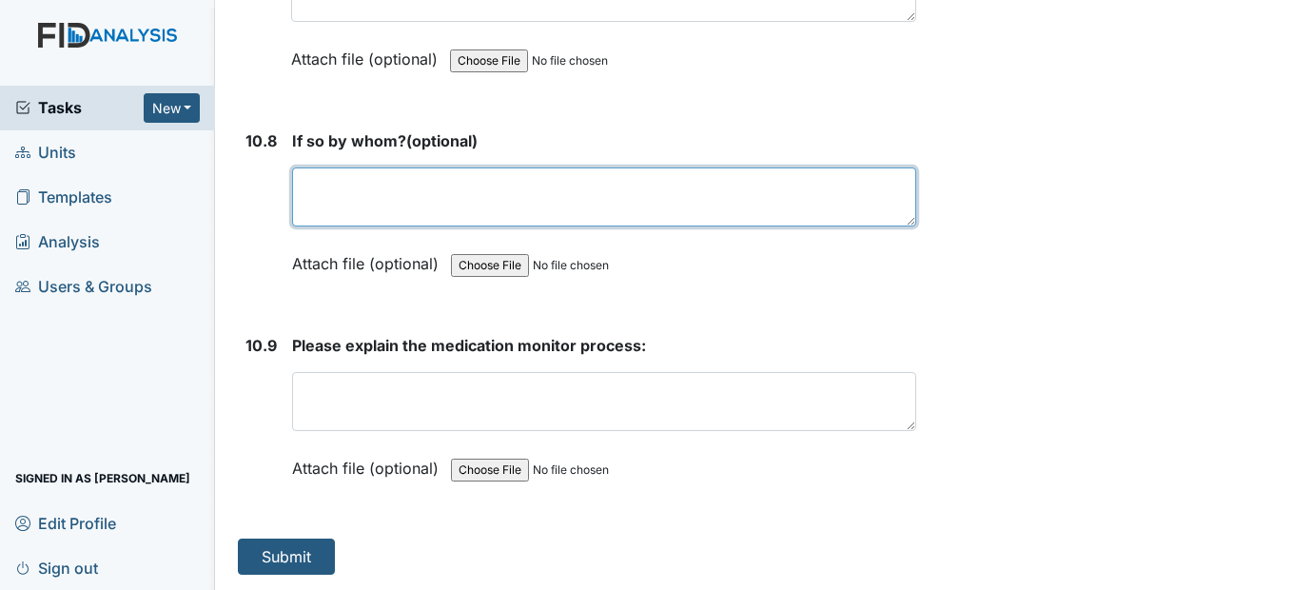
click at [332, 196] on textarea at bounding box center [603, 196] width 623 height 59
type textarea "none"
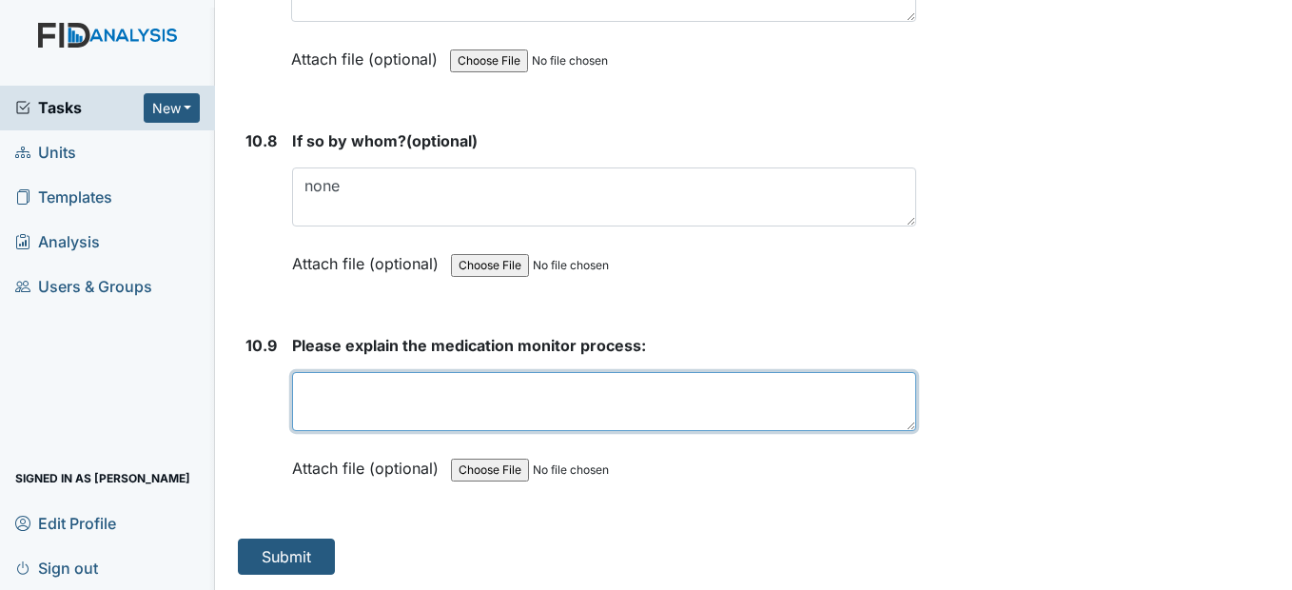
click at [400, 395] on textarea at bounding box center [603, 401] width 623 height 59
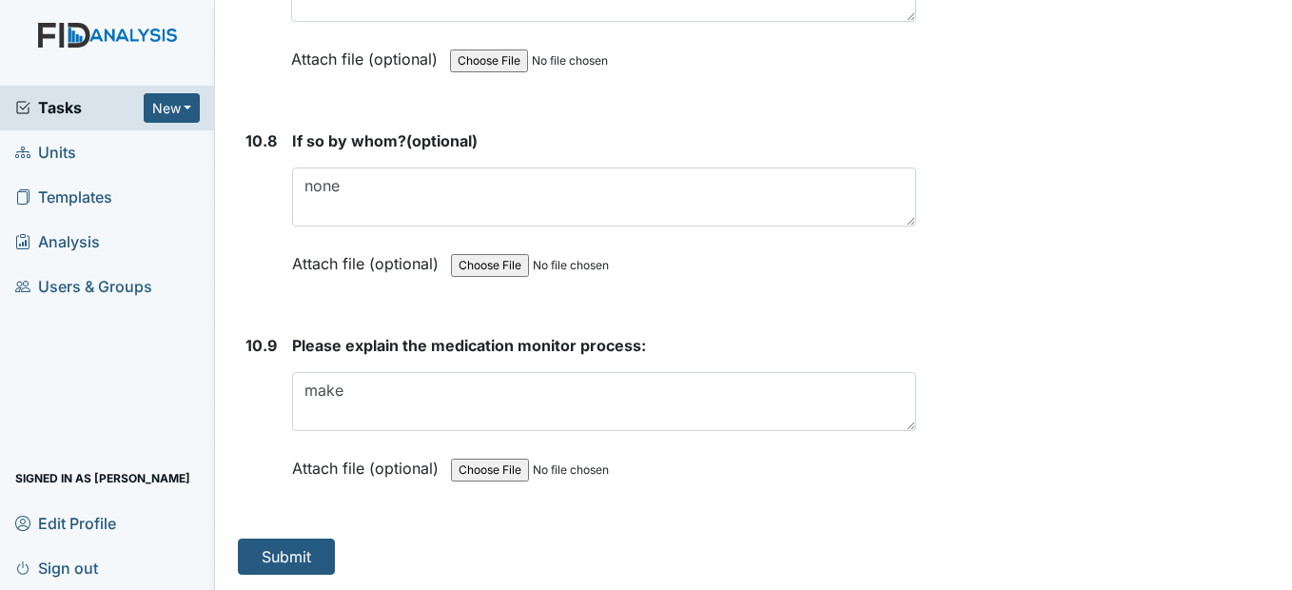
click at [271, 259] on div "10.8" at bounding box center [260, 216] width 31 height 174
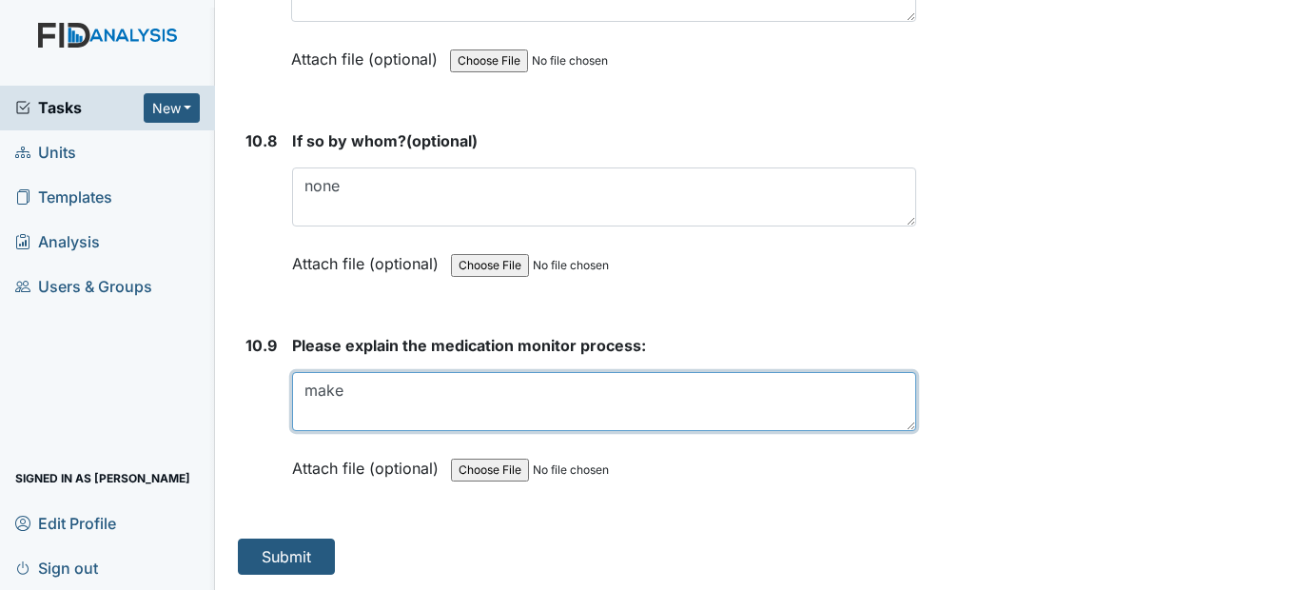
click at [400, 404] on textarea "make" at bounding box center [603, 401] width 623 height 59
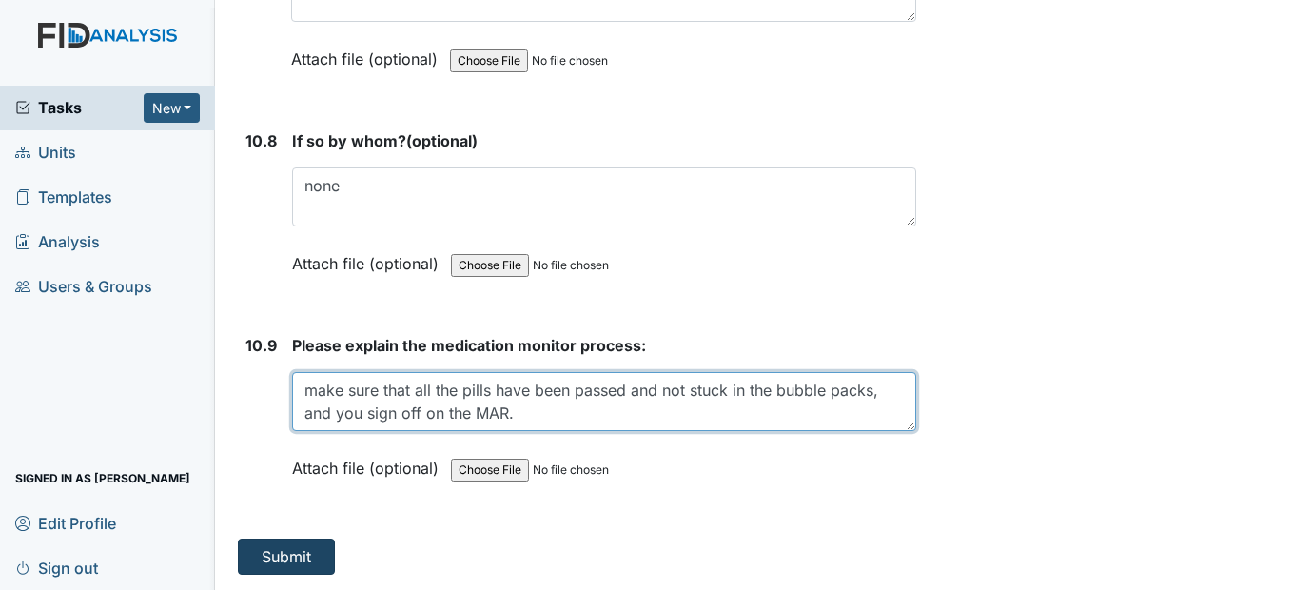
type textarea "make sure that all the pills have been passed and not stuck in the bubble packs…"
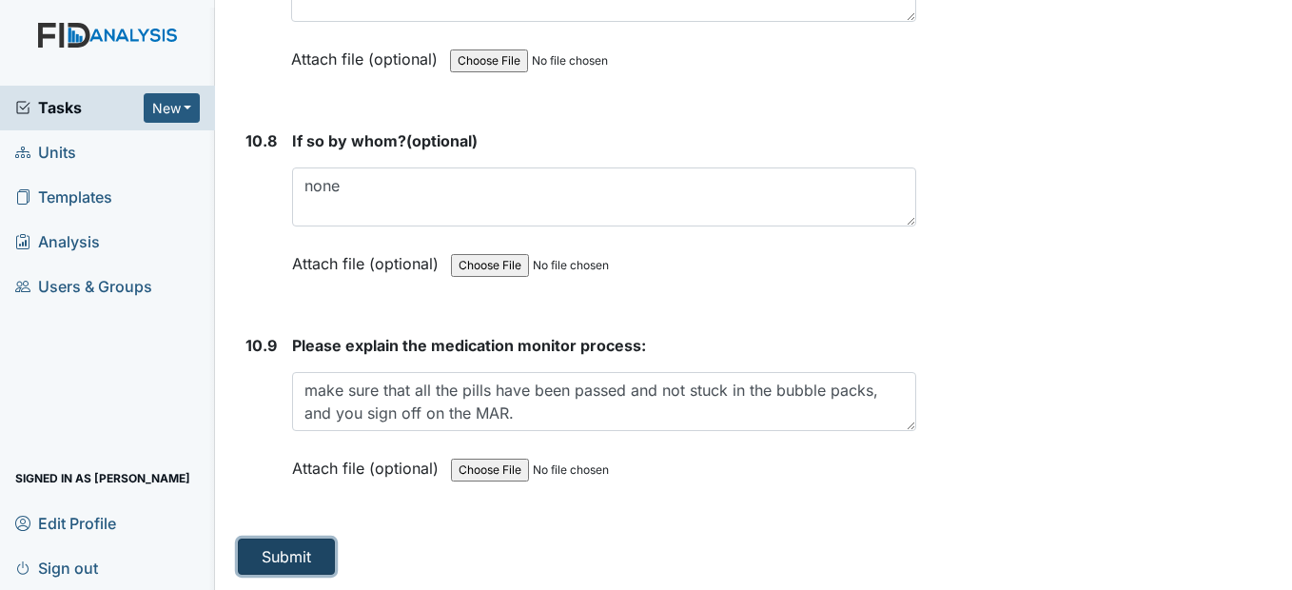
click at [310, 549] on button "Submit" at bounding box center [286, 556] width 97 height 36
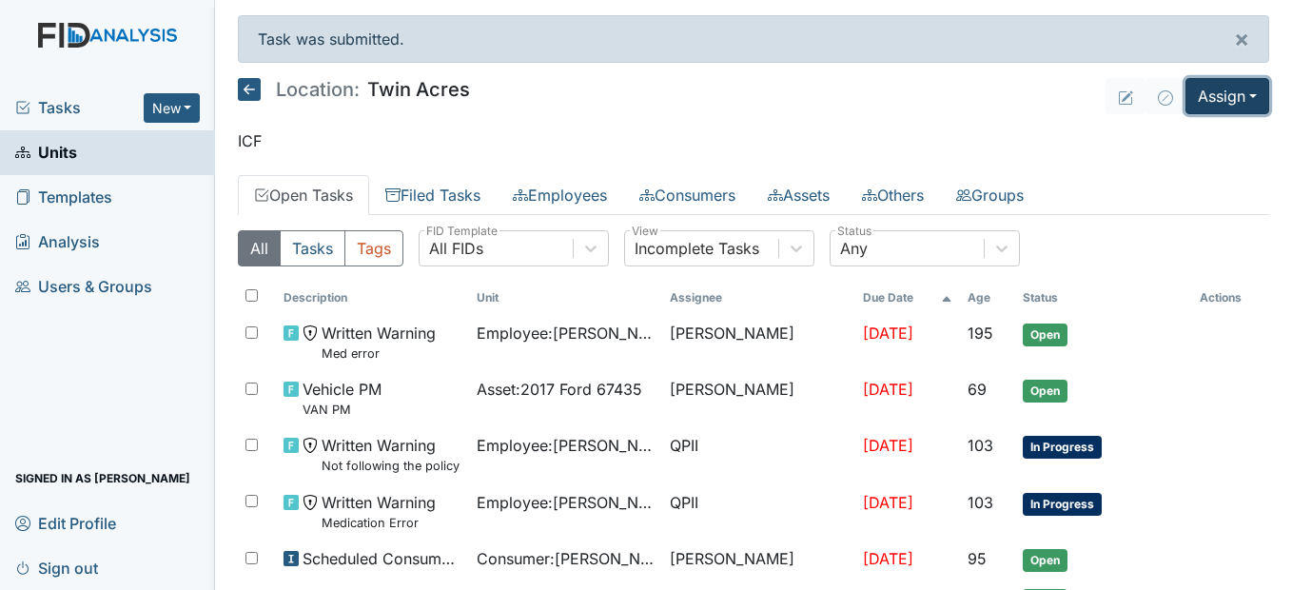
click at [1234, 103] on button "Assign" at bounding box center [1227, 96] width 84 height 36
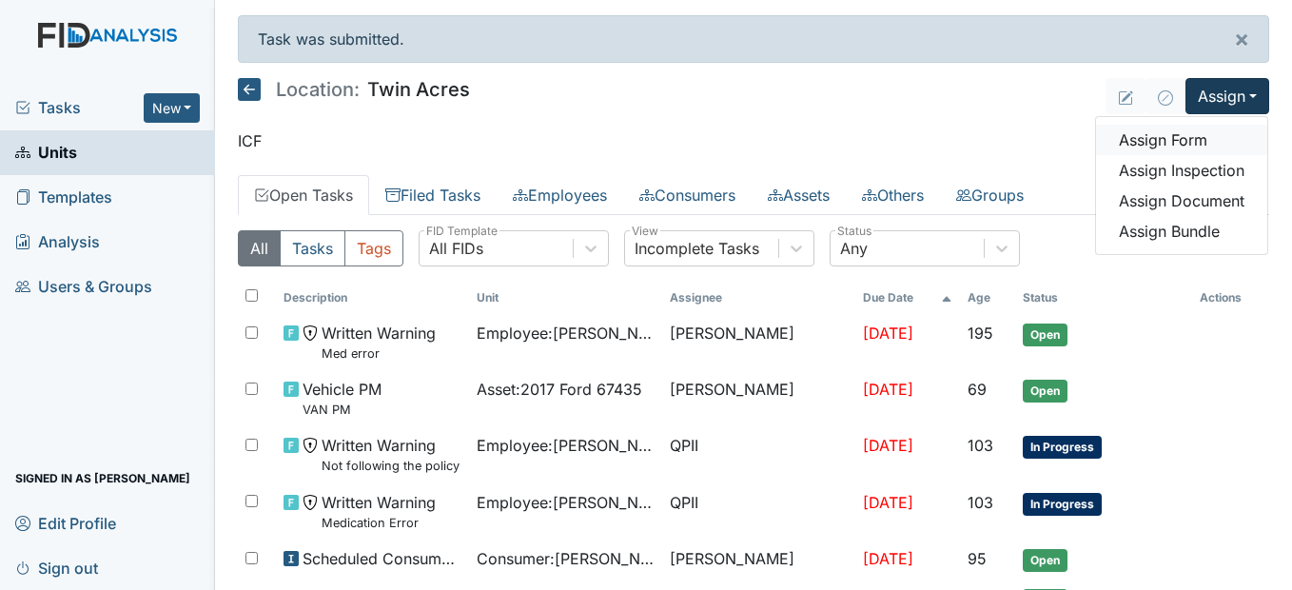
click at [1182, 135] on link "Assign Form" at bounding box center [1181, 140] width 171 height 30
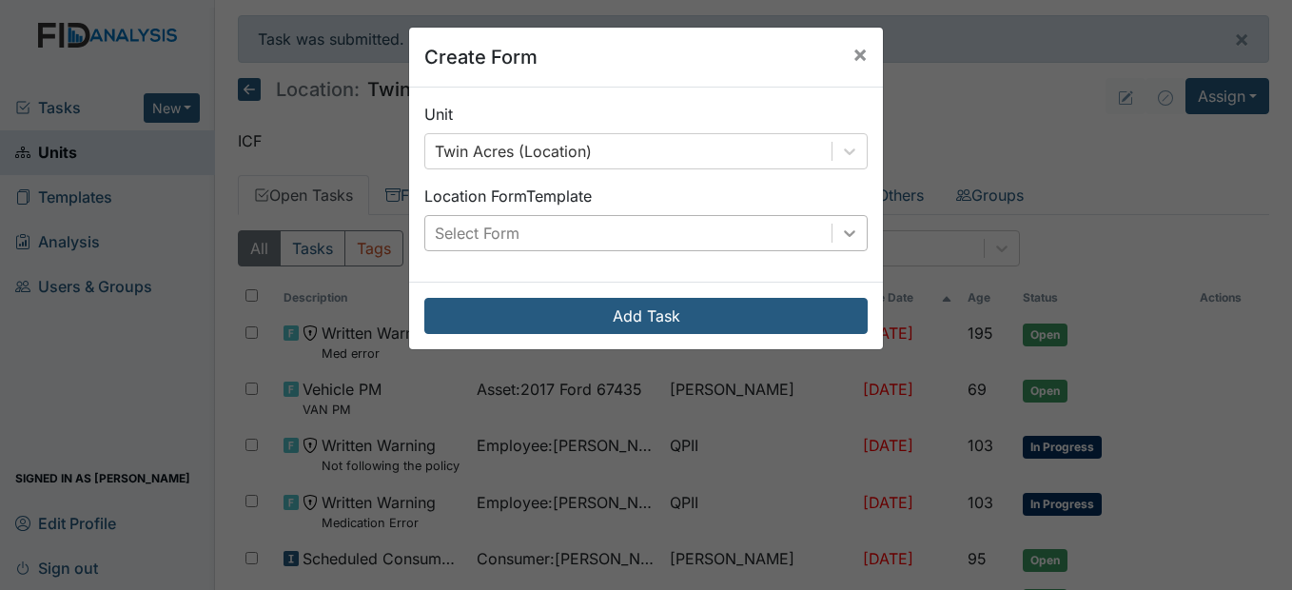
click at [830, 214] on div "Location Form Template Select Form" at bounding box center [645, 218] width 443 height 67
click at [848, 235] on icon at bounding box center [849, 233] width 19 height 19
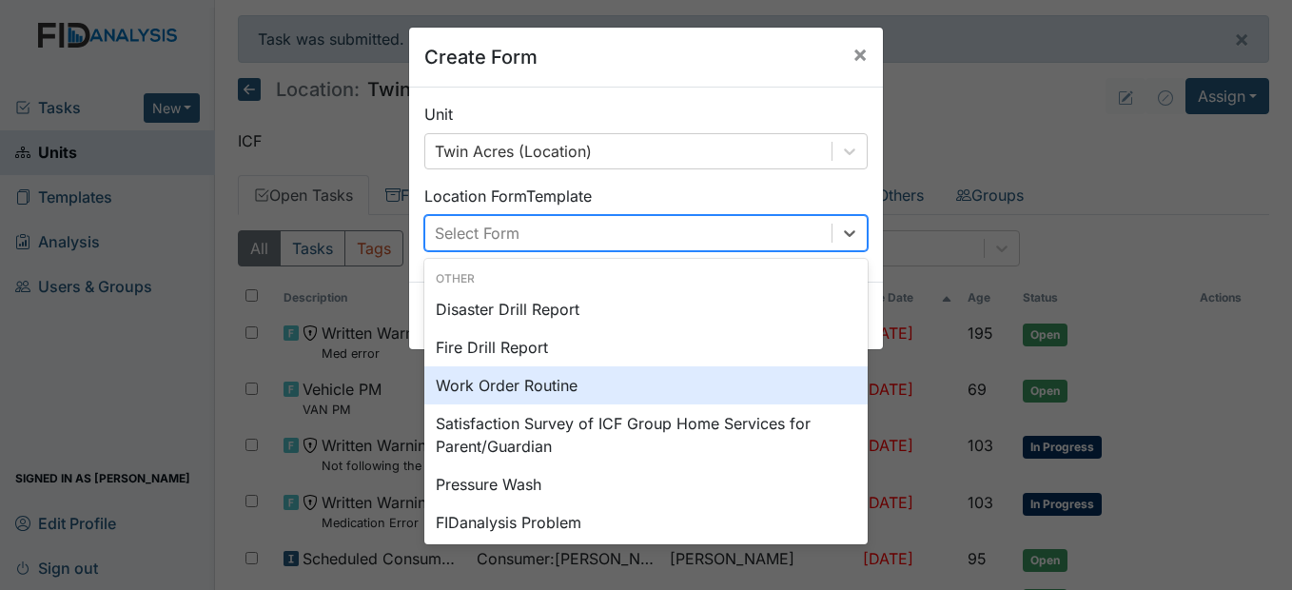
click at [590, 385] on div "Work Order Routine" at bounding box center [645, 385] width 443 height 38
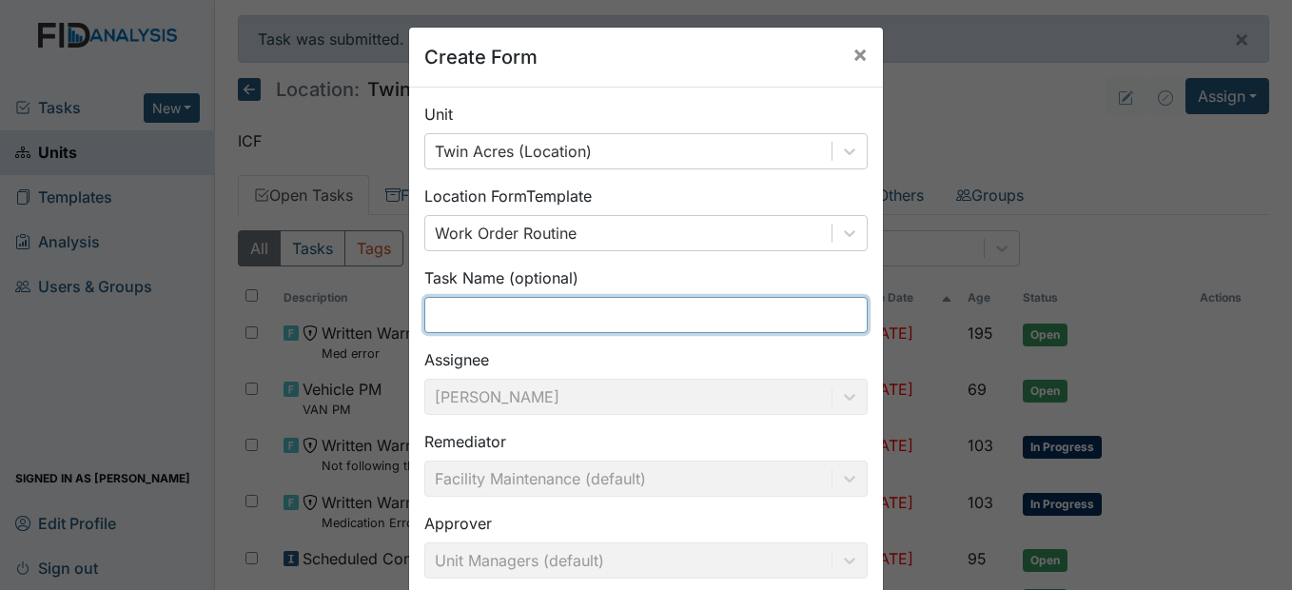
click at [488, 314] on input "text" at bounding box center [645, 315] width 443 height 36
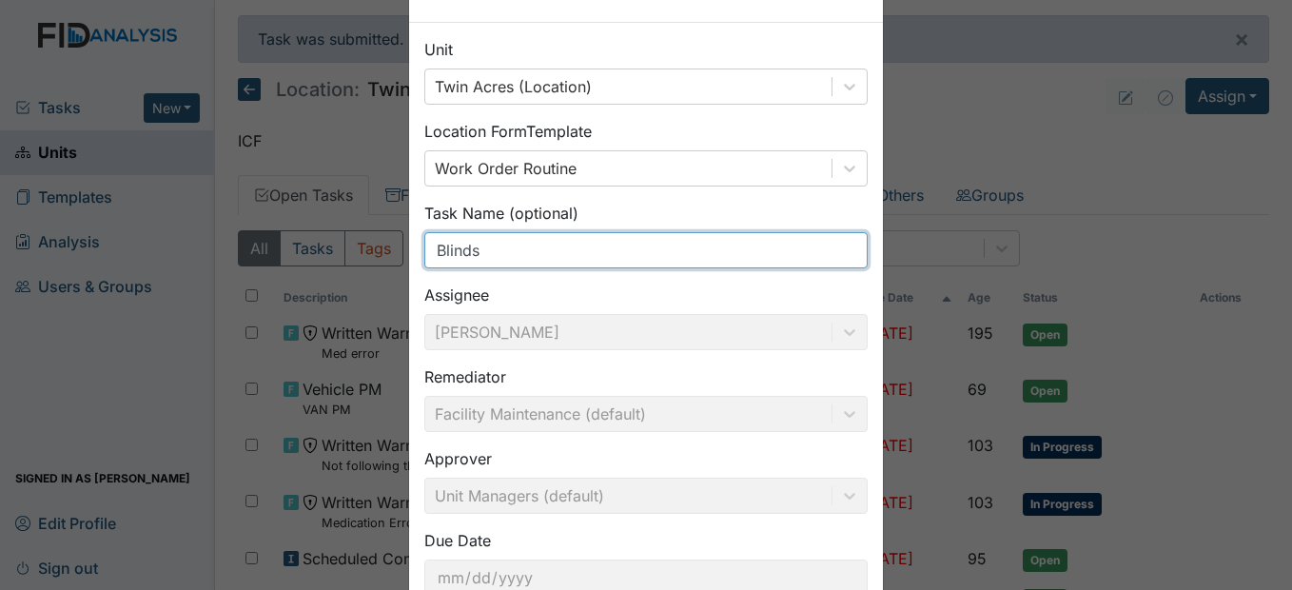
scroll to position [196, 0]
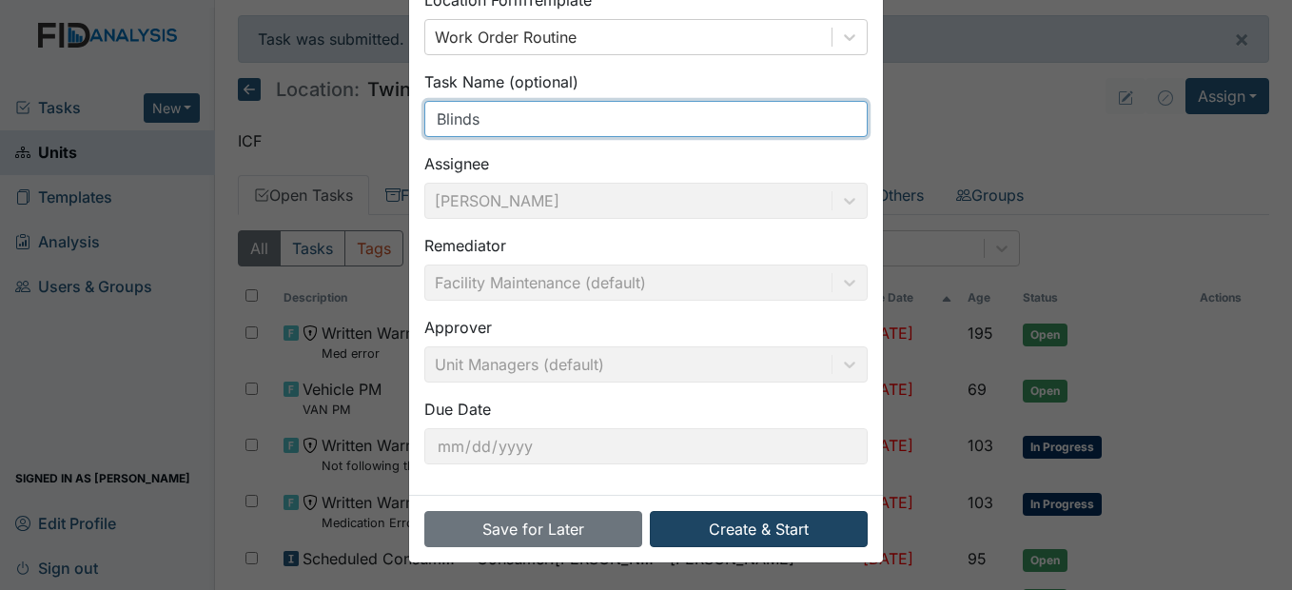
type input "Blinds"
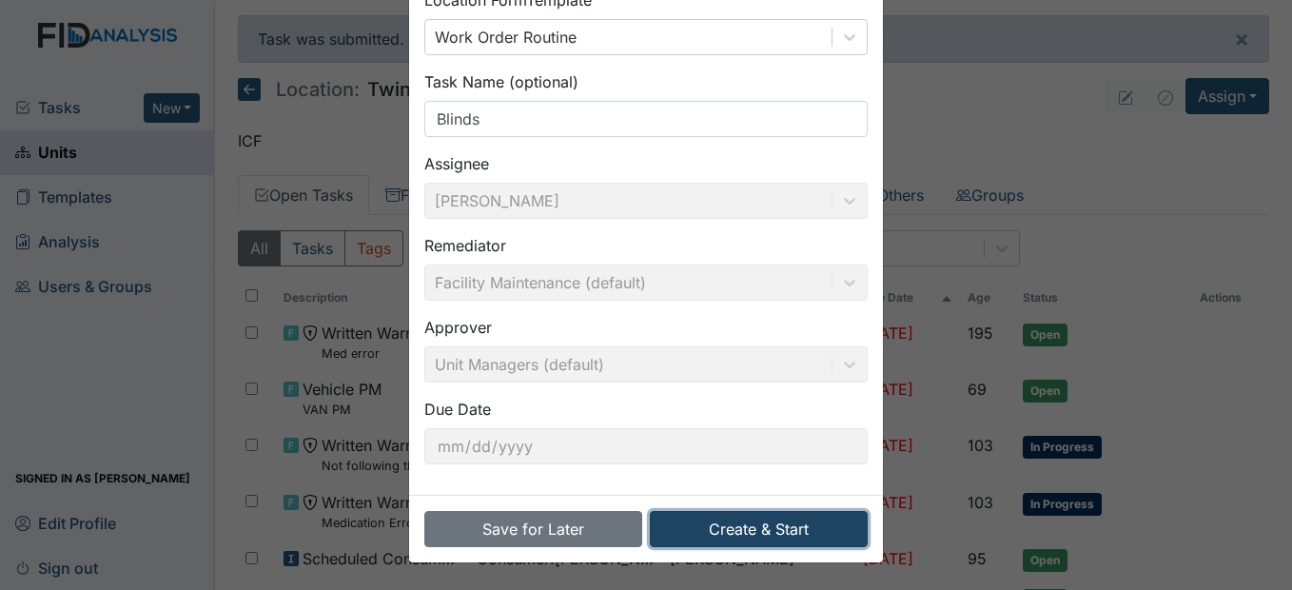
click at [763, 520] on button "Create & Start" at bounding box center [759, 529] width 218 height 36
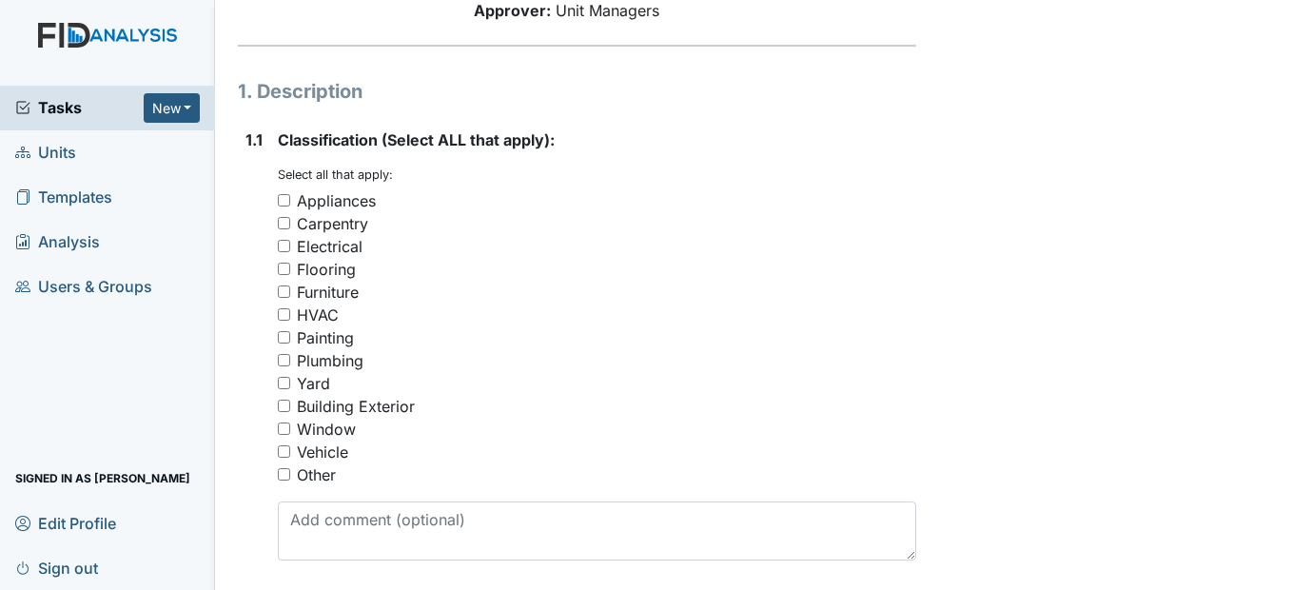
scroll to position [285, 0]
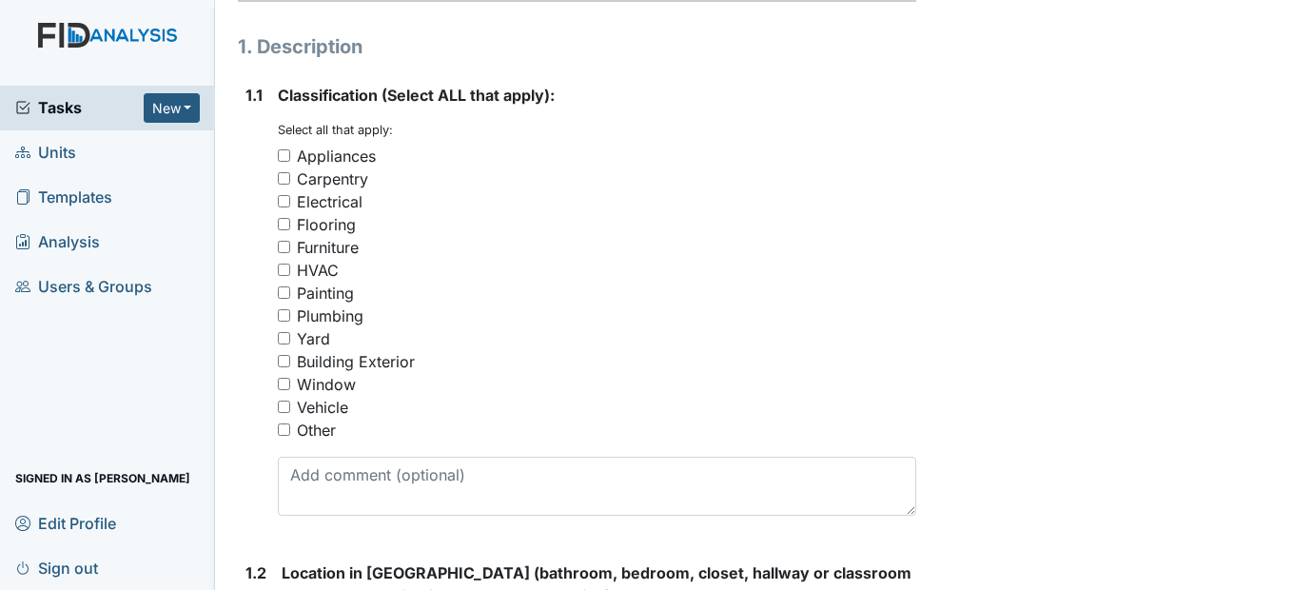
click at [283, 390] on input "Window" at bounding box center [284, 384] width 12 height 12
checkbox input "true"
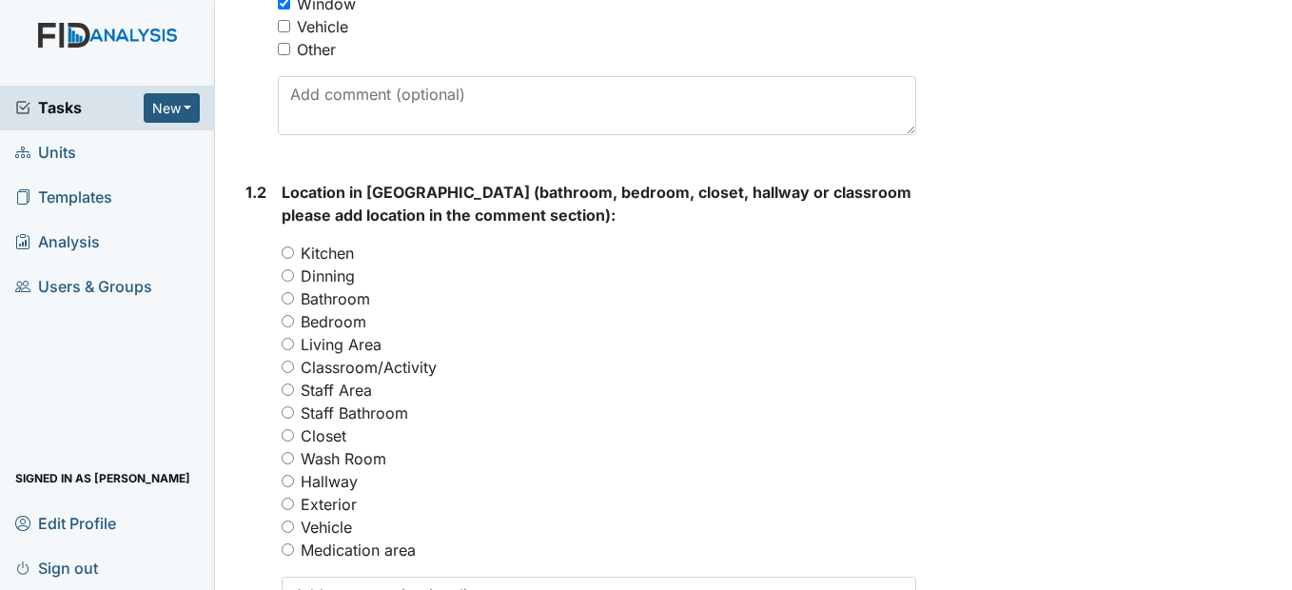
scroll to position [761, 0]
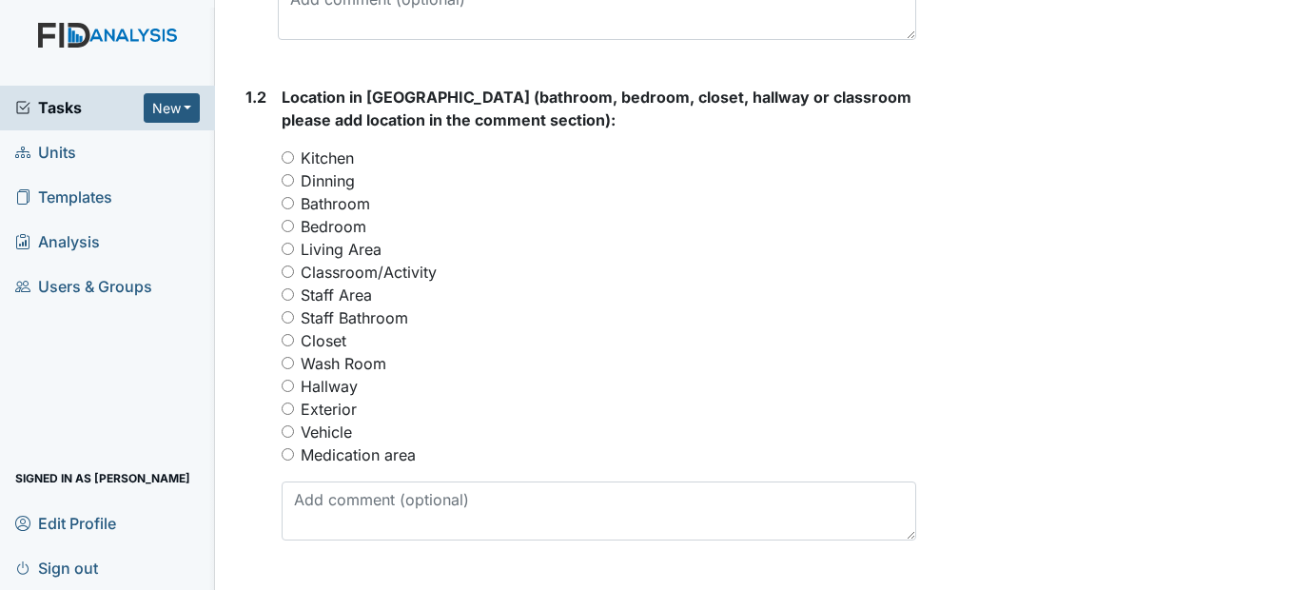
click at [323, 261] on label "Living Area" at bounding box center [341, 249] width 81 height 23
click at [294, 255] on input "Living Area" at bounding box center [288, 249] width 12 height 12
radio input "true"
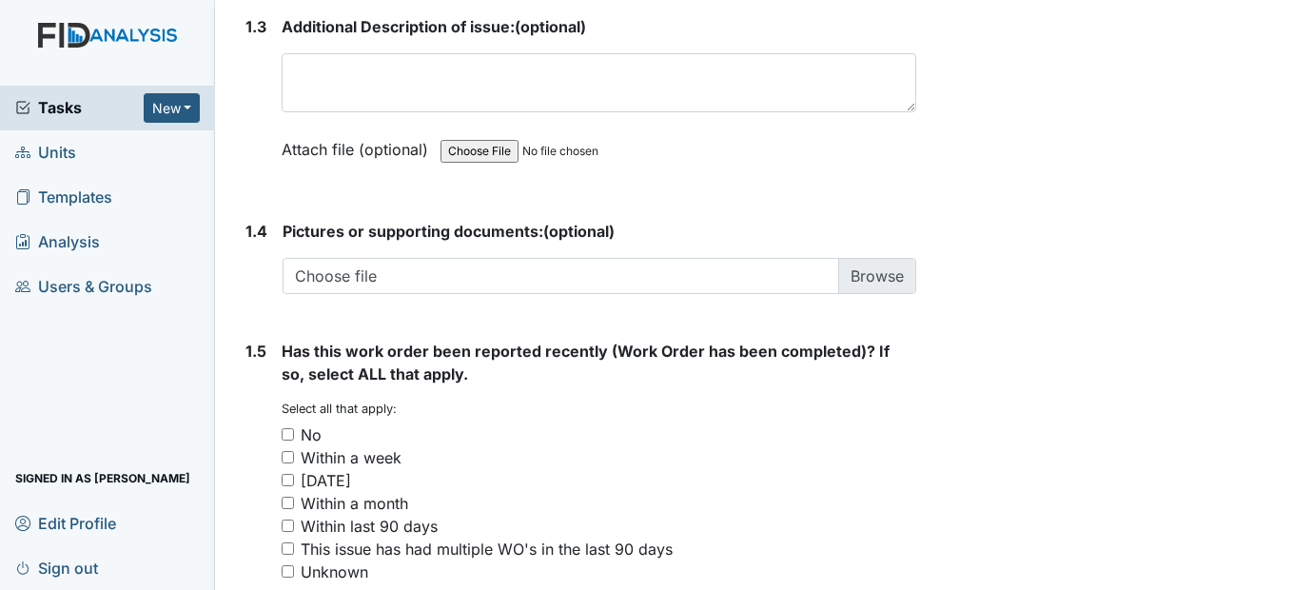
scroll to position [1427, 0]
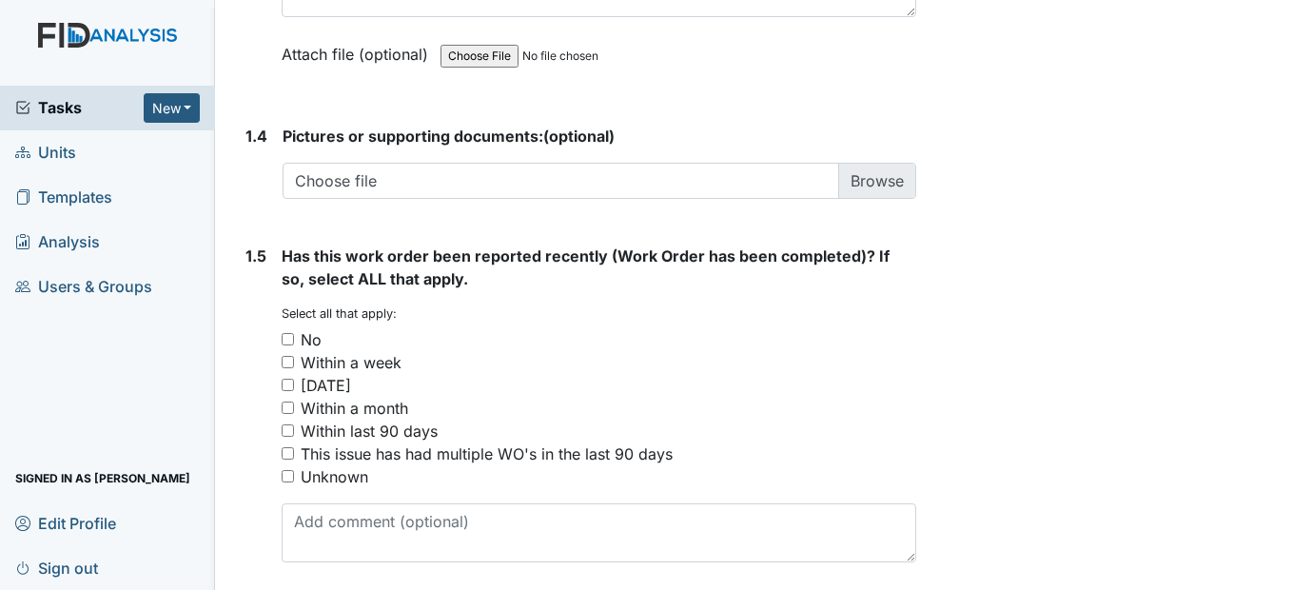
click at [287, 345] on input "No" at bounding box center [288, 339] width 12 height 12
checkbox input "true"
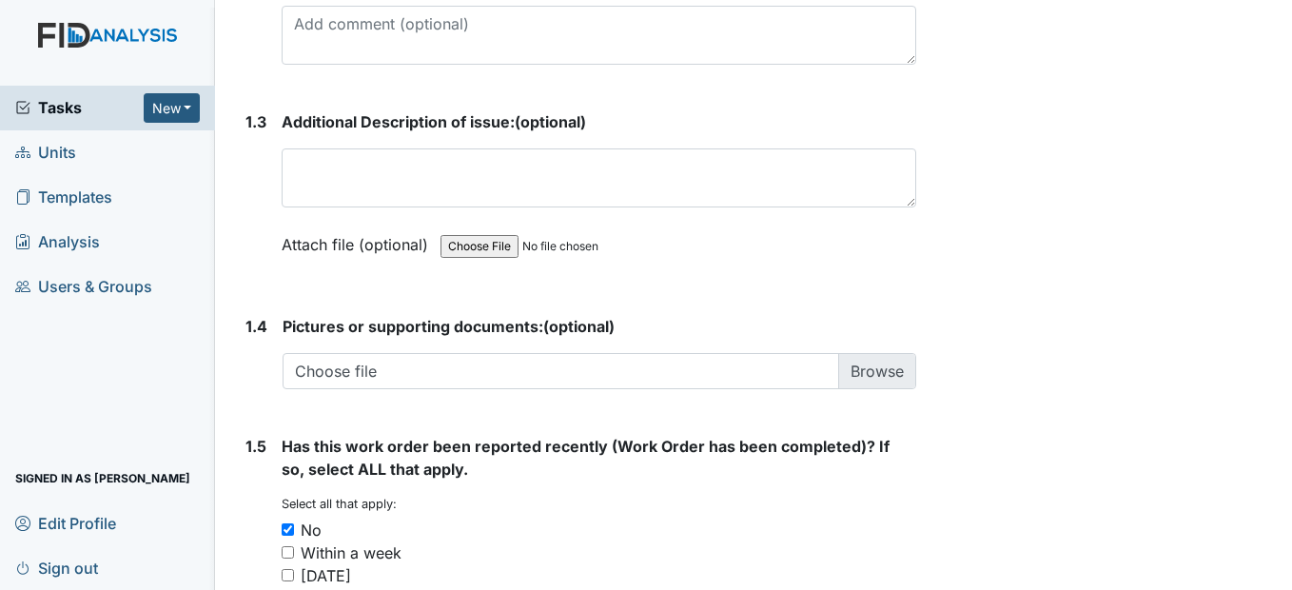
scroll to position [1142, 0]
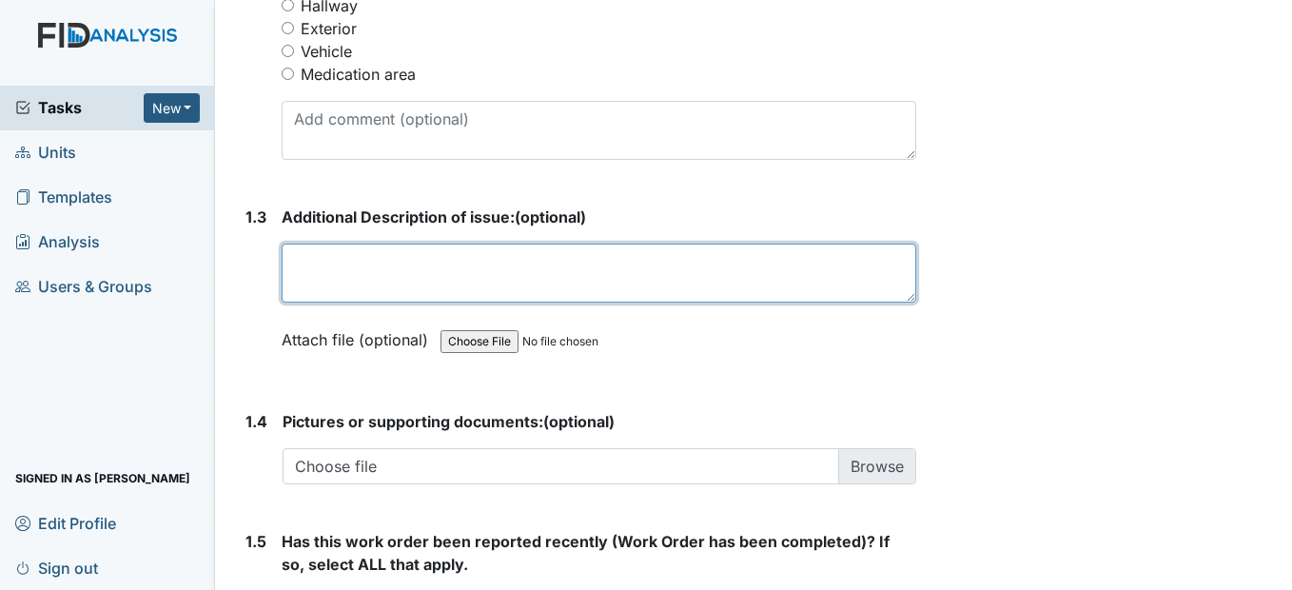
click at [318, 303] on textarea at bounding box center [599, 273] width 634 height 59
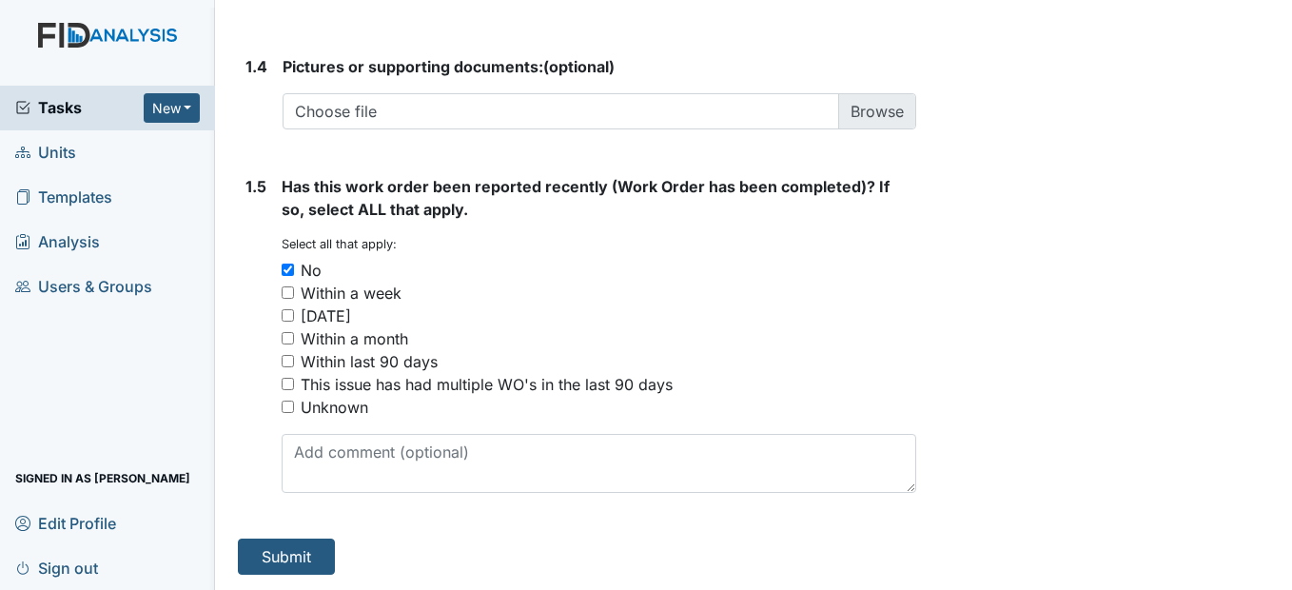
scroll to position [1542, 0]
type textarea "Need new blinds throughout the house"
click at [282, 547] on button "Submit" at bounding box center [286, 556] width 97 height 36
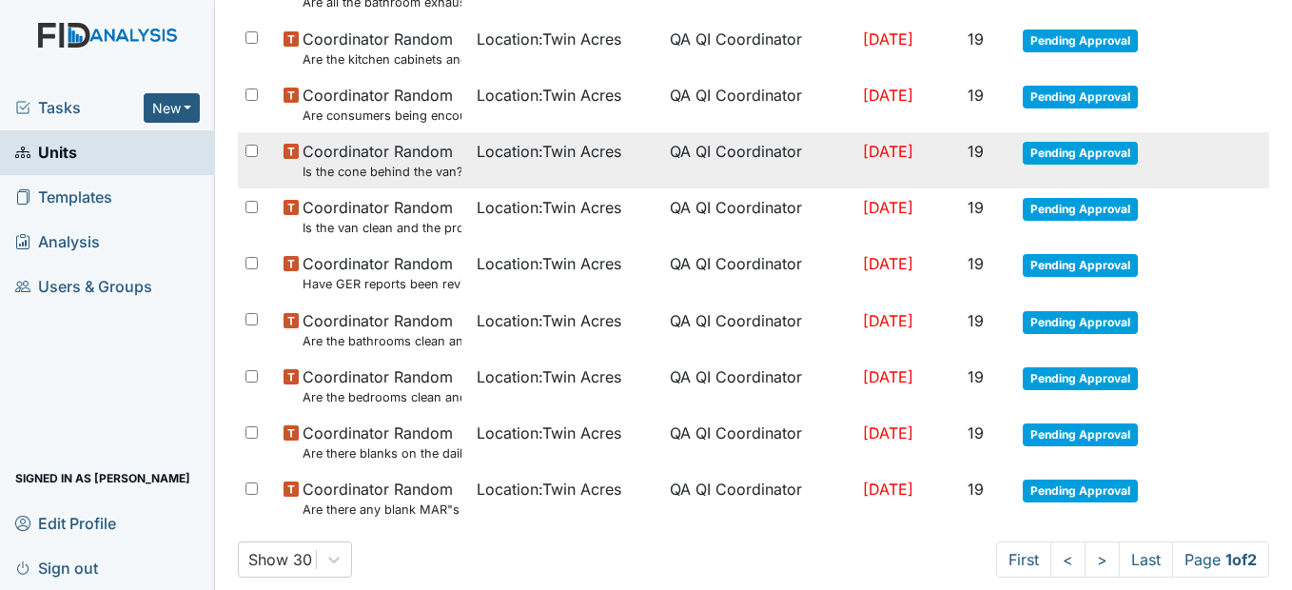
scroll to position [1396, 0]
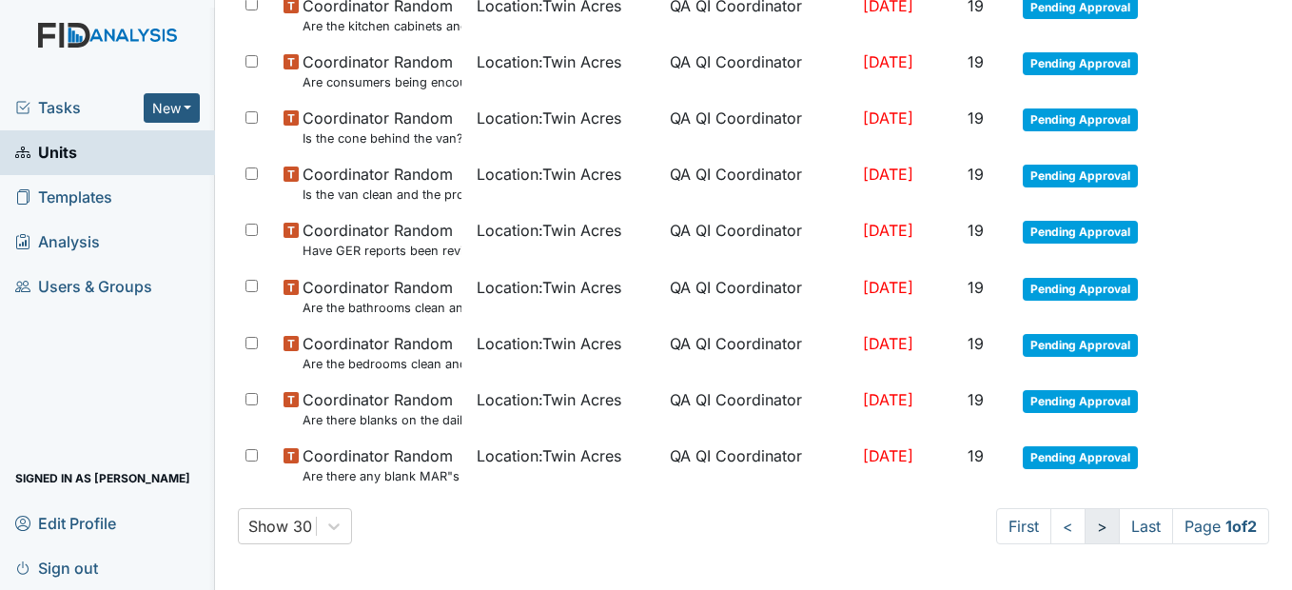
click at [1084, 522] on link ">" at bounding box center [1101, 526] width 35 height 36
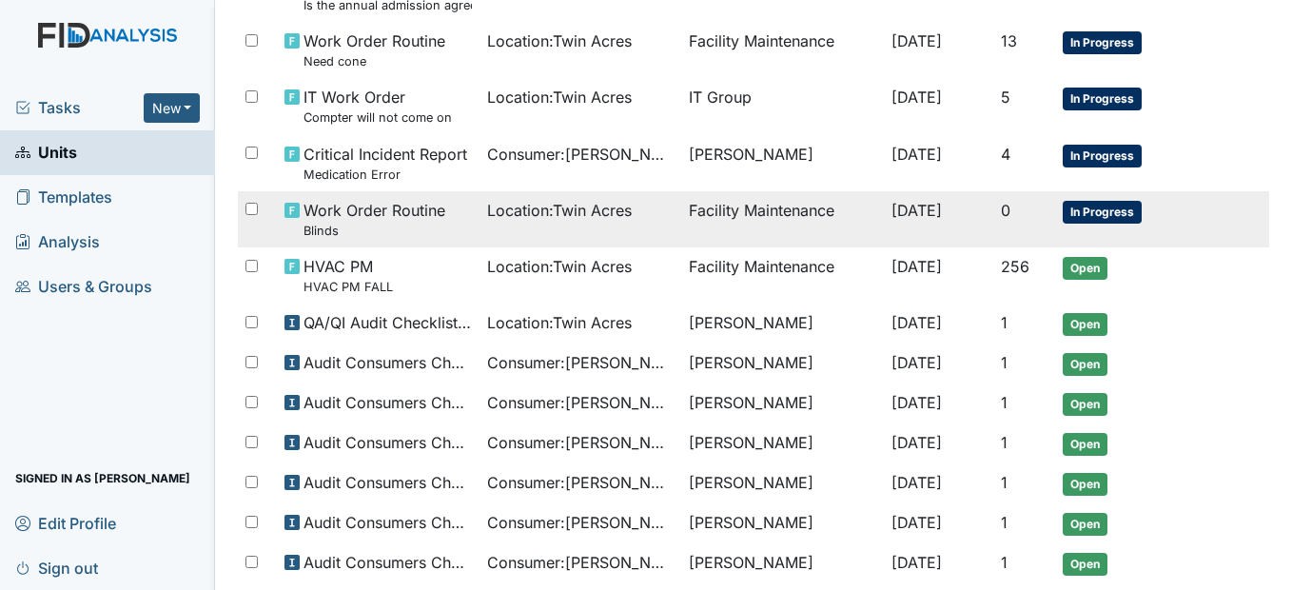
scroll to position [659, 0]
